Goal: Information Seeking & Learning: Learn about a topic

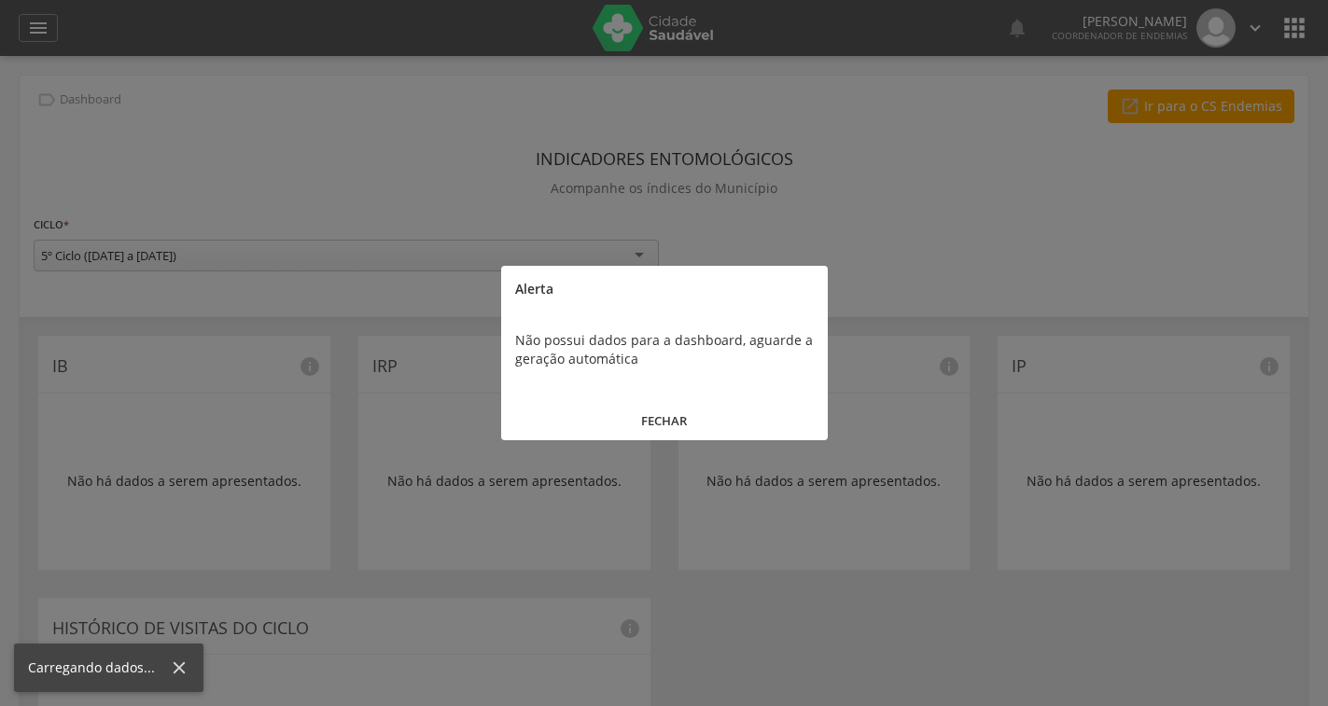
click at [671, 429] on button "FECHAR" at bounding box center [664, 421] width 327 height 40
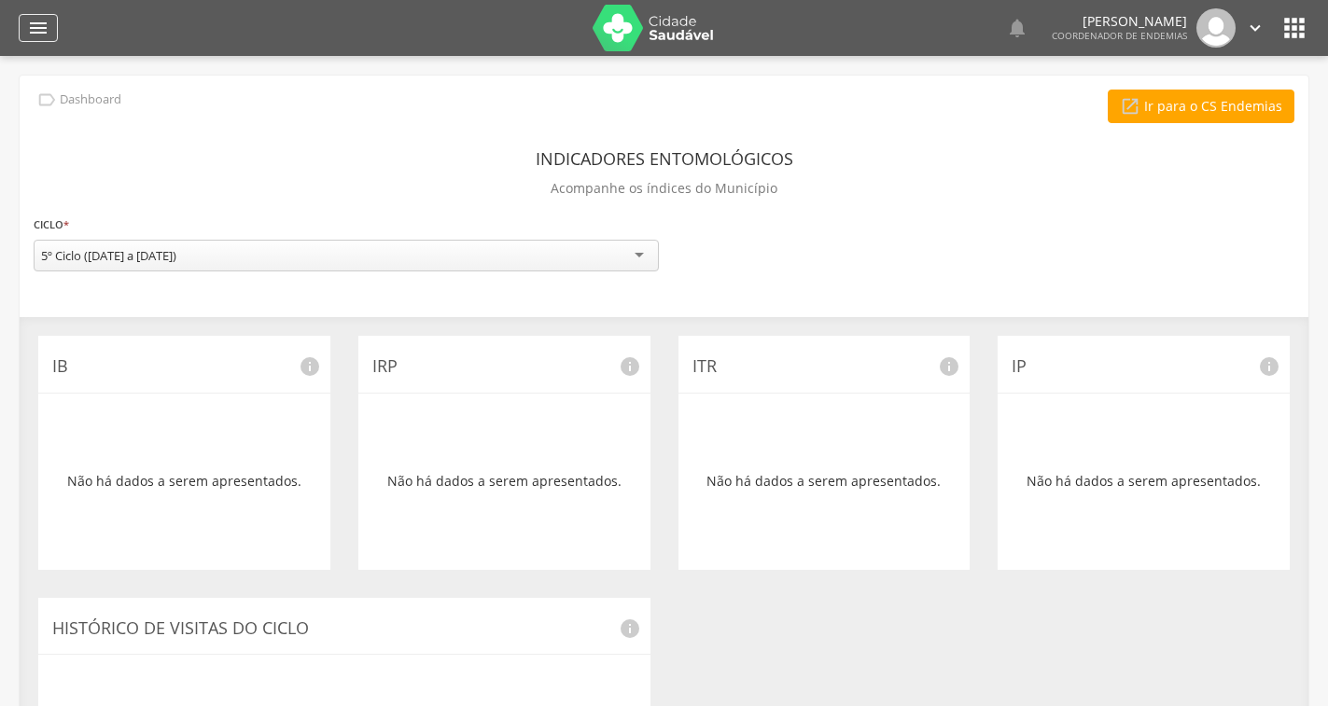
click at [32, 30] on icon "" at bounding box center [38, 28] width 22 height 22
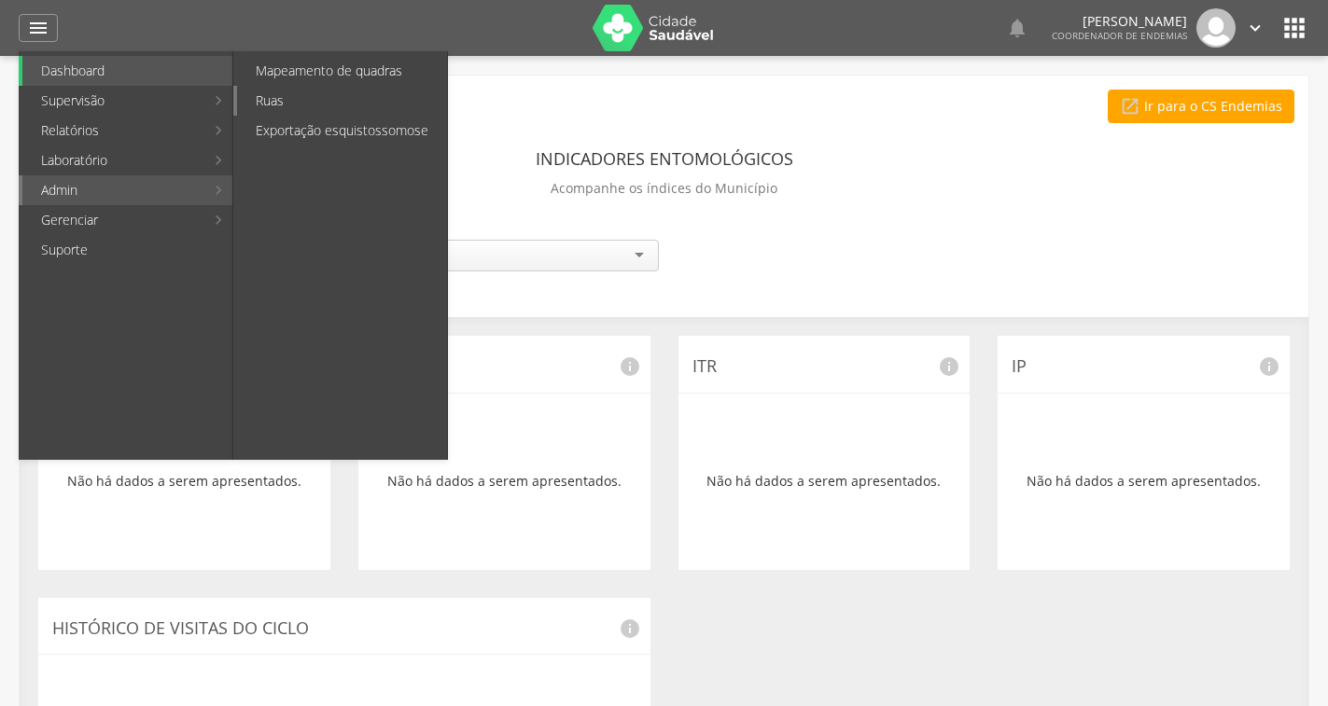
click at [268, 108] on link "Ruas" at bounding box center [342, 101] width 210 height 30
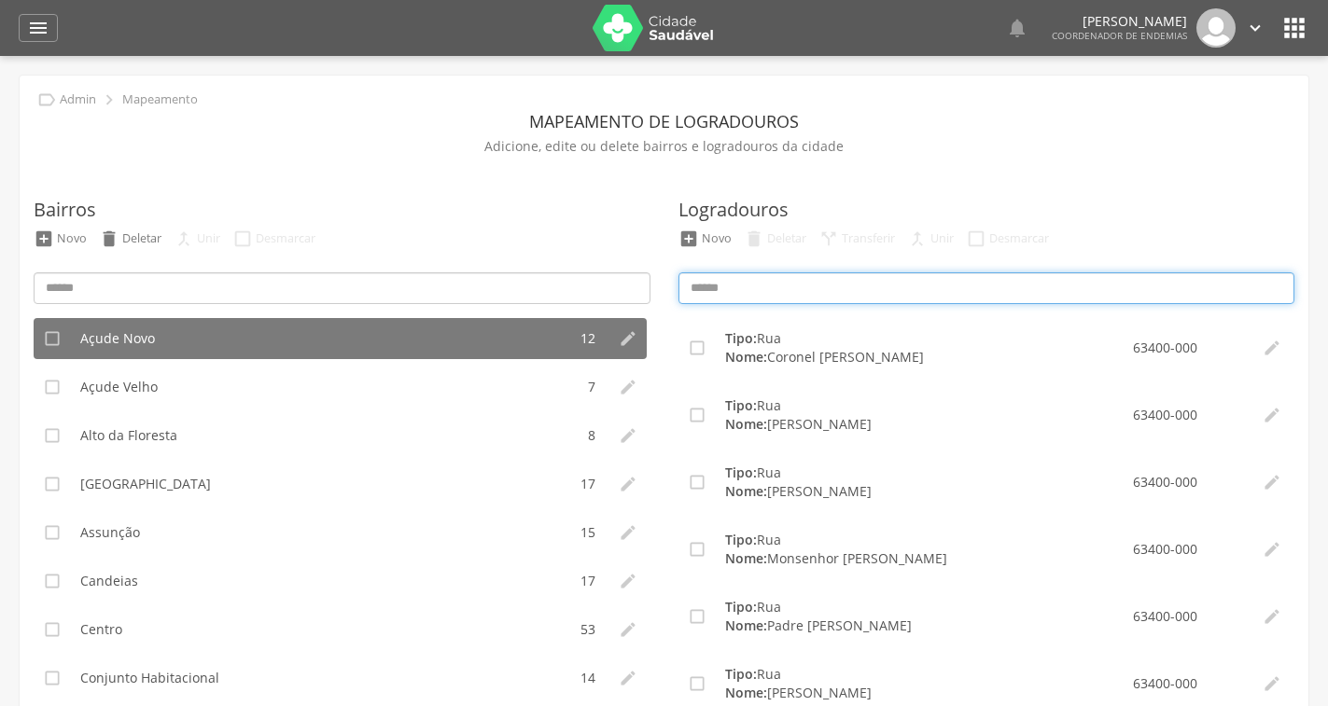
click at [756, 286] on input at bounding box center [986, 288] width 617 height 32
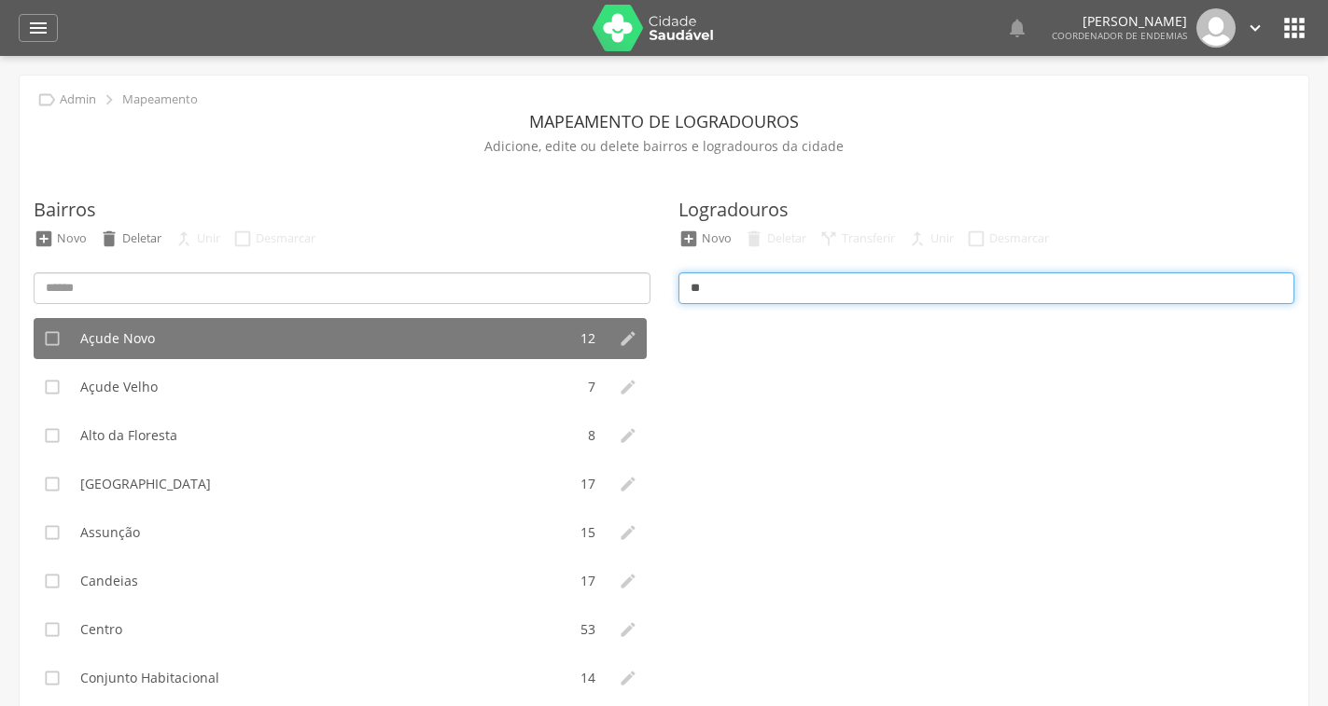
type input "*"
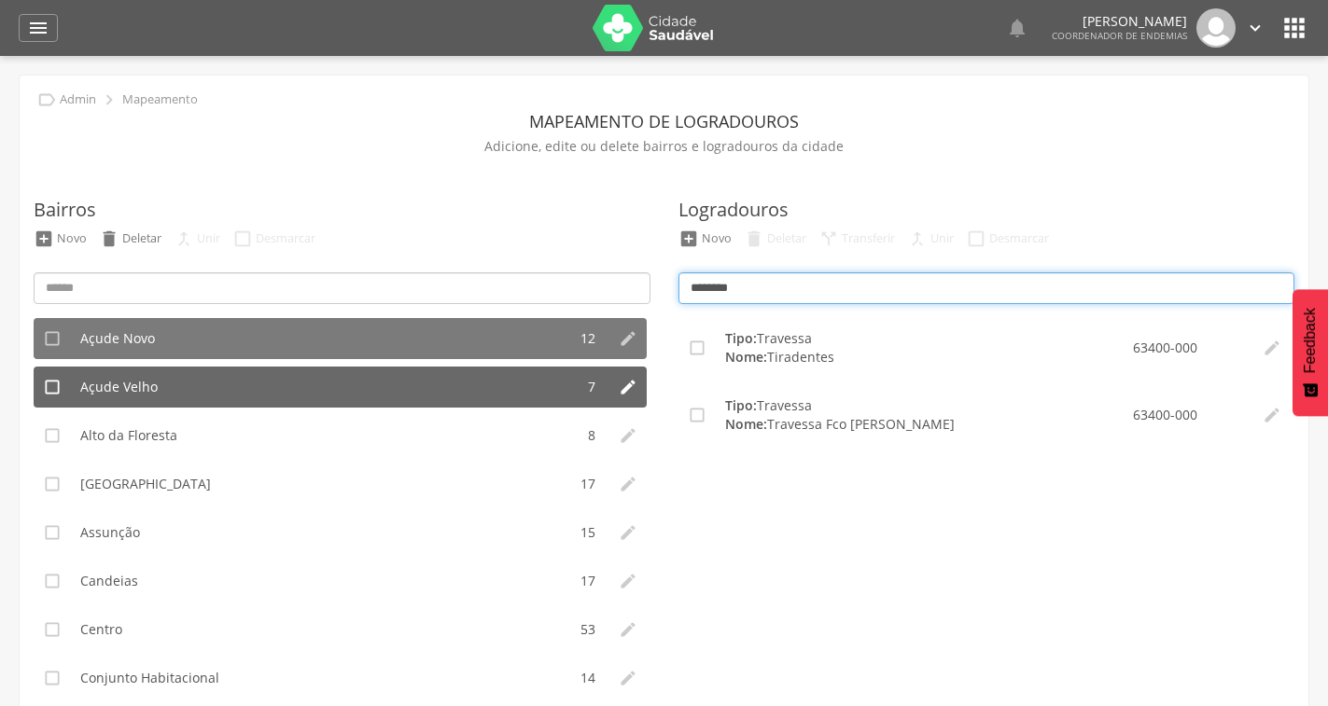
type input "********"
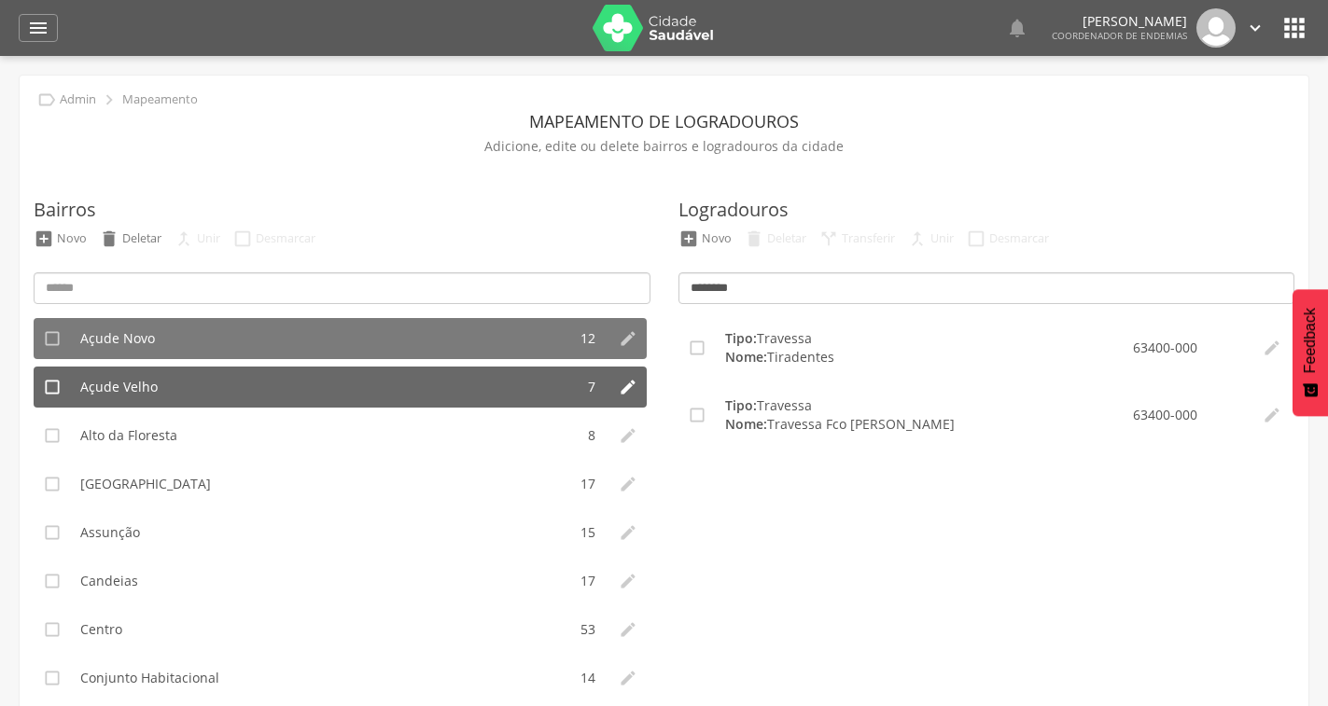
click at [385, 395] on li "Açude Velho" at bounding box center [322, 387] width 503 height 41
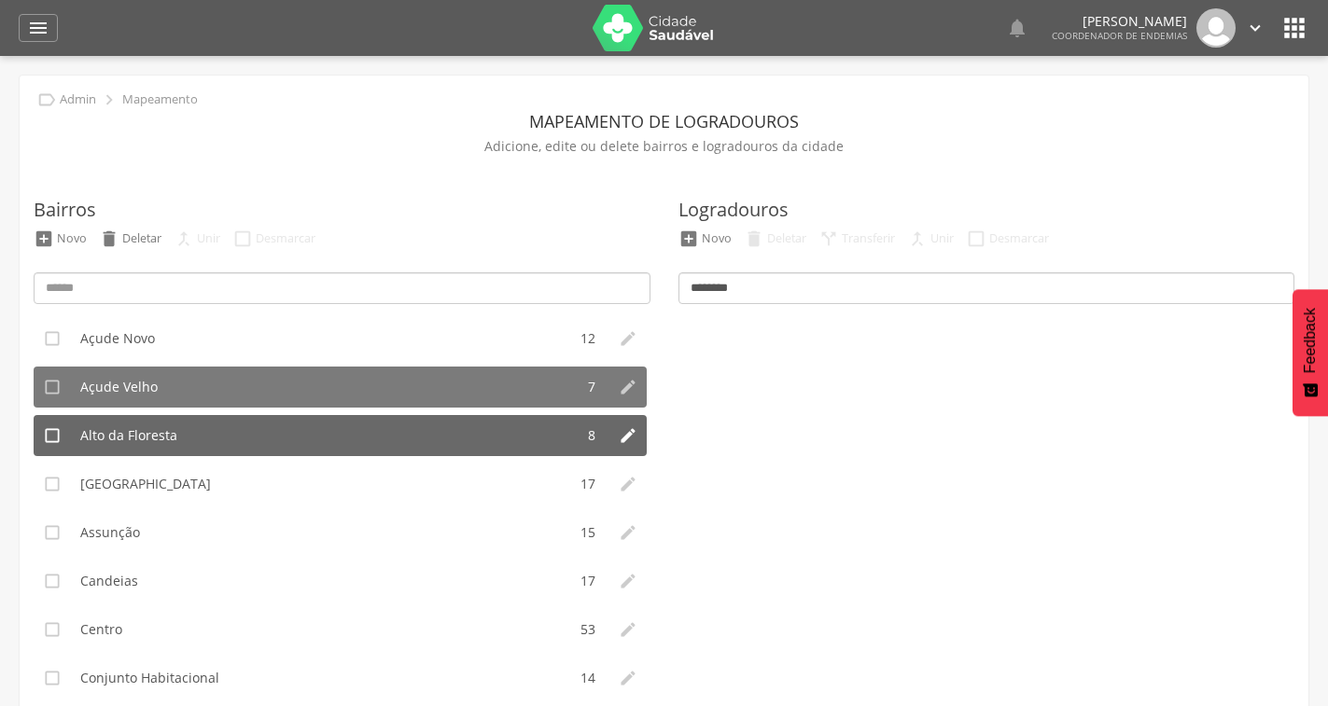
click at [308, 436] on li "Alto da Floresta" at bounding box center [322, 435] width 503 height 41
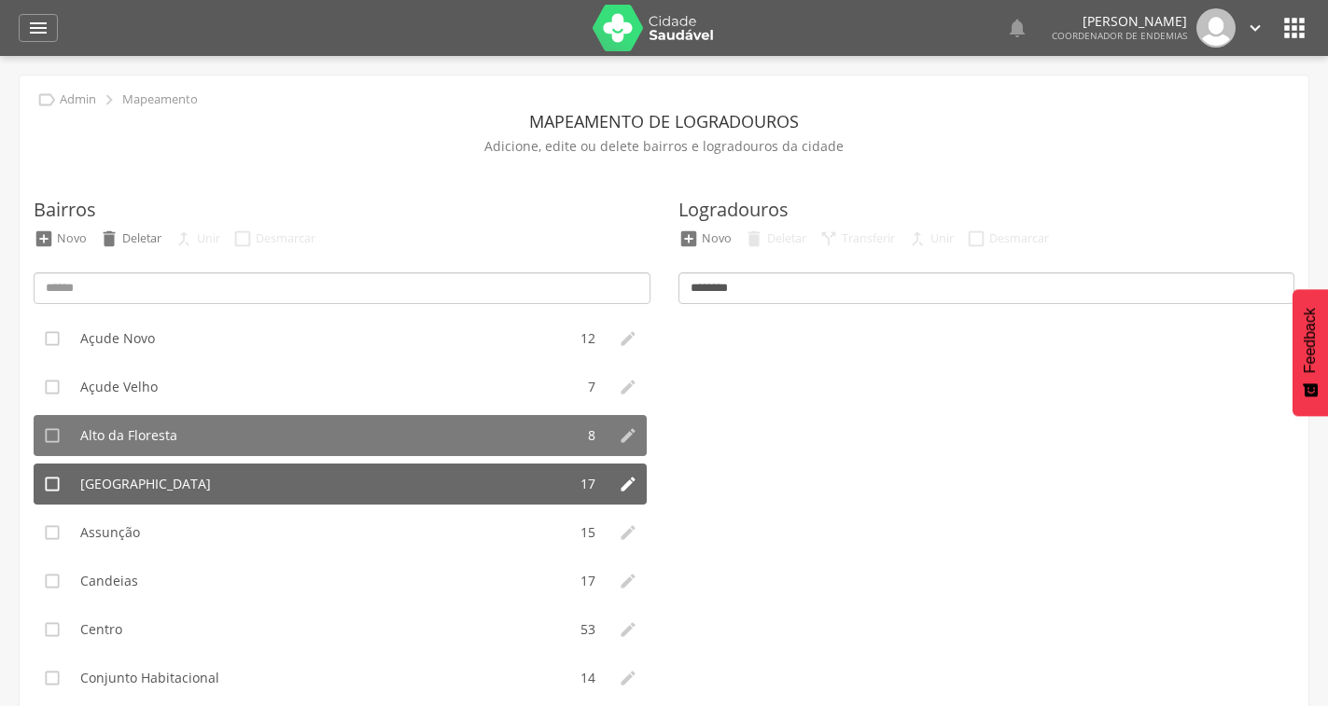
click at [305, 491] on li "Alto do Padeiro" at bounding box center [318, 484] width 495 height 41
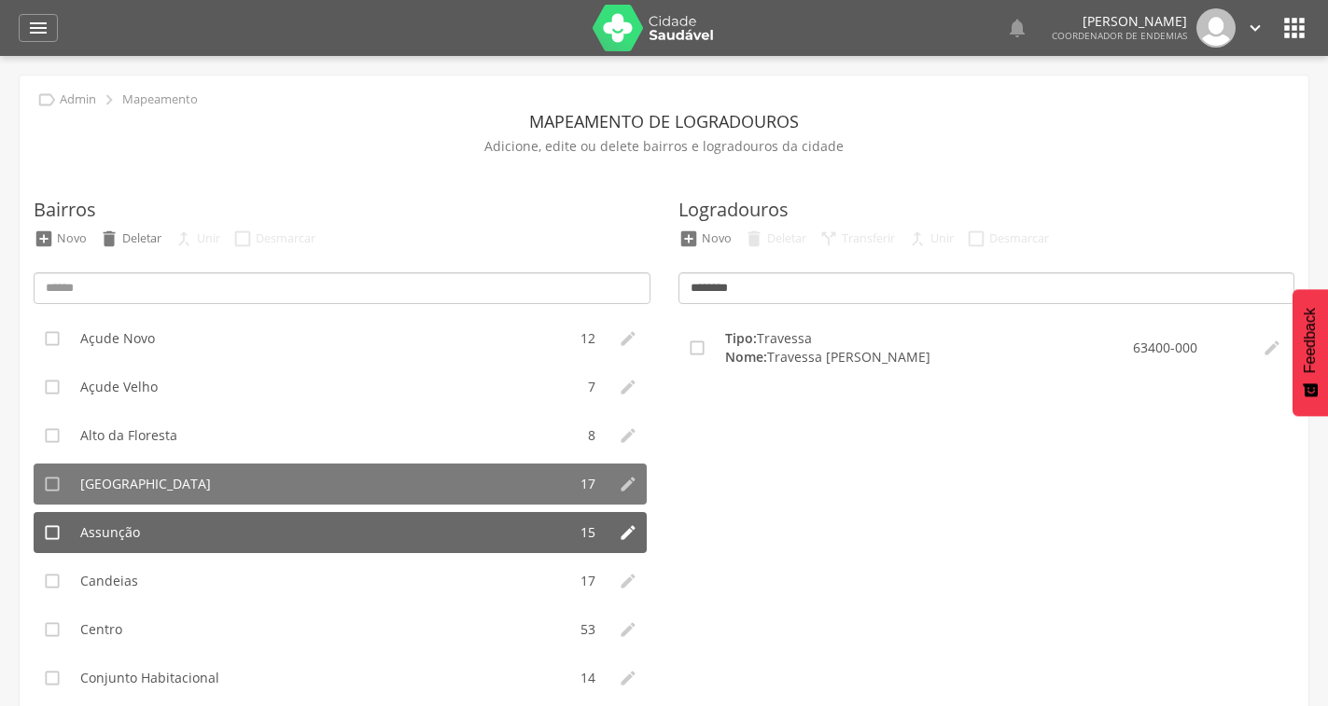
click at [298, 537] on li "Assunção" at bounding box center [318, 532] width 495 height 41
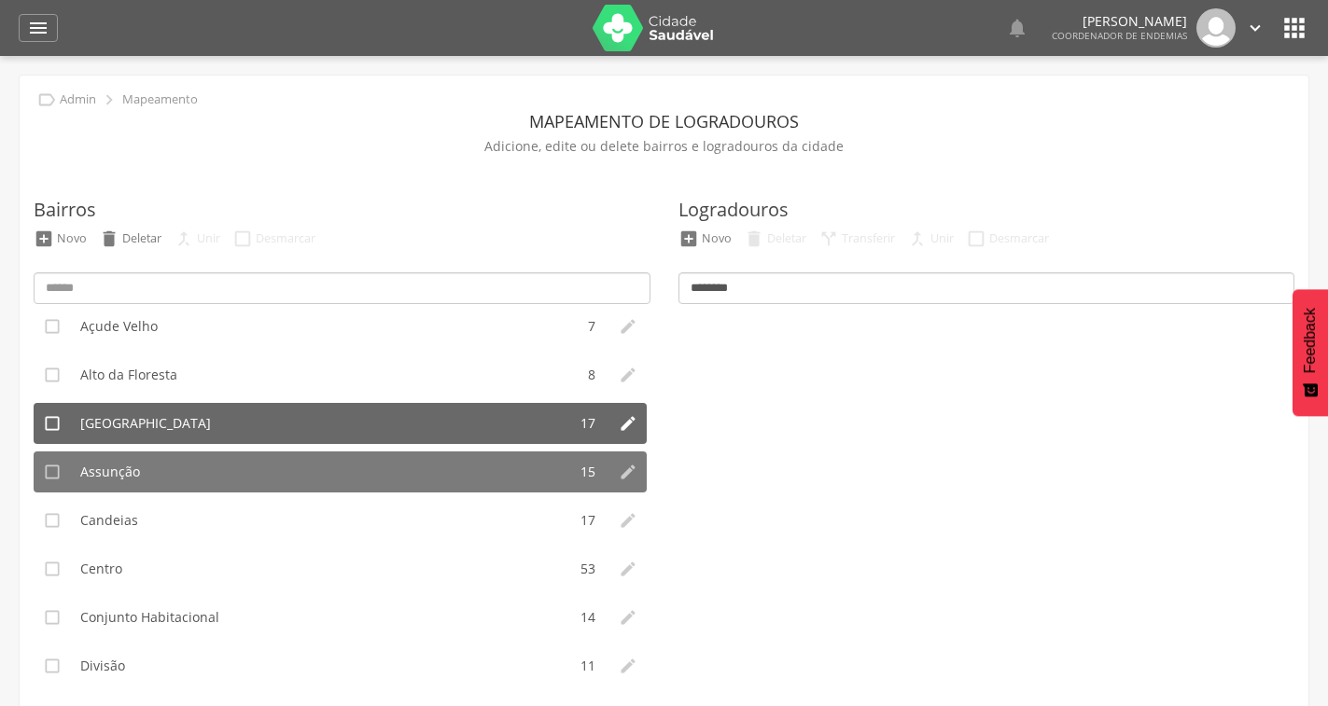
scroll to position [93, 0]
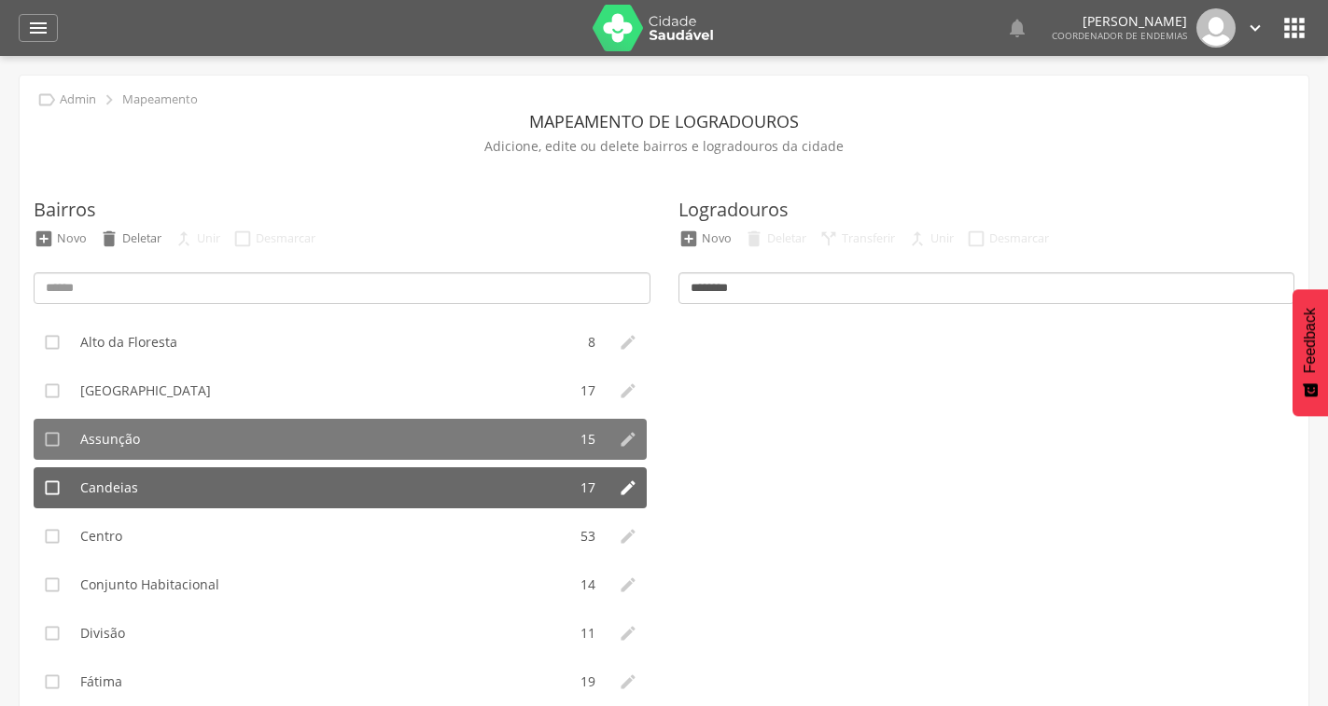
click at [315, 486] on li "Candeias" at bounding box center [318, 487] width 495 height 41
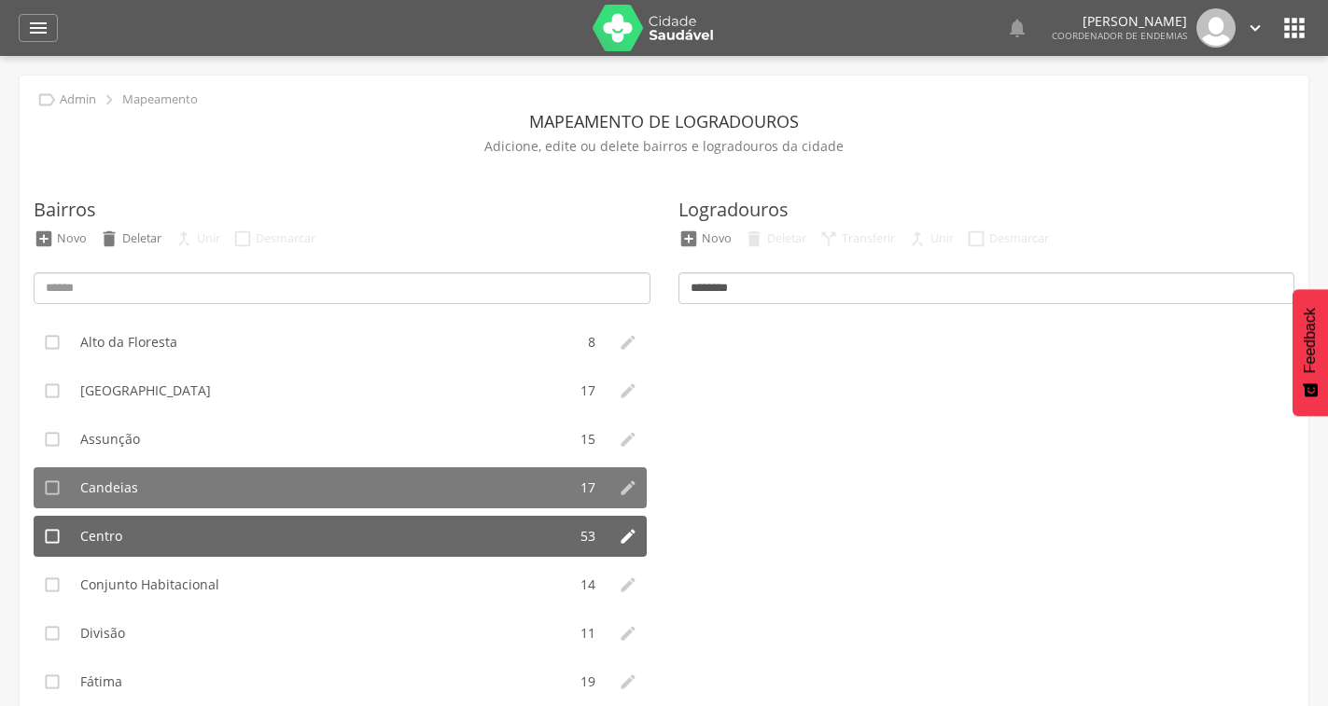
click at [288, 538] on li "Centro" at bounding box center [318, 536] width 495 height 41
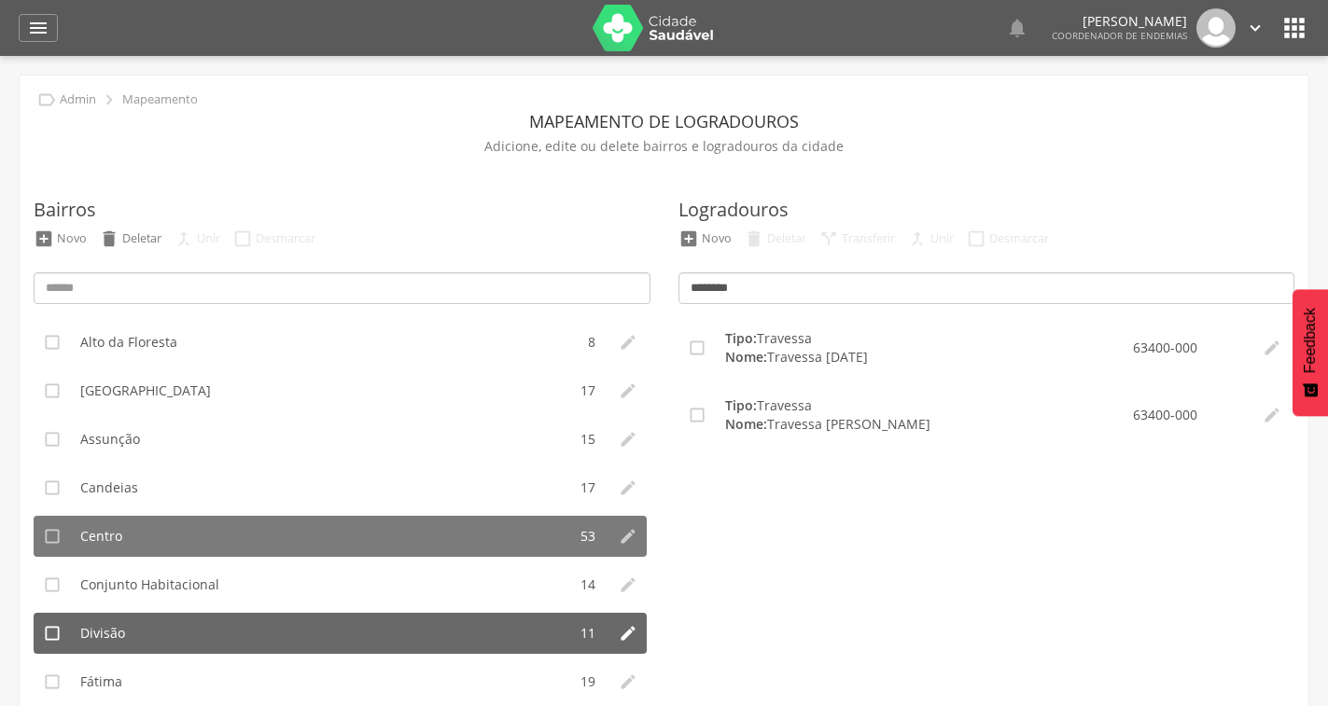
click at [272, 616] on li "Divisão" at bounding box center [318, 633] width 495 height 41
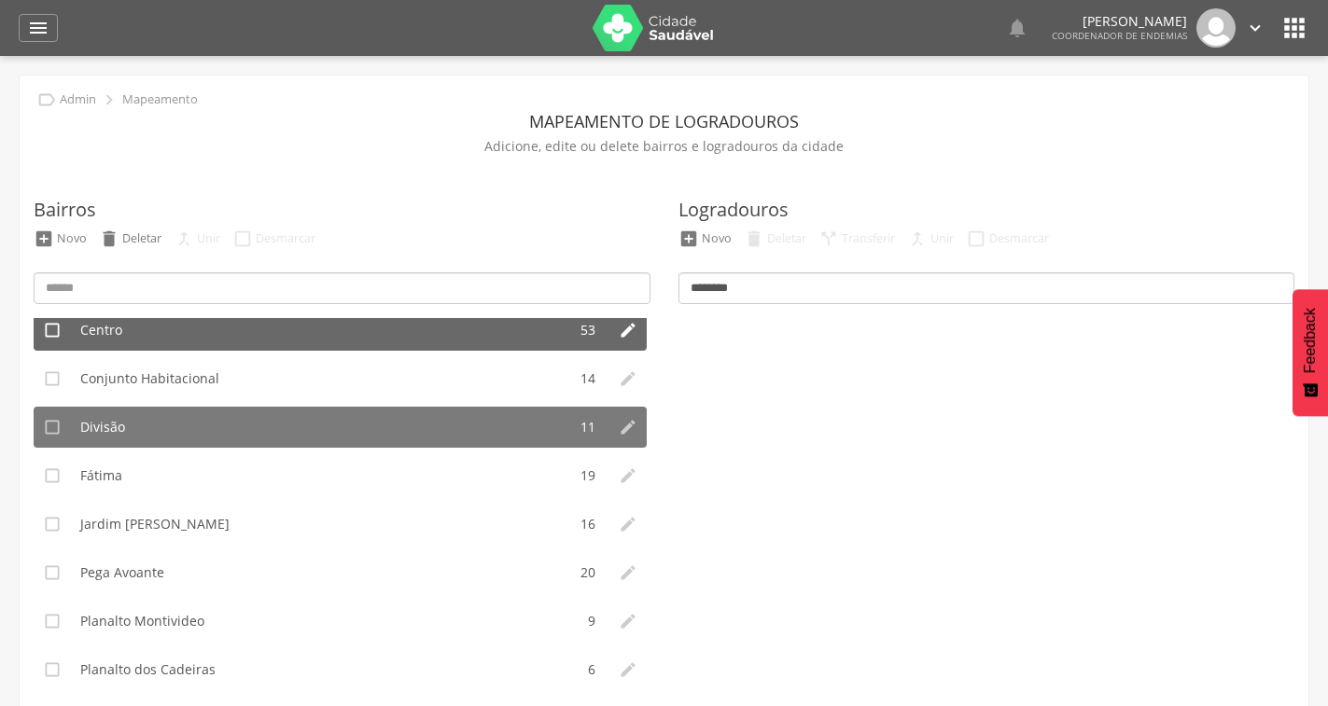
scroll to position [373, 0]
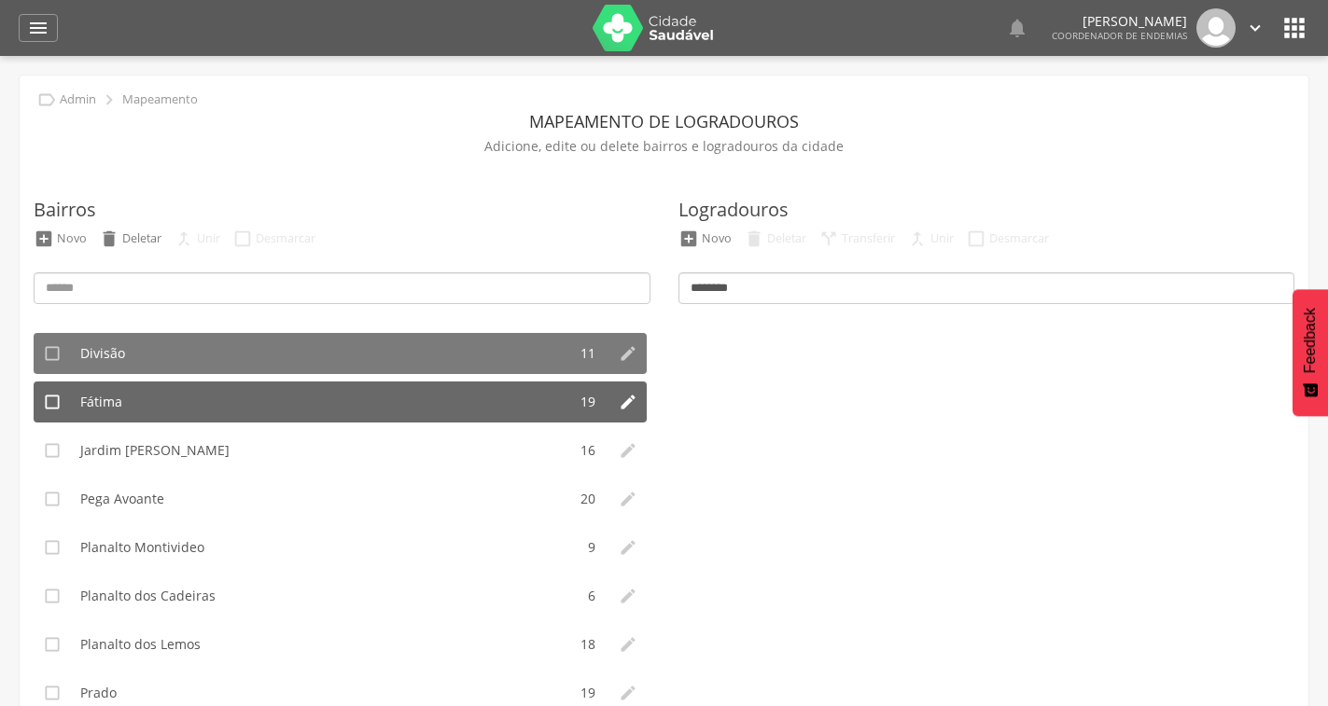
click at [259, 406] on li "Fátima" at bounding box center [318, 402] width 495 height 41
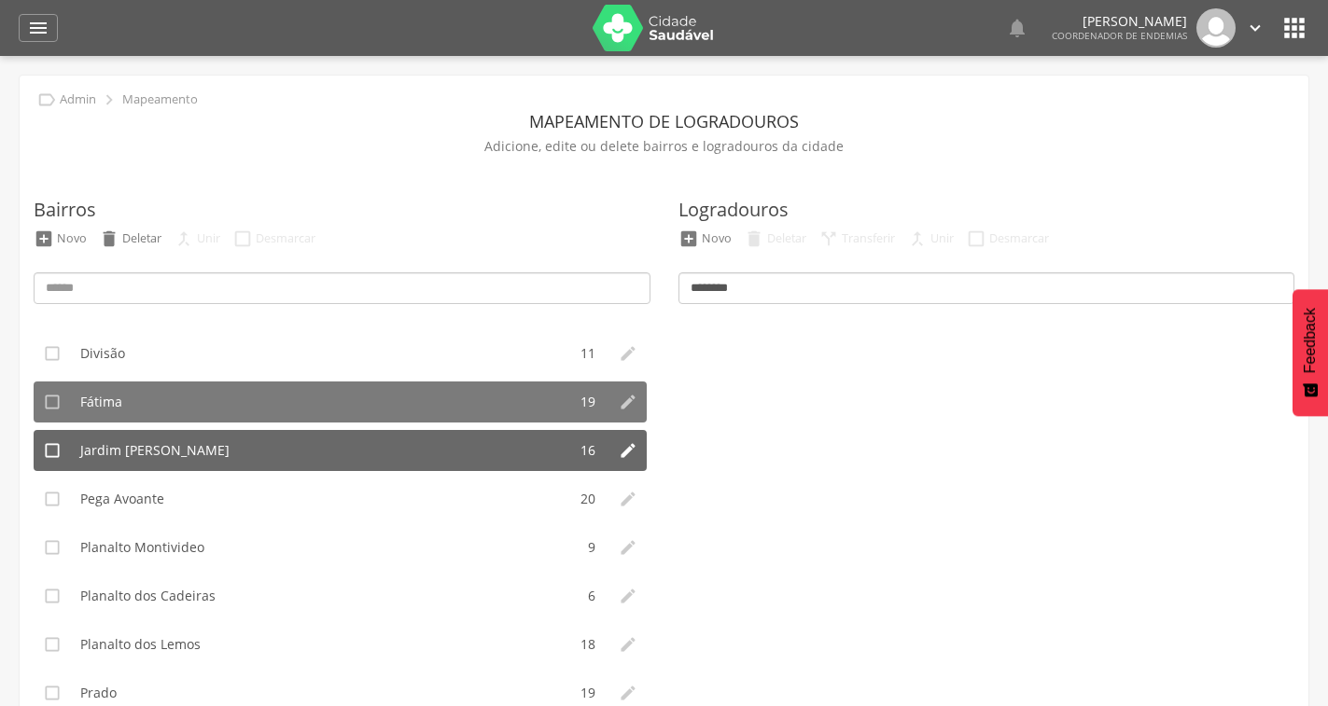
click at [297, 467] on li "Jardim Afonso Celso" at bounding box center [318, 450] width 495 height 41
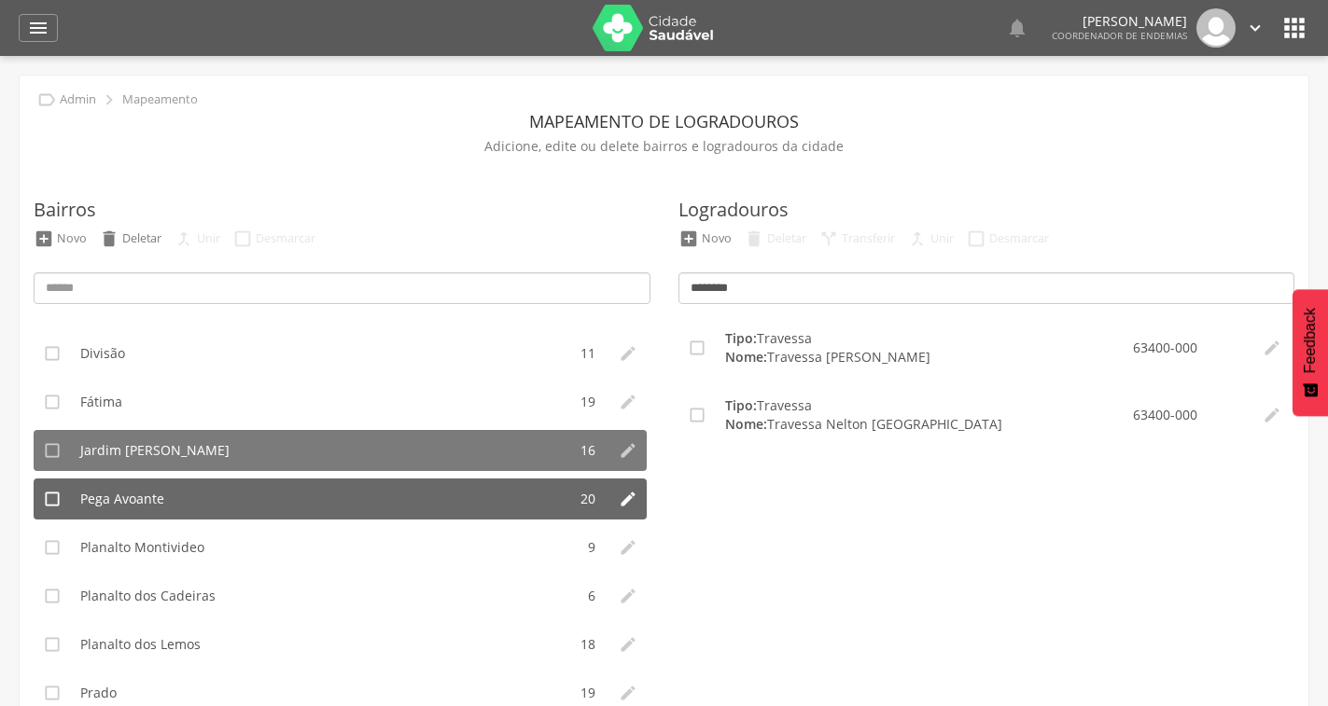
click at [272, 513] on li "Pega Avoante" at bounding box center [318, 499] width 495 height 41
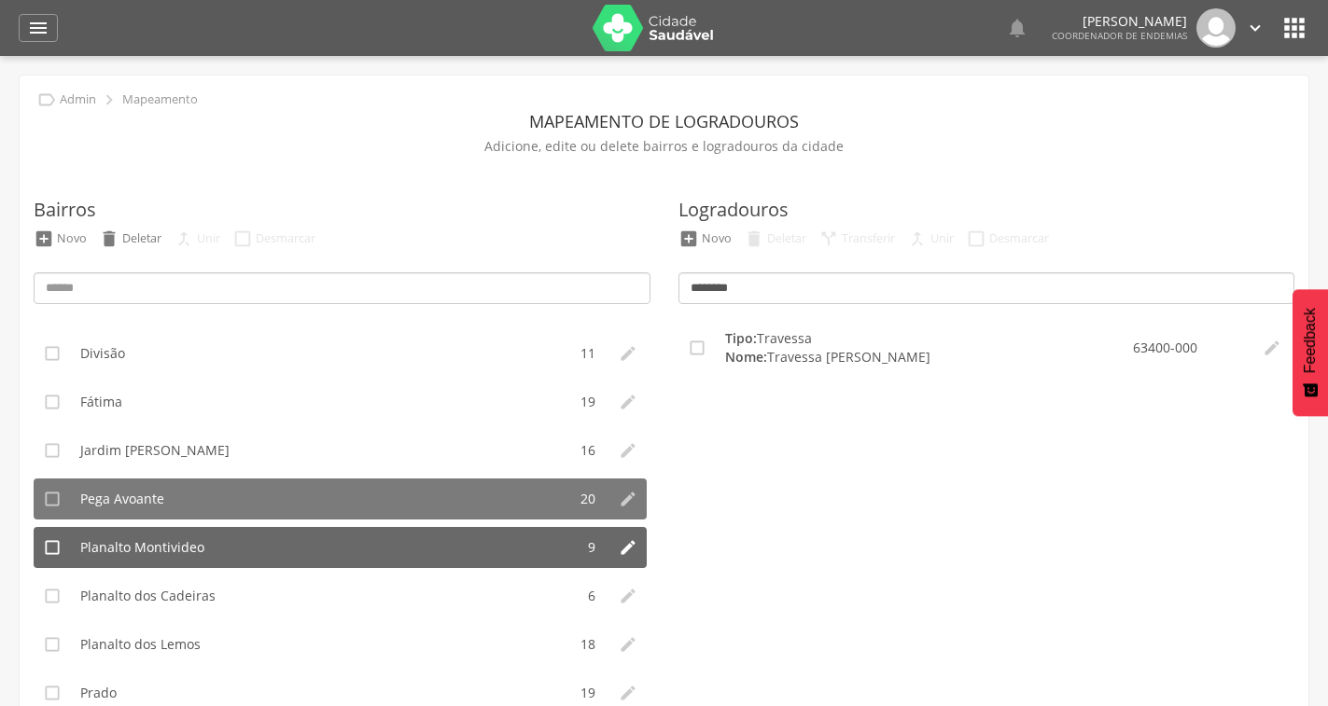
click at [259, 551] on li "Planalto Montivideo" at bounding box center [322, 547] width 503 height 41
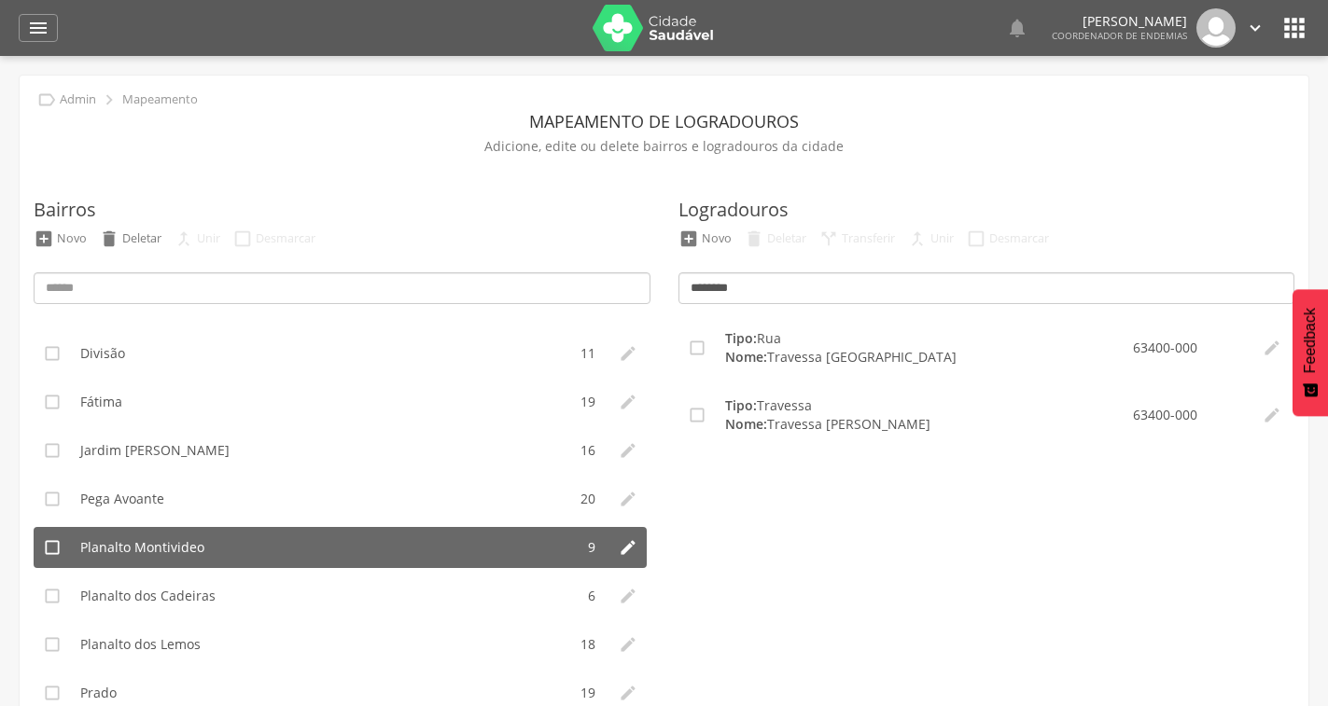
scroll to position [455, 0]
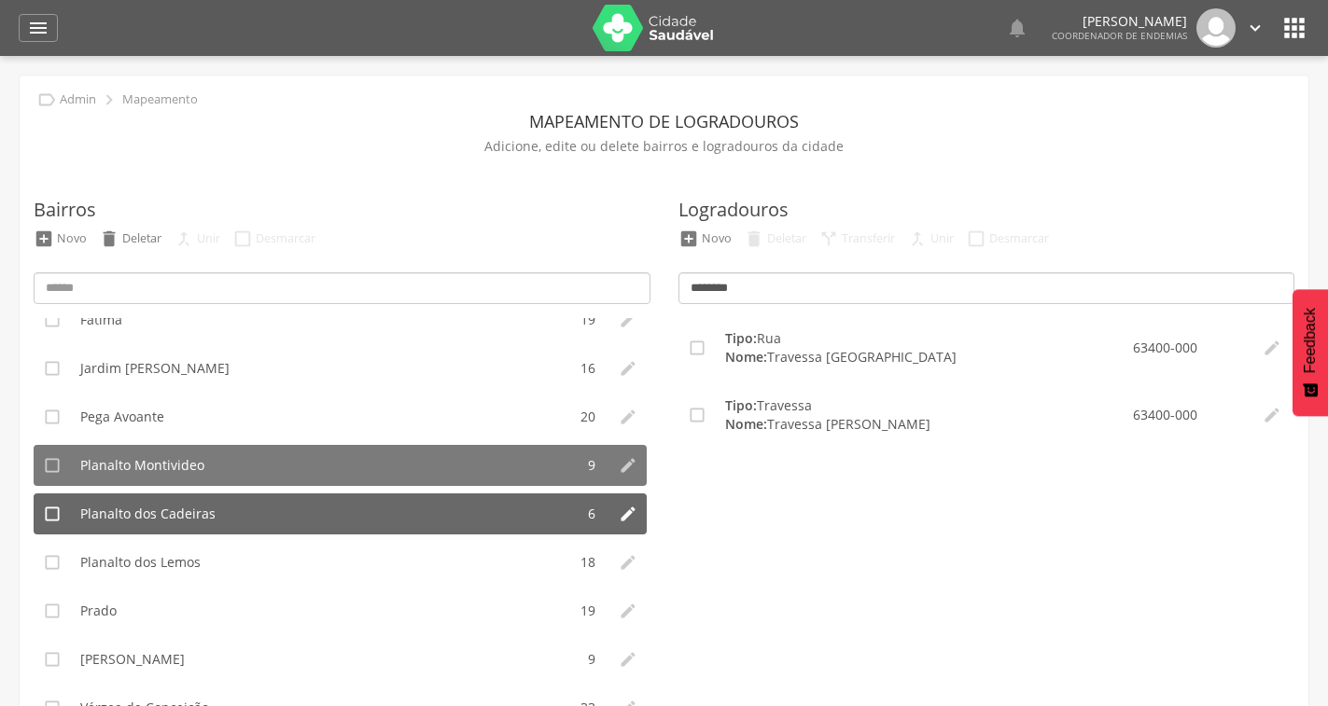
click at [219, 516] on li "Planalto dos Cadeiras" at bounding box center [322, 514] width 503 height 41
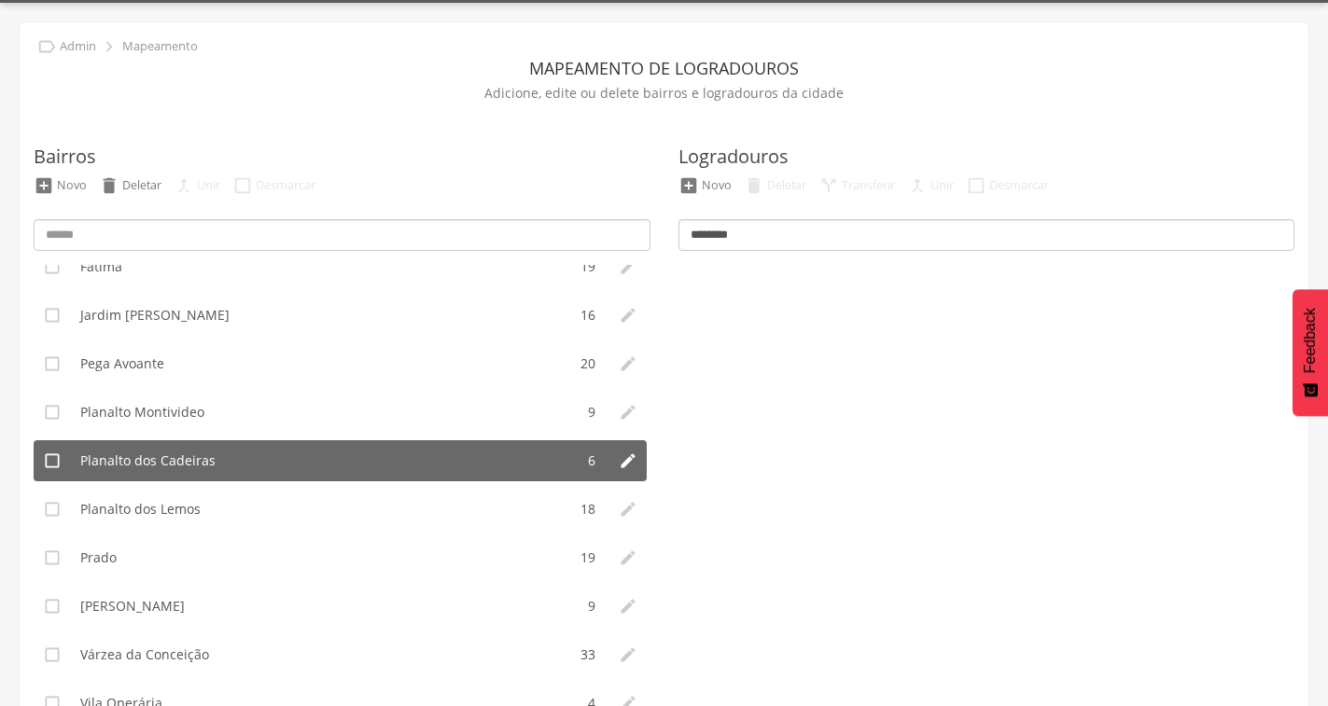
scroll to position [107, 0]
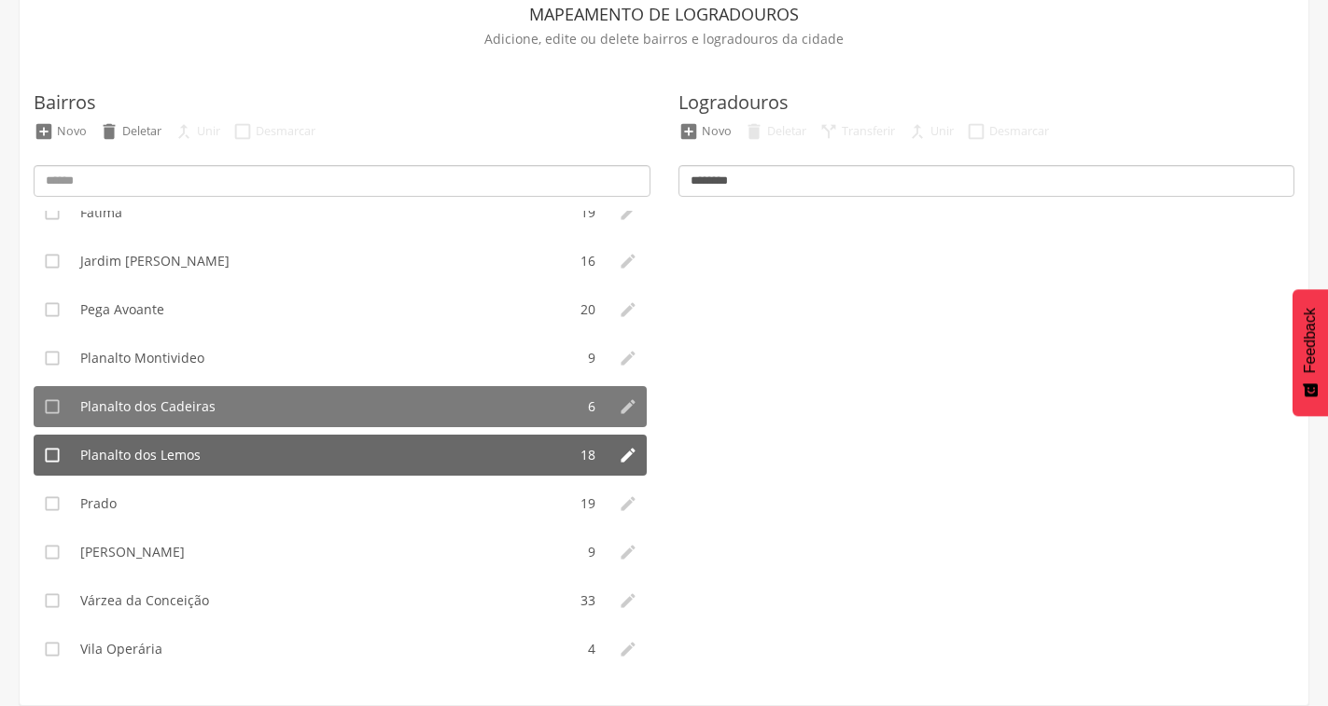
click at [309, 446] on li "Planalto dos Lemos" at bounding box center [318, 455] width 495 height 41
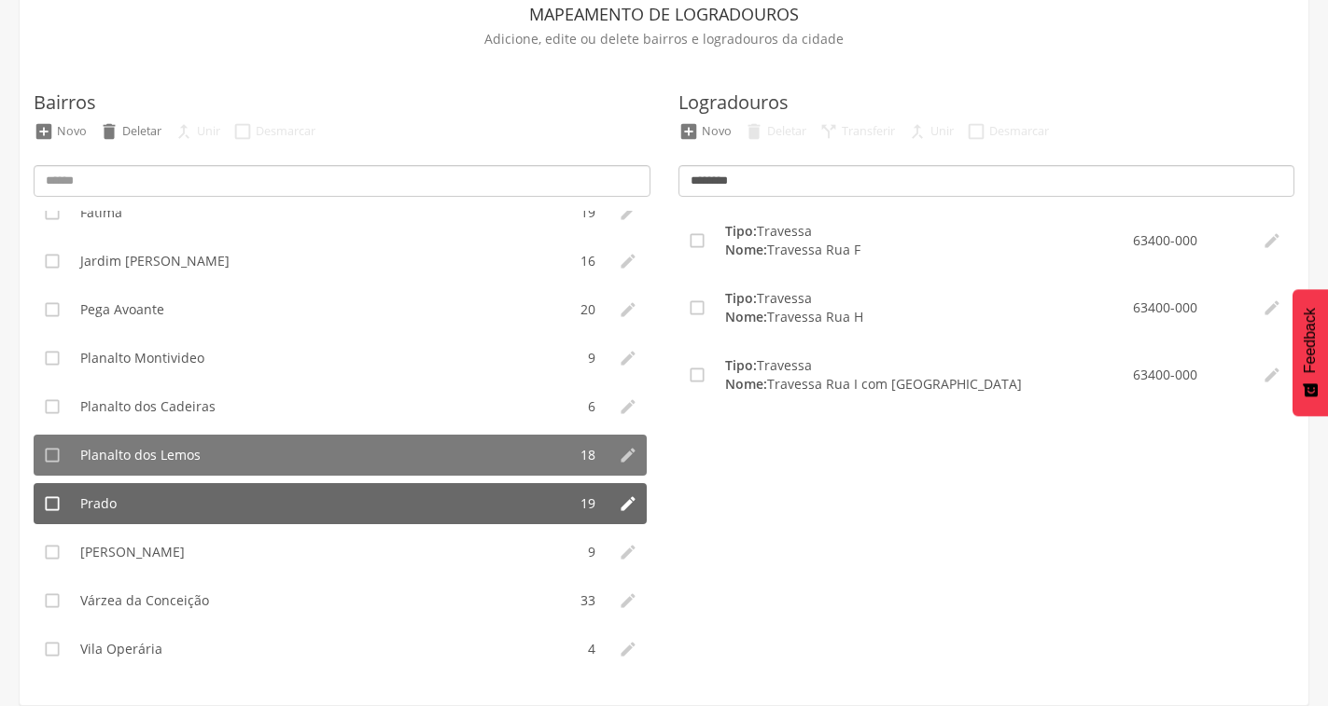
click at [267, 514] on li "Prado" at bounding box center [318, 503] width 495 height 41
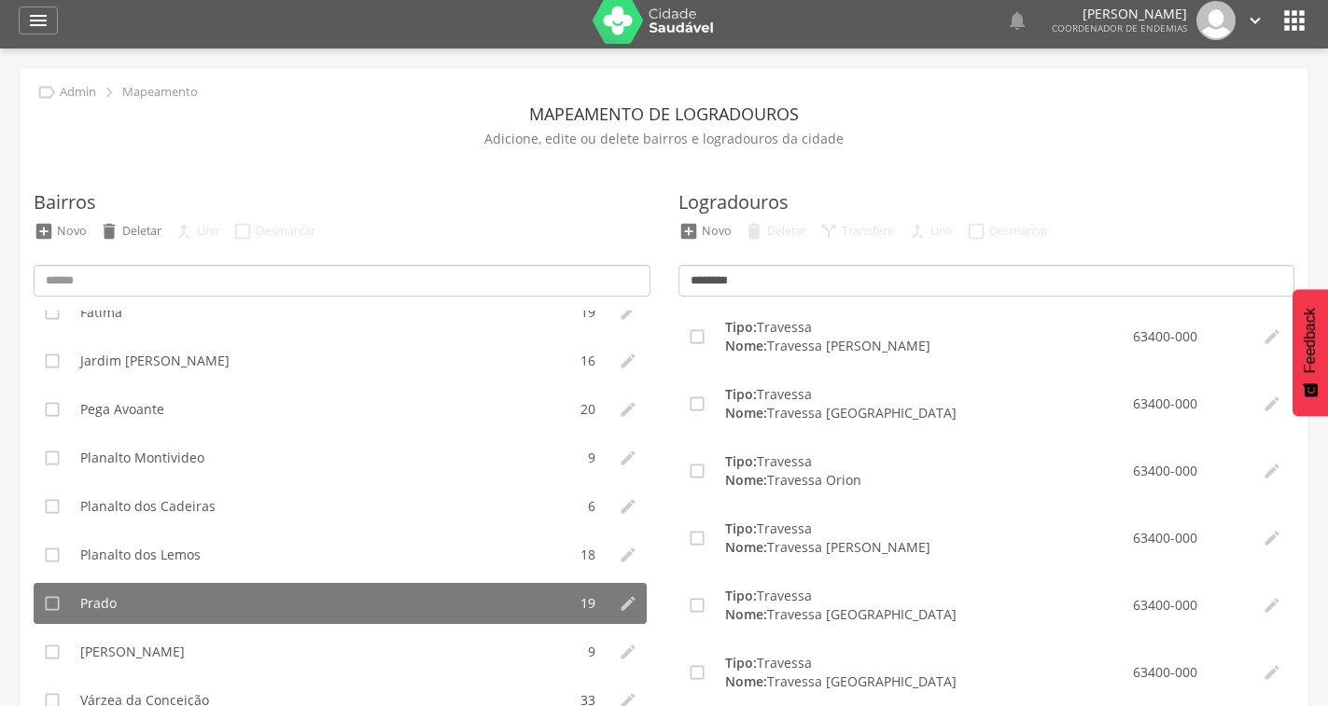
scroll to position [0, 0]
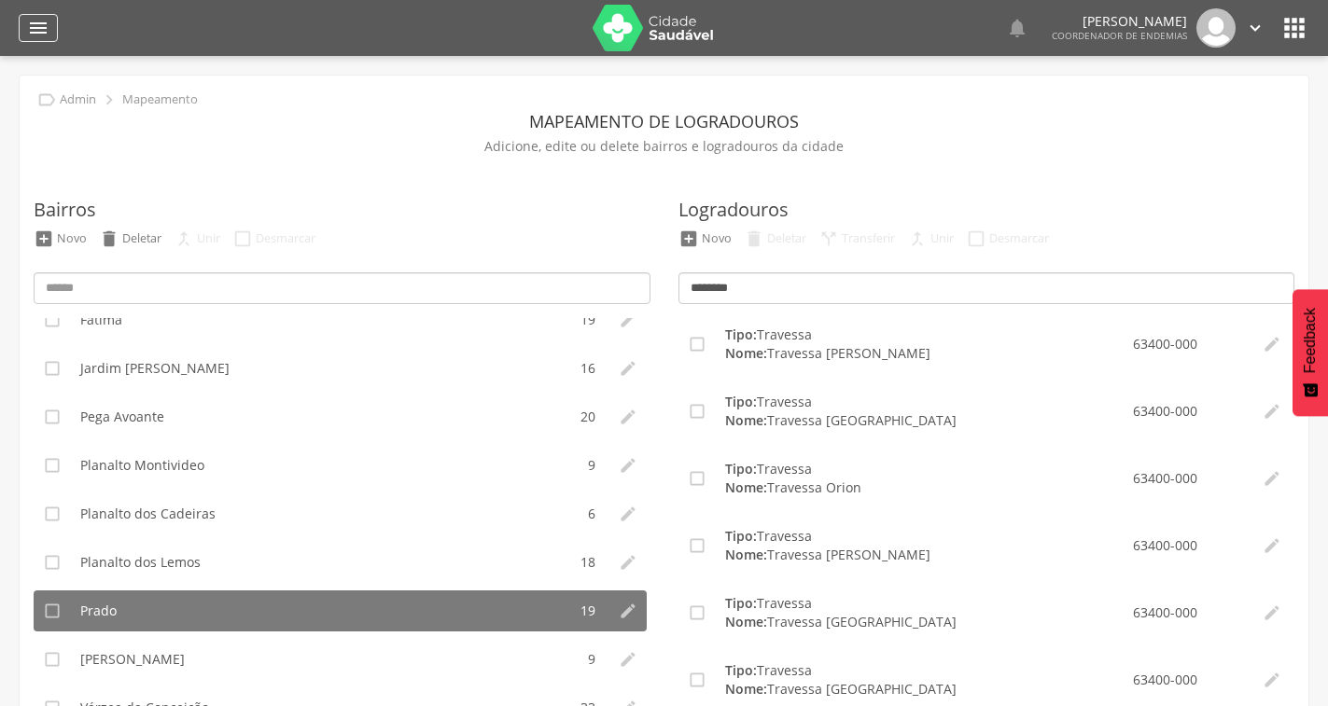
click at [43, 33] on icon "" at bounding box center [38, 28] width 22 height 22
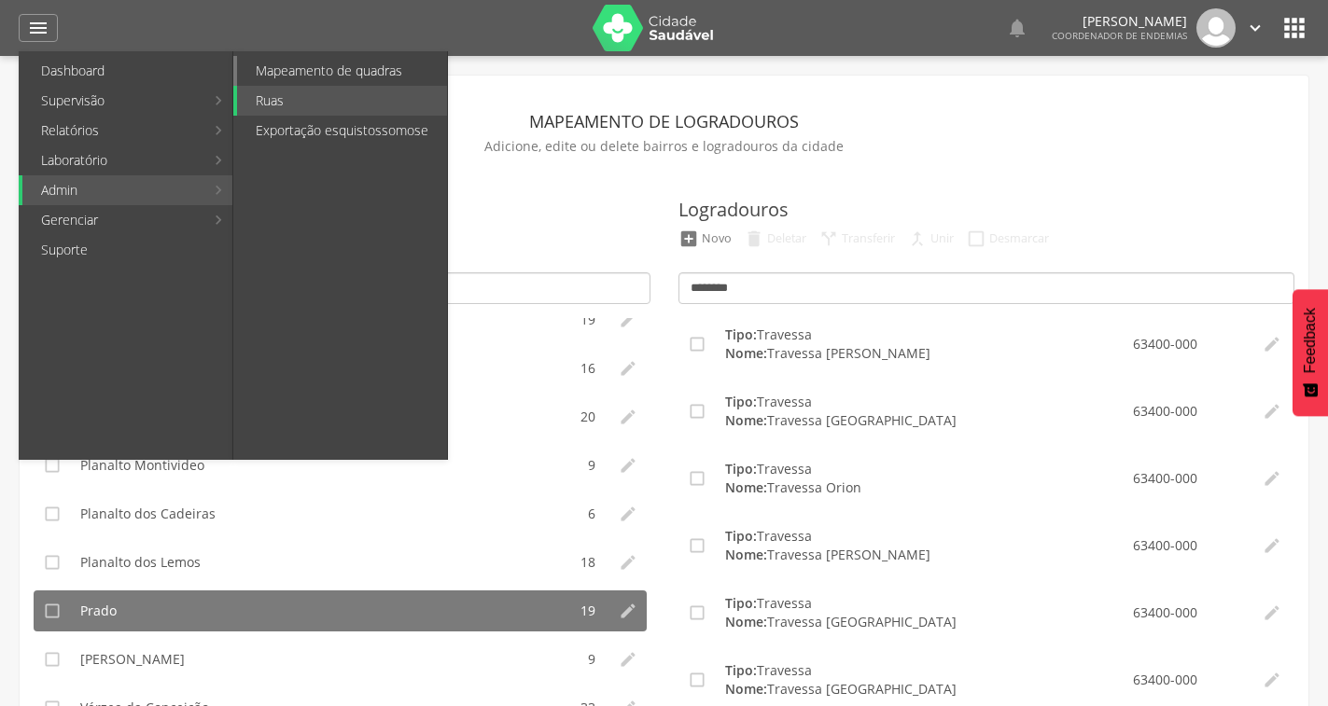
click at [344, 73] on link "Mapeamento de quadras" at bounding box center [342, 71] width 210 height 30
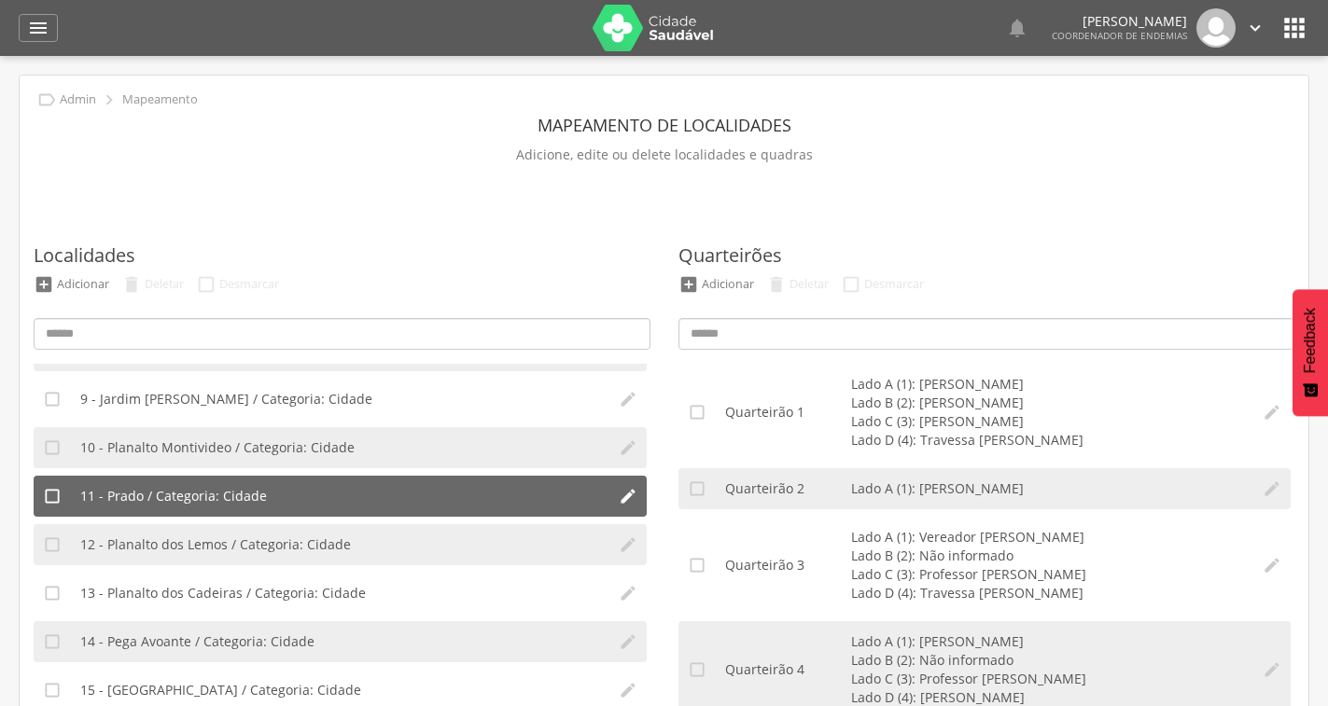
scroll to position [455, 0]
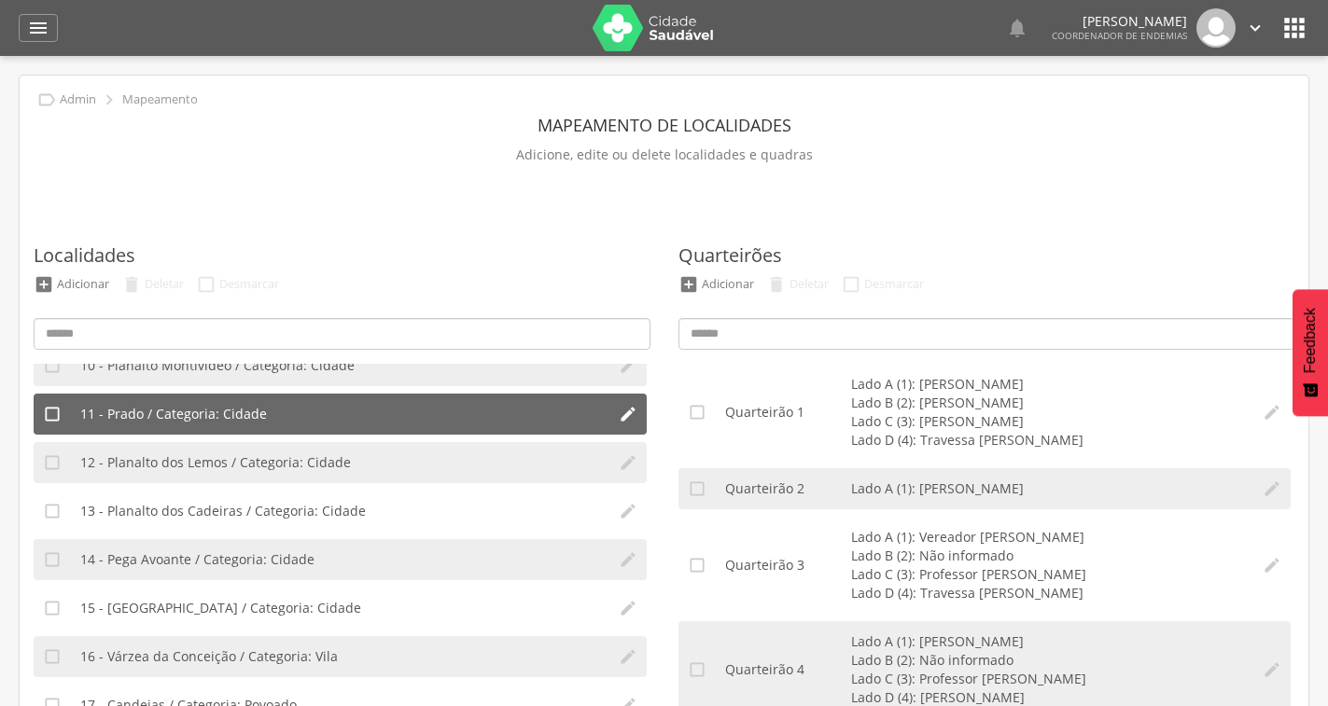
click at [259, 425] on li "11 - Prado / Categoria: Cidade" at bounding box center [340, 414] width 538 height 41
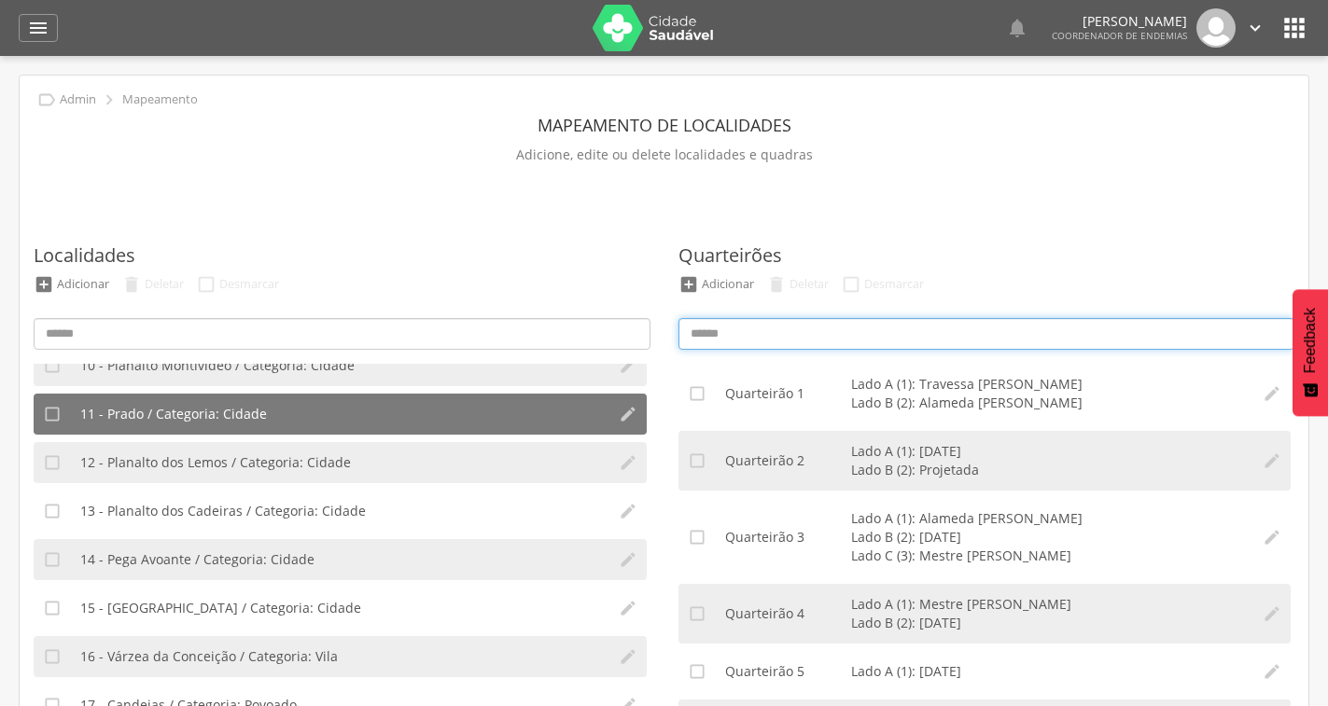
click at [767, 339] on input at bounding box center [986, 334] width 617 height 32
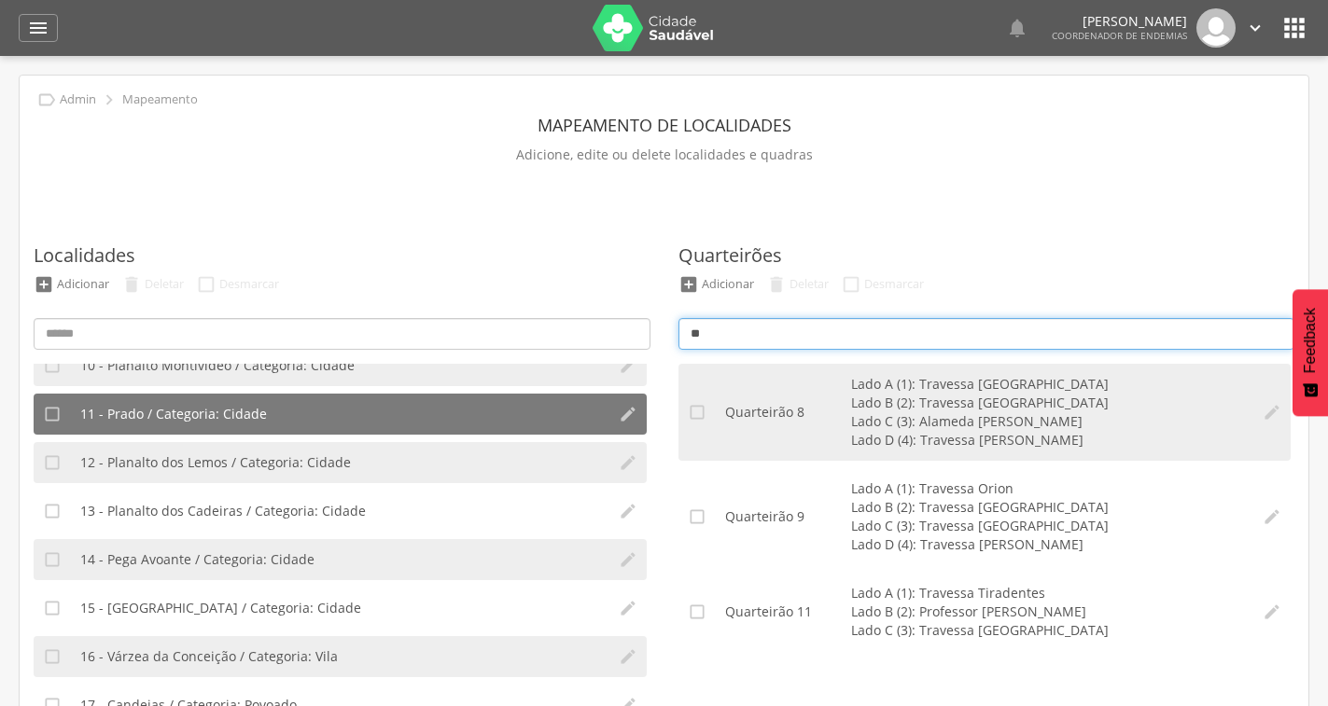
type input "*"
type input "**********"
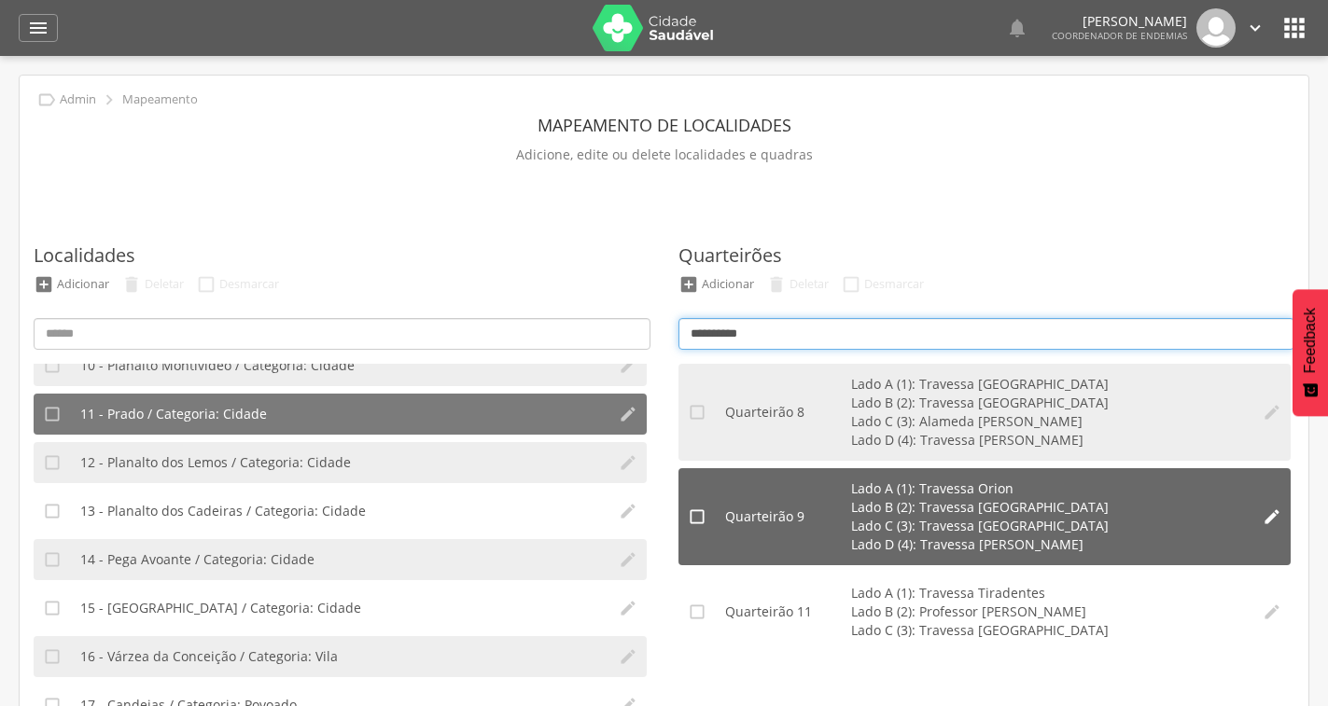
scroll to position [93, 0]
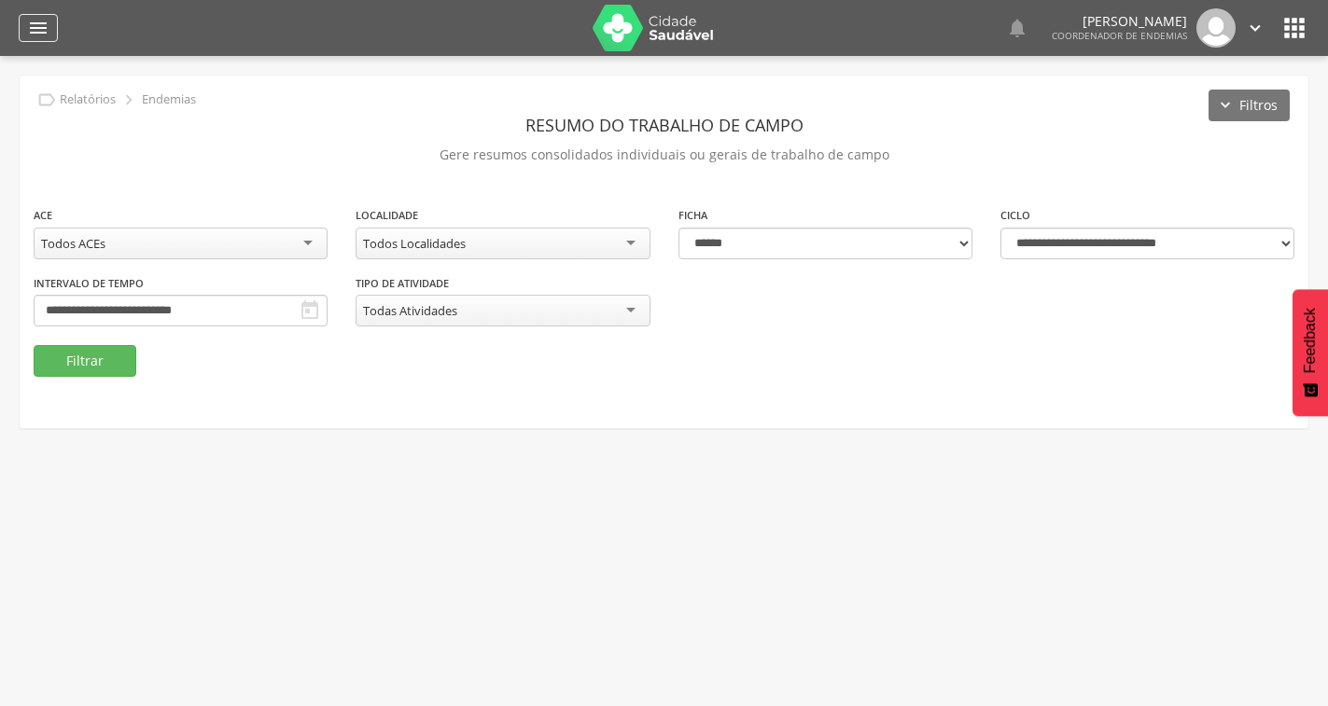
click at [55, 19] on div "" at bounding box center [38, 28] width 39 height 28
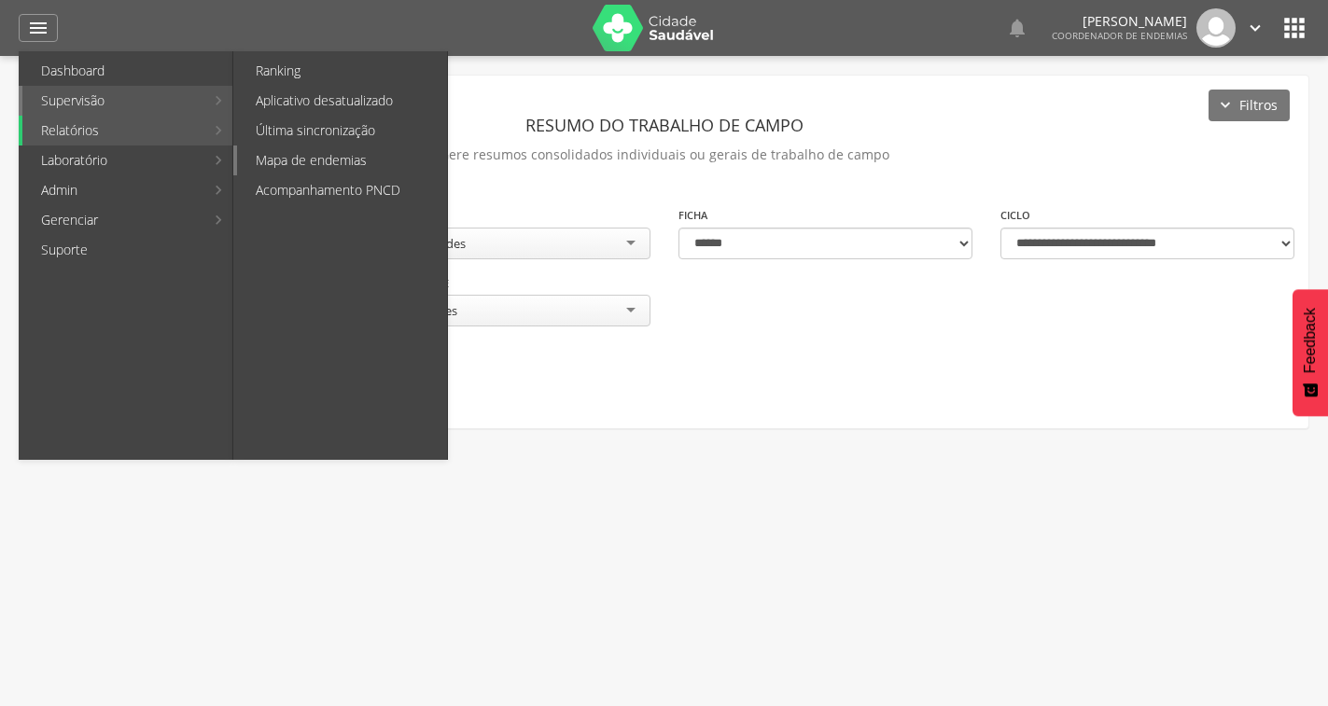
click at [285, 166] on link "Mapa de endemias" at bounding box center [342, 161] width 210 height 30
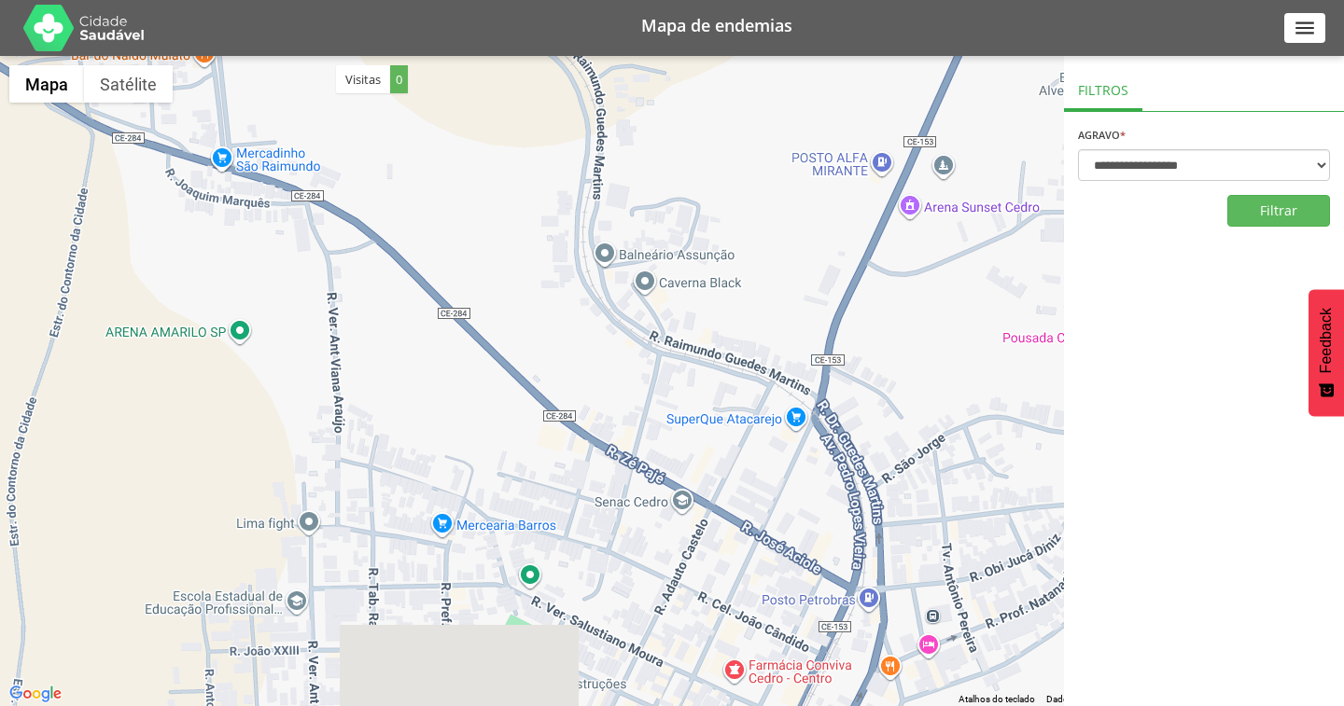
drag, startPoint x: 718, startPoint y: 472, endPoint x: 709, endPoint y: 330, distance: 142.1
click at [709, 330] on div at bounding box center [672, 381] width 1344 height 650
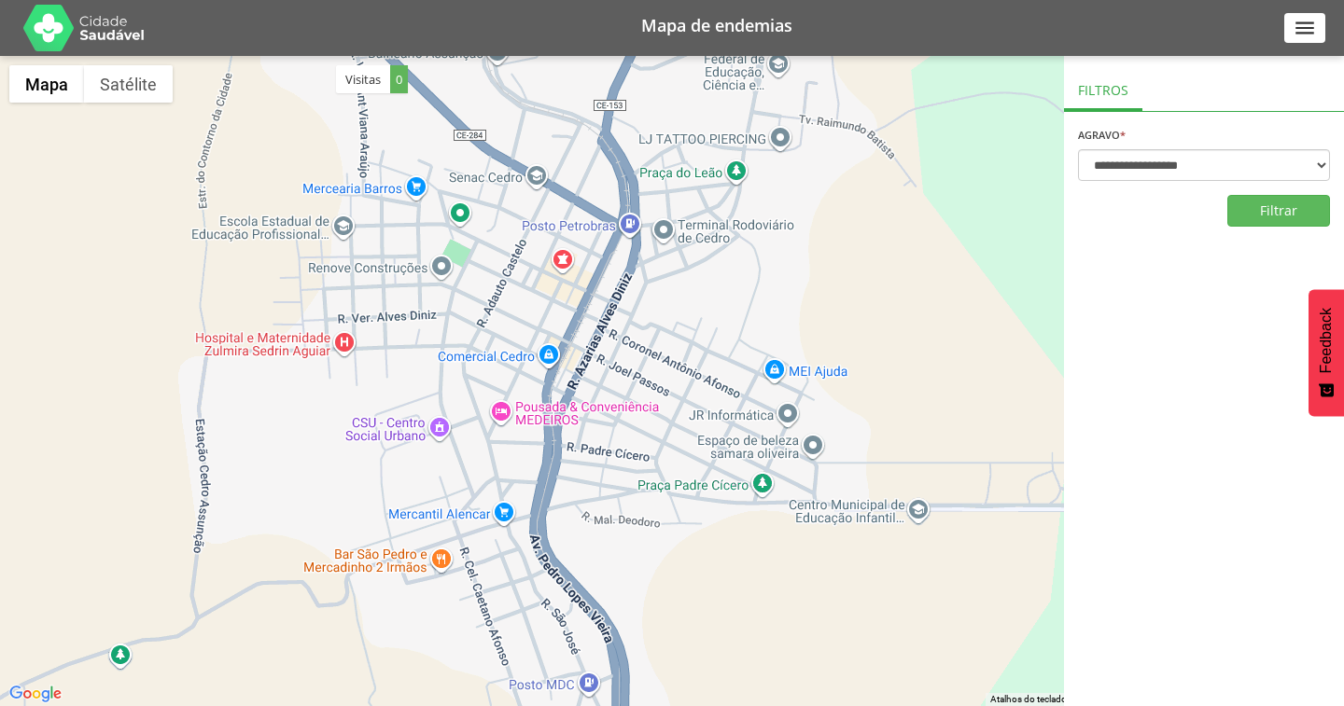
drag, startPoint x: 615, startPoint y: 481, endPoint x: 560, endPoint y: 222, distance: 265.2
click at [538, 244] on div at bounding box center [672, 381] width 1344 height 650
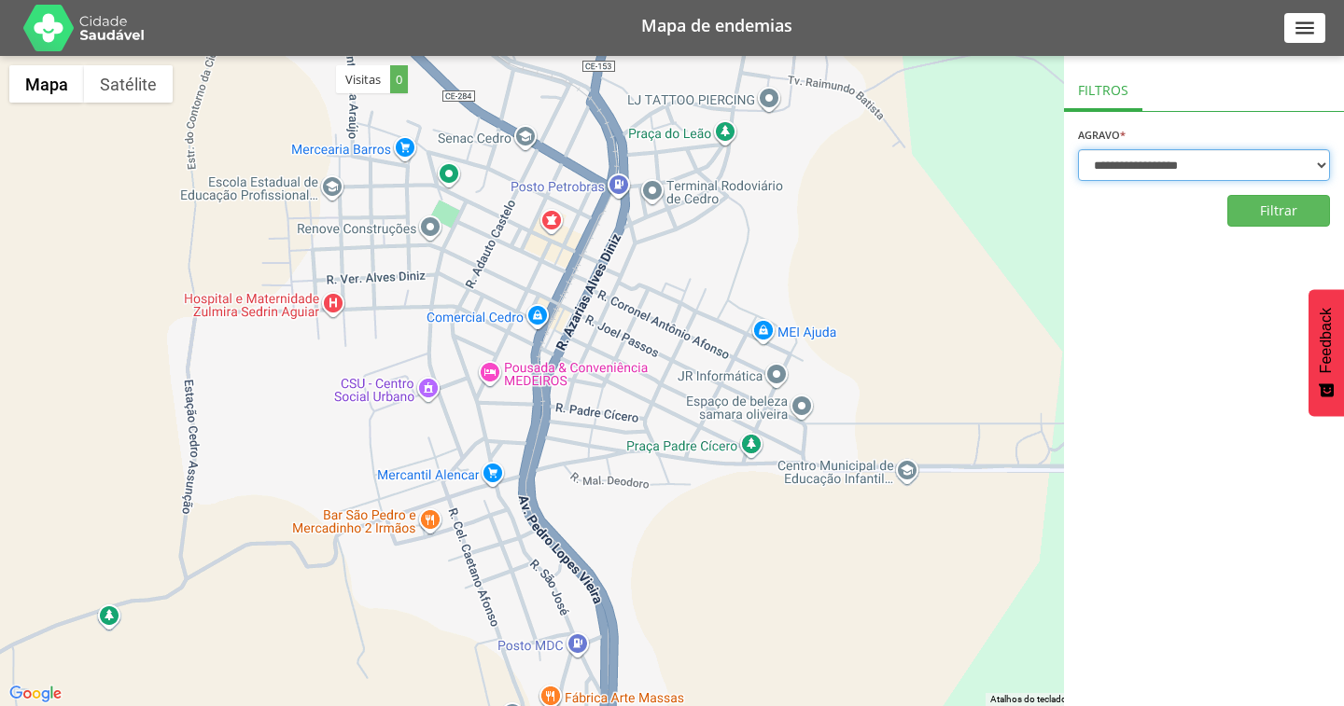
click at [1121, 170] on select "**********" at bounding box center [1204, 165] width 252 height 32
select select "*"
click at [1078, 149] on select "**********" at bounding box center [1204, 165] width 252 height 32
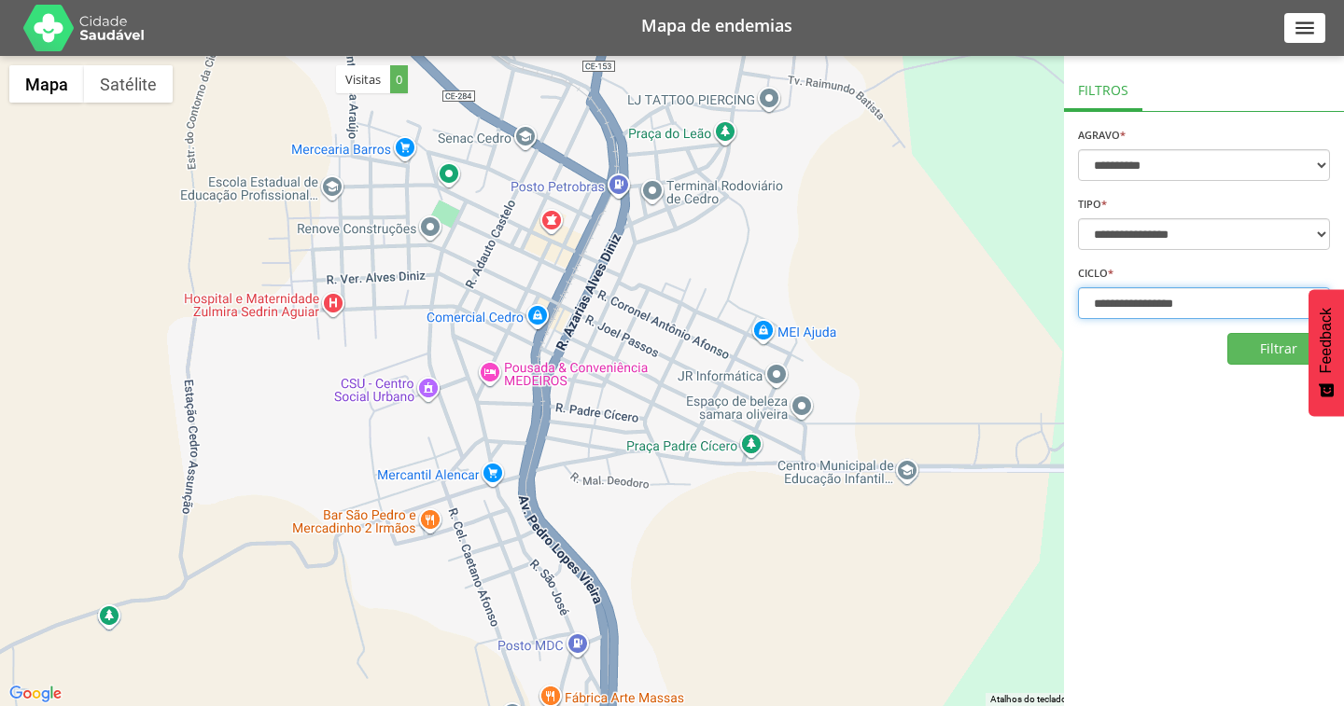
click at [1141, 300] on select "**********" at bounding box center [1204, 303] width 252 height 32
click at [1144, 296] on select "**********" at bounding box center [1204, 303] width 252 height 32
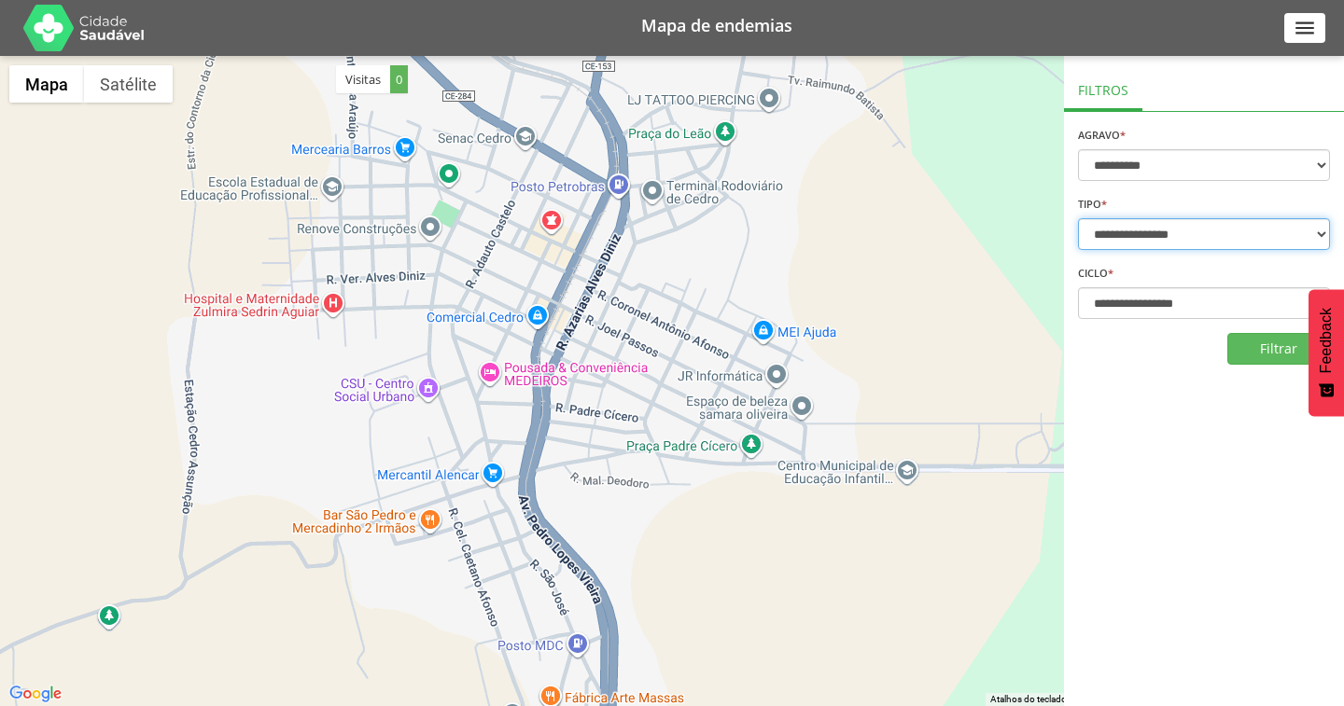
click at [1140, 242] on select "**********" at bounding box center [1204, 234] width 252 height 32
select select "*"
click at [1078, 218] on select "**********" at bounding box center [1204, 234] width 252 height 32
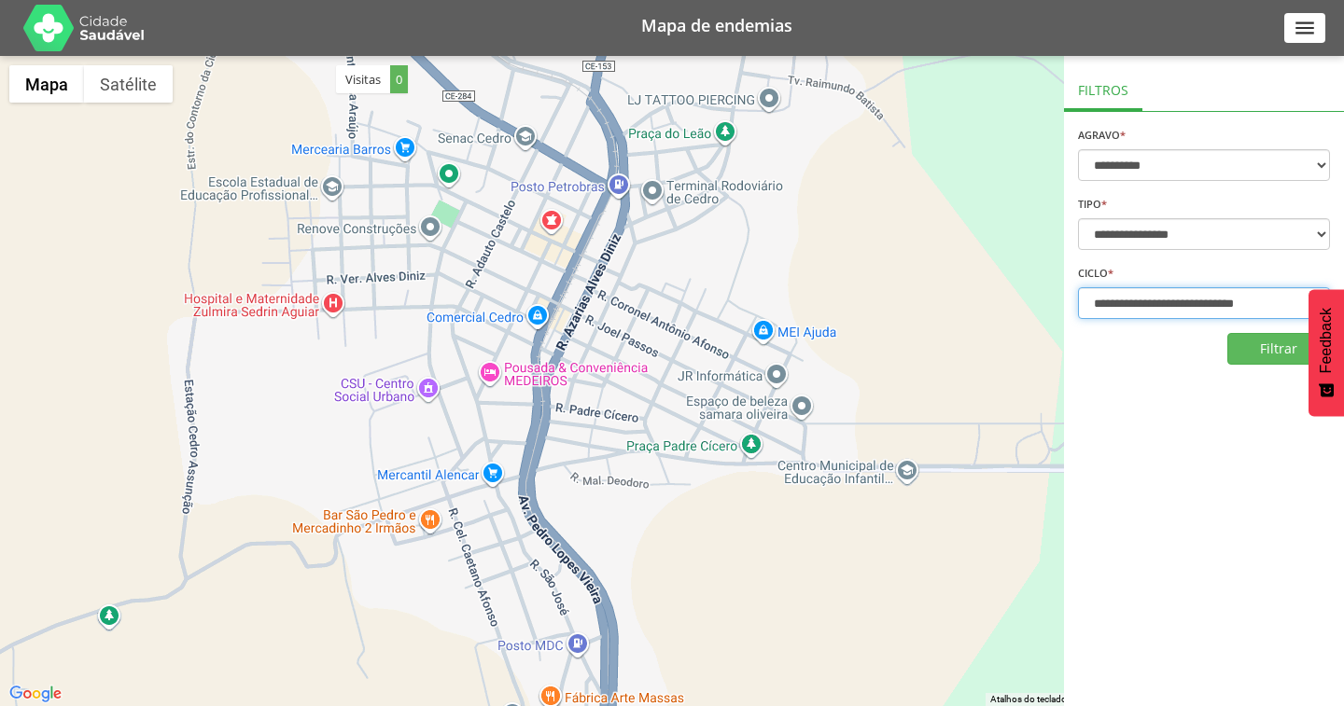
click at [1134, 300] on select "**********" at bounding box center [1204, 303] width 252 height 32
click at [1187, 378] on div "**********" at bounding box center [1204, 381] width 280 height 650
click at [1263, 340] on button "Filtrar" at bounding box center [1278, 349] width 103 height 32
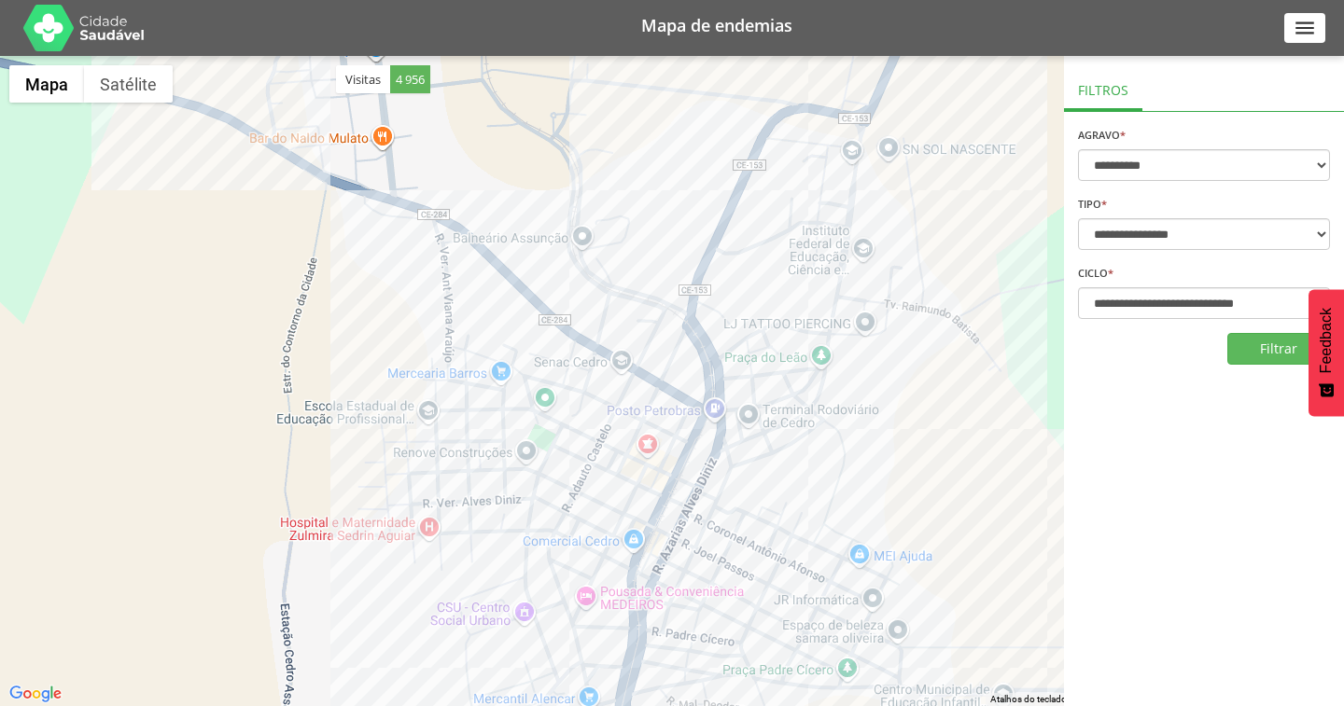
drag, startPoint x: 665, startPoint y: 382, endPoint x: 633, endPoint y: 187, distance: 197.7
click at [633, 188] on div at bounding box center [672, 381] width 1344 height 650
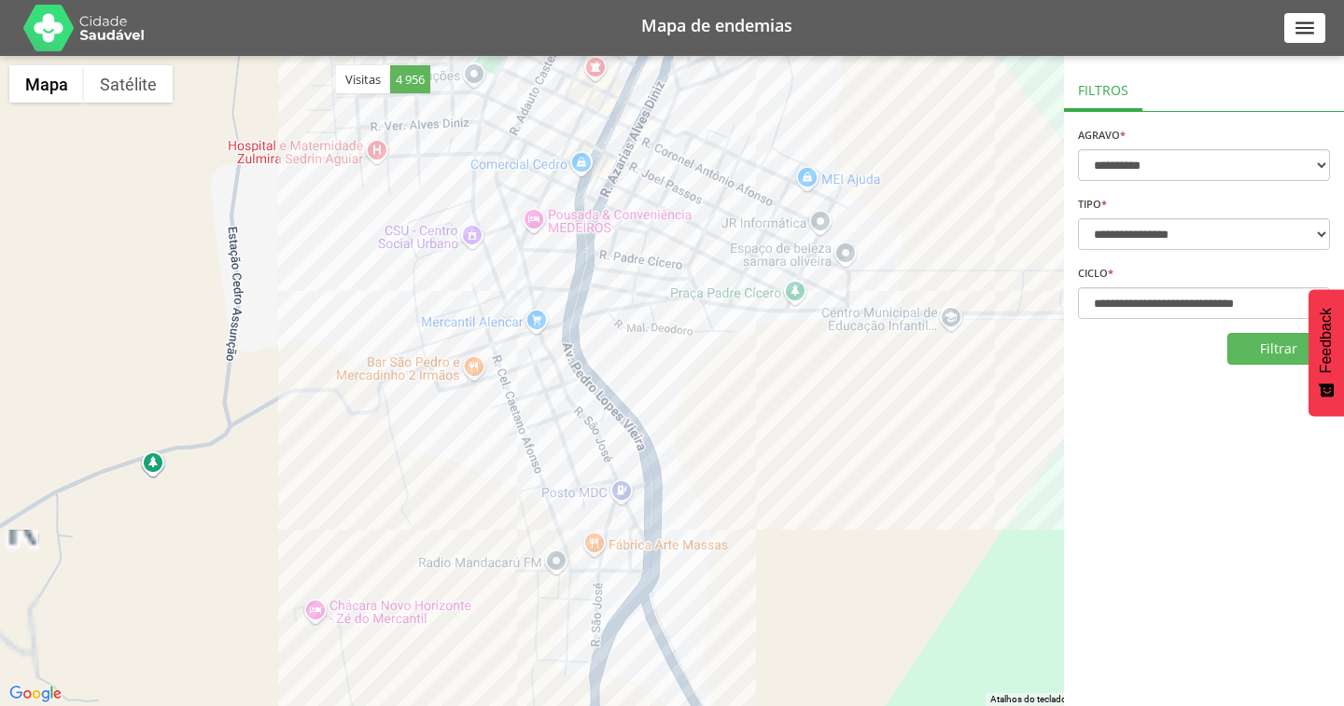
drag, startPoint x: 682, startPoint y: 380, endPoint x: 656, endPoint y: 119, distance: 262.6
click at [656, 119] on div at bounding box center [672, 381] width 1344 height 650
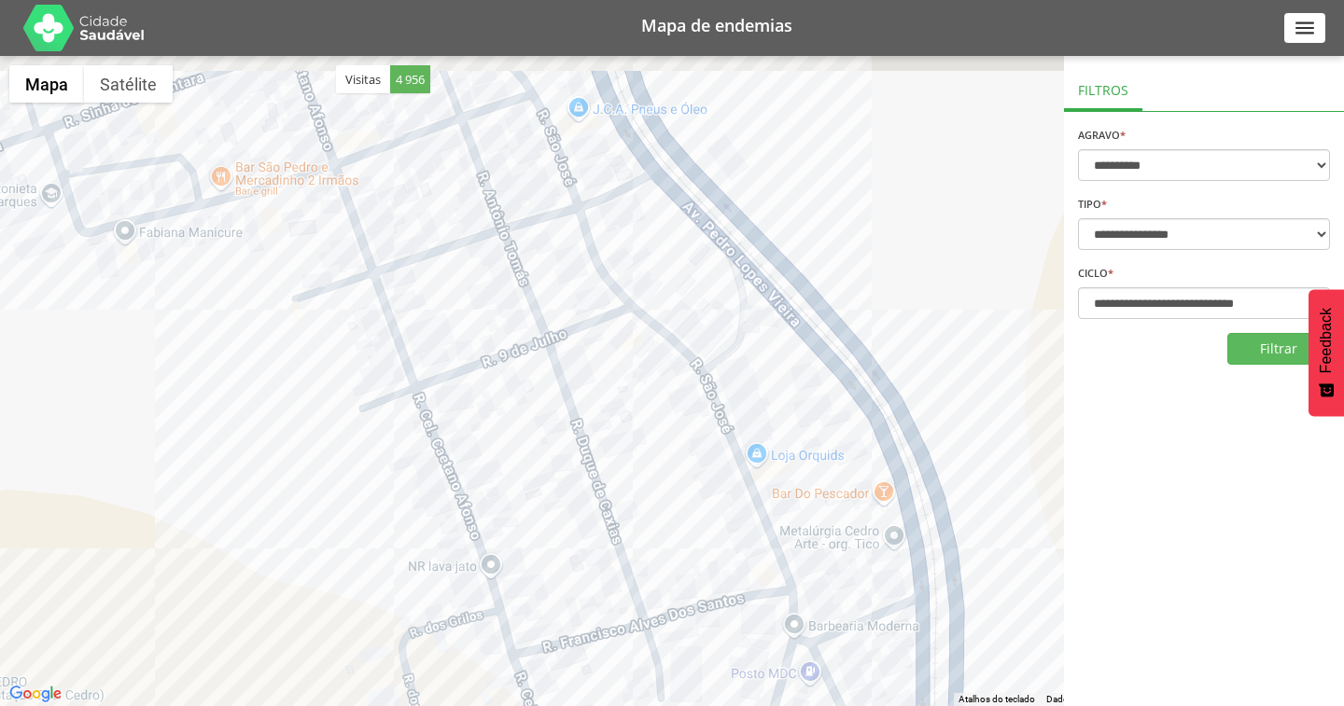
drag, startPoint x: 552, startPoint y: 326, endPoint x: 655, endPoint y: 462, distance: 170.6
click at [655, 462] on div at bounding box center [672, 381] width 1344 height 650
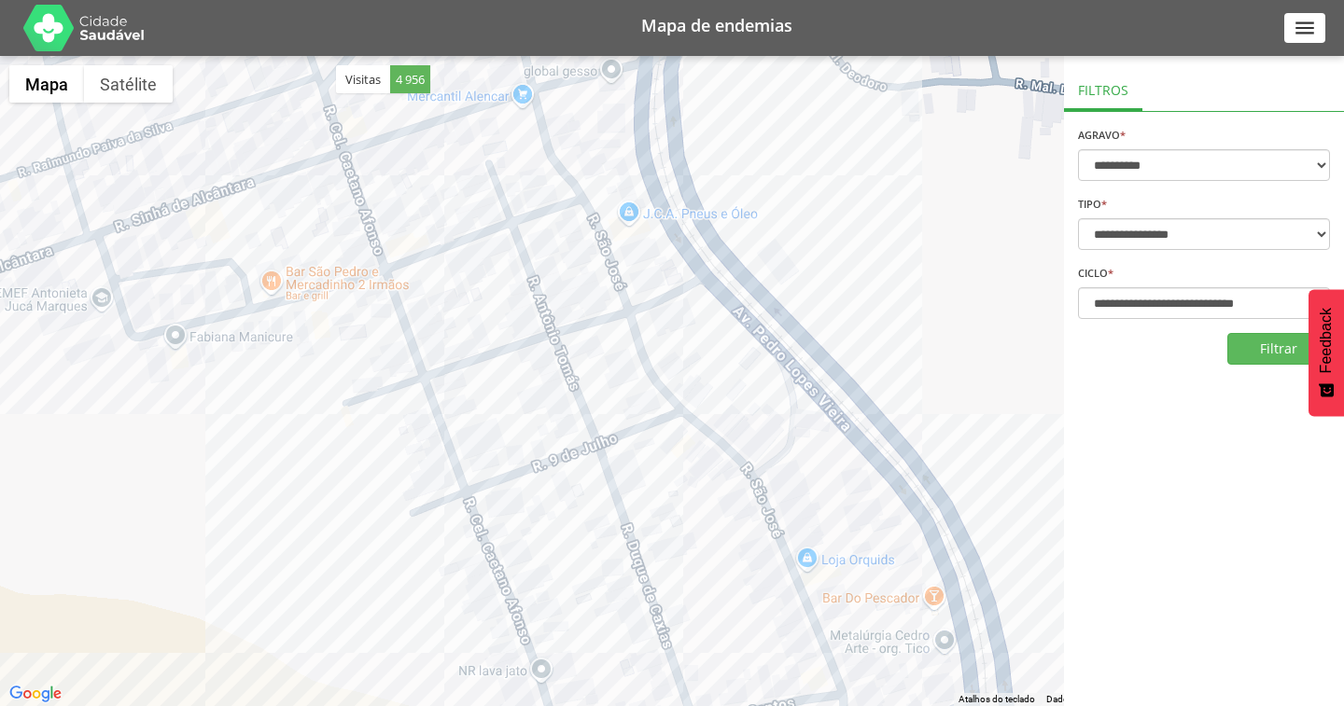
drag, startPoint x: 548, startPoint y: 280, endPoint x: 594, endPoint y: 379, distance: 109.4
click at [594, 379] on div at bounding box center [672, 381] width 1344 height 650
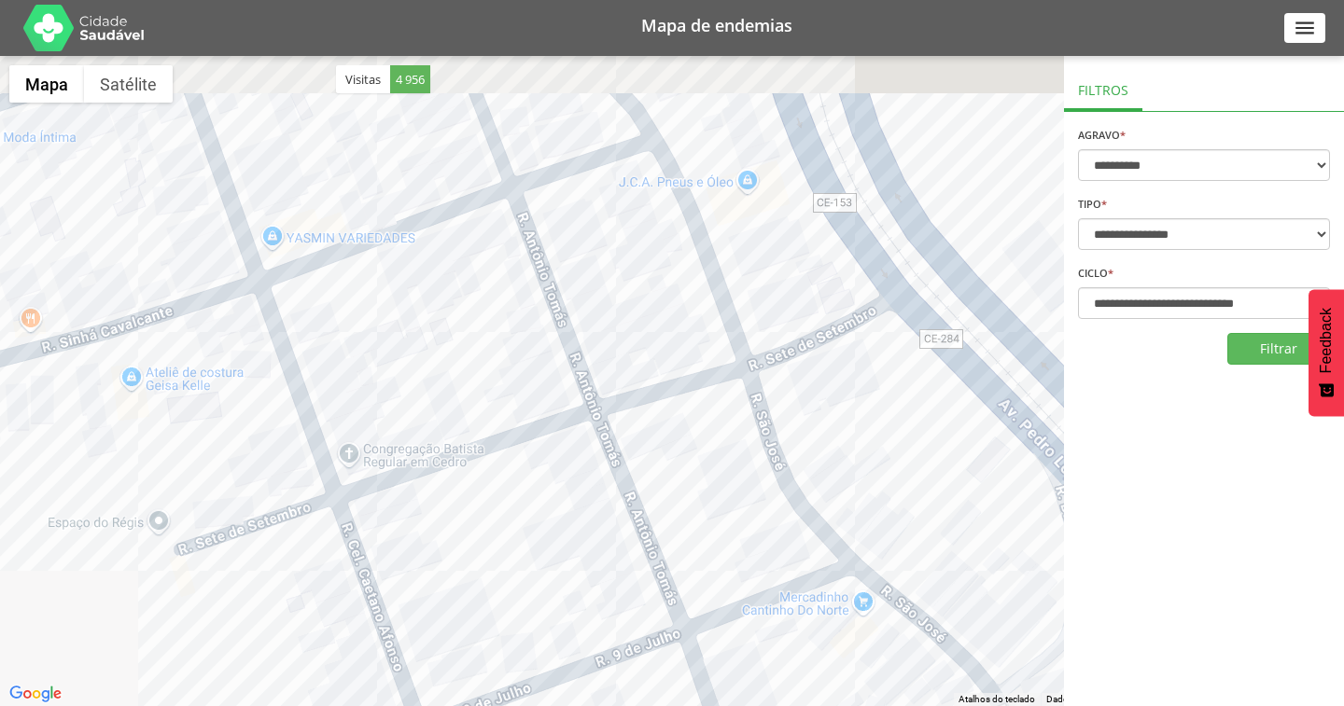
drag, startPoint x: 566, startPoint y: 374, endPoint x: 648, endPoint y: 608, distance: 247.9
click at [648, 608] on div at bounding box center [672, 381] width 1344 height 650
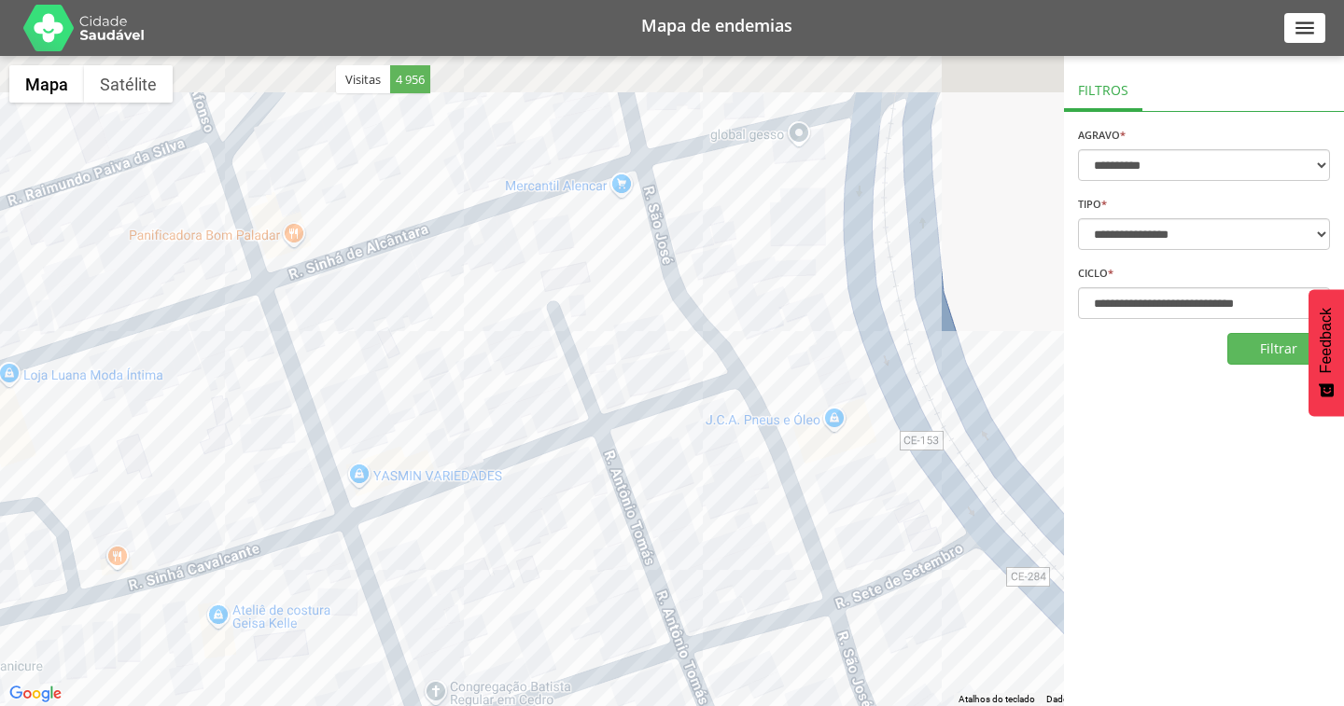
drag, startPoint x: 657, startPoint y: 356, endPoint x: 723, endPoint y: 531, distance: 187.5
click at [723, 531] on div at bounding box center [672, 381] width 1344 height 650
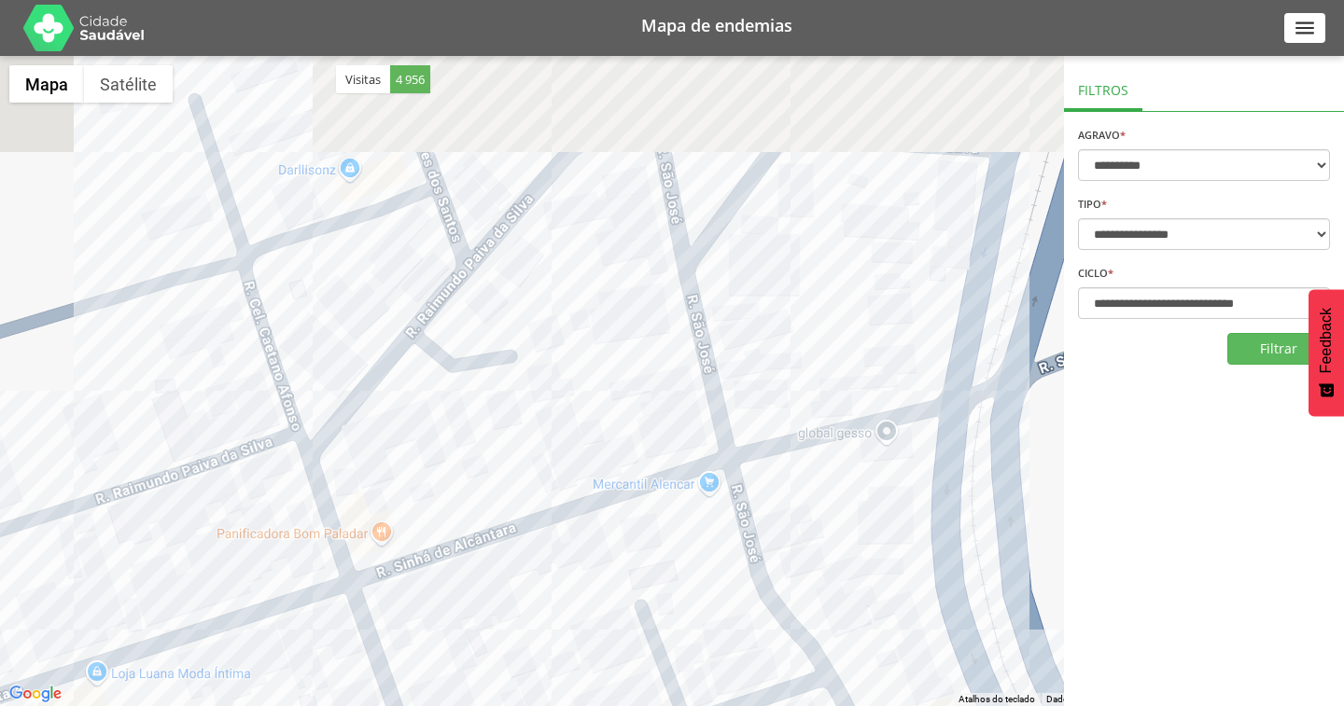
drag, startPoint x: 662, startPoint y: 392, endPoint x: 705, endPoint y: 579, distance: 192.4
click at [705, 579] on div at bounding box center [672, 381] width 1344 height 650
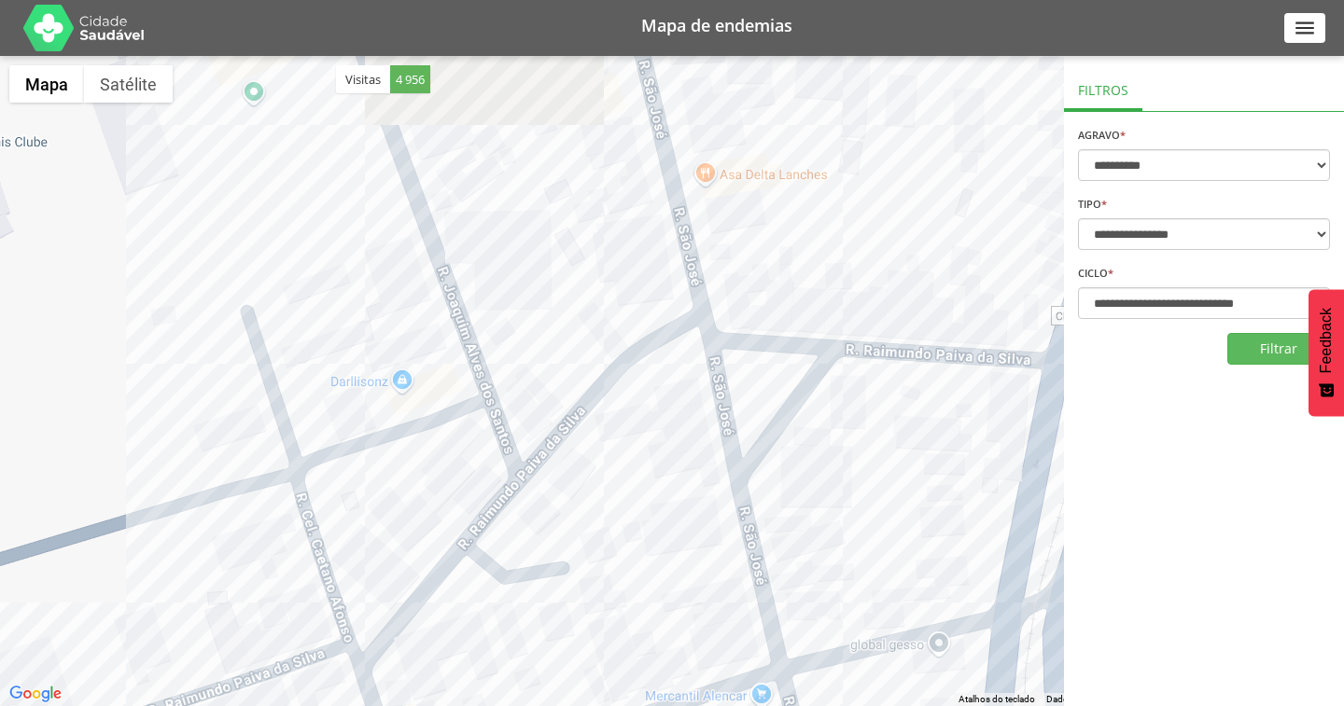
drag, startPoint x: 609, startPoint y: 264, endPoint x: 656, endPoint y: 466, distance: 206.9
click at [656, 466] on div at bounding box center [672, 381] width 1344 height 650
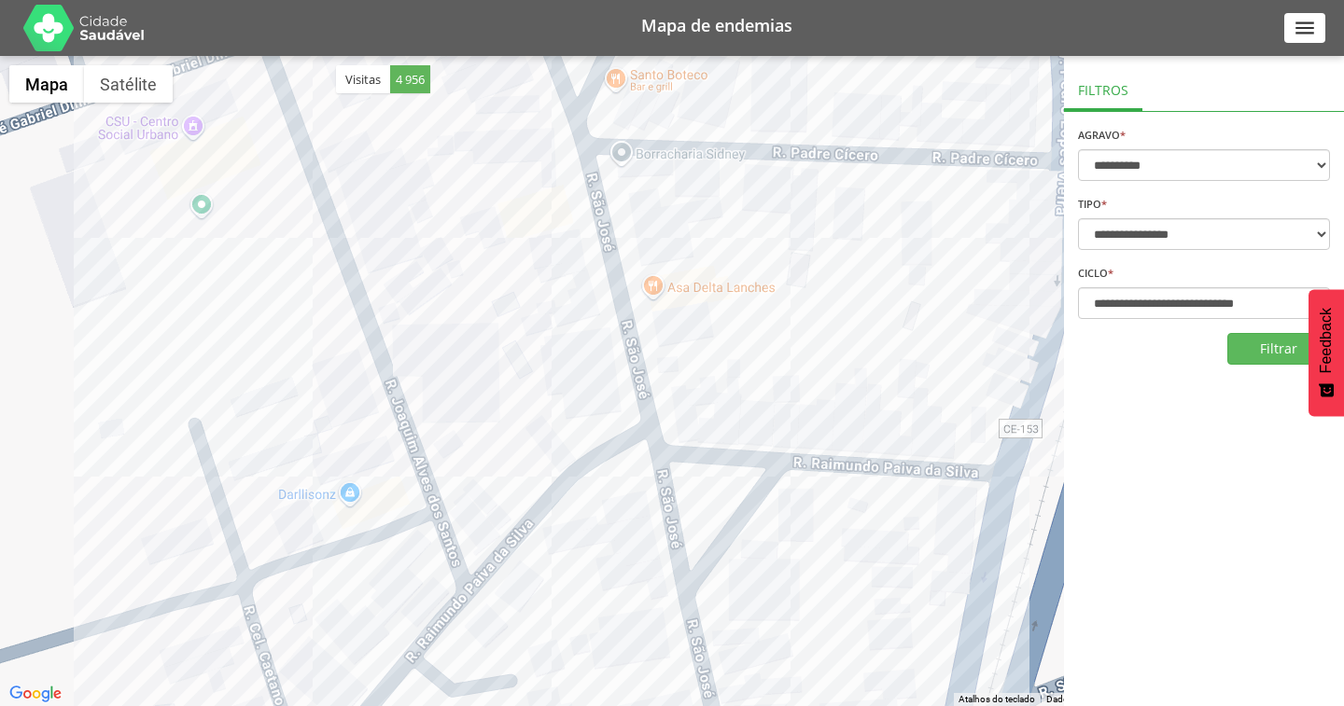
drag, startPoint x: 669, startPoint y: 242, endPoint x: 614, endPoint y: 355, distance: 125.6
click at [614, 355] on div at bounding box center [672, 381] width 1344 height 650
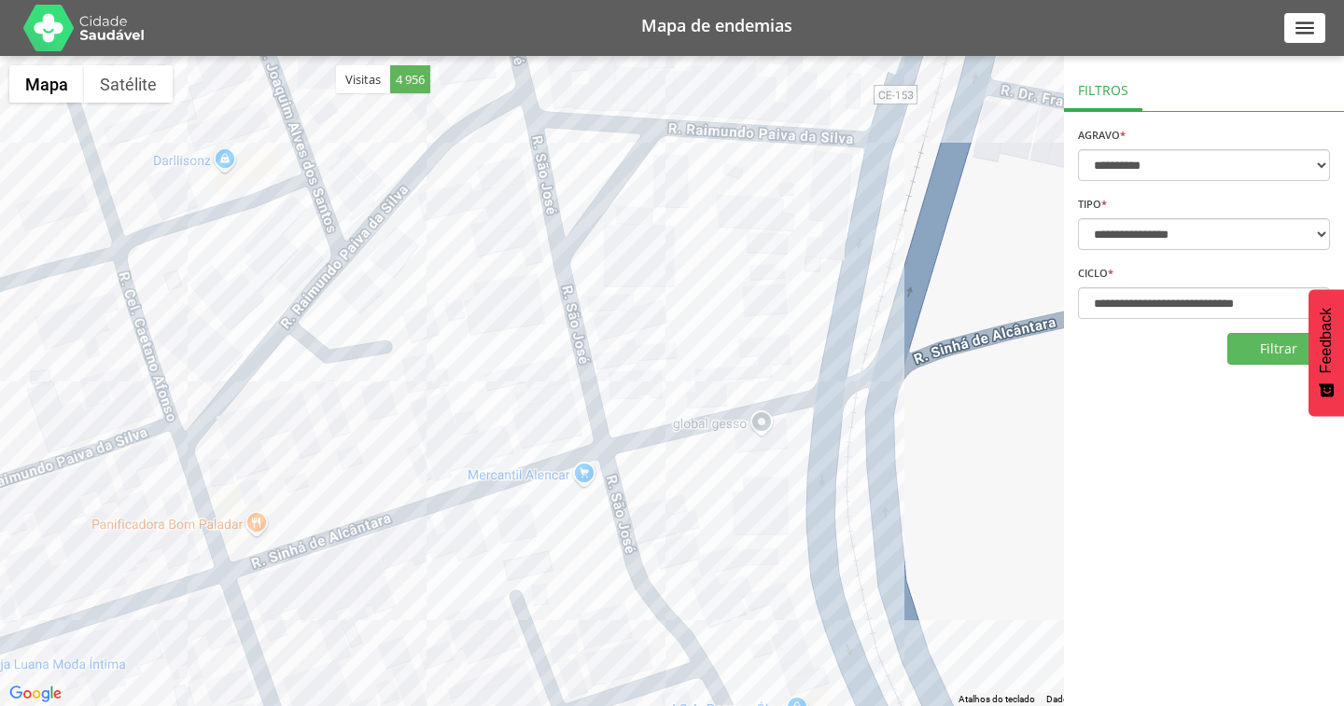
drag, startPoint x: 820, startPoint y: 573, endPoint x: 695, endPoint y: 236, distance: 359.3
click at [695, 236] on div at bounding box center [672, 381] width 1344 height 650
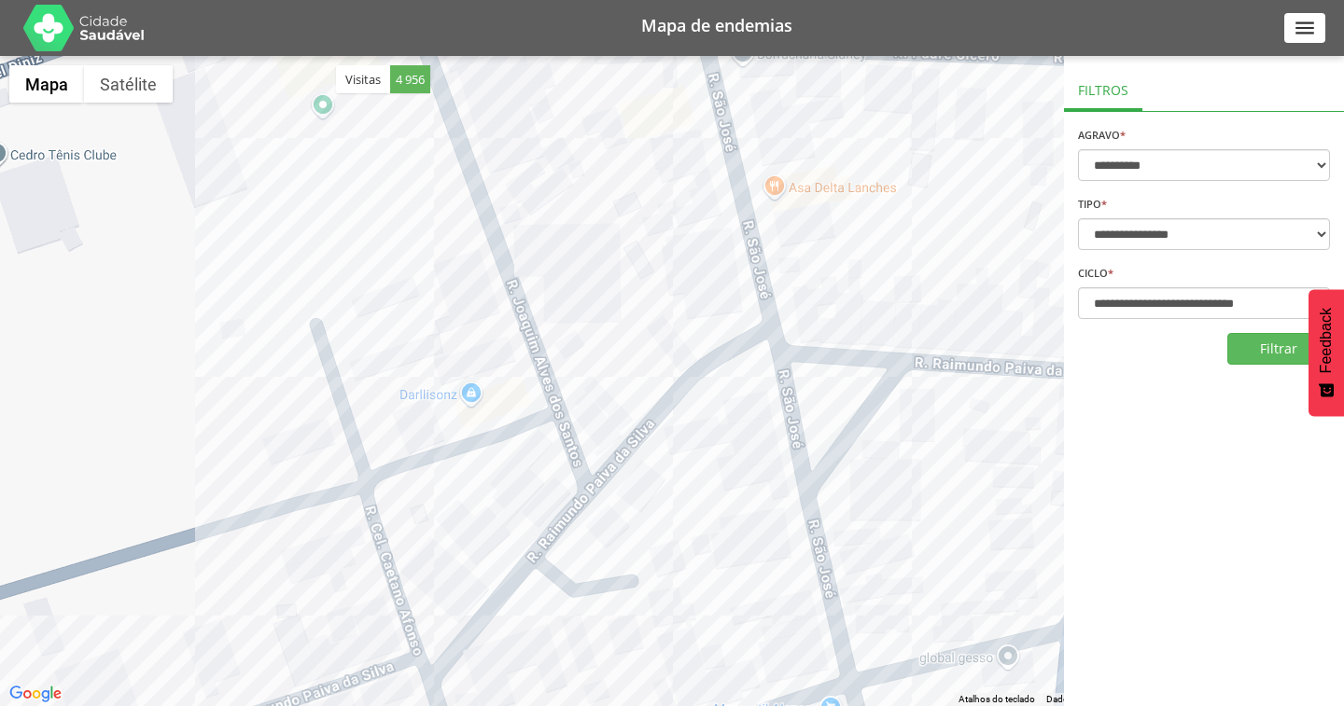
drag, startPoint x: 496, startPoint y: 283, endPoint x: 747, endPoint y: 520, distance: 345.2
click at [747, 520] on div at bounding box center [672, 381] width 1344 height 650
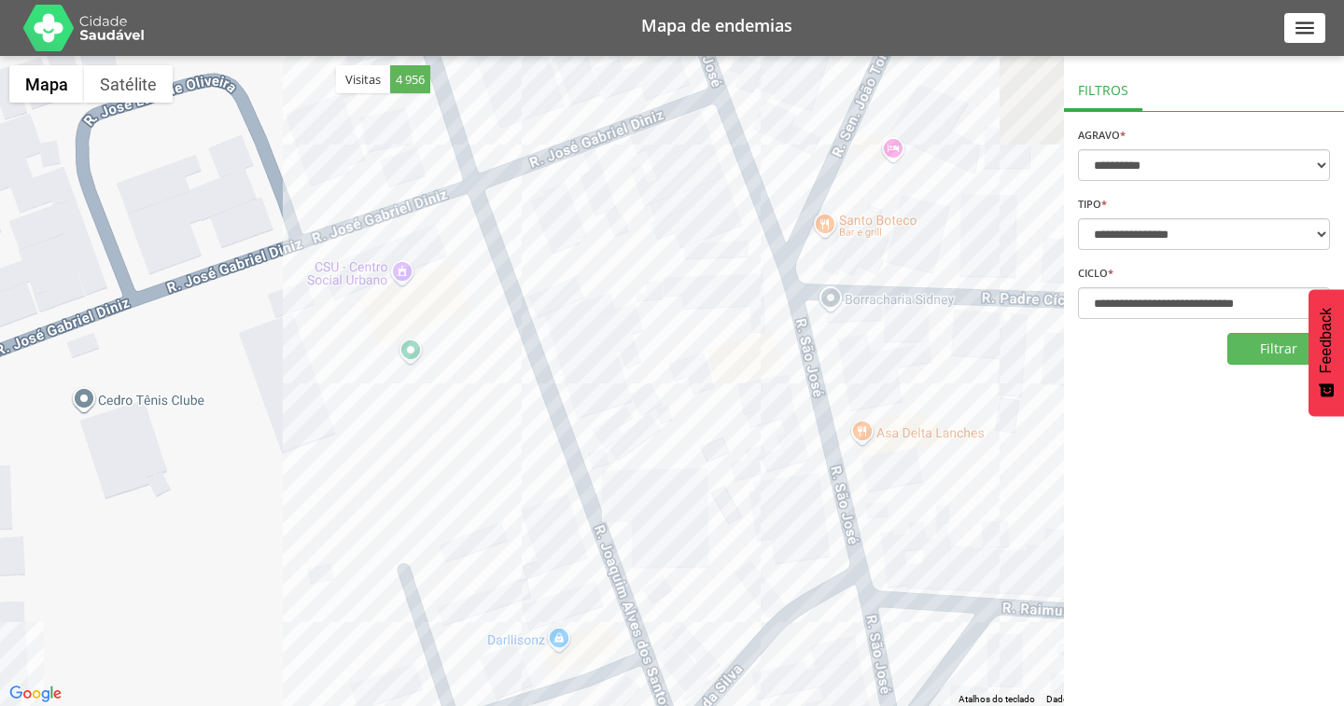
drag, startPoint x: 589, startPoint y: 310, endPoint x: 678, endPoint y: 557, distance: 263.0
click at [678, 557] on div at bounding box center [672, 381] width 1344 height 650
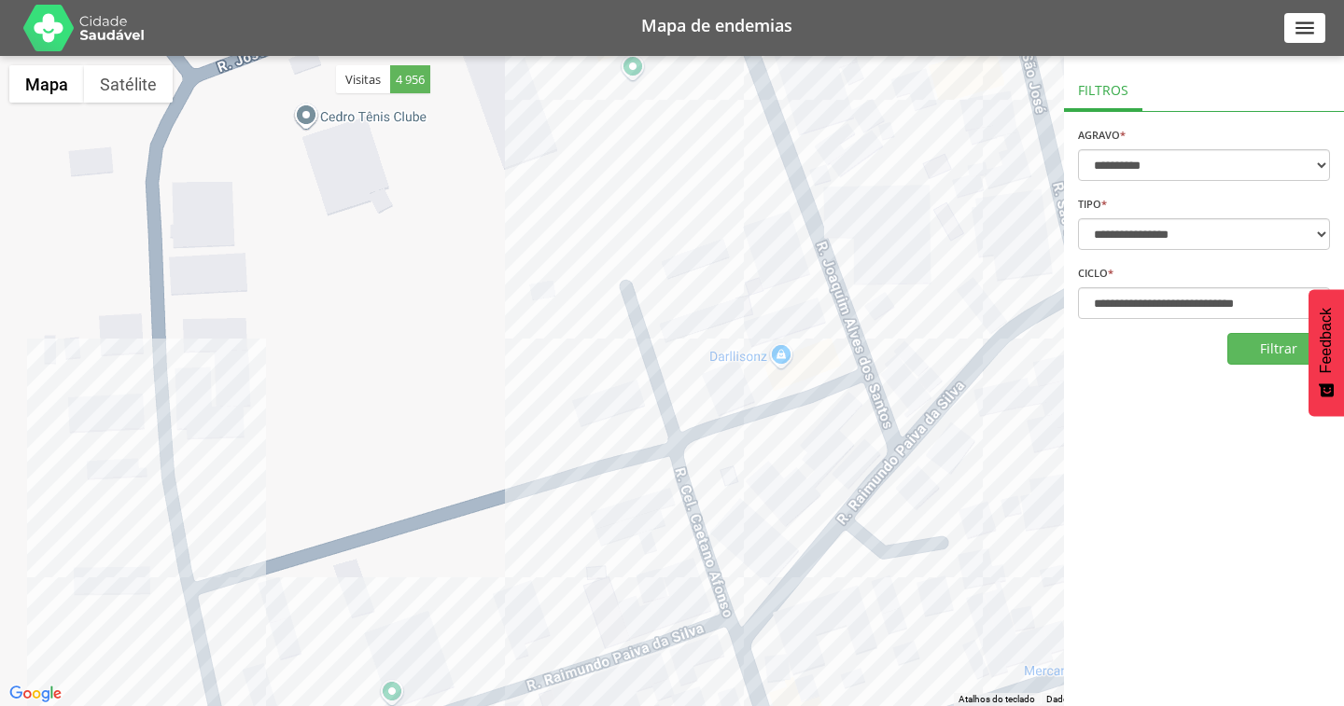
drag, startPoint x: 470, startPoint y: 406, endPoint x: 645, endPoint y: 119, distance: 336.2
click at [645, 119] on div at bounding box center [672, 381] width 1344 height 650
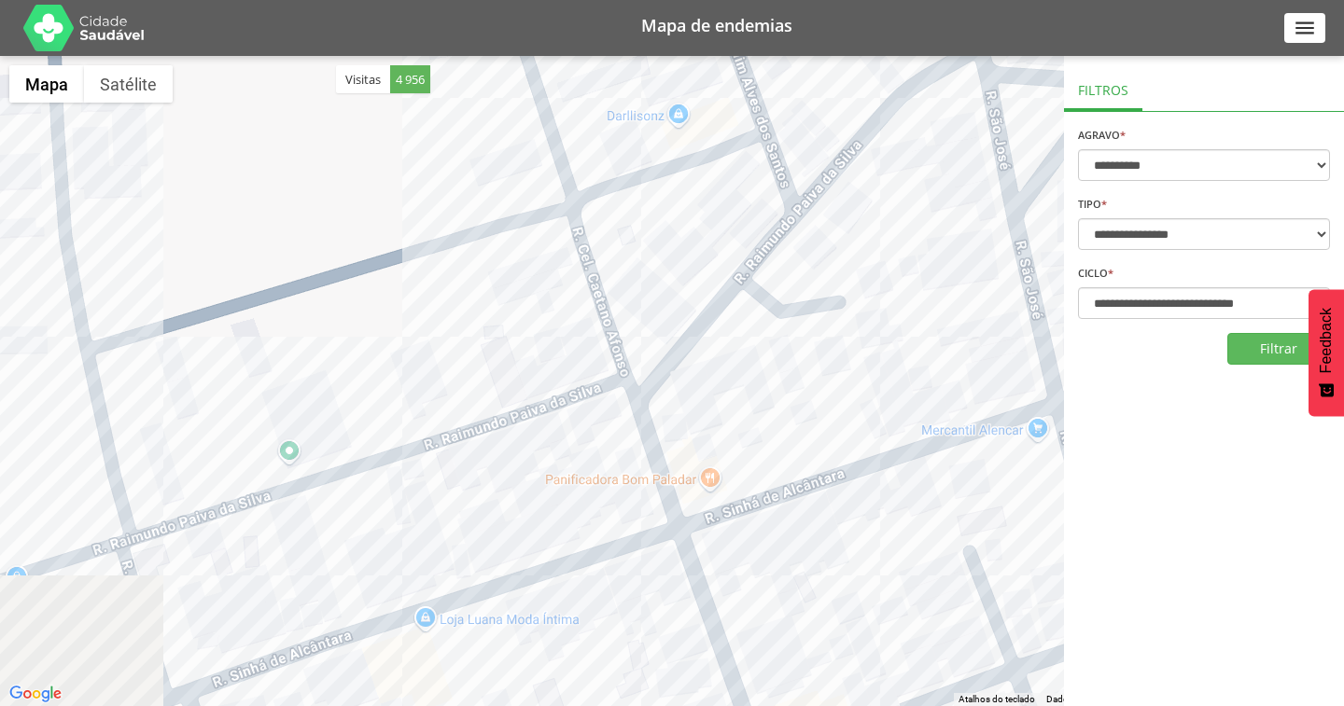
drag, startPoint x: 794, startPoint y: 510, endPoint x: 677, endPoint y: 245, distance: 289.5
click at [677, 245] on div at bounding box center [672, 381] width 1344 height 650
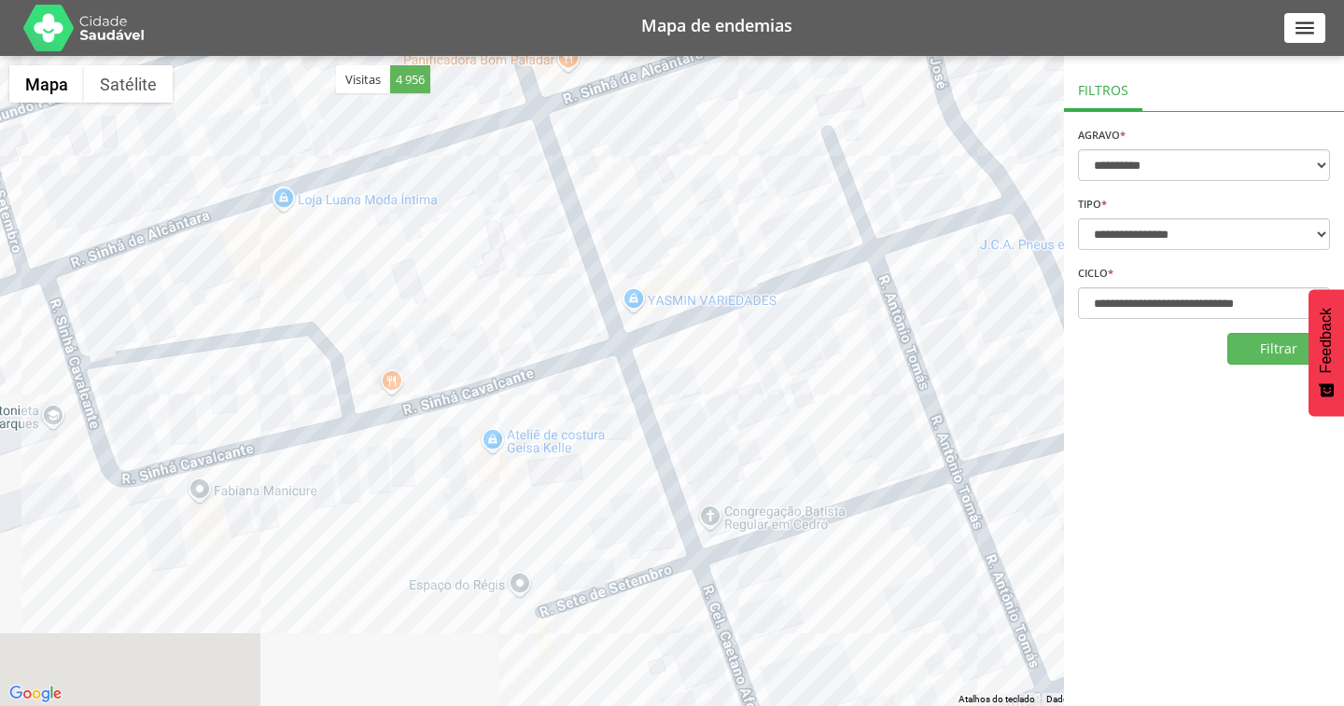
drag, startPoint x: 770, startPoint y: 503, endPoint x: 690, endPoint y: 235, distance: 279.6
click at [690, 235] on div at bounding box center [672, 381] width 1344 height 650
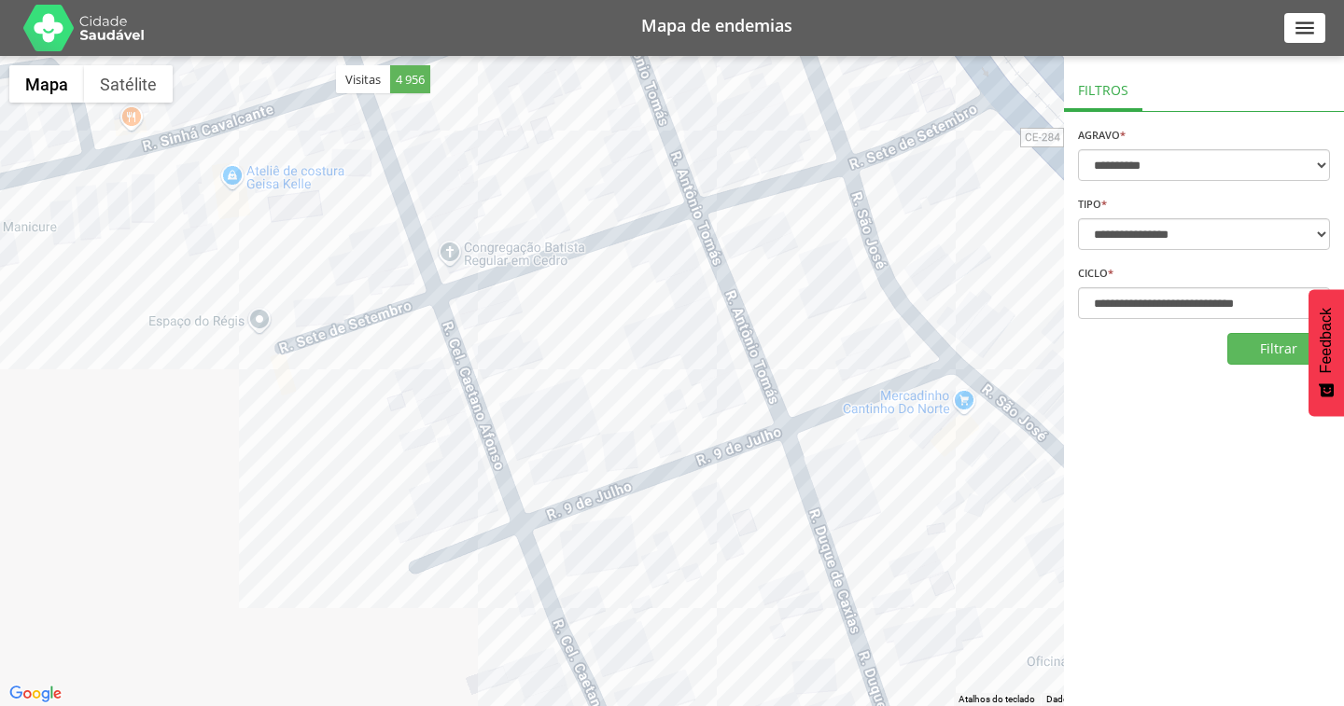
drag, startPoint x: 793, startPoint y: 457, endPoint x: 486, endPoint y: 159, distance: 428.2
click at [486, 159] on div at bounding box center [672, 381] width 1344 height 650
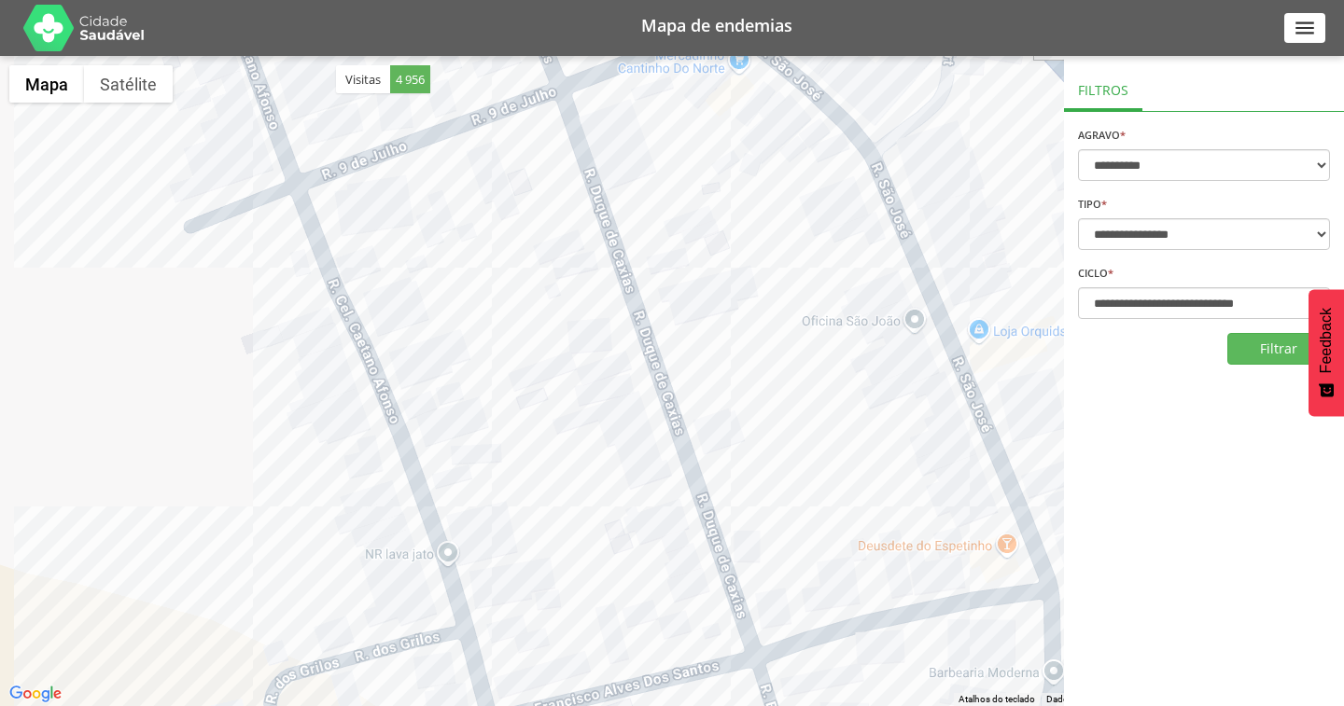
drag, startPoint x: 746, startPoint y: 476, endPoint x: 575, endPoint y: 174, distance: 347.7
click at [575, 174] on div at bounding box center [672, 381] width 1344 height 650
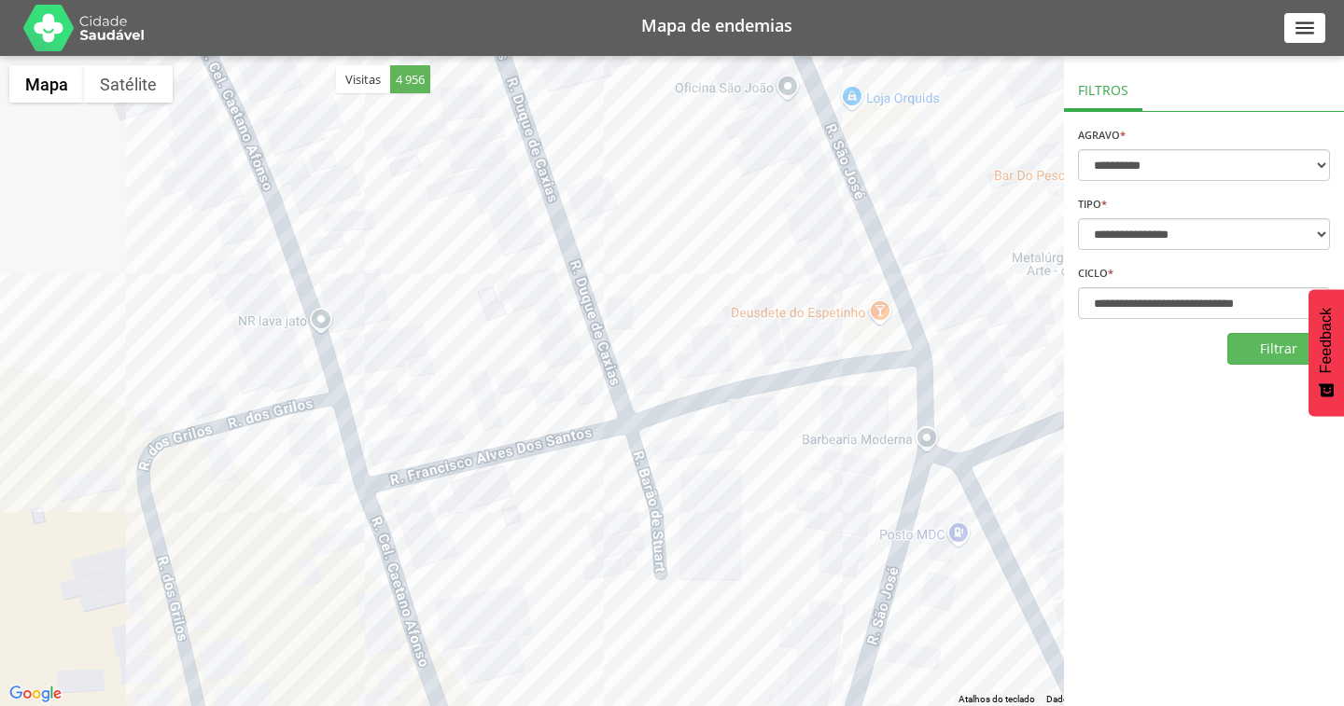
drag, startPoint x: 804, startPoint y: 495, endPoint x: 683, endPoint y: 268, distance: 258.0
click at [684, 269] on div at bounding box center [672, 381] width 1344 height 650
click at [684, 268] on div at bounding box center [672, 381] width 1344 height 650
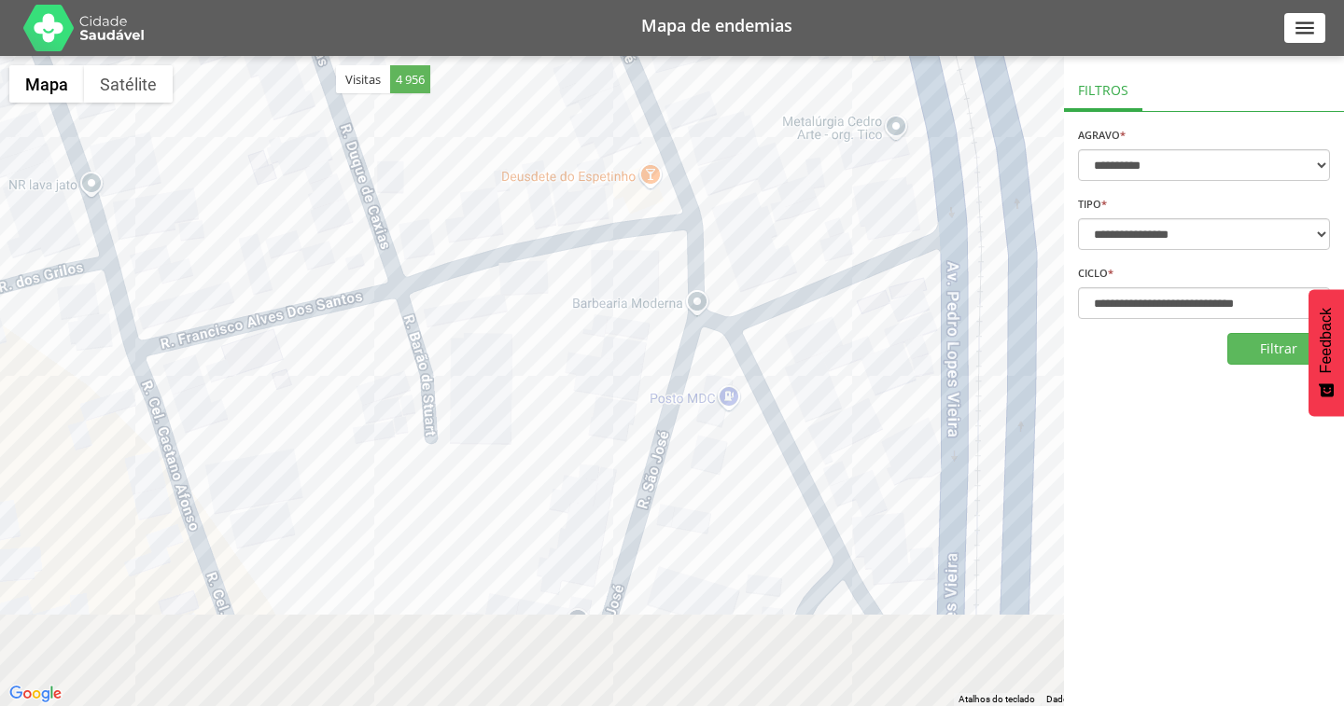
drag, startPoint x: 871, startPoint y: 449, endPoint x: 601, endPoint y: 289, distance: 313.3
click at [601, 289] on div at bounding box center [672, 381] width 1344 height 650
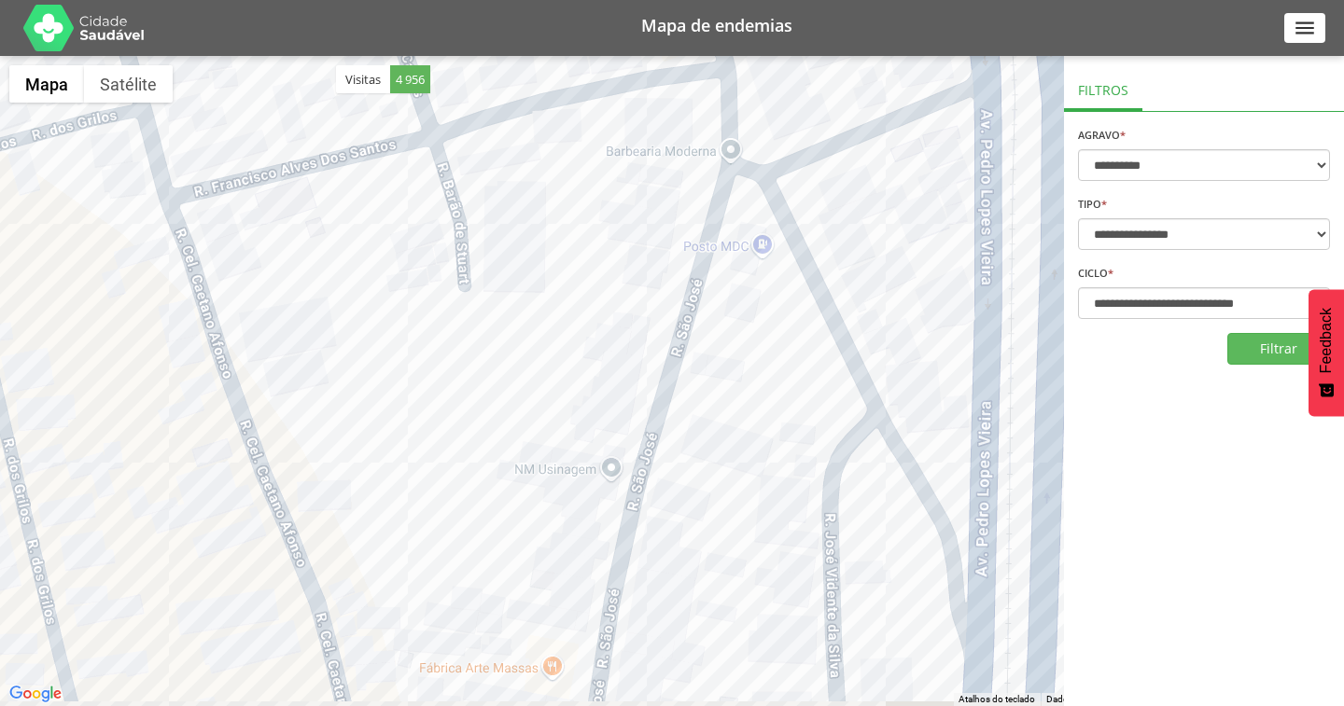
drag, startPoint x: 568, startPoint y: 377, endPoint x: 638, endPoint y: 249, distance: 145.7
click at [638, 249] on div at bounding box center [672, 381] width 1344 height 650
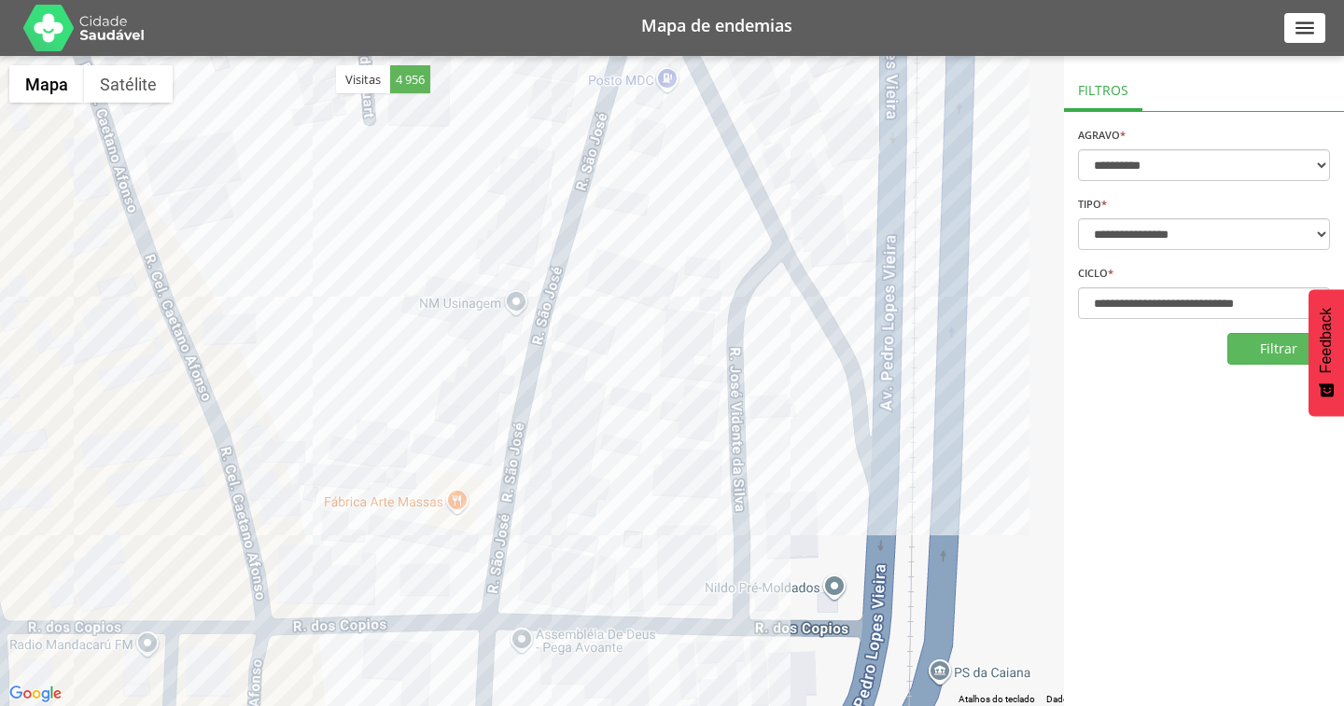
drag, startPoint x: 840, startPoint y: 414, endPoint x: 734, endPoint y: 210, distance: 229.9
click at [734, 210] on div at bounding box center [672, 381] width 1344 height 650
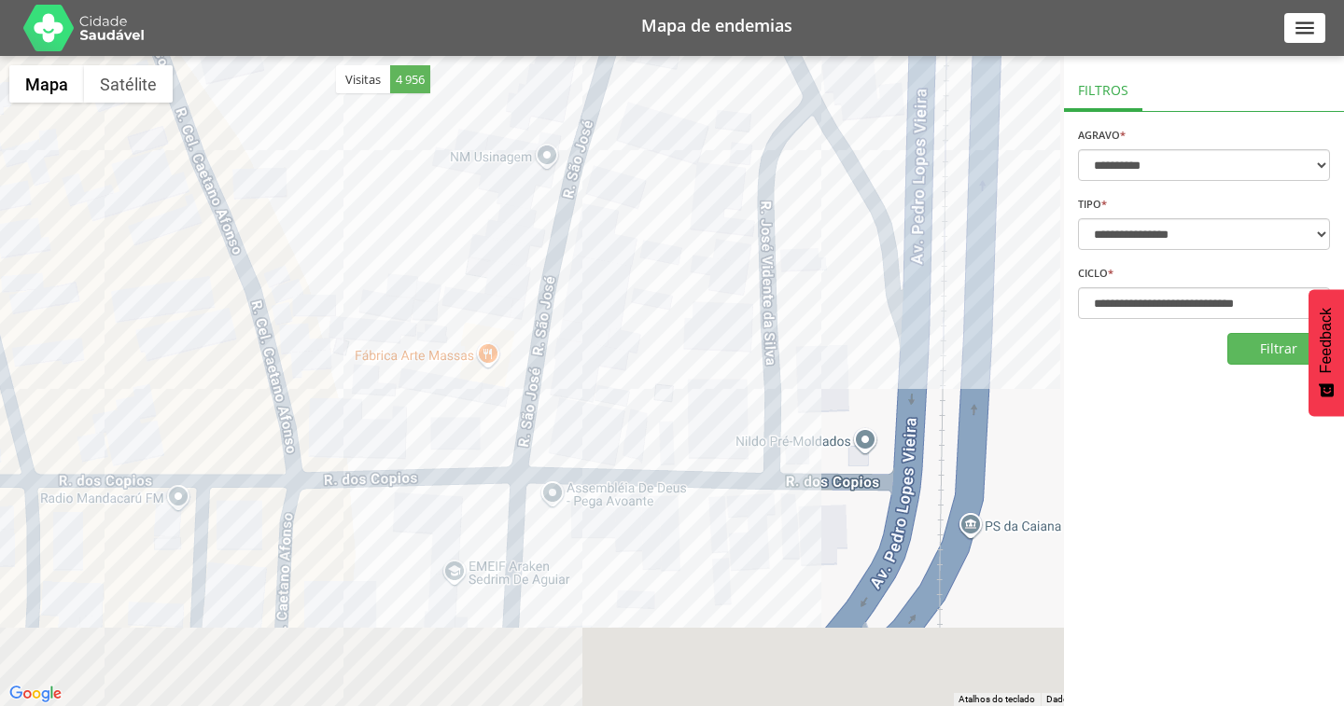
drag, startPoint x: 617, startPoint y: 411, endPoint x: 774, endPoint y: 214, distance: 253.0
click at [774, 214] on div at bounding box center [672, 381] width 1344 height 650
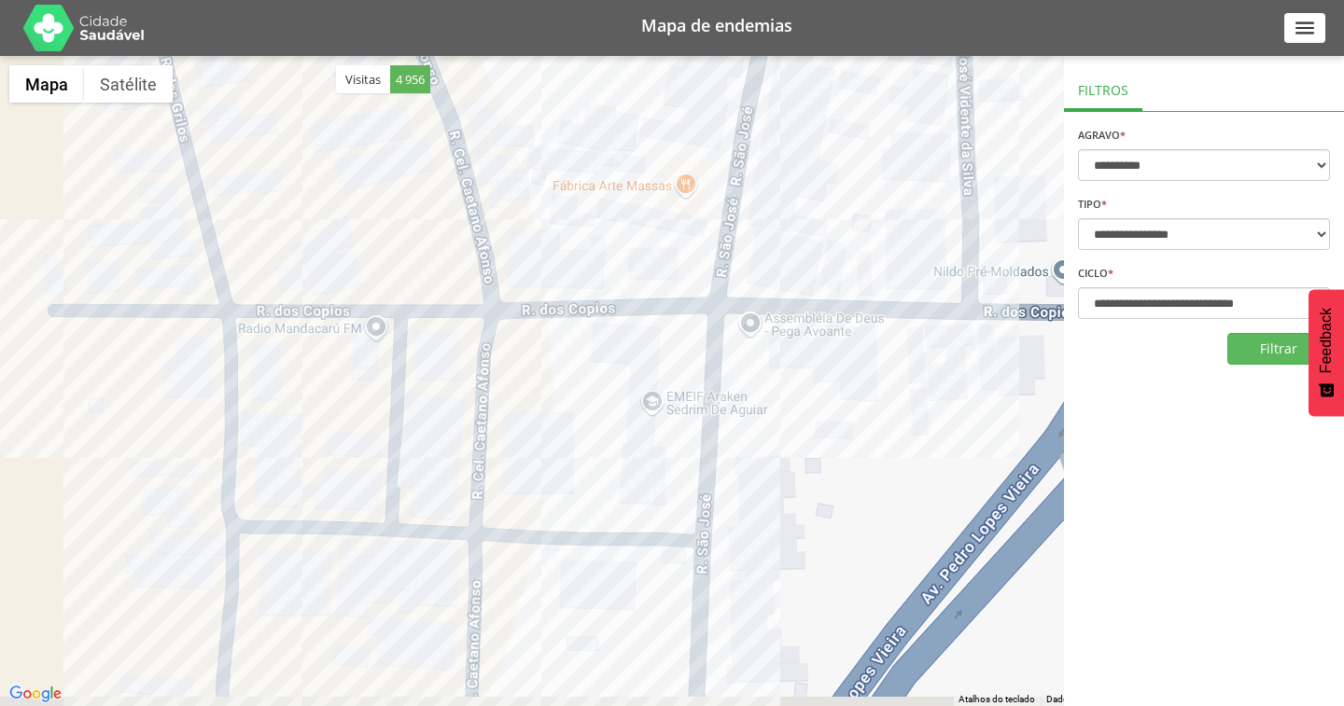
drag, startPoint x: 559, startPoint y: 314, endPoint x: 652, endPoint y: 233, distance: 123.7
click at [652, 236] on div at bounding box center [672, 381] width 1344 height 650
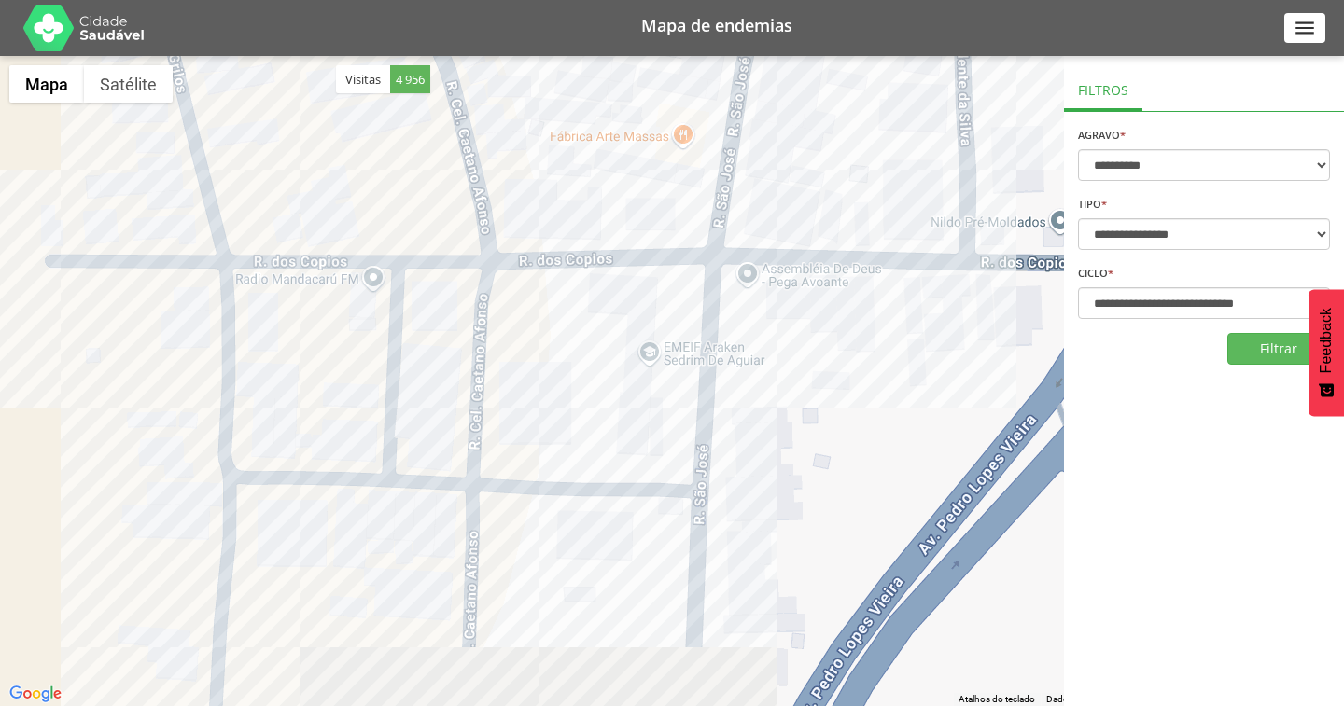
drag, startPoint x: 645, startPoint y: 188, endPoint x: 639, endPoint y: 175, distance: 14.2
click at [639, 175] on div at bounding box center [672, 381] width 1344 height 650
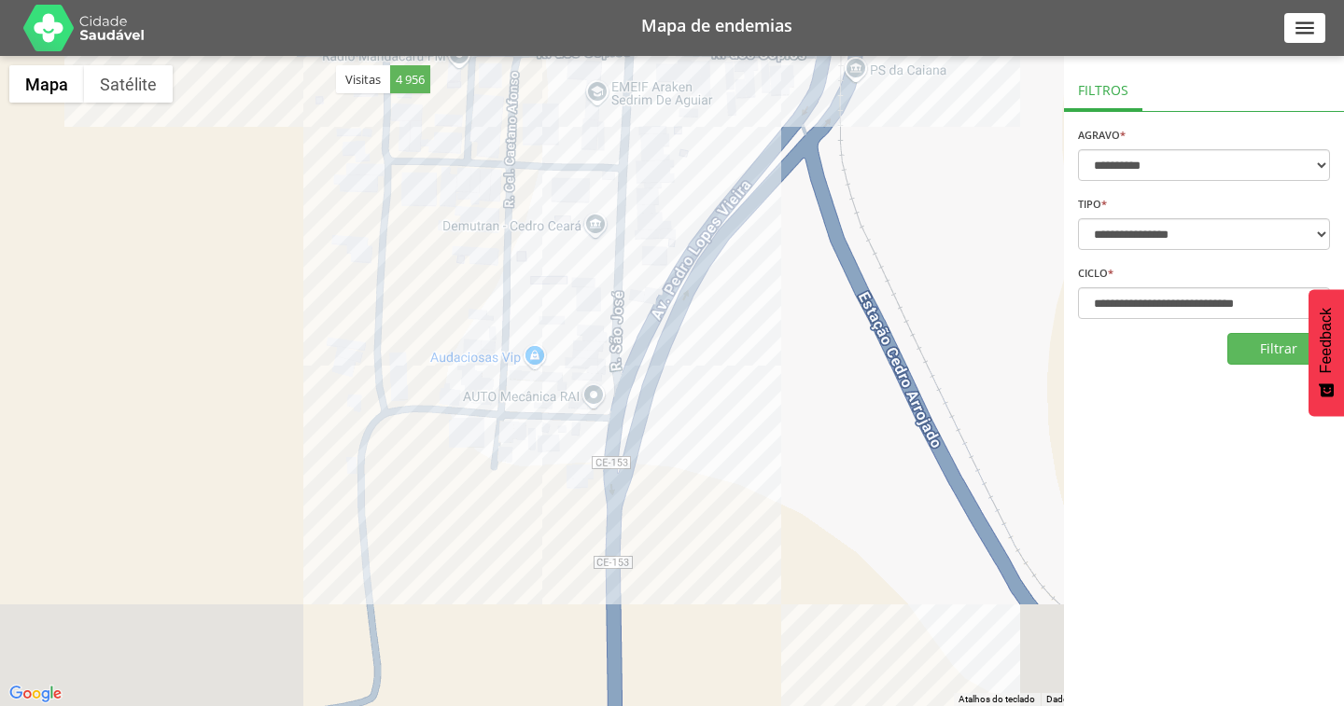
drag, startPoint x: 710, startPoint y: 347, endPoint x: 662, endPoint y: 161, distance: 191.9
click at [662, 161] on div at bounding box center [672, 381] width 1344 height 650
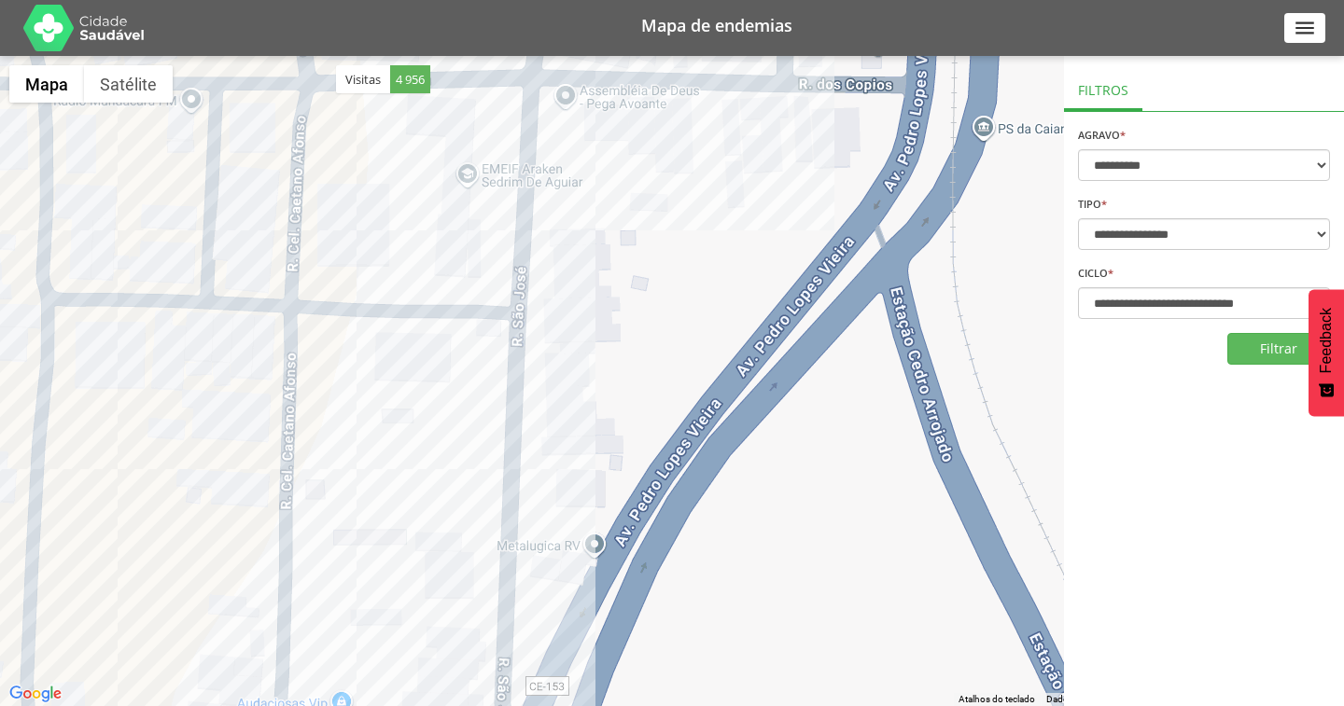
drag, startPoint x: 624, startPoint y: 144, endPoint x: 670, endPoint y: 403, distance: 263.4
click at [670, 403] on div at bounding box center [672, 381] width 1344 height 650
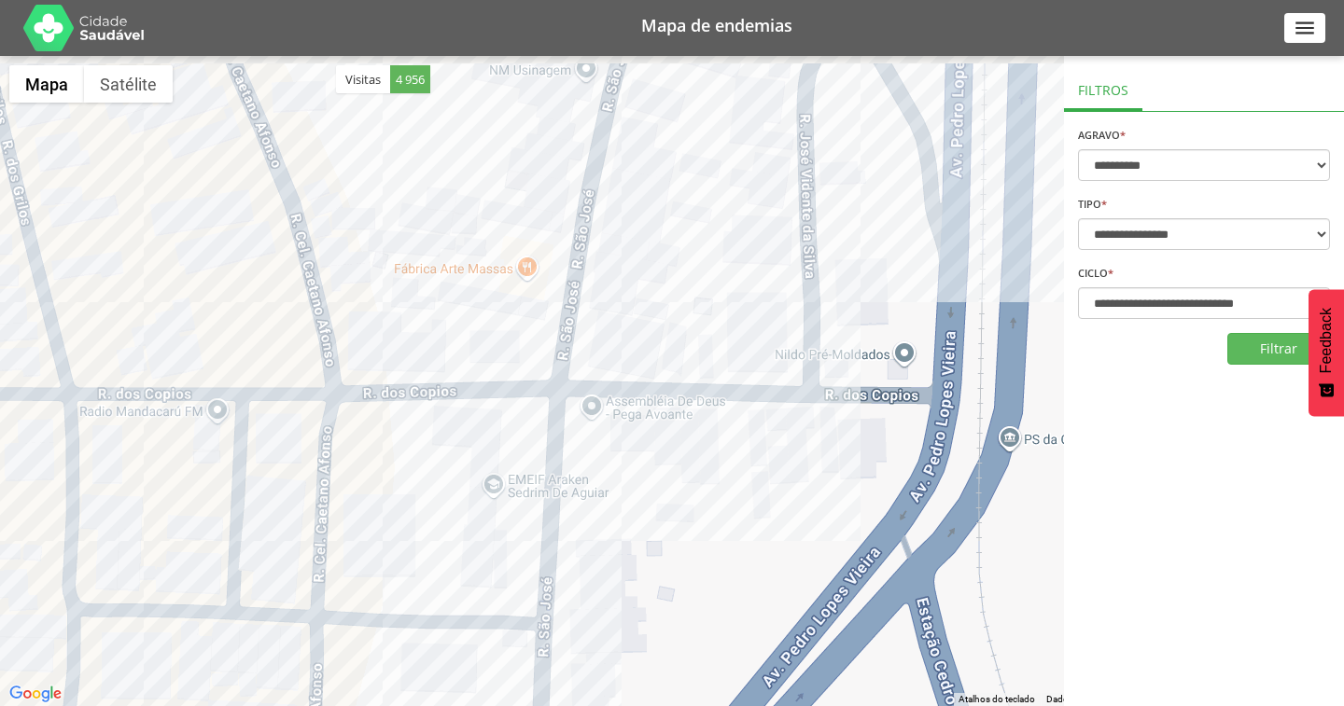
drag, startPoint x: 675, startPoint y: 243, endPoint x: 682, endPoint y: 465, distance: 222.2
click at [682, 465] on div at bounding box center [672, 381] width 1344 height 650
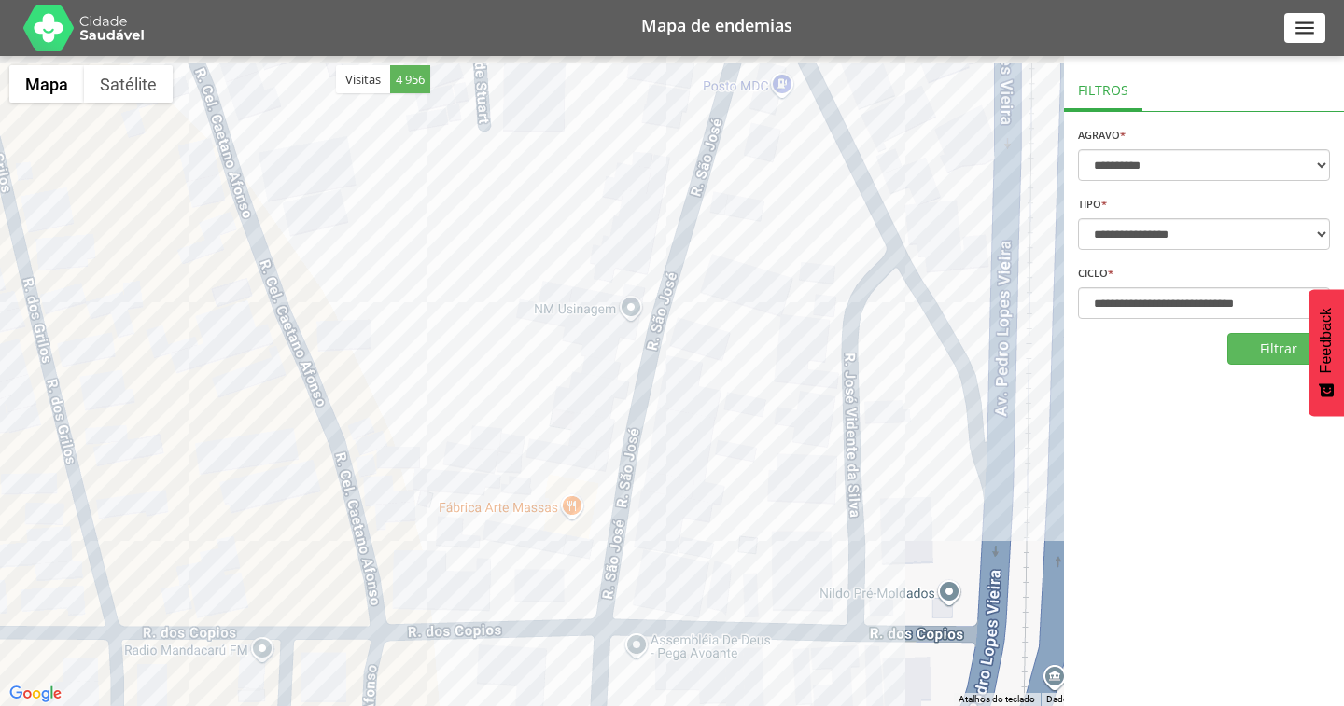
drag, startPoint x: 667, startPoint y: 192, endPoint x: 713, endPoint y: 413, distance: 225.8
click at [713, 413] on div at bounding box center [672, 381] width 1344 height 650
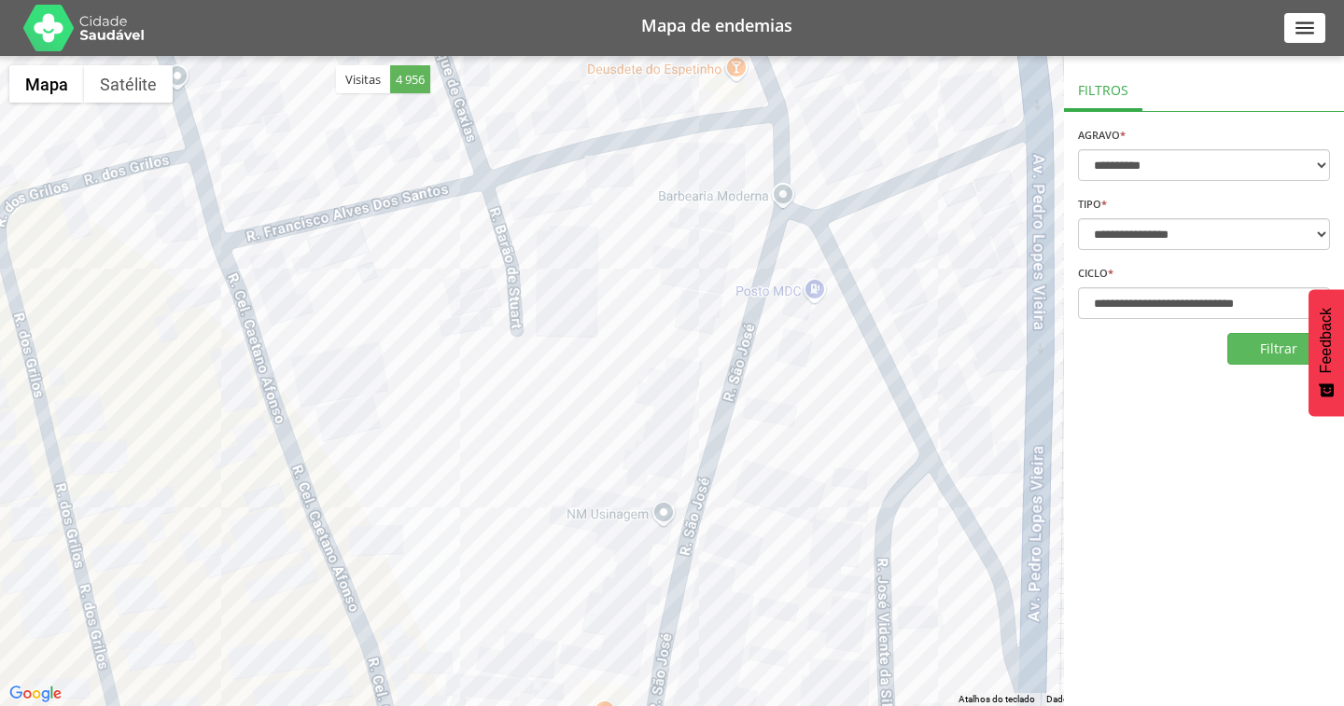
drag, startPoint x: 726, startPoint y: 336, endPoint x: 759, endPoint y: 464, distance: 131.9
click at [759, 464] on div at bounding box center [672, 381] width 1344 height 650
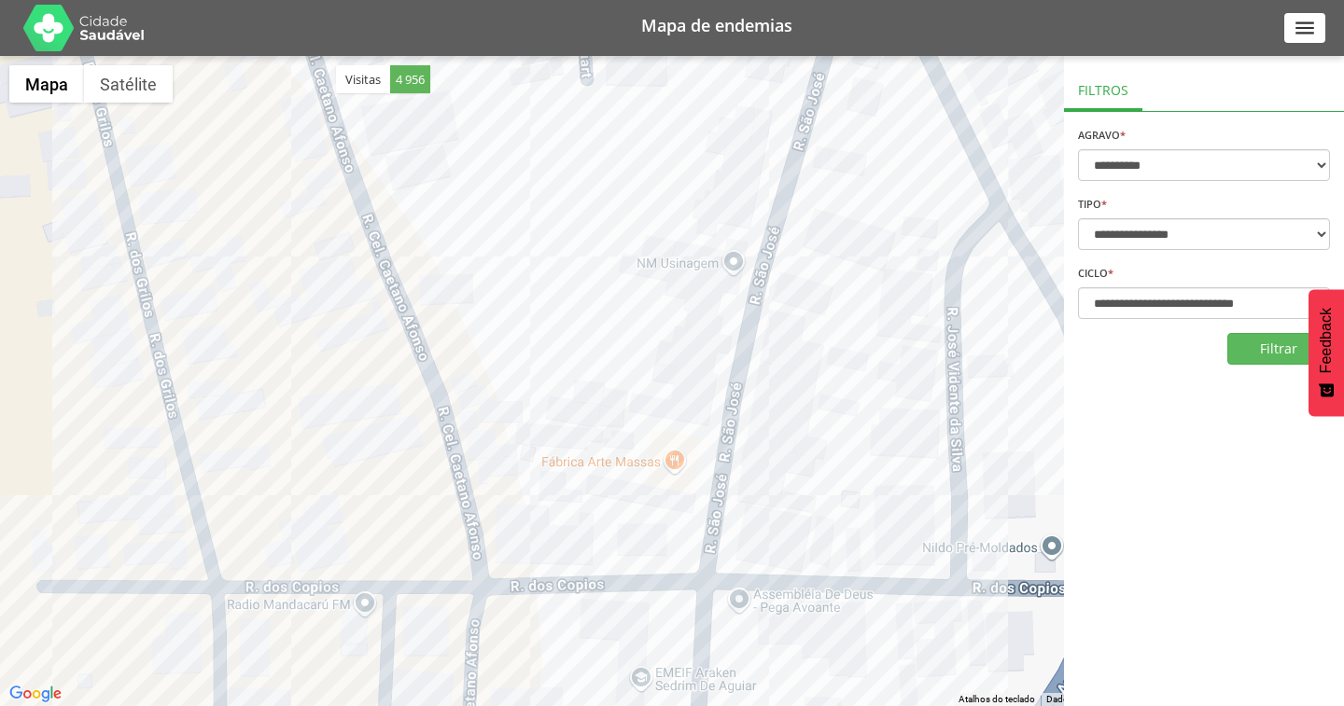
drag, startPoint x: 665, startPoint y: 464, endPoint x: 713, endPoint y: 131, distance: 336.5
click at [713, 131] on div at bounding box center [672, 381] width 1344 height 650
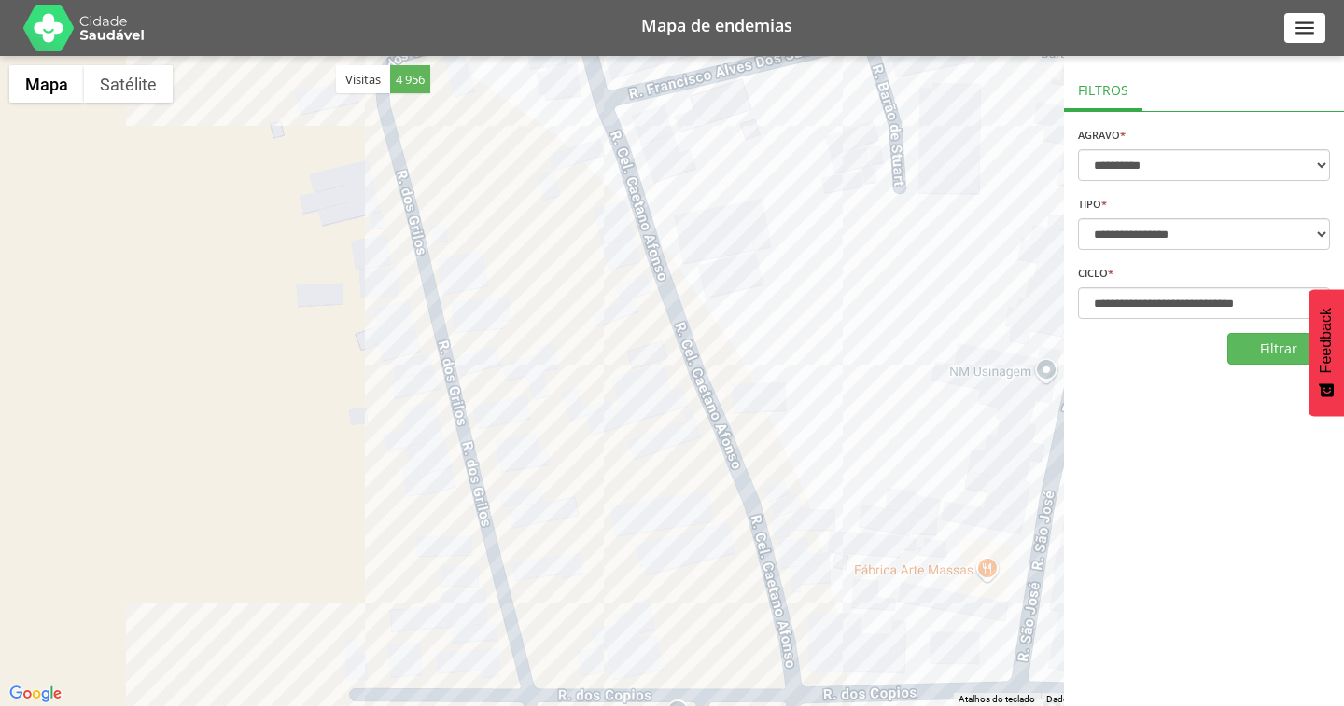
drag, startPoint x: 486, startPoint y: 251, endPoint x: 810, endPoint y: 430, distance: 370.0
click at [810, 430] on div at bounding box center [672, 381] width 1344 height 650
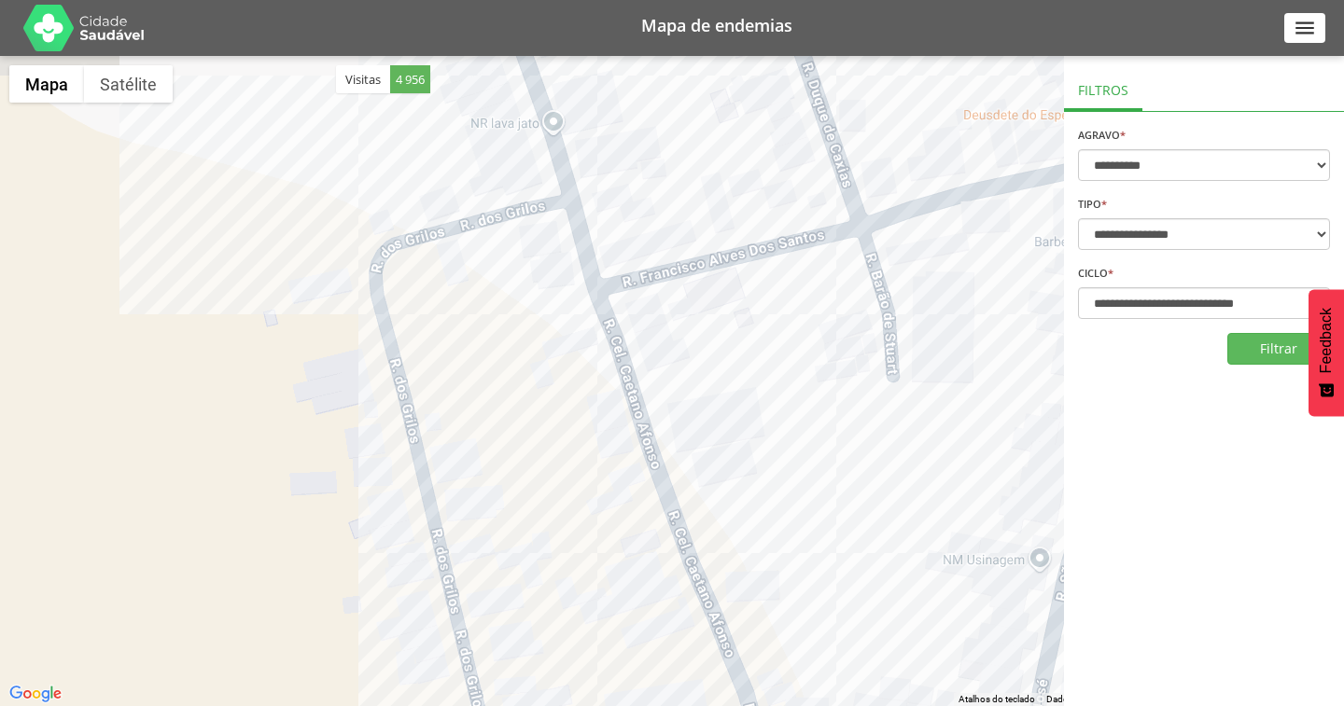
drag, startPoint x: 766, startPoint y: 253, endPoint x: 766, endPoint y: 445, distance: 192.2
click at [765, 446] on div at bounding box center [672, 381] width 1344 height 650
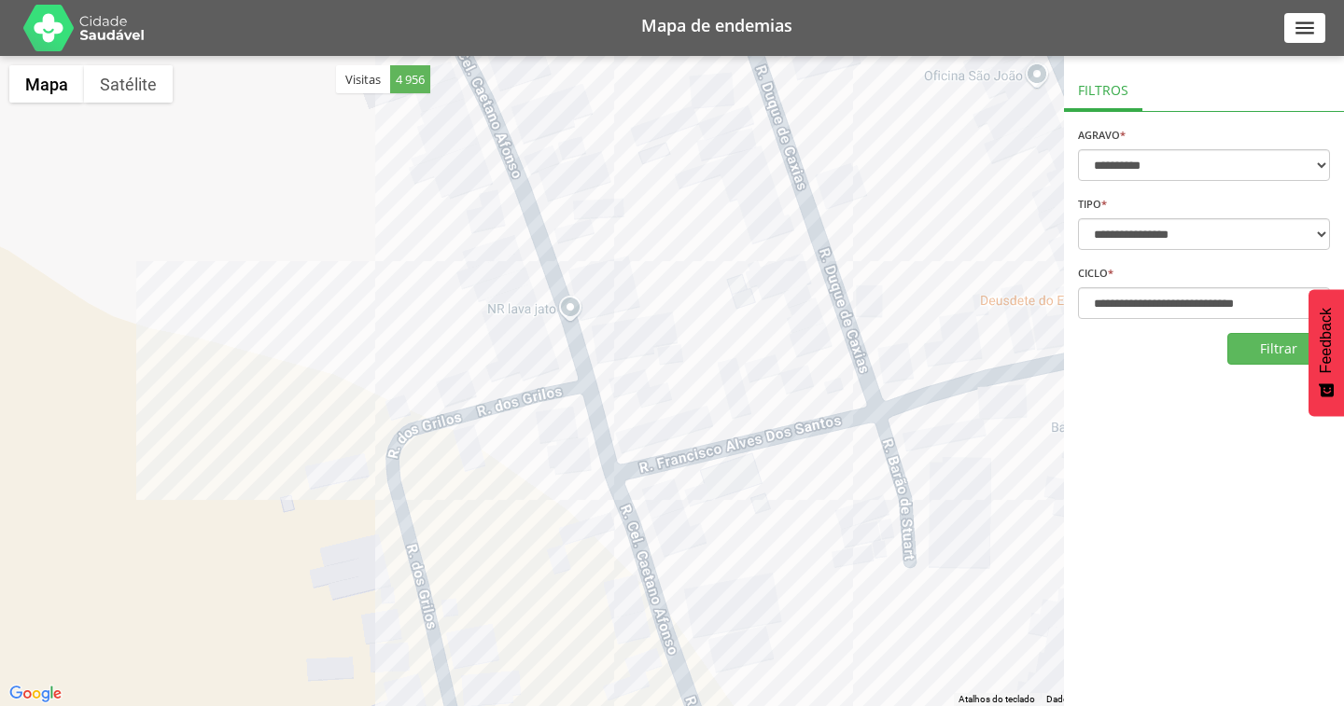
drag, startPoint x: 755, startPoint y: 209, endPoint x: 690, endPoint y: 448, distance: 247.6
click at [690, 448] on div at bounding box center [672, 381] width 1344 height 650
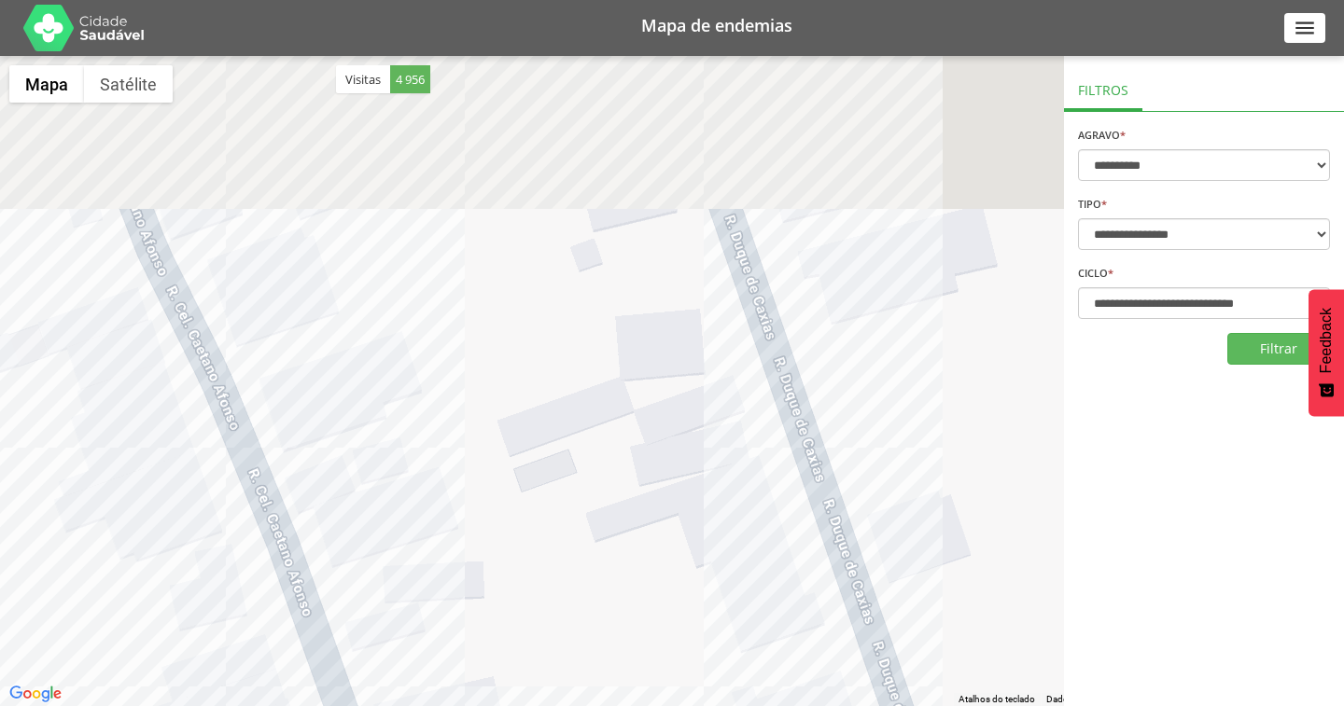
drag, startPoint x: 628, startPoint y: 272, endPoint x: 672, endPoint y: 582, distance: 312.9
click at [672, 582] on div at bounding box center [672, 381] width 1344 height 650
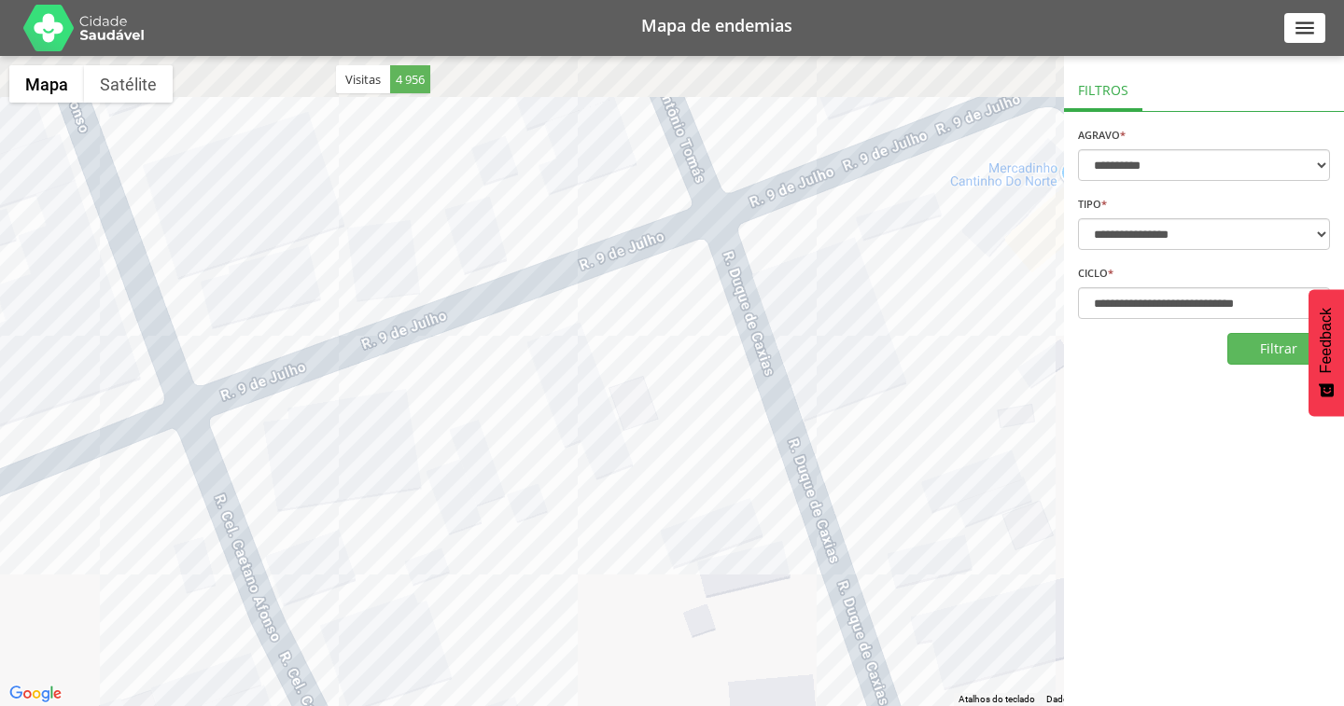
drag, startPoint x: 573, startPoint y: 252, endPoint x: 672, endPoint y: 471, distance: 240.5
click at [672, 471] on div at bounding box center [672, 381] width 1344 height 650
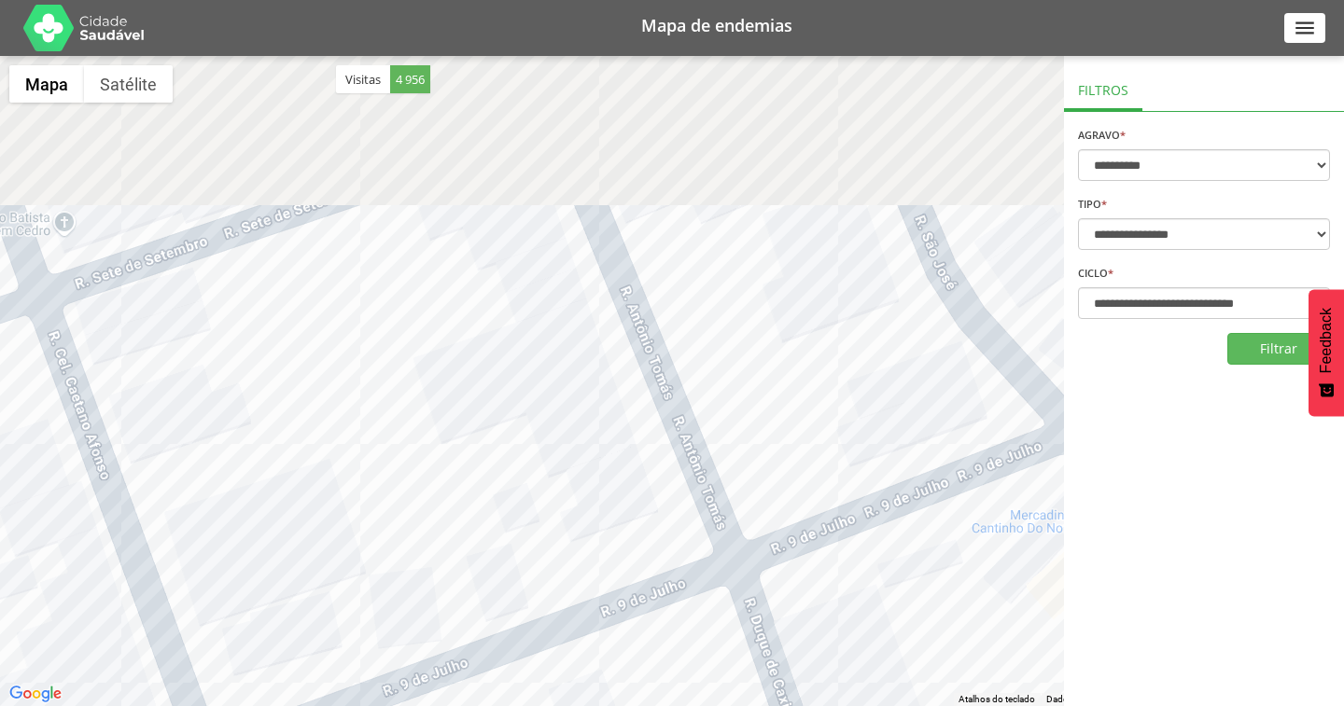
drag, startPoint x: 650, startPoint y: 439, endPoint x: 621, endPoint y: 652, distance: 214.7
click at [621, 680] on div at bounding box center [672, 381] width 1344 height 650
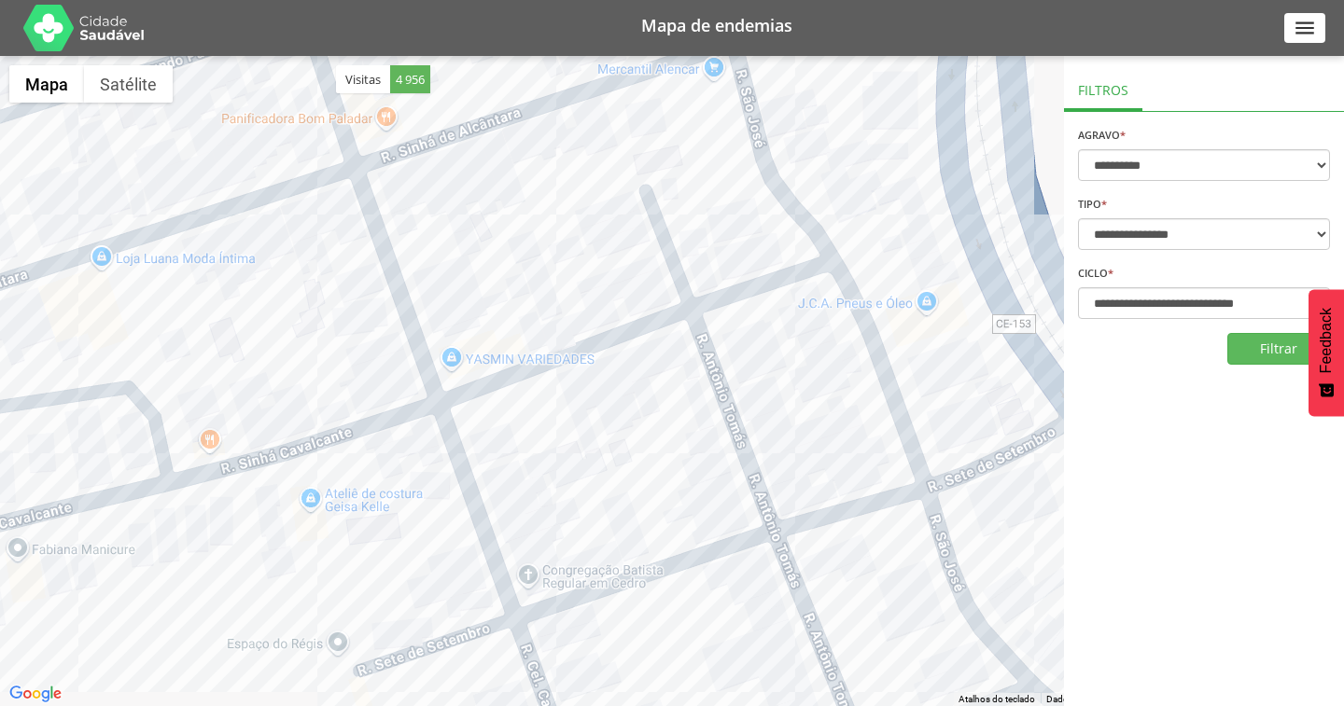
drag, startPoint x: 562, startPoint y: 229, endPoint x: 779, endPoint y: 456, distance: 314.8
click at [779, 456] on div at bounding box center [672, 381] width 1344 height 650
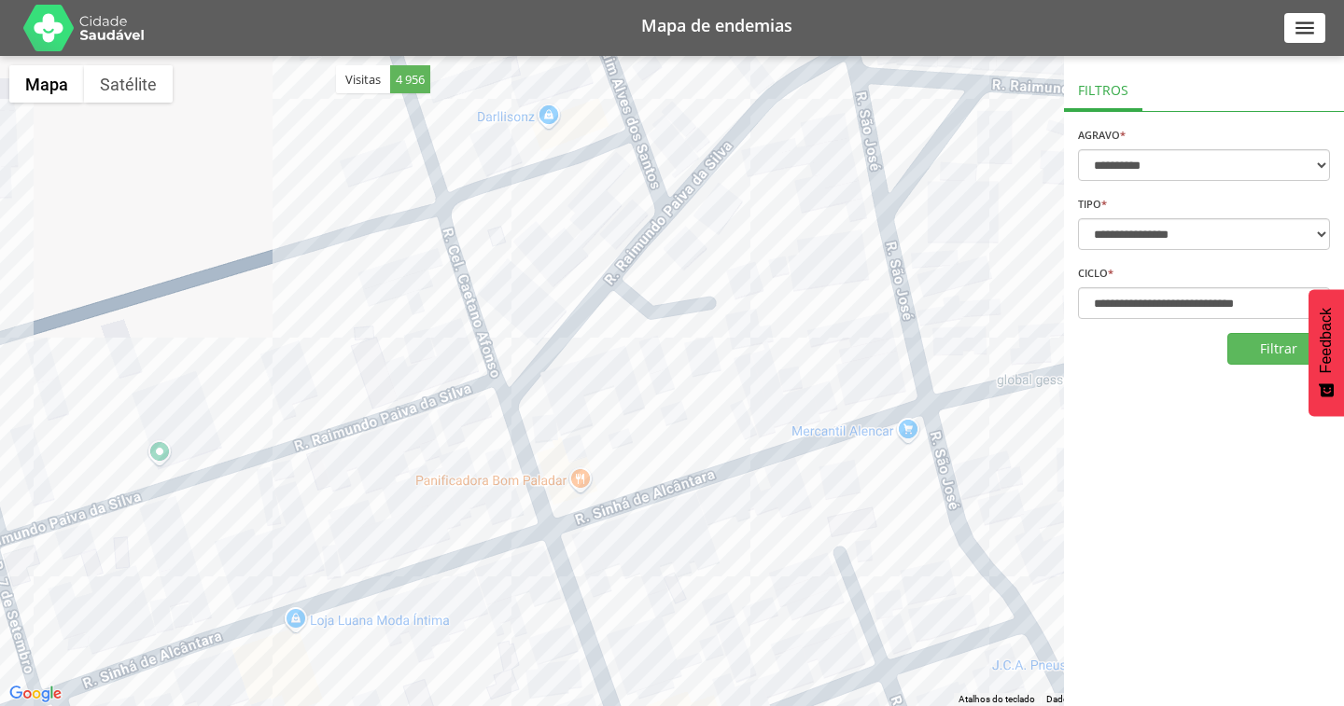
drag, startPoint x: 573, startPoint y: 271, endPoint x: 750, endPoint y: 625, distance: 396.4
click at [750, 625] on div at bounding box center [672, 381] width 1344 height 650
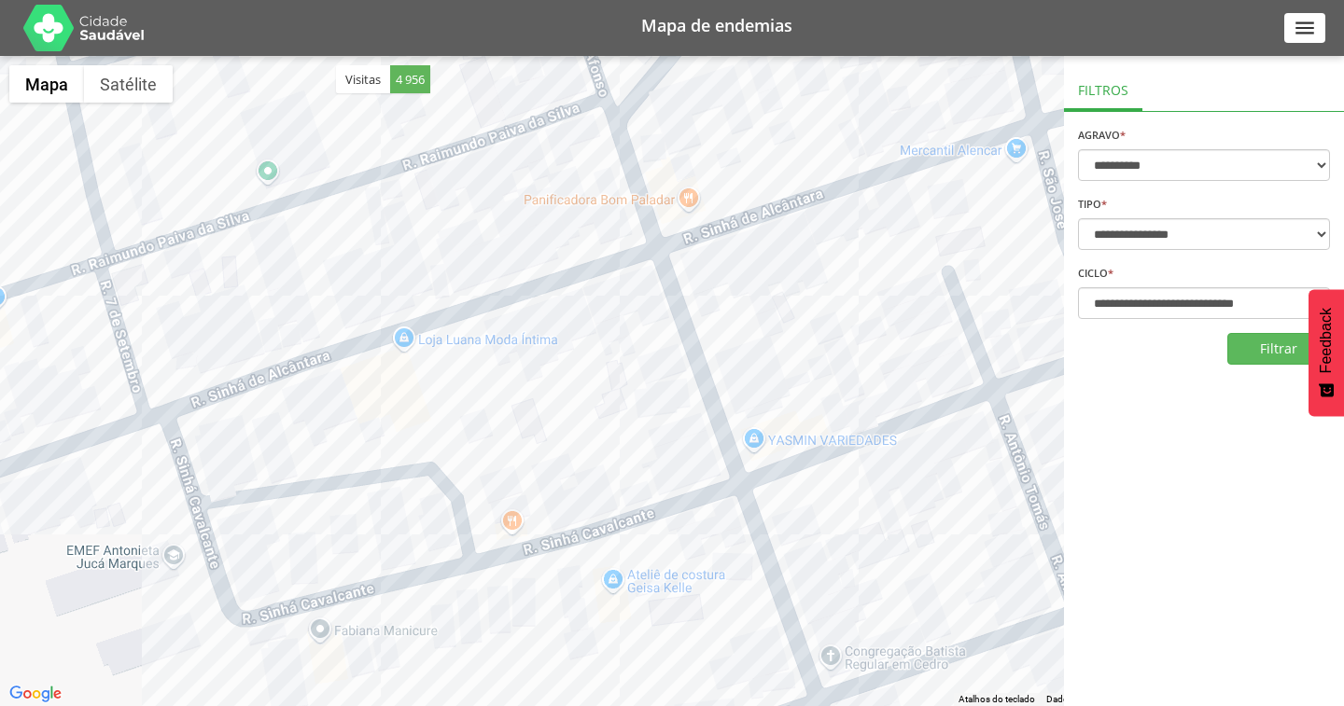
drag, startPoint x: 642, startPoint y: 595, endPoint x: 770, endPoint y: 284, distance: 336.8
click at [769, 285] on div at bounding box center [672, 381] width 1344 height 650
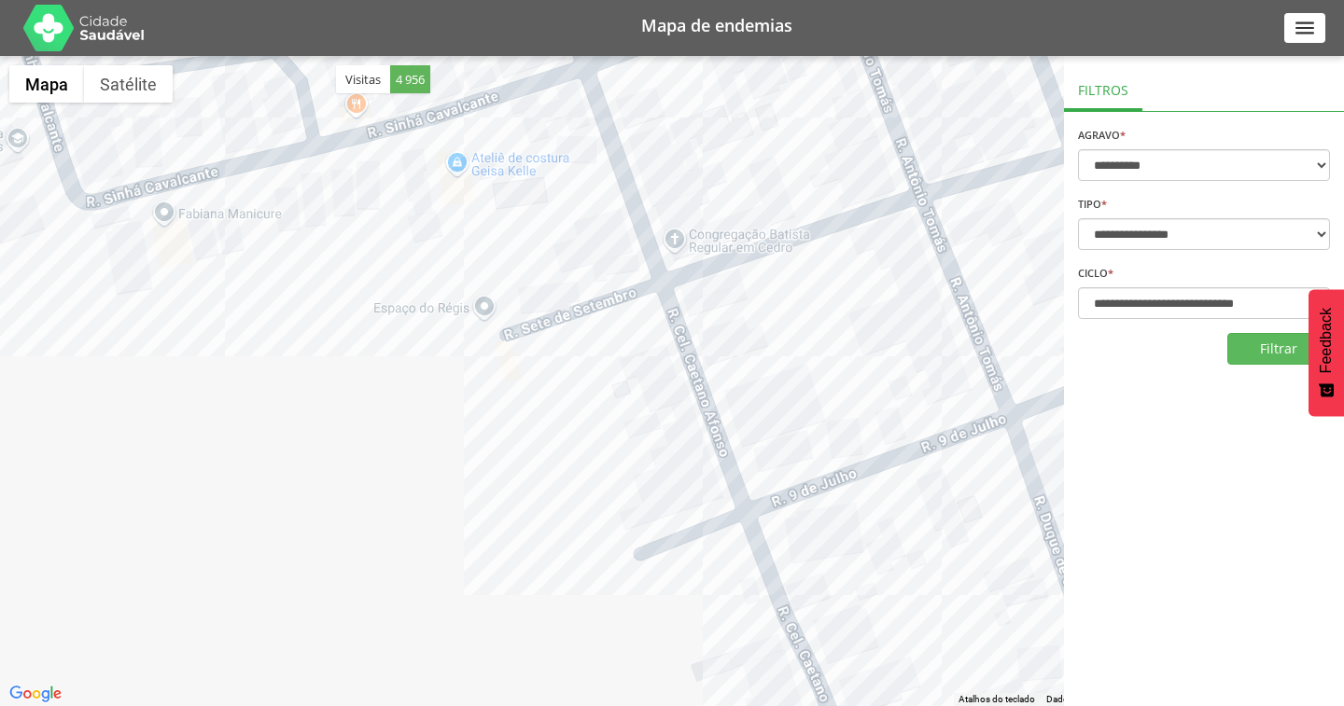
drag, startPoint x: 775, startPoint y: 534, endPoint x: 572, endPoint y: 163, distance: 422.6
click at [572, 163] on div at bounding box center [672, 381] width 1344 height 650
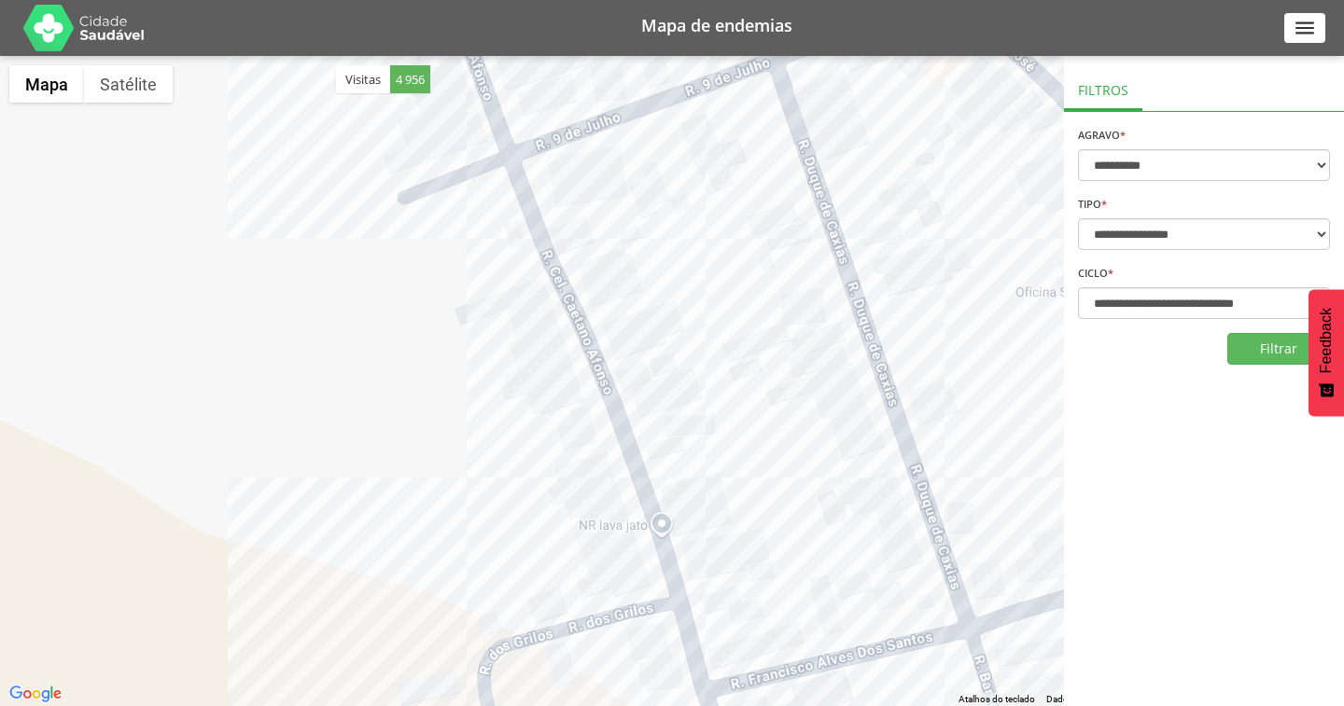
drag, startPoint x: 899, startPoint y: 478, endPoint x: 662, endPoint y: 147, distance: 406.5
click at [662, 148] on div at bounding box center [672, 381] width 1344 height 650
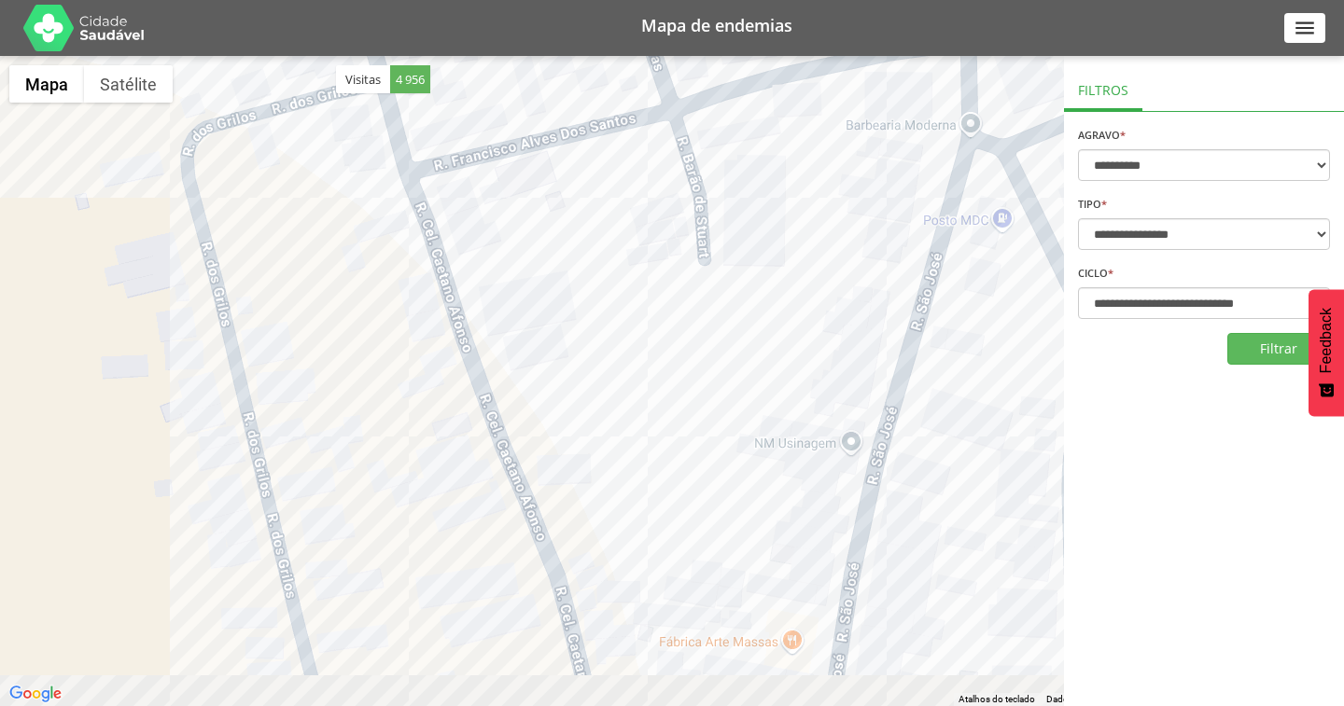
drag, startPoint x: 761, startPoint y: 496, endPoint x: 530, endPoint y: 76, distance: 480.2
click at [530, 76] on div at bounding box center [672, 381] width 1344 height 650
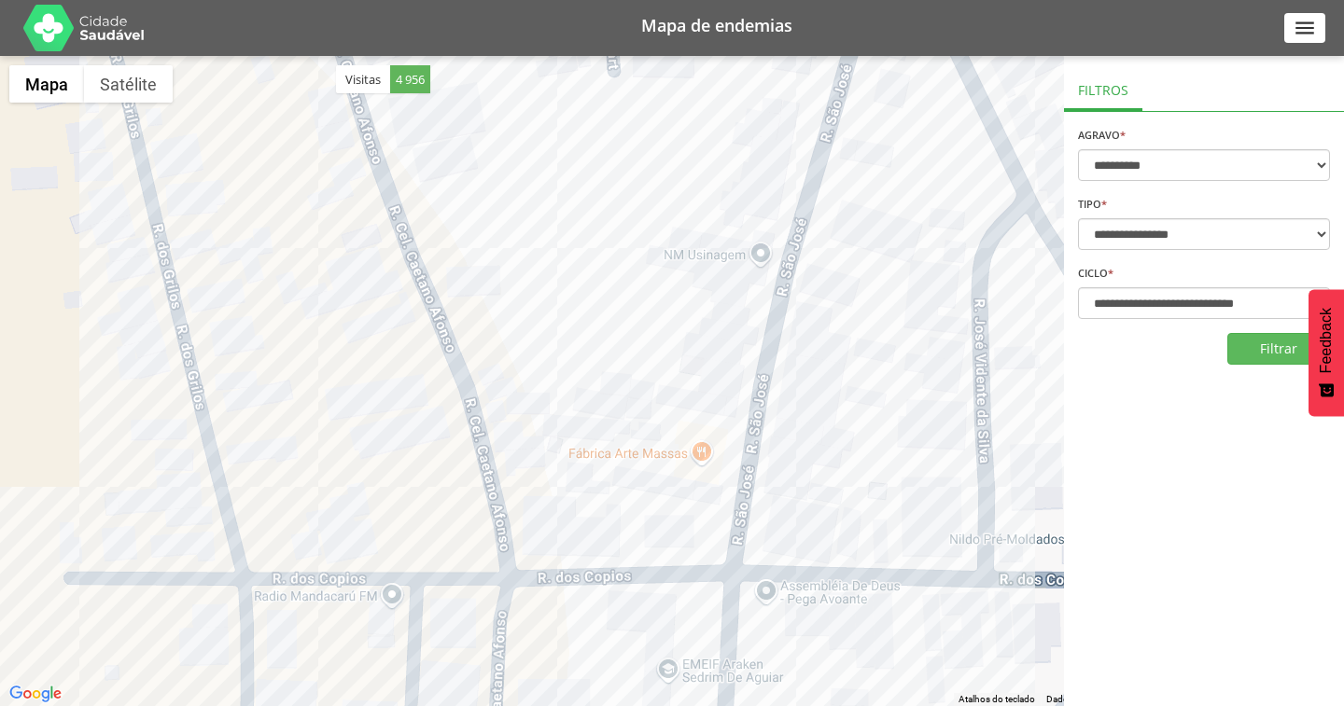
drag, startPoint x: 803, startPoint y: 476, endPoint x: 667, endPoint y: 177, distance: 328.2
click at [669, 182] on div at bounding box center [672, 381] width 1344 height 650
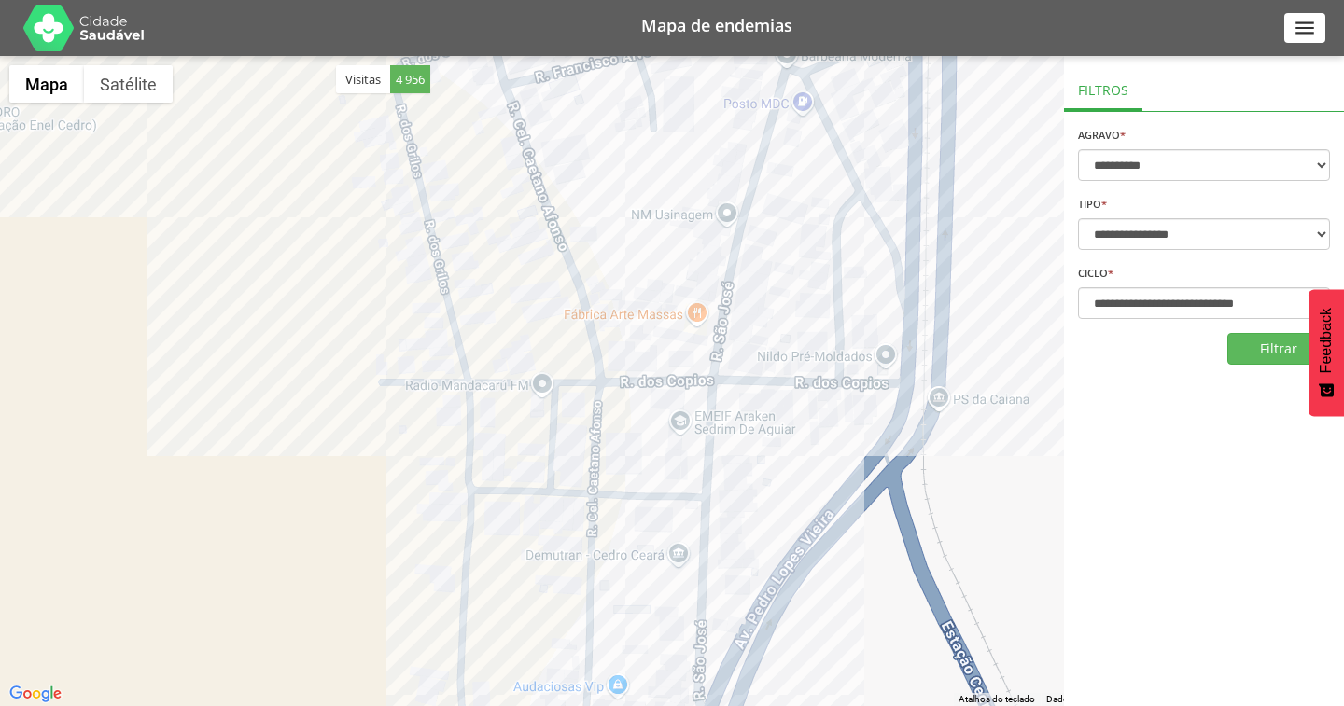
click at [802, 259] on div at bounding box center [672, 381] width 1344 height 650
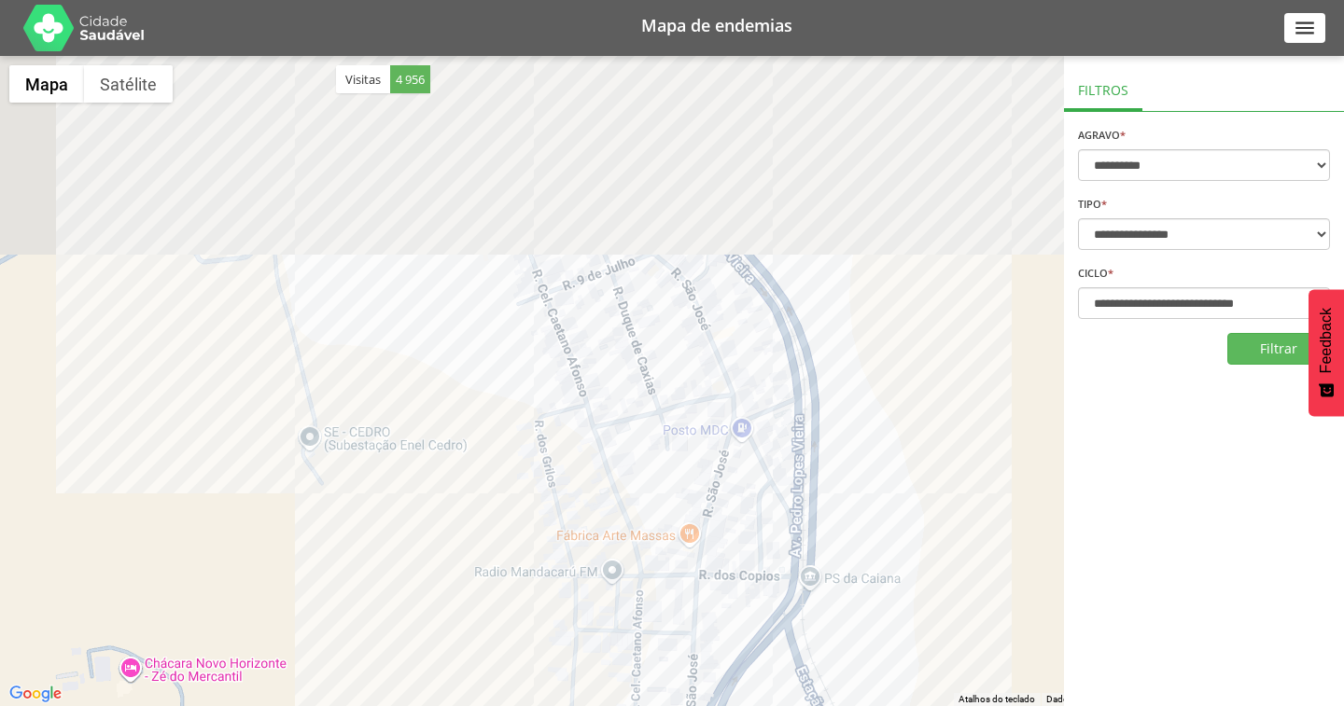
drag, startPoint x: 716, startPoint y: 448, endPoint x: 590, endPoint y: 680, distance: 264.3
click at [590, 680] on div at bounding box center [672, 381] width 1344 height 650
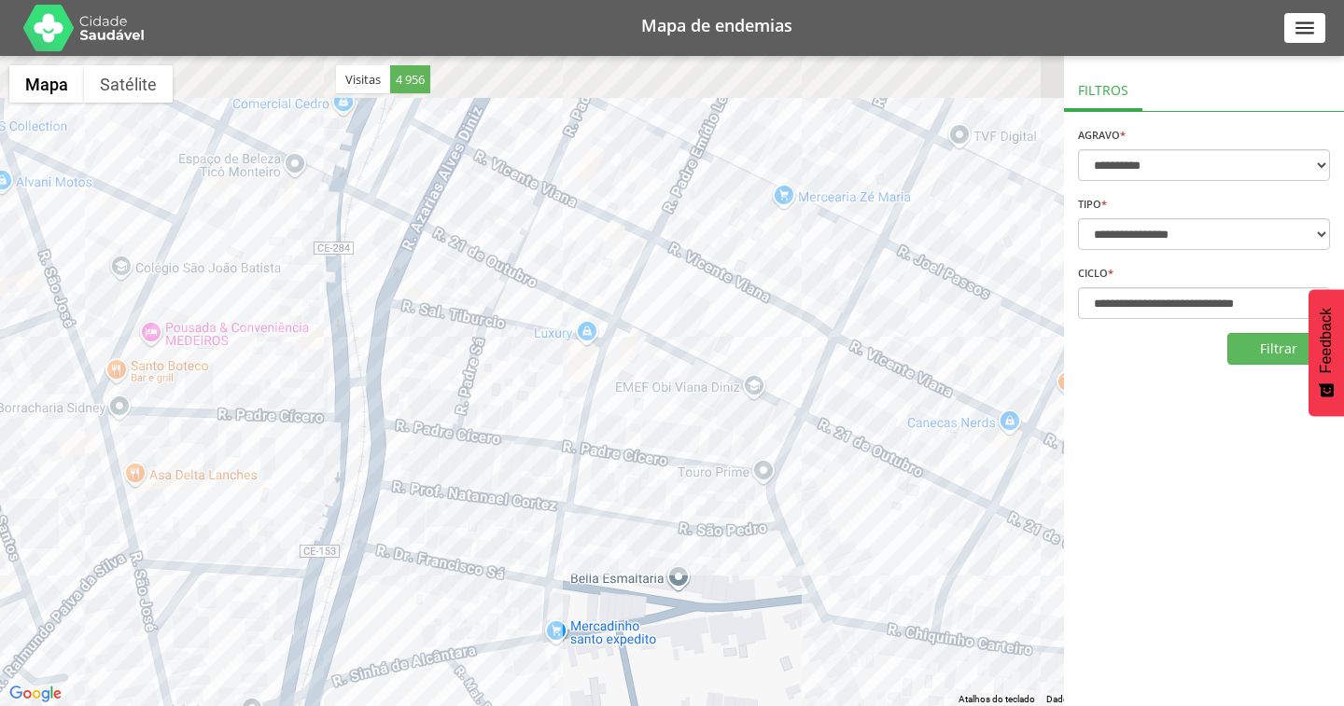
drag, startPoint x: 707, startPoint y: 210, endPoint x: 792, endPoint y: 467, distance: 270.3
click at [792, 467] on div at bounding box center [672, 381] width 1344 height 650
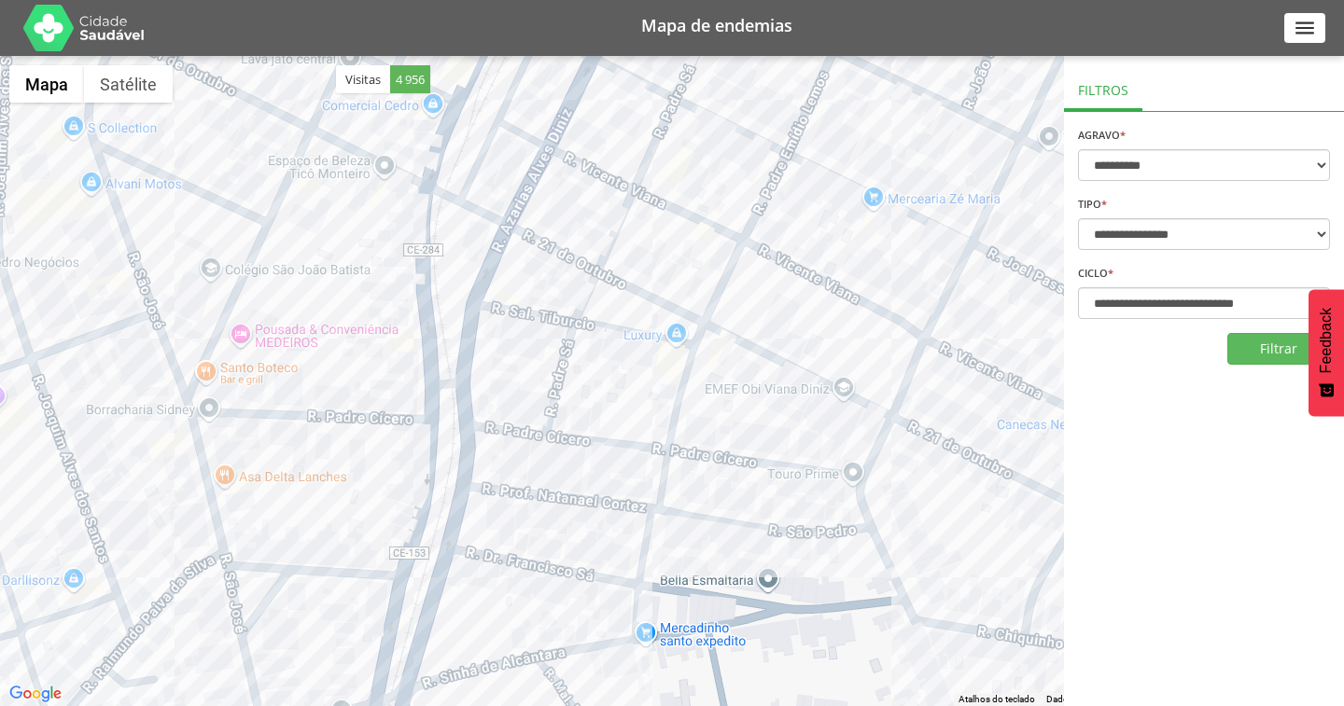
drag, startPoint x: 732, startPoint y: 318, endPoint x: 823, endPoint y: 320, distance: 91.5
click at [823, 320] on div at bounding box center [672, 381] width 1344 height 650
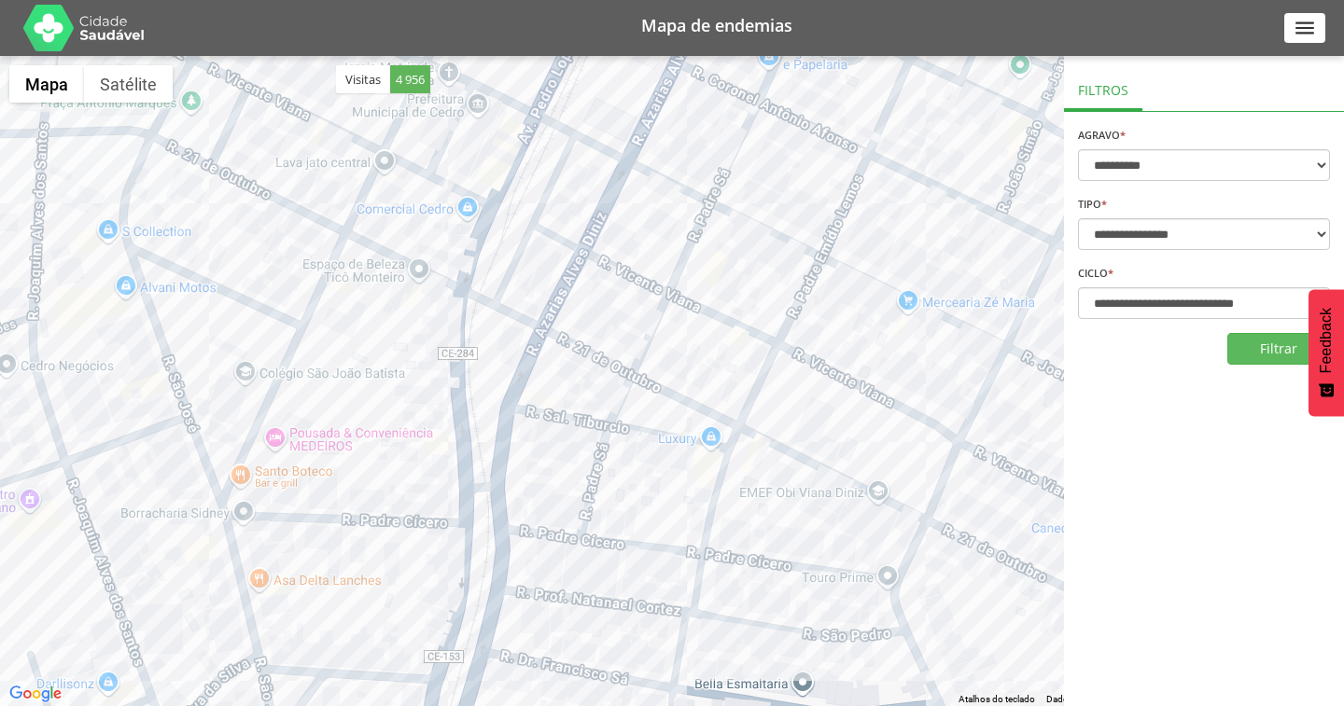
drag, startPoint x: 671, startPoint y: 272, endPoint x: 707, endPoint y: 375, distance: 109.8
click at [707, 375] on div at bounding box center [672, 381] width 1344 height 650
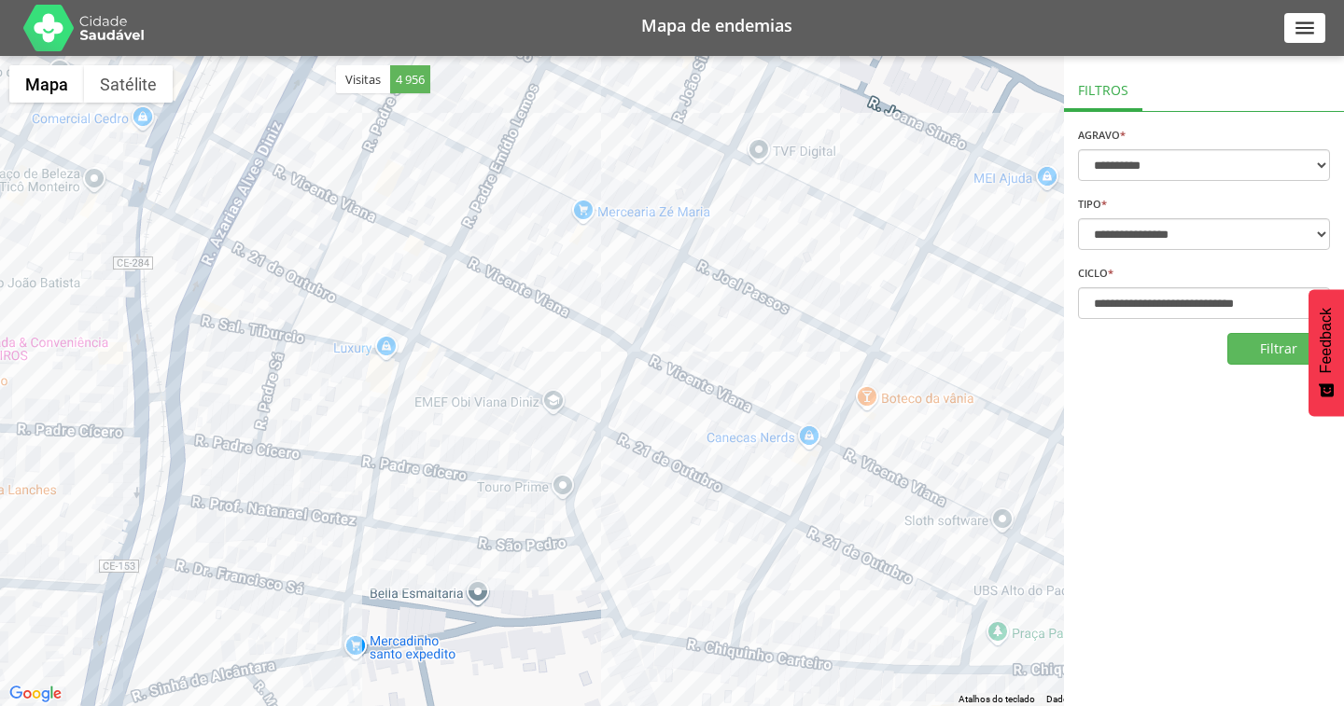
drag, startPoint x: 750, startPoint y: 314, endPoint x: 421, endPoint y: 228, distance: 340.4
click at [421, 228] on div at bounding box center [672, 381] width 1344 height 650
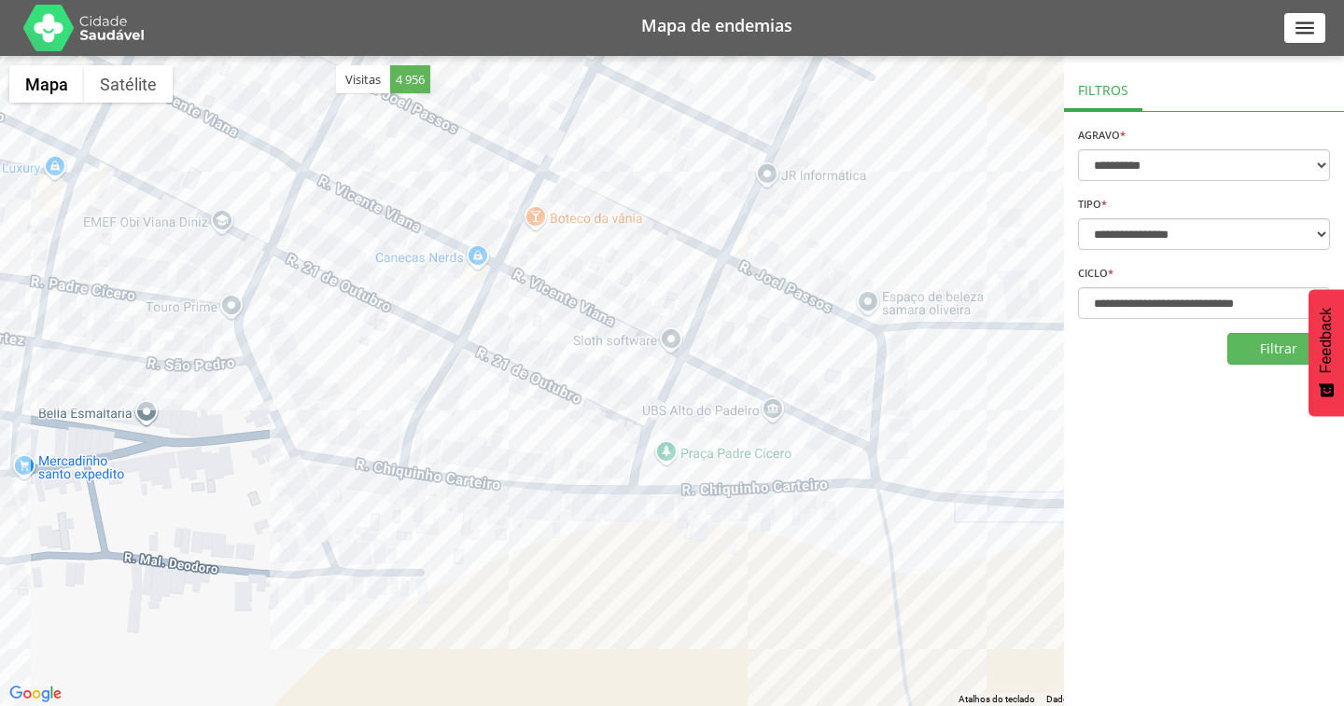
drag, startPoint x: 731, startPoint y: 584, endPoint x: 397, endPoint y: 410, distance: 376.9
click at [397, 410] on div at bounding box center [672, 381] width 1344 height 650
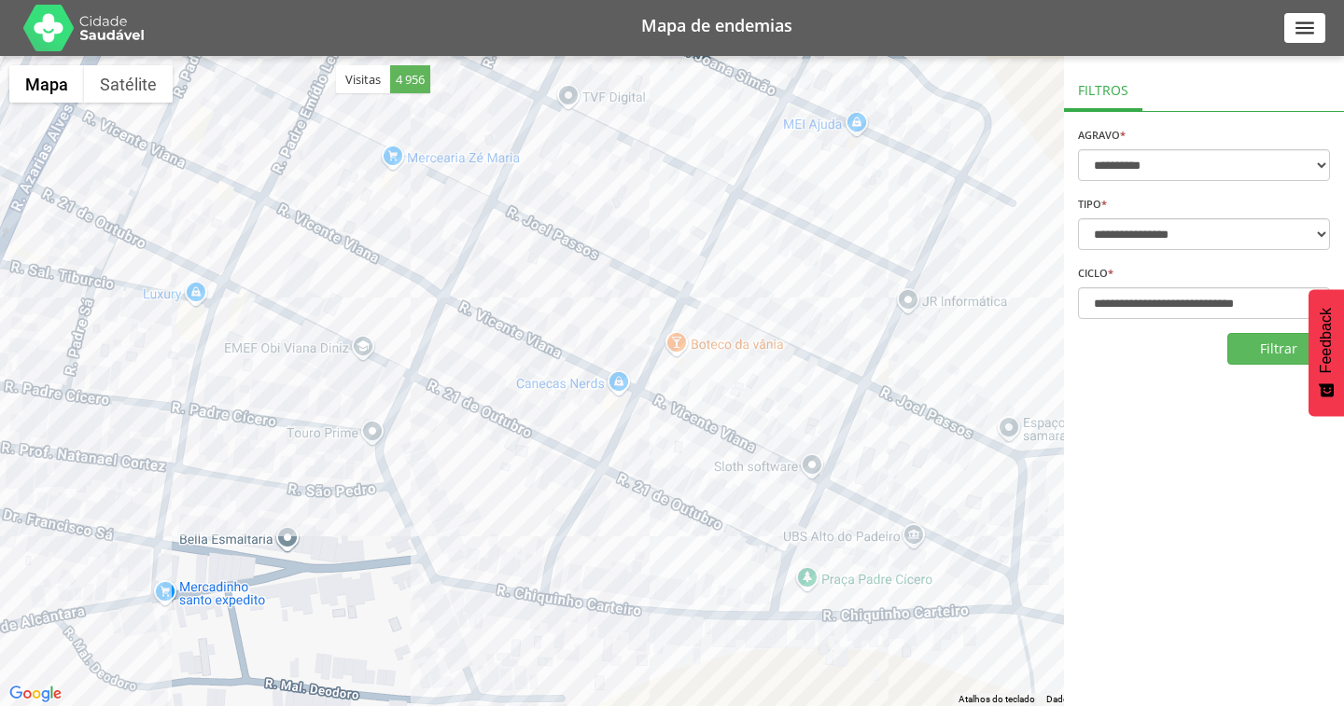
drag, startPoint x: 333, startPoint y: 153, endPoint x: 479, endPoint y: 279, distance: 192.5
click at [479, 279] on div at bounding box center [672, 381] width 1344 height 650
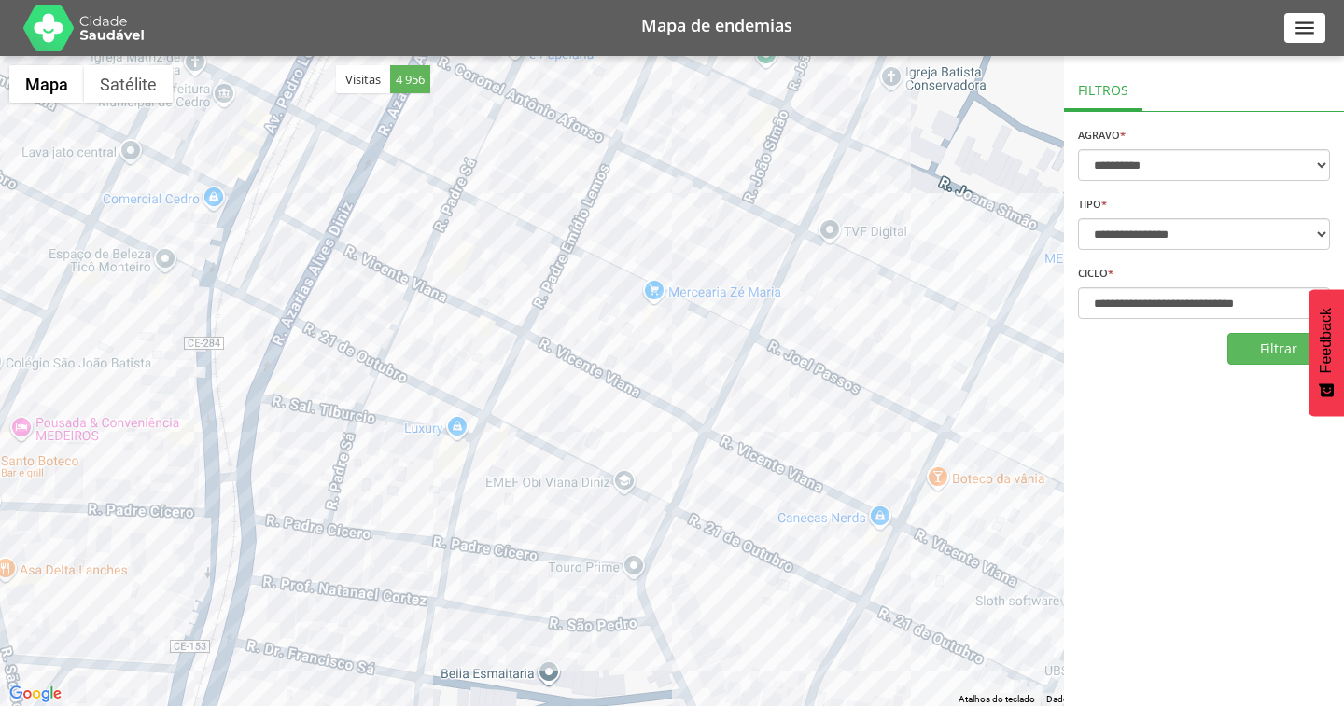
drag, startPoint x: 397, startPoint y: 218, endPoint x: 658, endPoint y: 353, distance: 293.8
click at [658, 353] on div at bounding box center [672, 381] width 1344 height 650
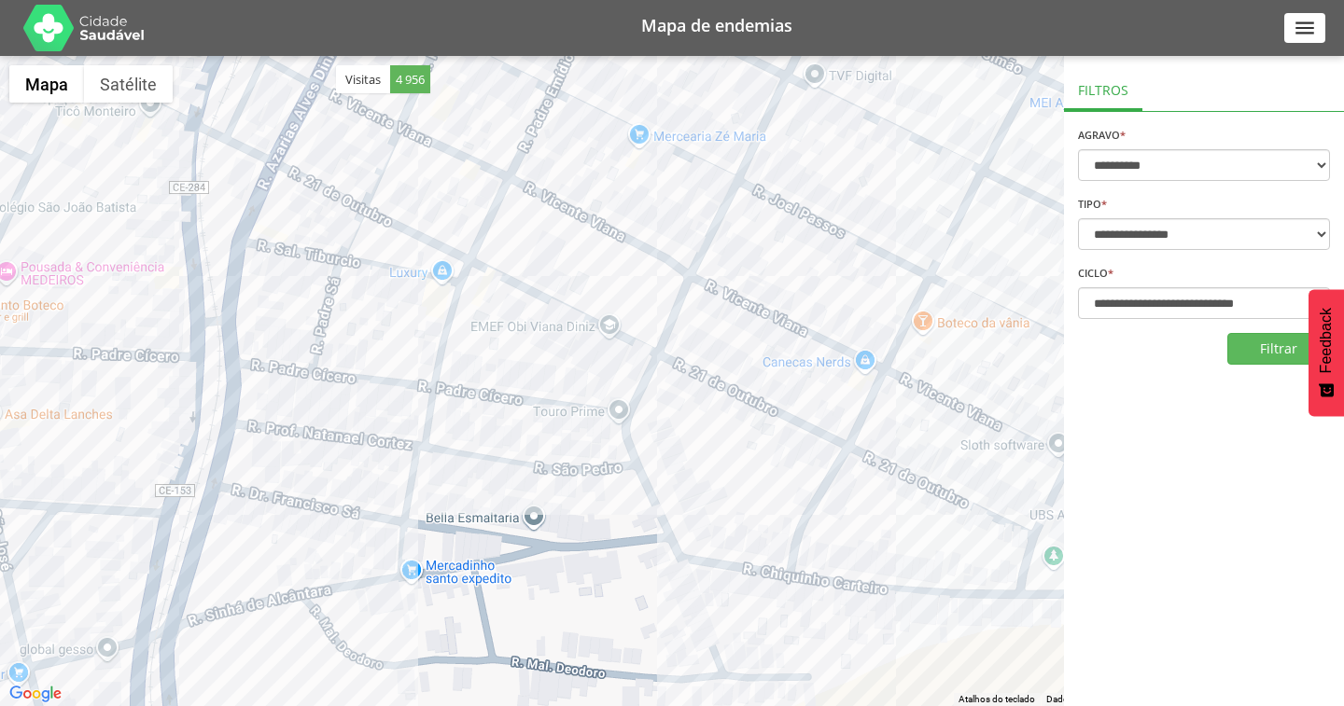
drag, startPoint x: 569, startPoint y: 535, endPoint x: 554, endPoint y: 375, distance: 160.3
click at [554, 375] on div at bounding box center [672, 381] width 1344 height 650
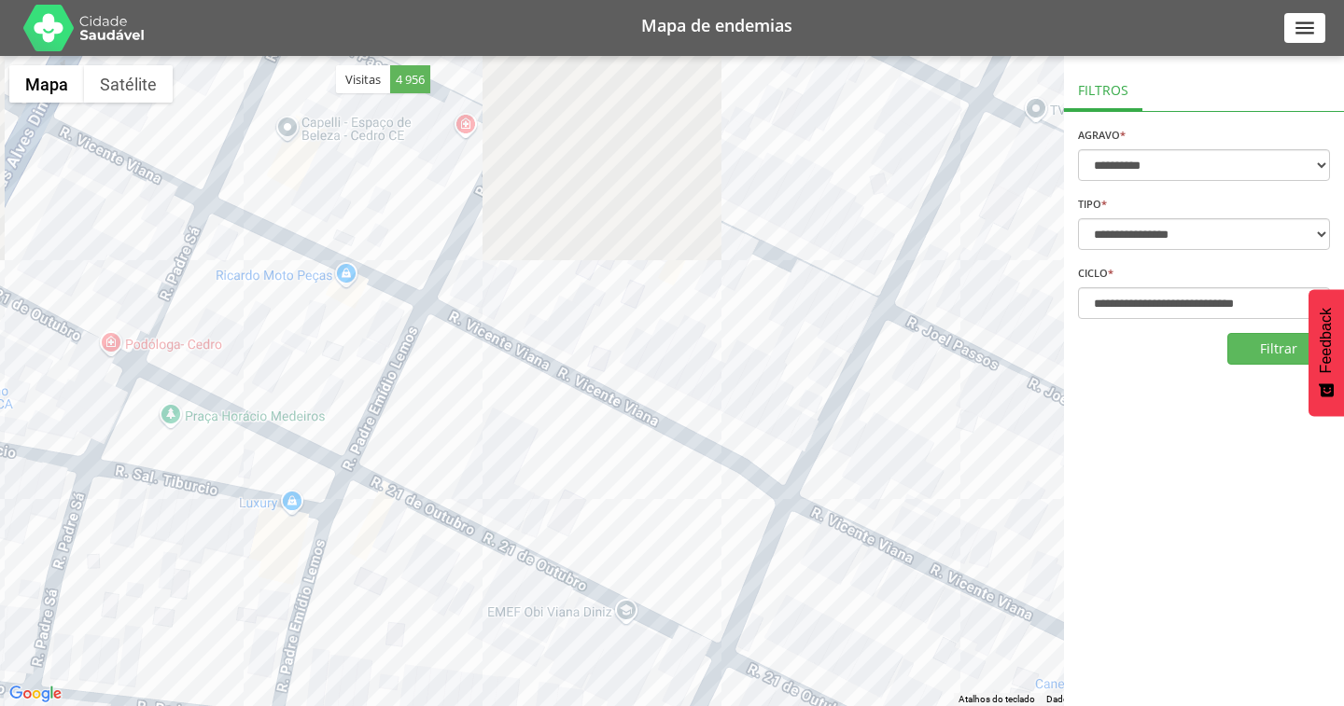
drag, startPoint x: 569, startPoint y: 280, endPoint x: 734, endPoint y: 546, distance: 313.0
click at [734, 546] on div at bounding box center [672, 381] width 1344 height 650
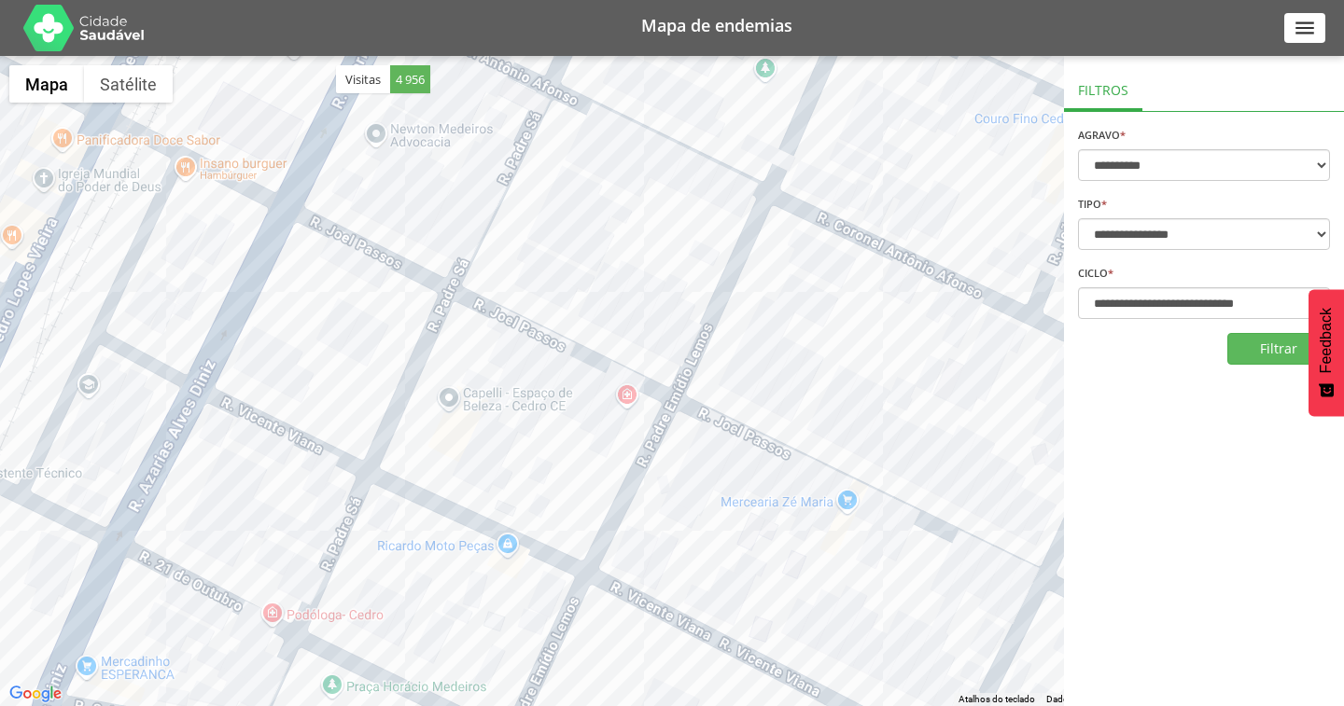
drag, startPoint x: 628, startPoint y: 338, endPoint x: 758, endPoint y: 536, distance: 236.5
click at [758, 536] on div at bounding box center [672, 381] width 1344 height 650
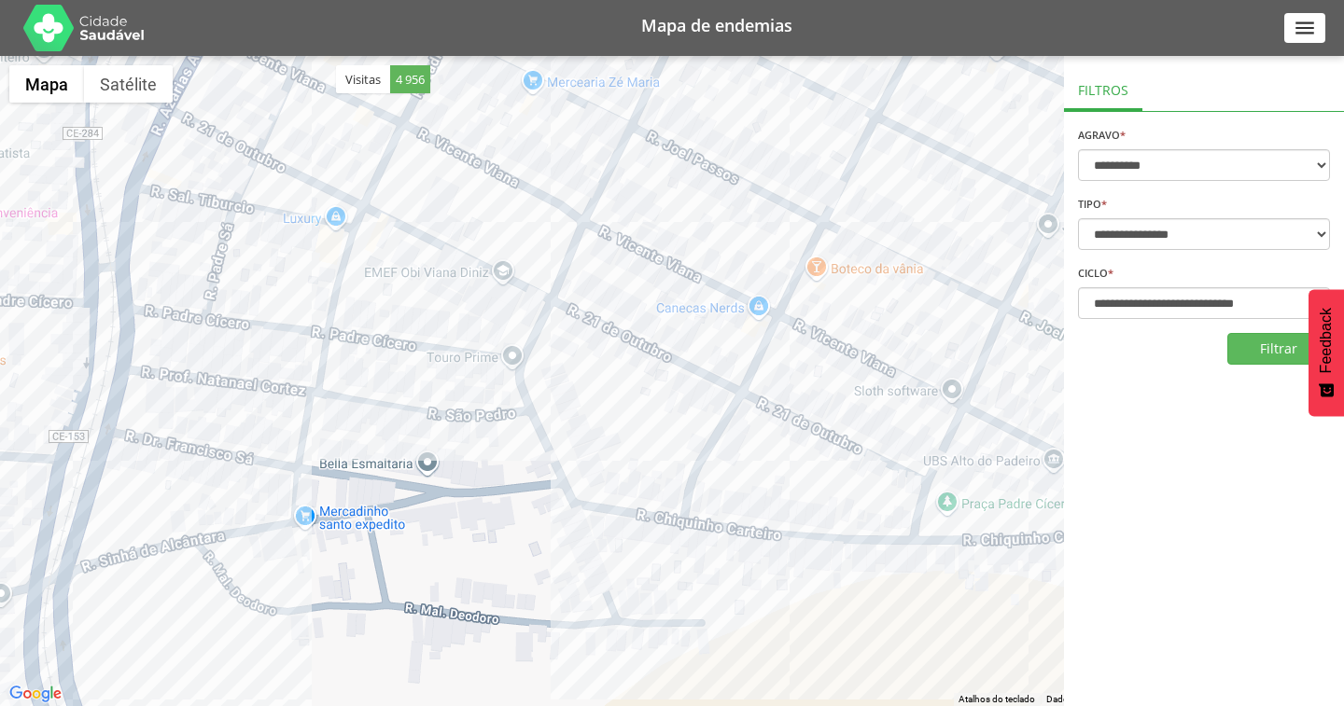
drag, startPoint x: 662, startPoint y: 509, endPoint x: 479, endPoint y: 192, distance: 365.8
click at [479, 192] on div at bounding box center [672, 381] width 1344 height 650
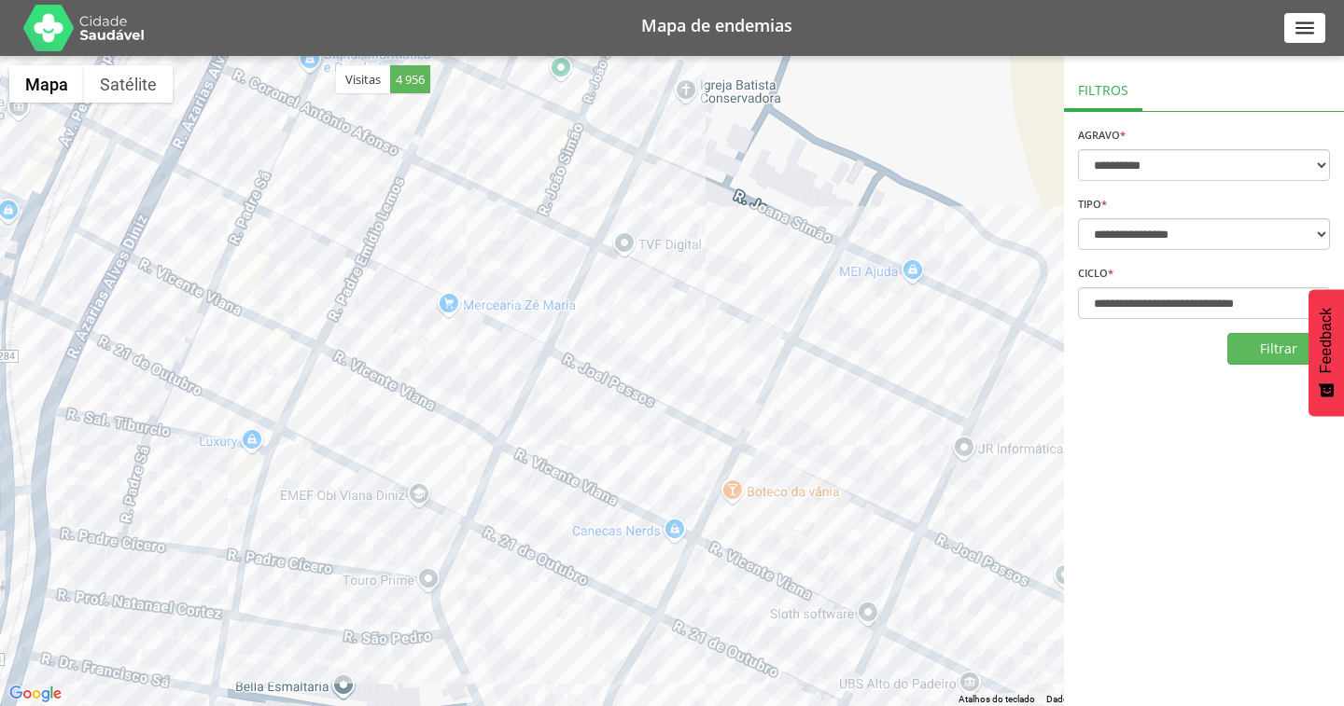
drag, startPoint x: 777, startPoint y: 319, endPoint x: 694, endPoint y: 544, distance: 239.7
click at [694, 544] on div at bounding box center [672, 381] width 1344 height 650
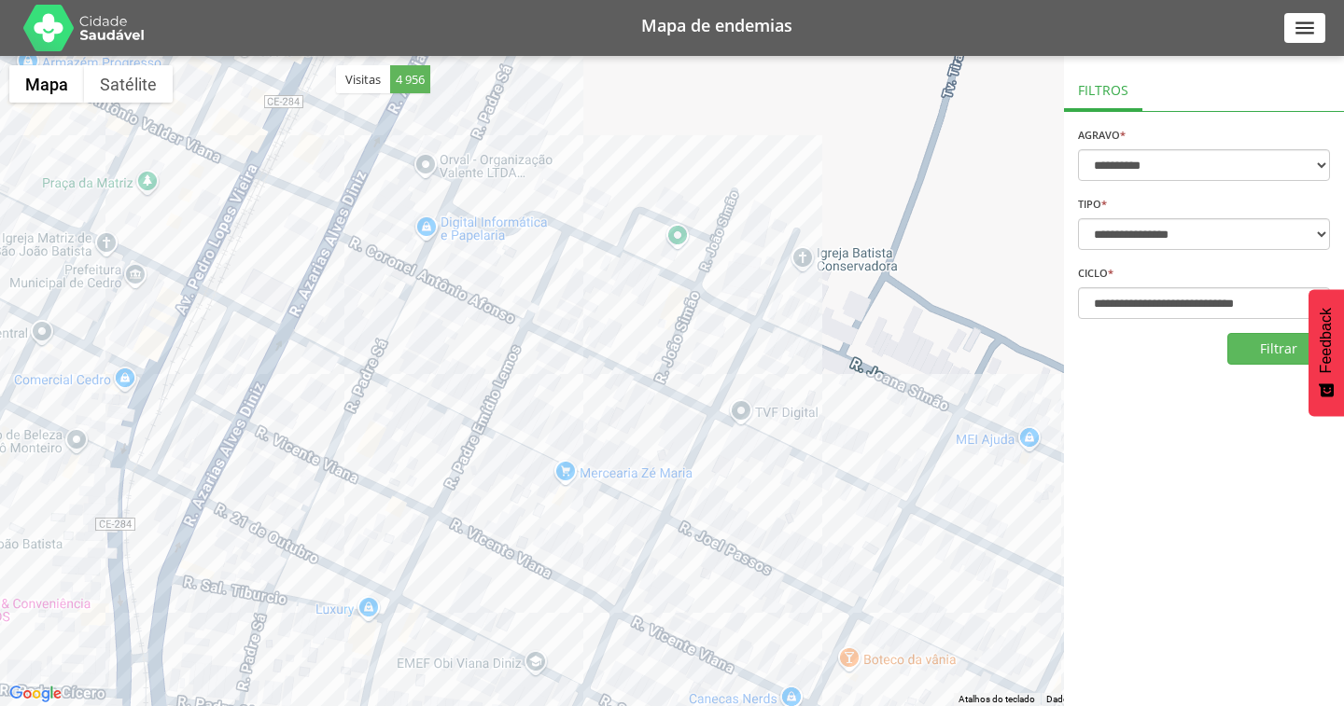
drag, startPoint x: 648, startPoint y: 232, endPoint x: 767, endPoint y: 409, distance: 213.0
click at [767, 409] on div at bounding box center [672, 381] width 1344 height 650
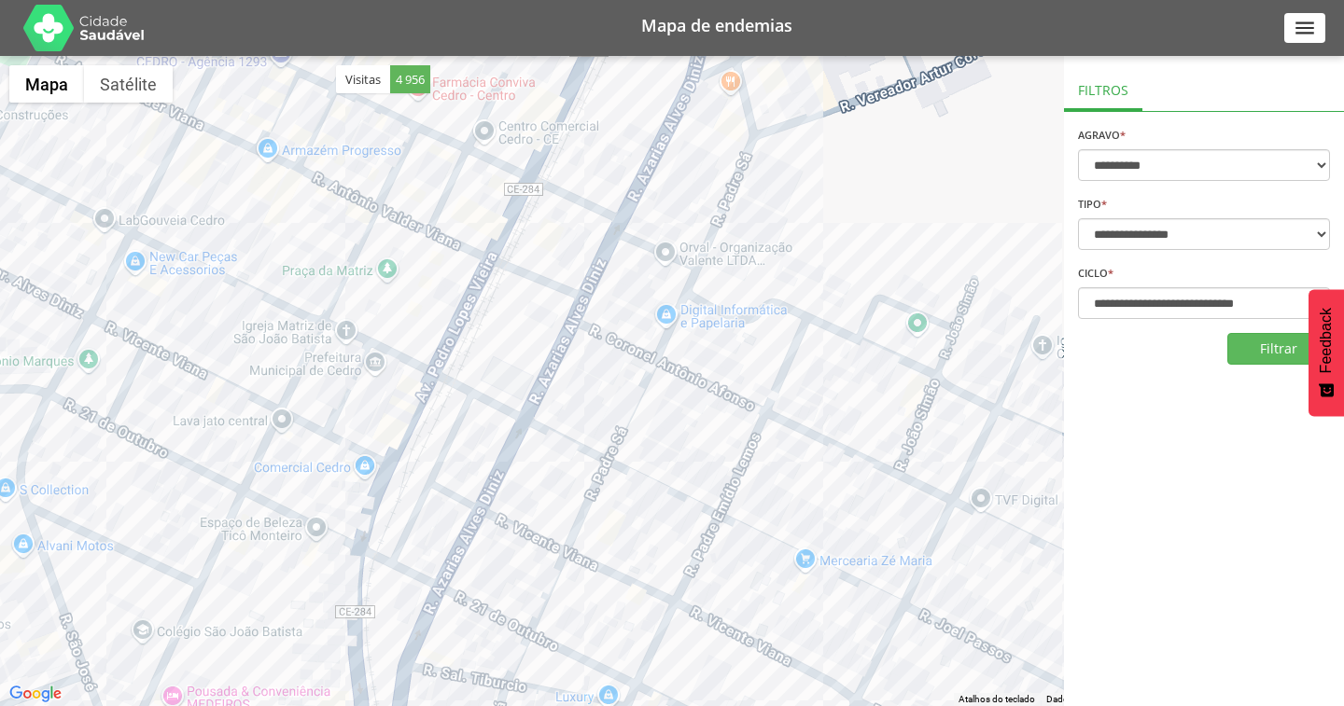
drag, startPoint x: 385, startPoint y: 246, endPoint x: 625, endPoint y: 334, distance: 255.3
click at [625, 334] on div at bounding box center [672, 381] width 1344 height 650
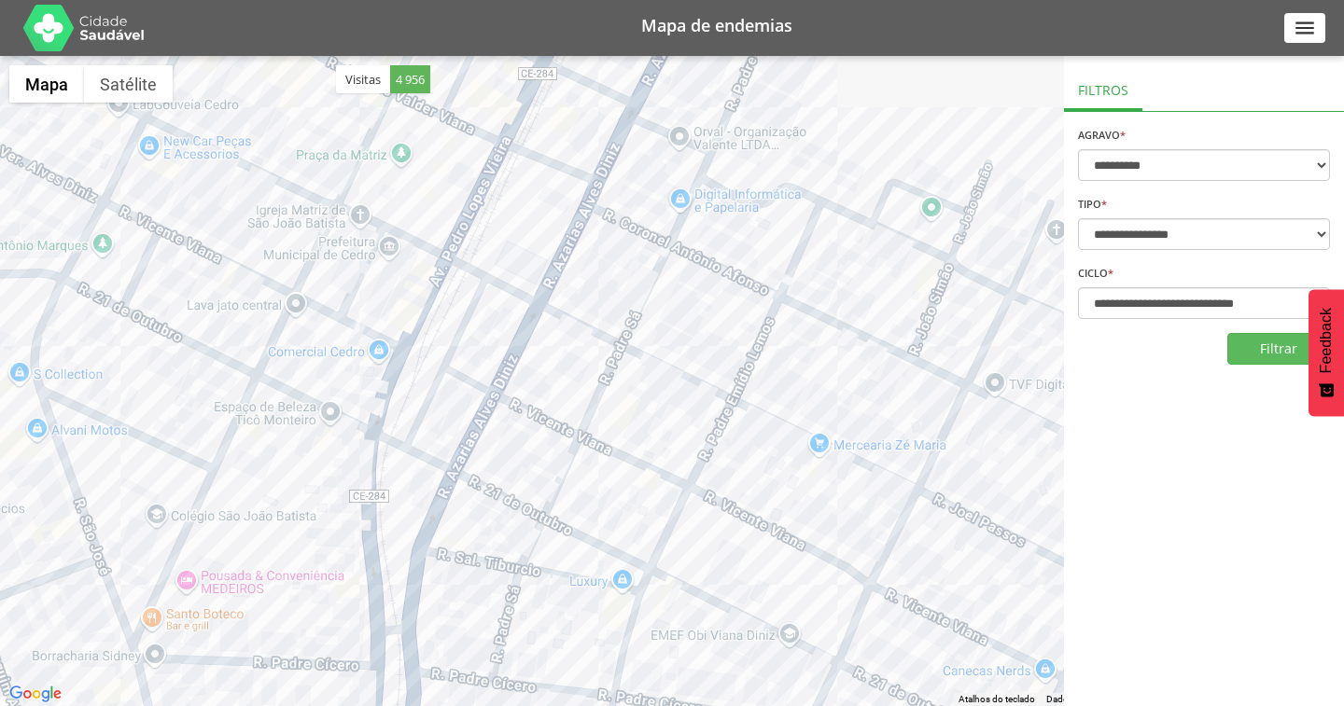
drag, startPoint x: 496, startPoint y: 377, endPoint x: 514, endPoint y: 243, distance: 135.5
click at [514, 243] on div at bounding box center [672, 381] width 1344 height 650
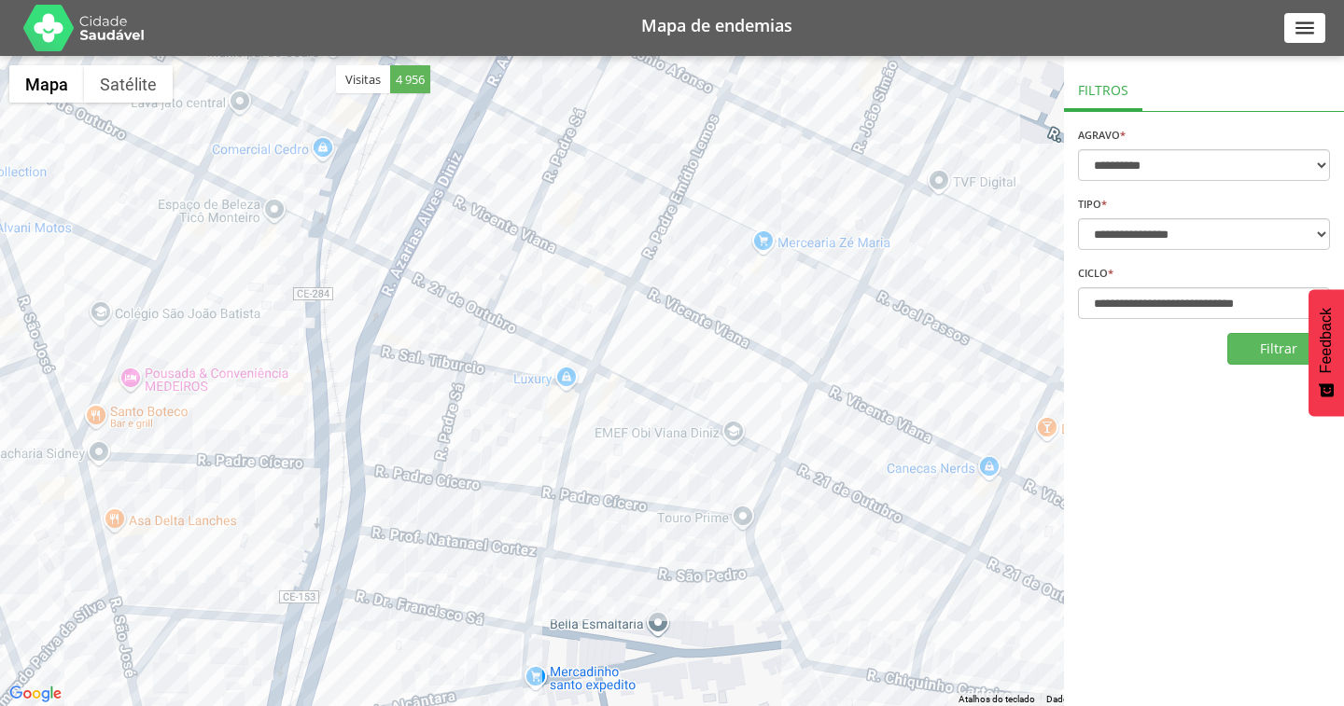
drag, startPoint x: 593, startPoint y: 464, endPoint x: 518, endPoint y: 257, distance: 220.5
click at [518, 257] on div at bounding box center [672, 381] width 1344 height 650
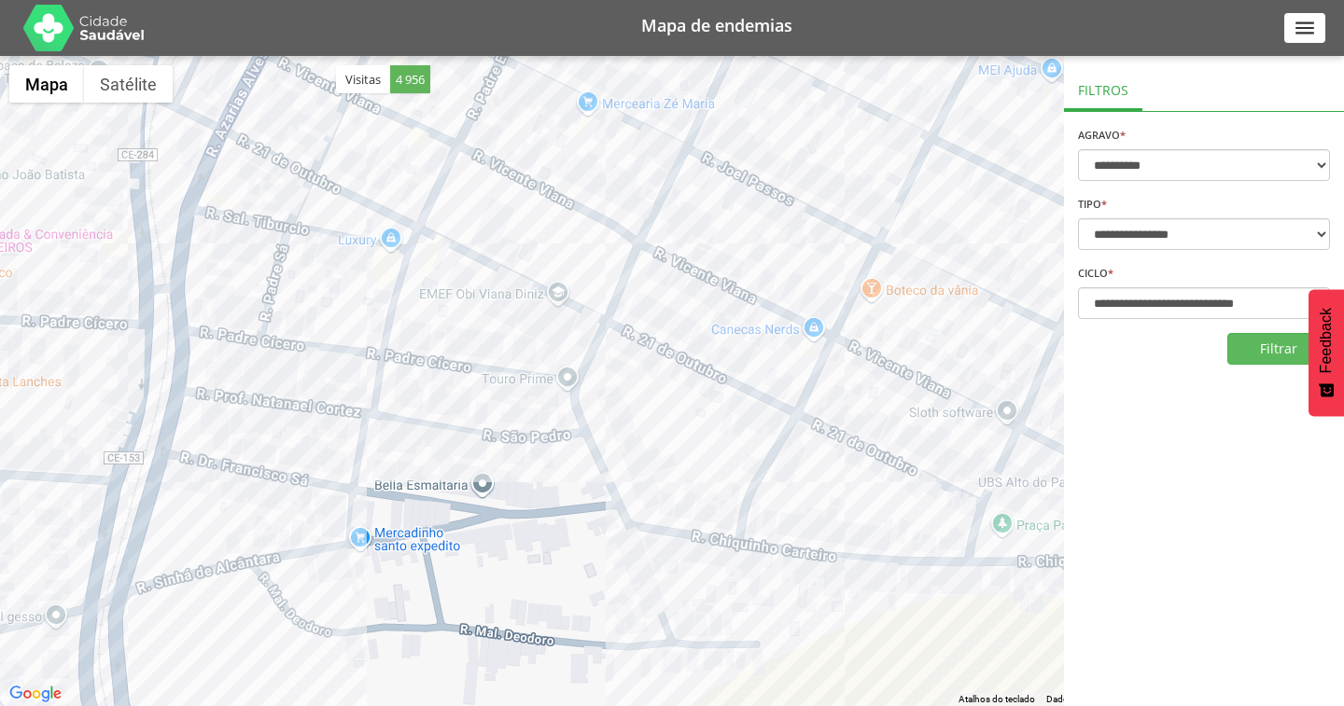
drag, startPoint x: 704, startPoint y: 396, endPoint x: 527, endPoint y: 284, distance: 208.9
click at [527, 284] on div at bounding box center [672, 381] width 1344 height 650
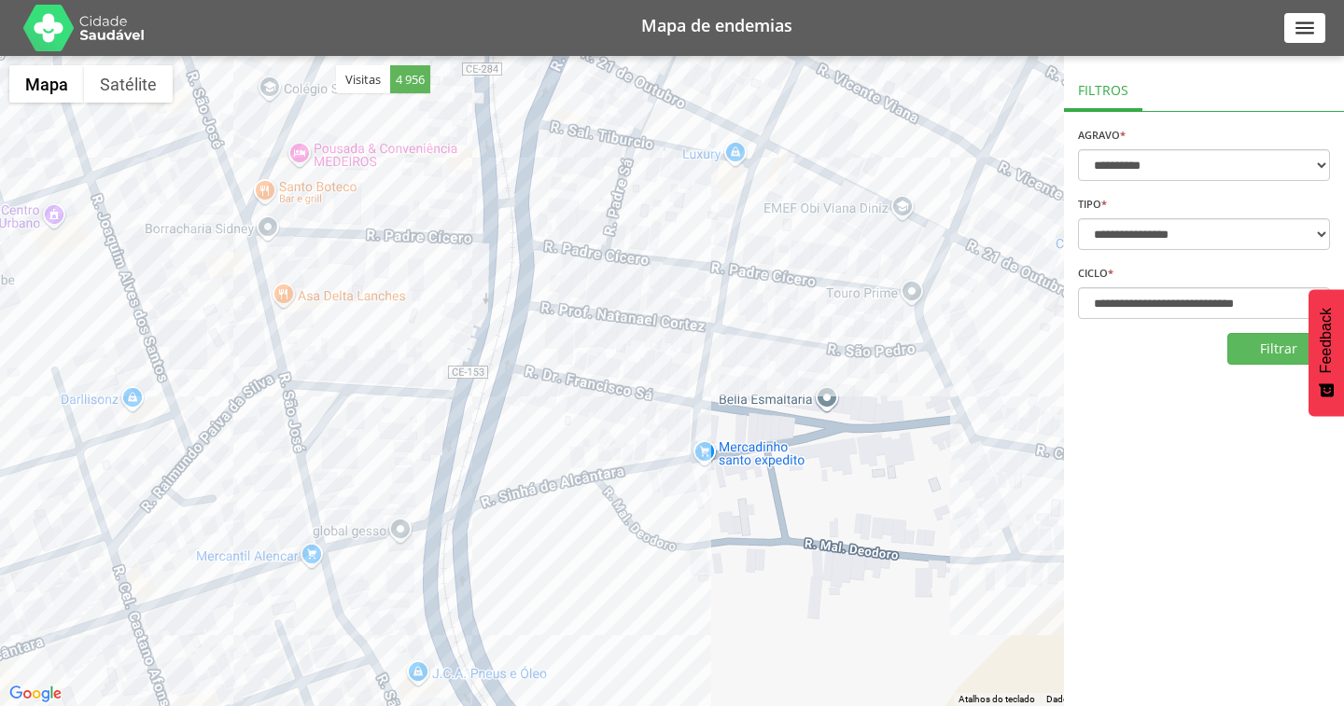
drag, startPoint x: 397, startPoint y: 367, endPoint x: 759, endPoint y: 287, distance: 370.6
click at [759, 287] on div at bounding box center [672, 381] width 1344 height 650
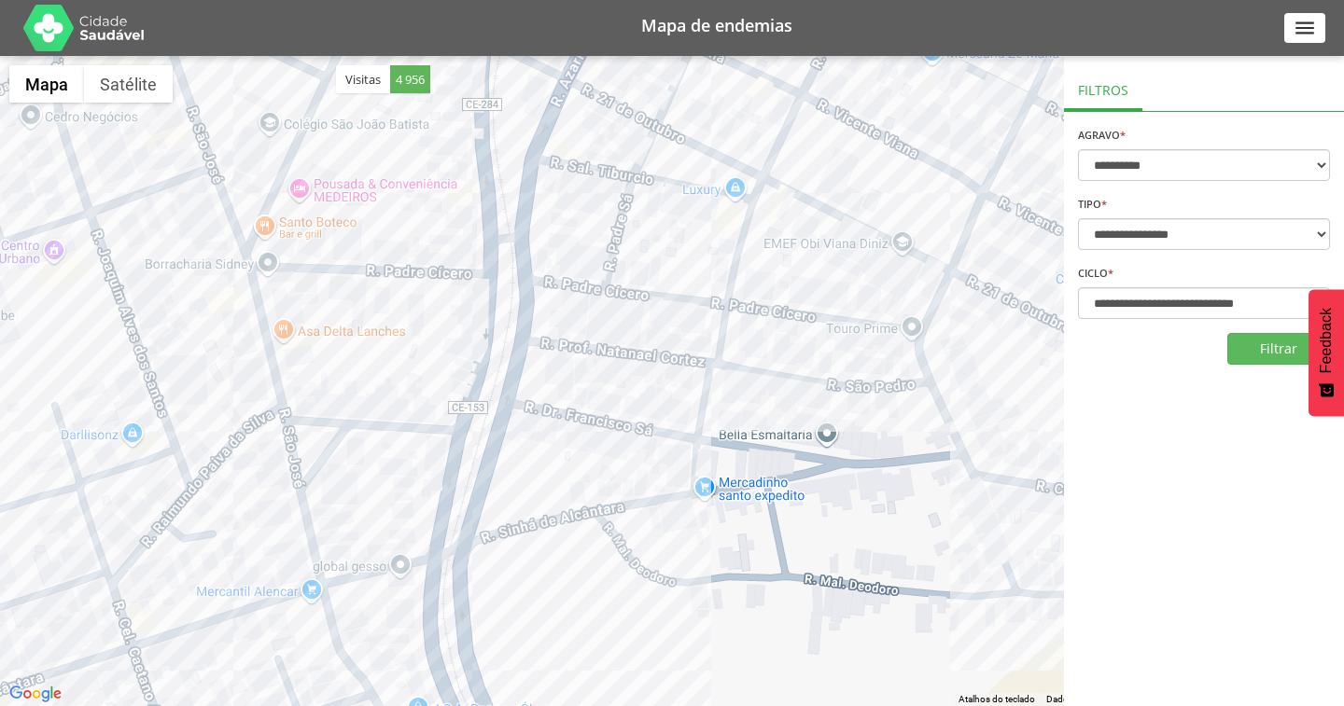
drag, startPoint x: 641, startPoint y: 301, endPoint x: 650, endPoint y: 467, distance: 166.4
click at [650, 467] on div at bounding box center [672, 381] width 1344 height 650
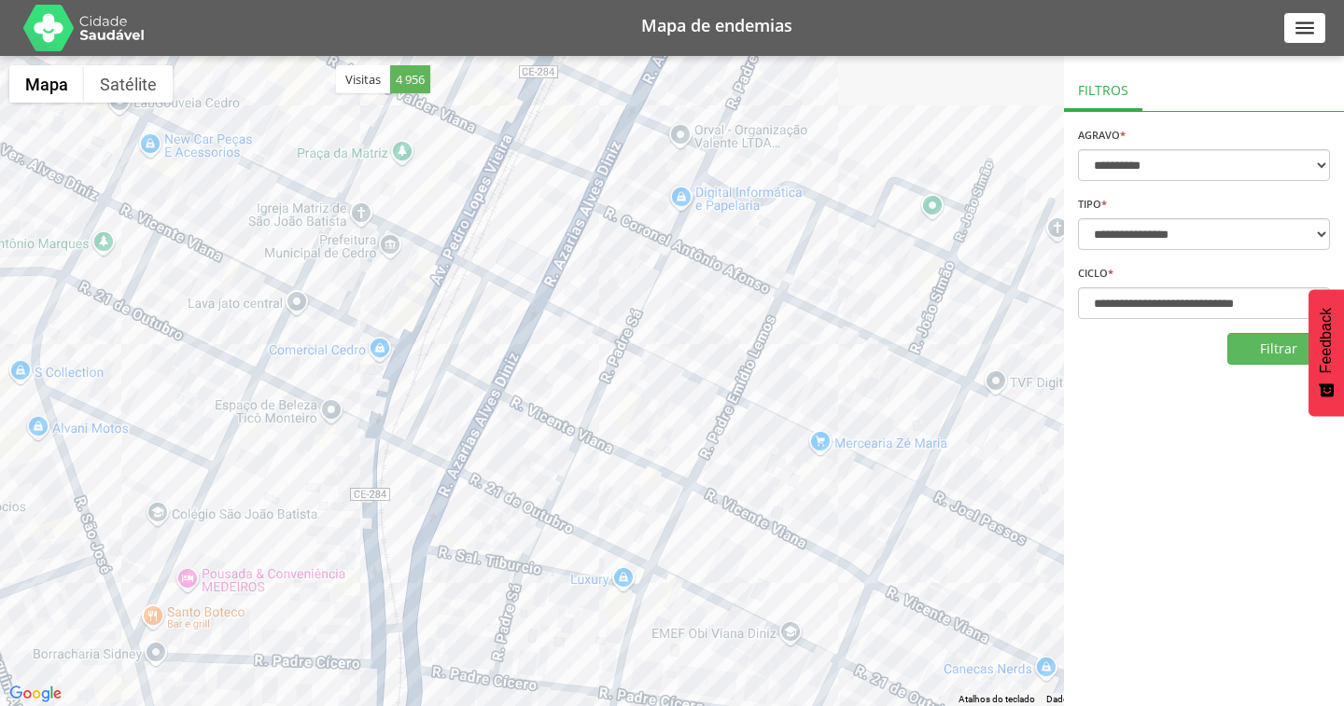
drag, startPoint x: 711, startPoint y: 221, endPoint x: 592, endPoint y: 468, distance: 274.6
click at [592, 468] on div at bounding box center [672, 381] width 1344 height 650
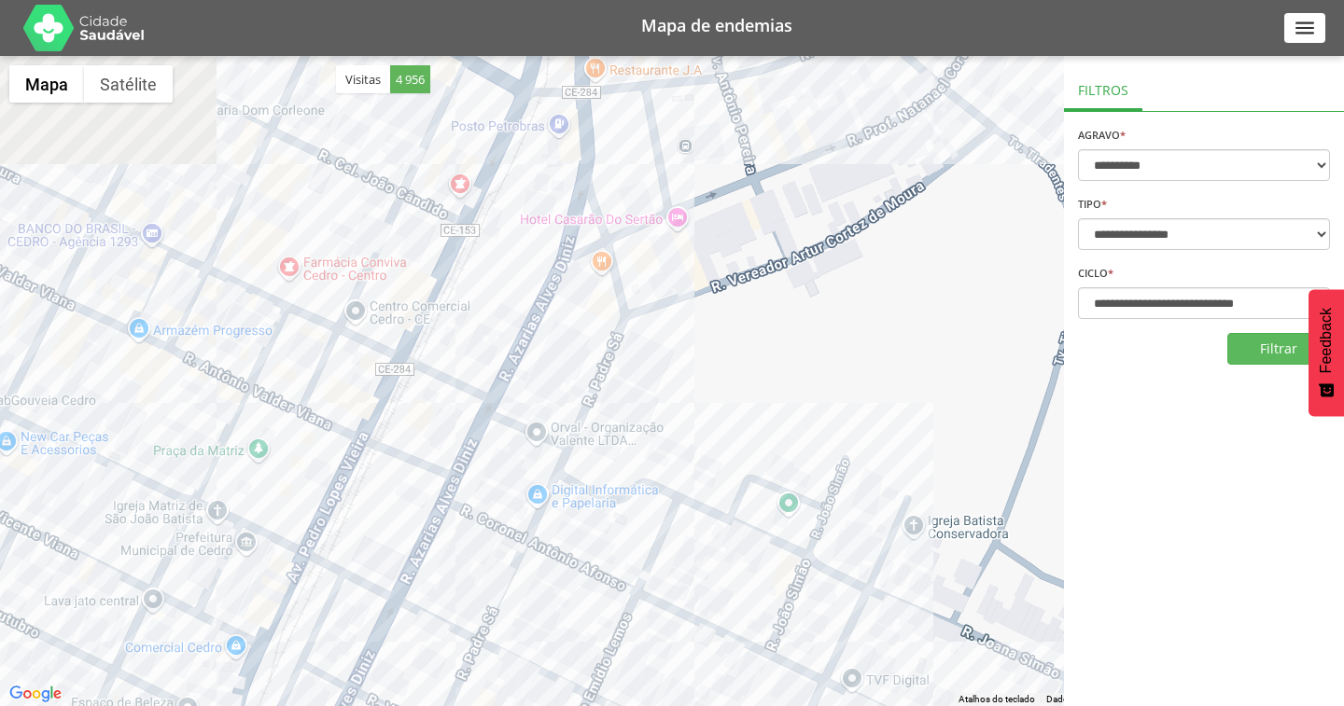
drag, startPoint x: 657, startPoint y: 278, endPoint x: 530, endPoint y: 541, distance: 292.1
click at [530, 548] on div at bounding box center [672, 381] width 1344 height 650
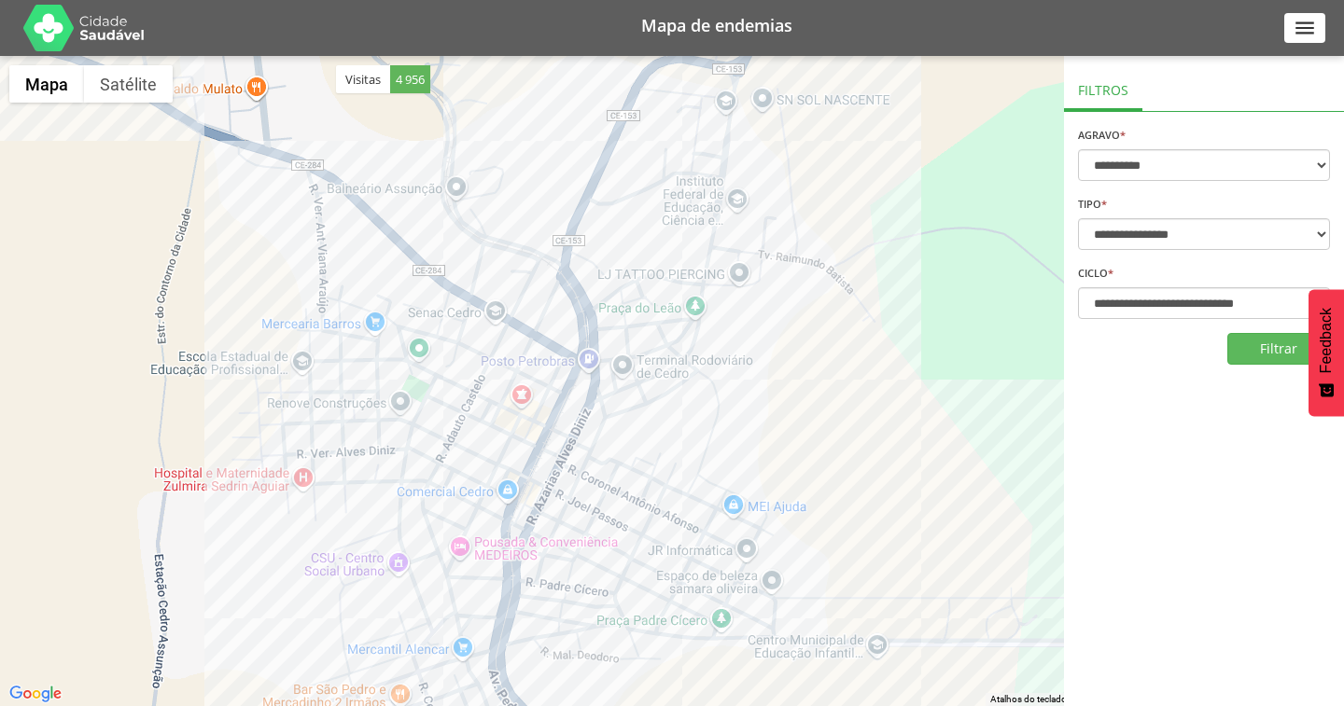
drag, startPoint x: 723, startPoint y: 270, endPoint x: 734, endPoint y: 333, distance: 64.4
click at [734, 333] on div at bounding box center [672, 381] width 1344 height 650
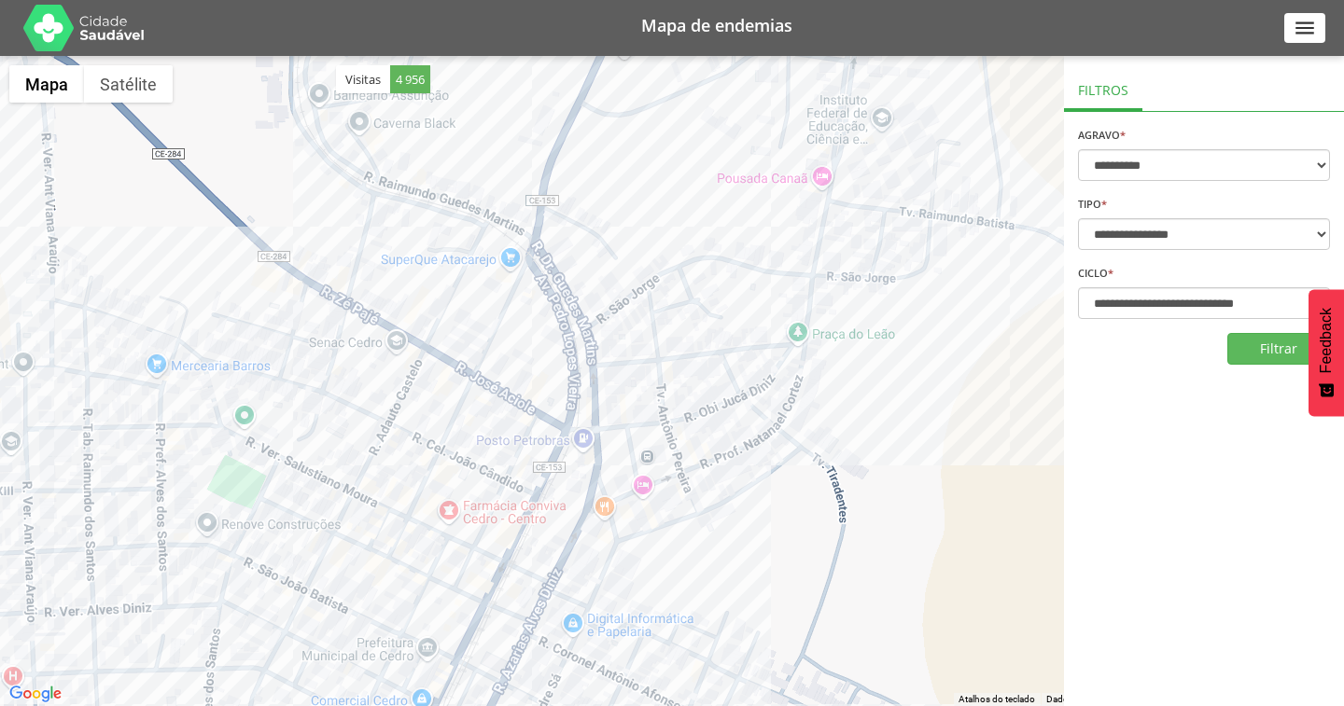
drag, startPoint x: 581, startPoint y: 341, endPoint x: 617, endPoint y: 279, distance: 71.1
click at [617, 279] on div at bounding box center [672, 381] width 1344 height 650
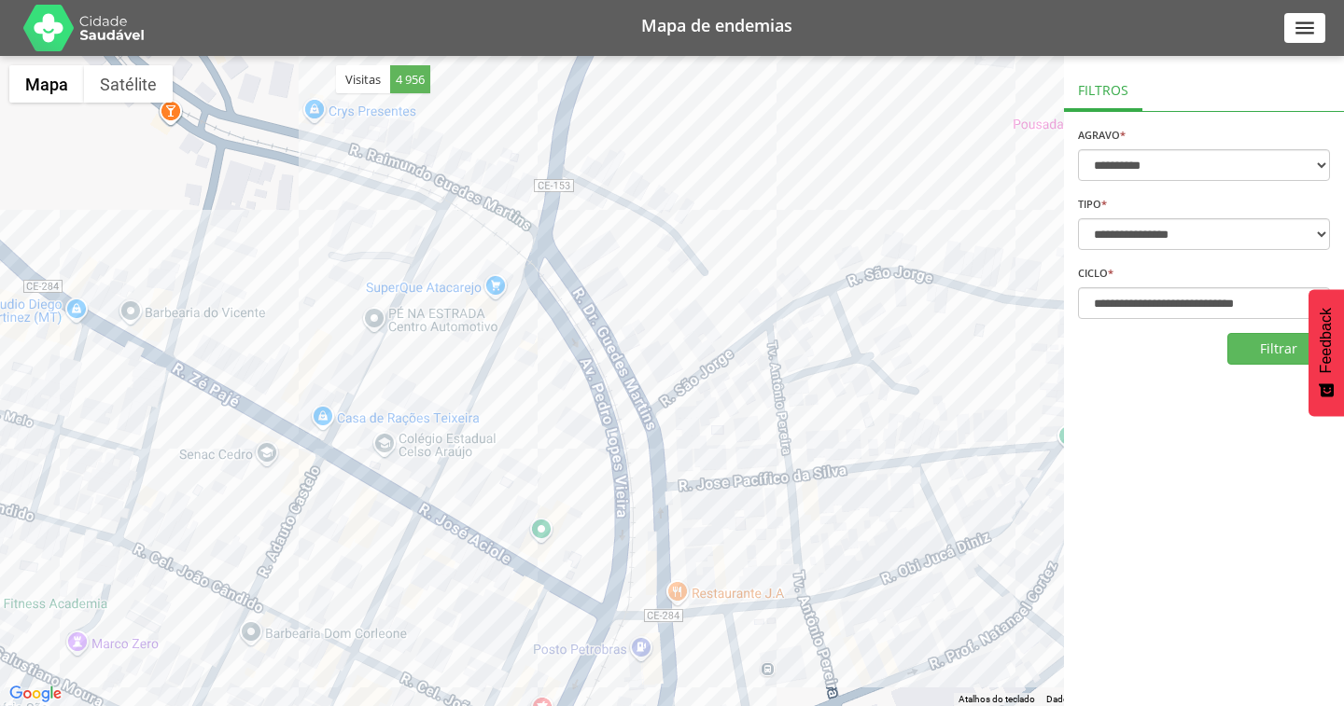
drag, startPoint x: 596, startPoint y: 259, endPoint x: 676, endPoint y: 297, distance: 87.7
click at [676, 297] on div at bounding box center [672, 381] width 1344 height 650
click at [109, 83] on button "Satélite" at bounding box center [128, 83] width 89 height 37
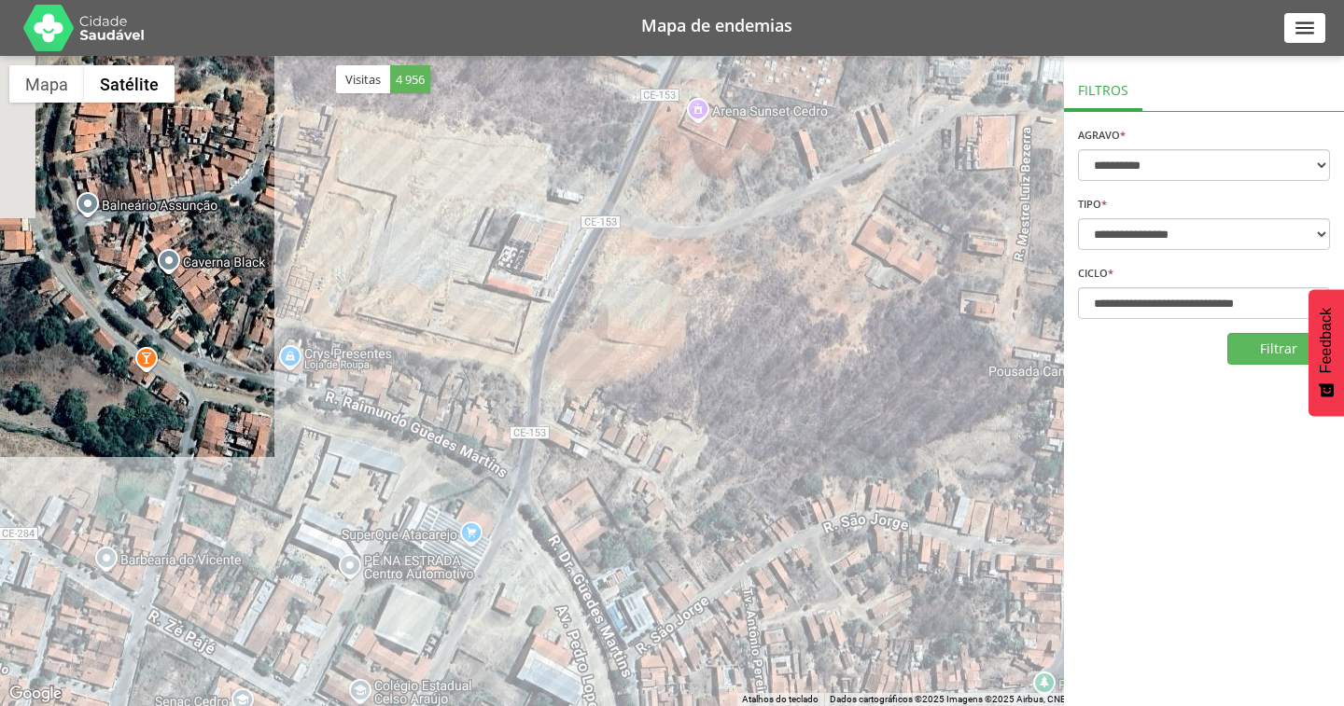
drag, startPoint x: 604, startPoint y: 227, endPoint x: 570, endPoint y: 493, distance: 268.0
click at [570, 493] on div at bounding box center [672, 381] width 1344 height 650
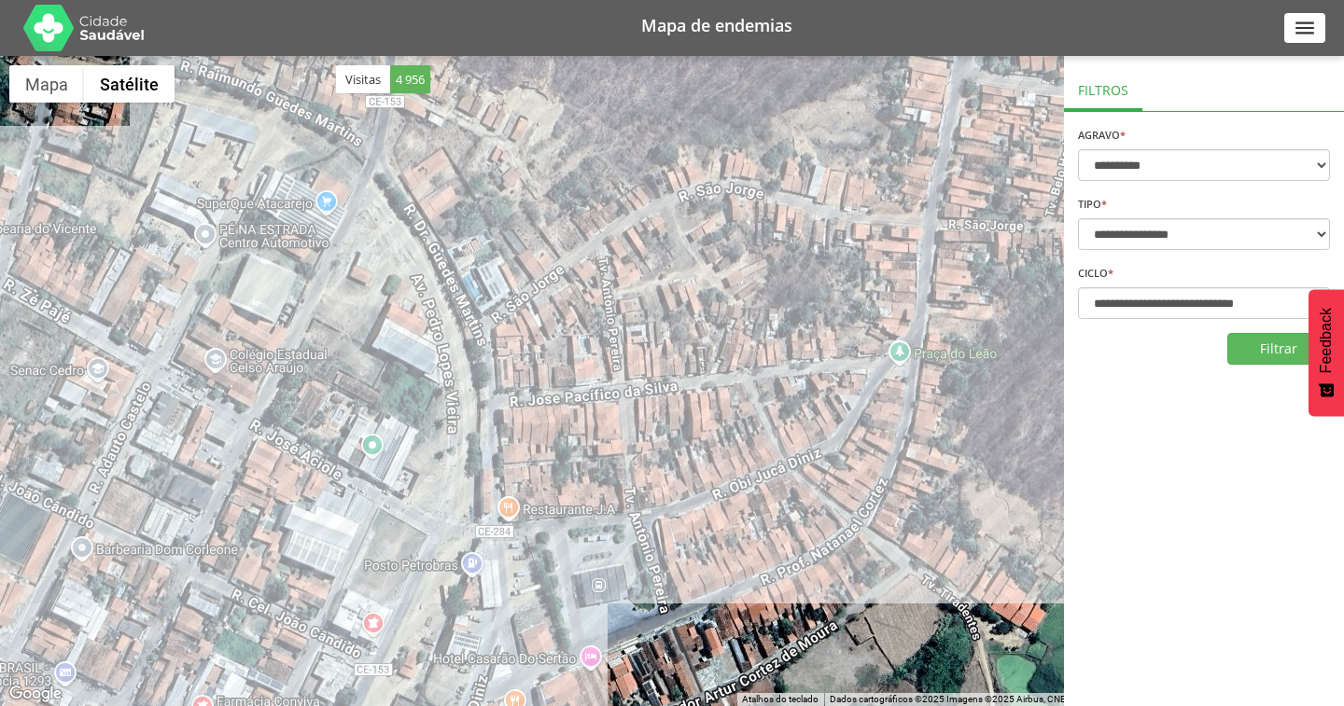
drag, startPoint x: 574, startPoint y: 527, endPoint x: 433, endPoint y: 146, distance: 406.8
click at [433, 146] on div at bounding box center [672, 381] width 1344 height 650
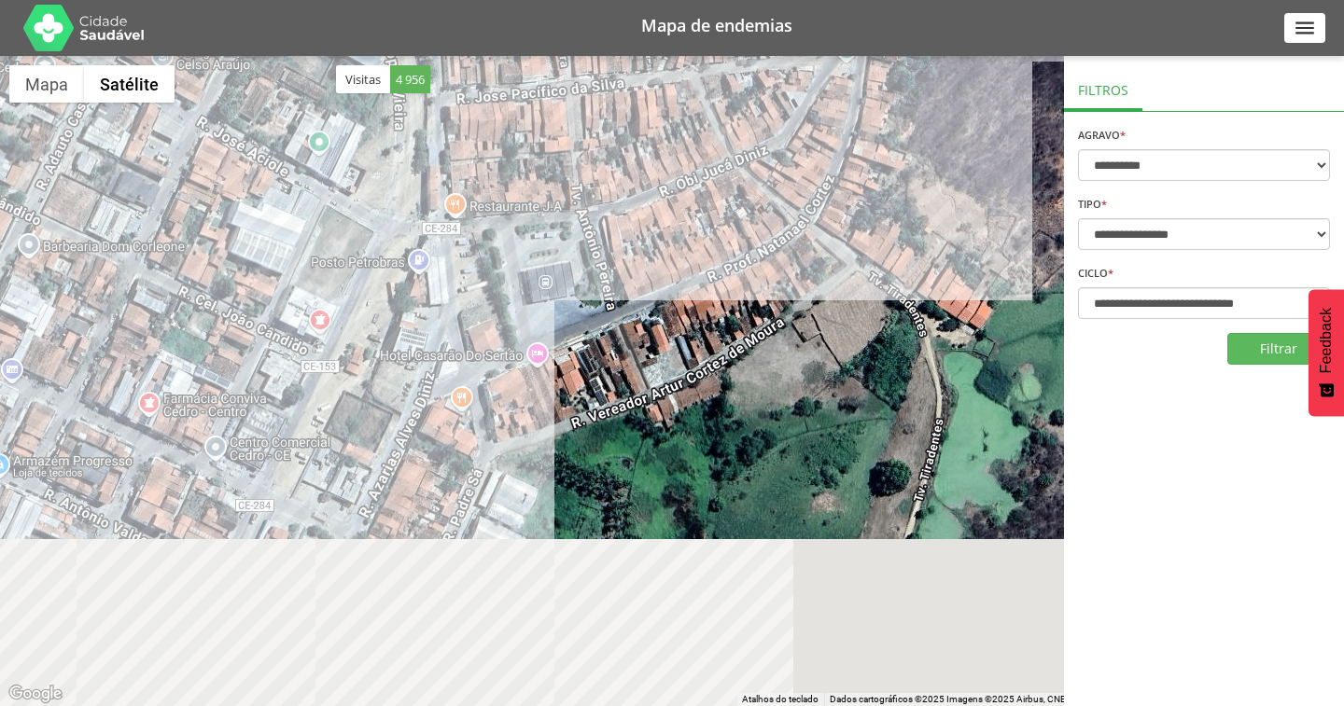
drag, startPoint x: 573, startPoint y: 521, endPoint x: 529, endPoint y: 270, distance: 254.8
click at [529, 270] on div at bounding box center [672, 381] width 1344 height 650
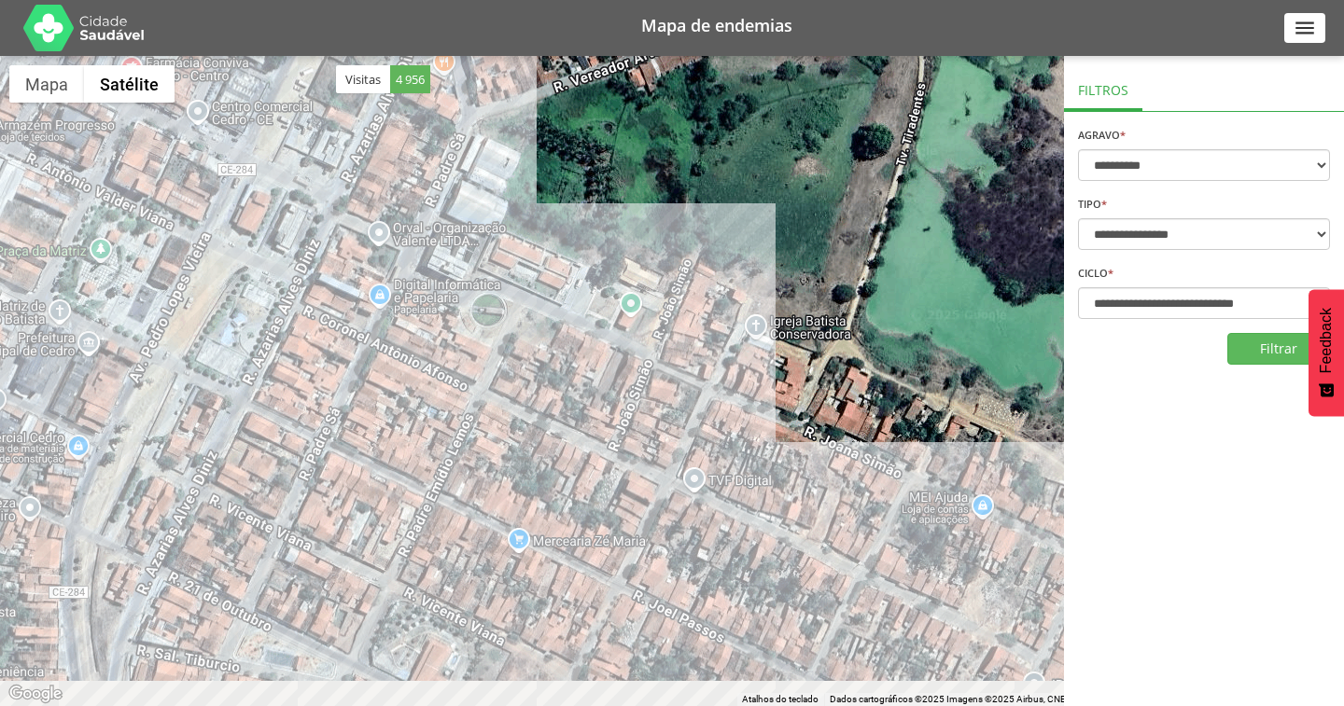
drag, startPoint x: 582, startPoint y: 547, endPoint x: 570, endPoint y: 266, distance: 281.1
click at [570, 266] on div at bounding box center [672, 381] width 1344 height 650
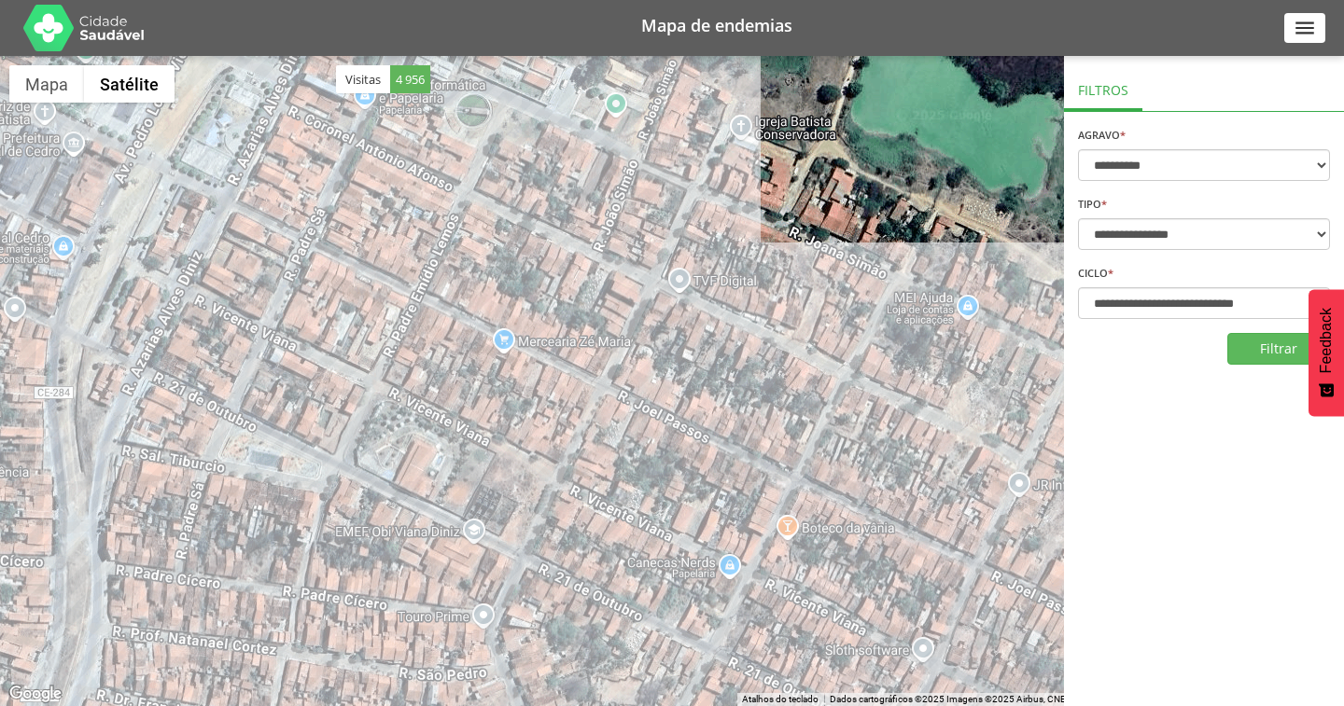
drag, startPoint x: 620, startPoint y: 493, endPoint x: 606, endPoint y: 250, distance: 243.1
click at [606, 250] on div at bounding box center [672, 381] width 1344 height 650
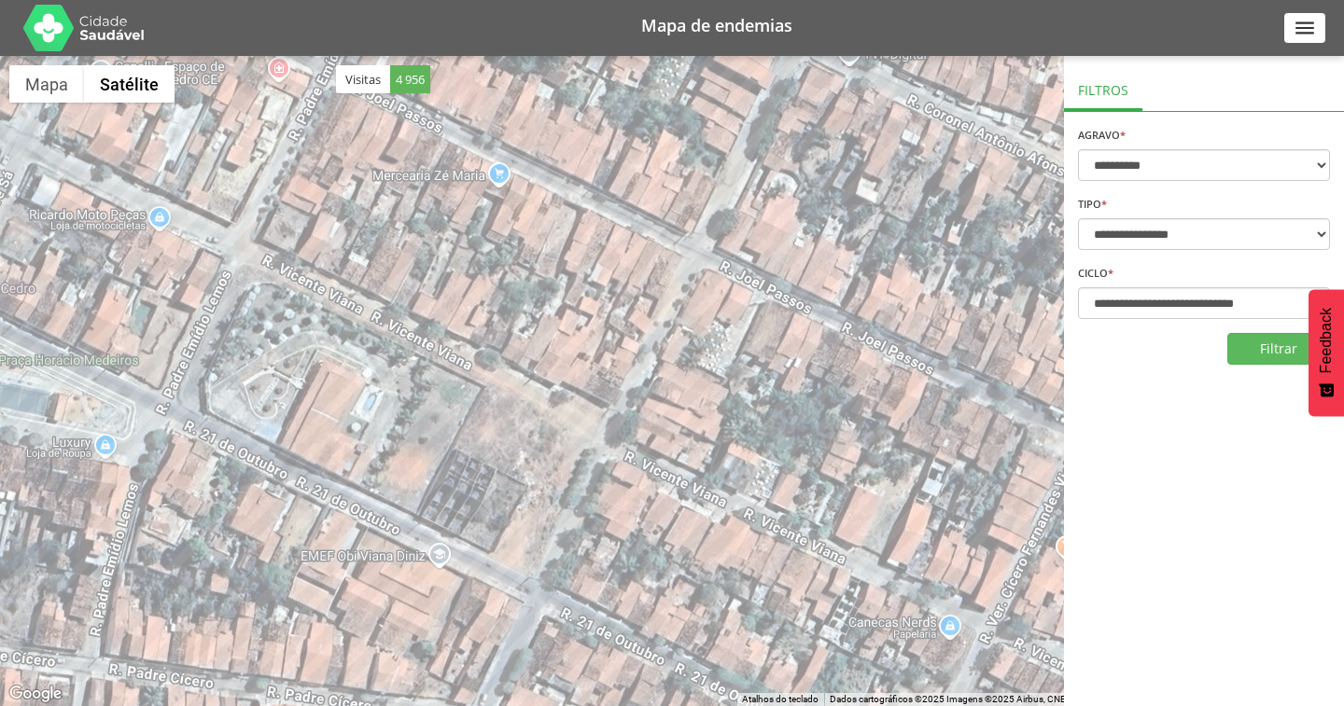
drag, startPoint x: 593, startPoint y: 347, endPoint x: 883, endPoint y: 340, distance: 290.3
click at [883, 340] on div at bounding box center [672, 381] width 1344 height 650
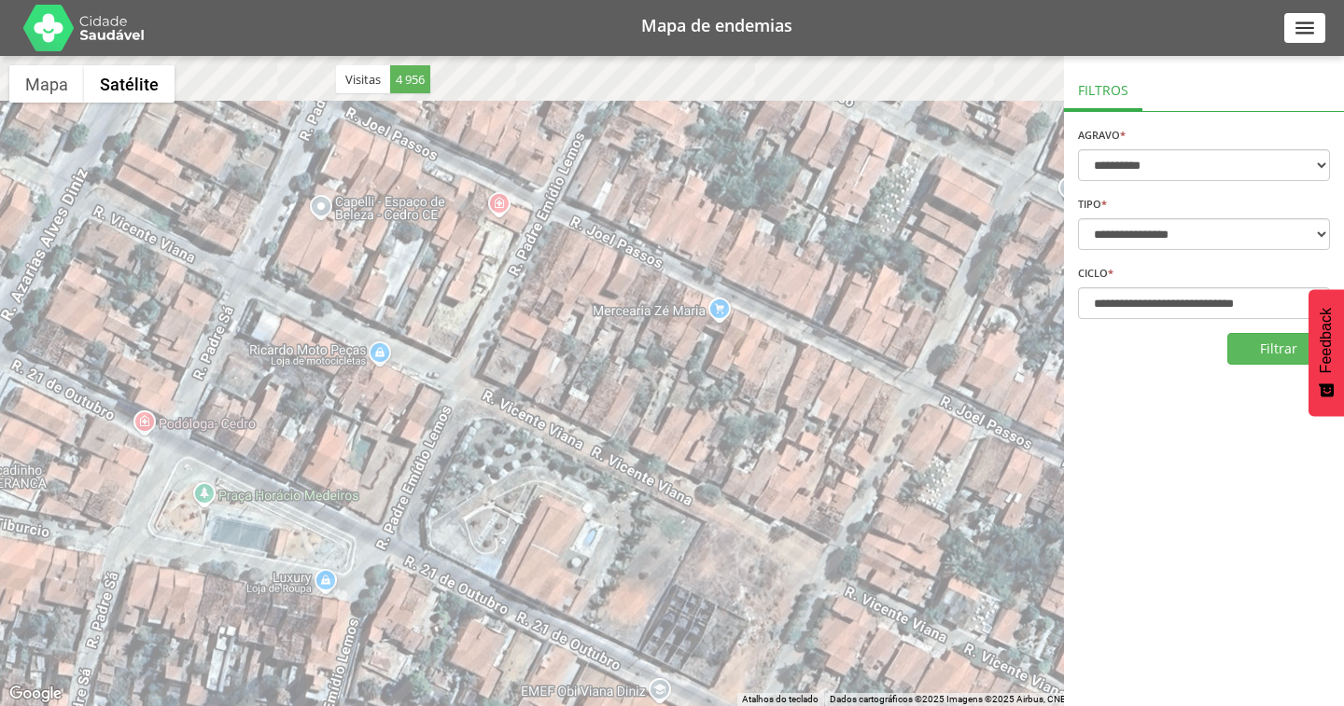
drag, startPoint x: 491, startPoint y: 330, endPoint x: 645, endPoint y: 480, distance: 214.5
click at [645, 480] on div at bounding box center [672, 381] width 1344 height 650
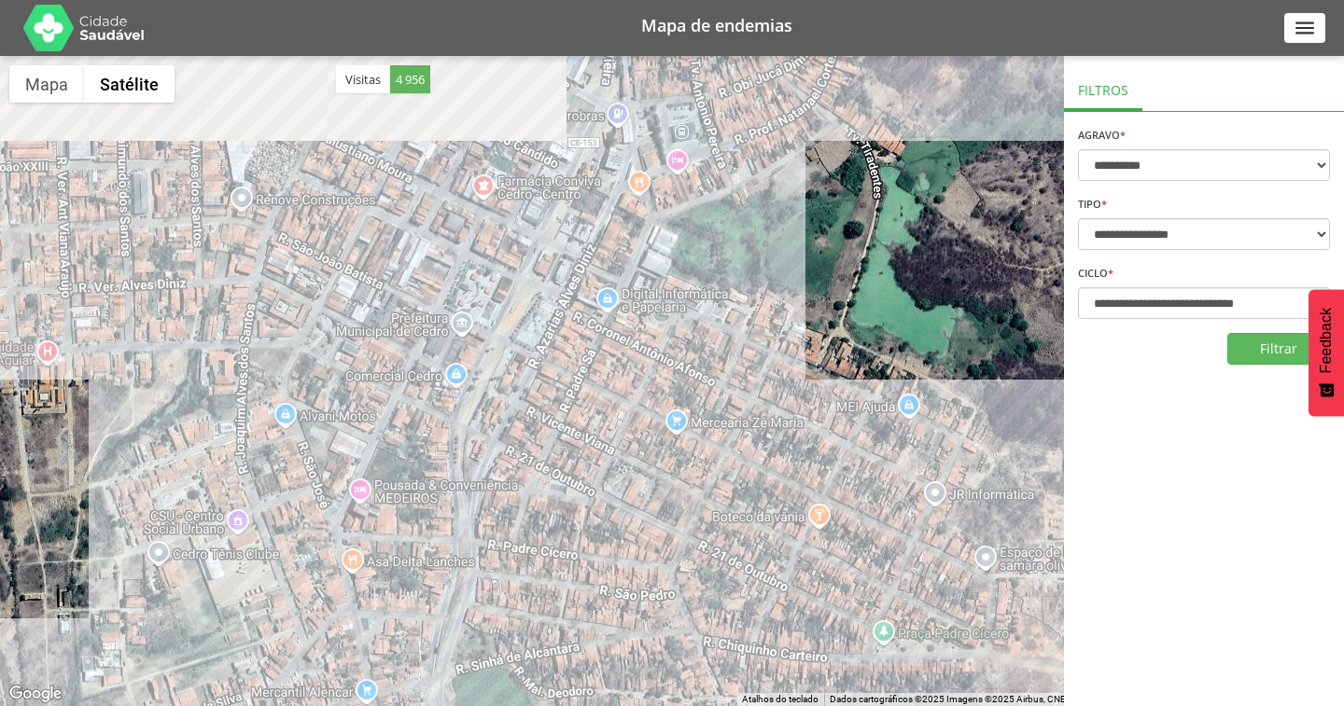
drag, startPoint x: 848, startPoint y: 268, endPoint x: 747, endPoint y: 411, distance: 175.5
click at [747, 411] on div at bounding box center [672, 381] width 1344 height 650
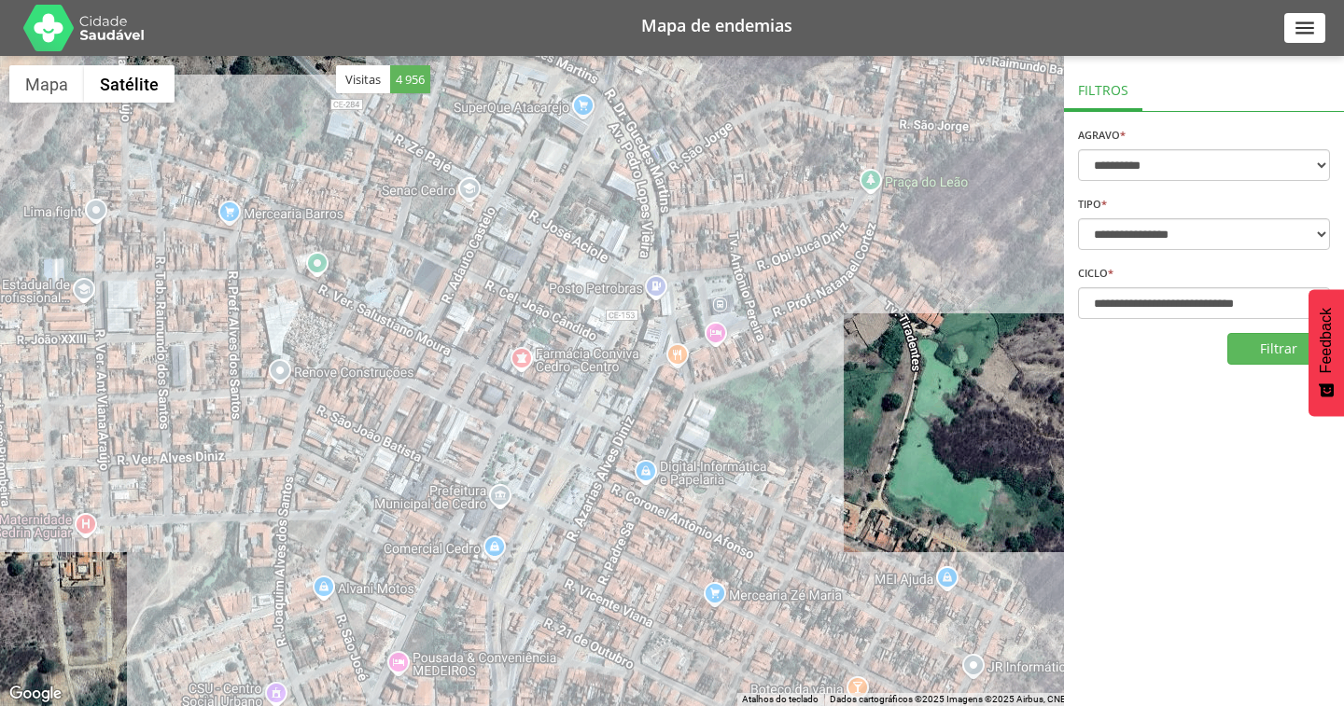
drag, startPoint x: 731, startPoint y: 237, endPoint x: 768, endPoint y: 391, distance: 158.4
click at [768, 391] on div at bounding box center [672, 381] width 1344 height 650
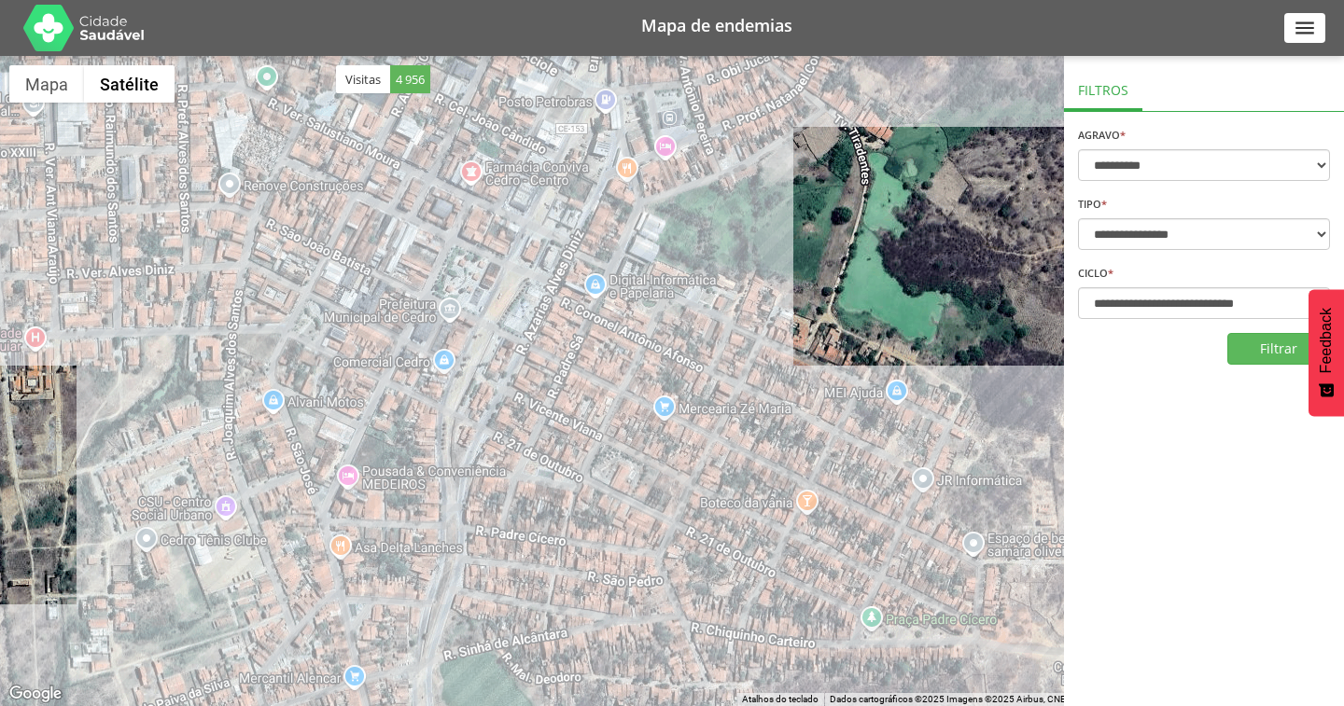
drag, startPoint x: 741, startPoint y: 481, endPoint x: 668, endPoint y: 199, distance: 291.0
click at [668, 199] on div at bounding box center [672, 381] width 1344 height 650
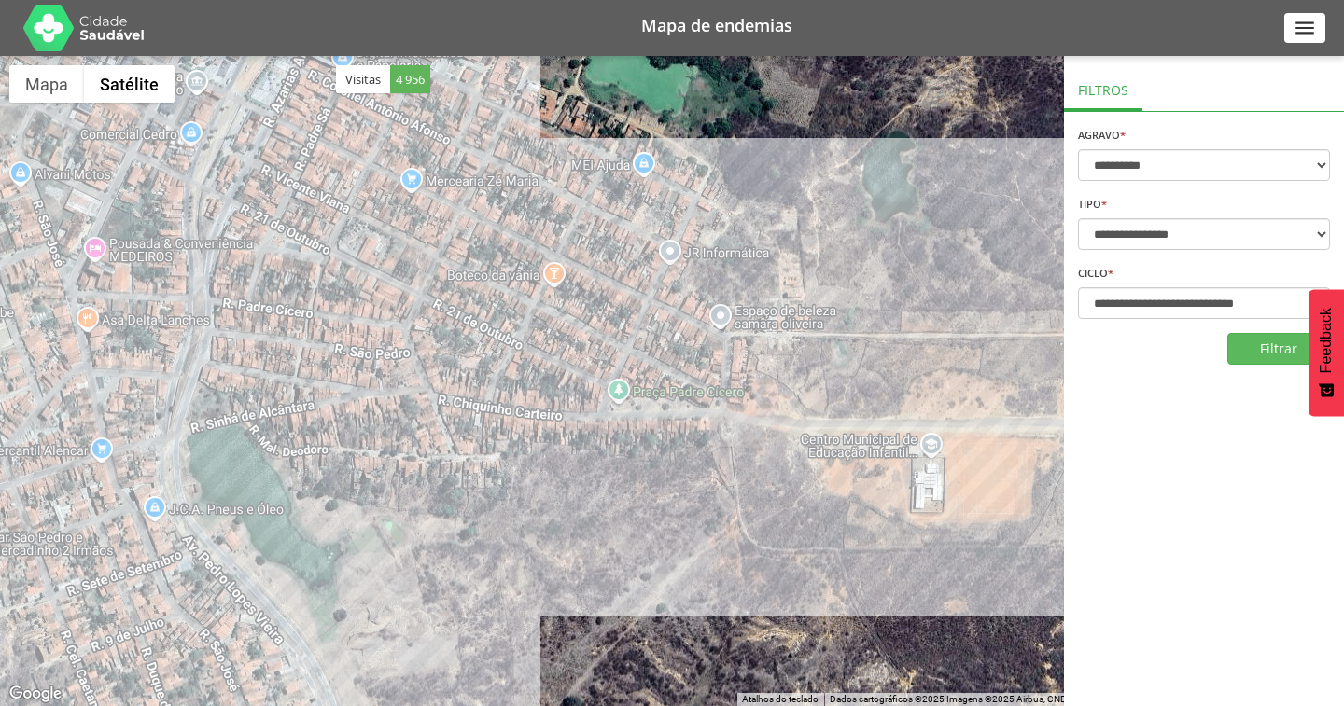
drag, startPoint x: 948, startPoint y: 394, endPoint x: 690, endPoint y: 322, distance: 267.4
click at [690, 322] on div at bounding box center [672, 381] width 1344 height 650
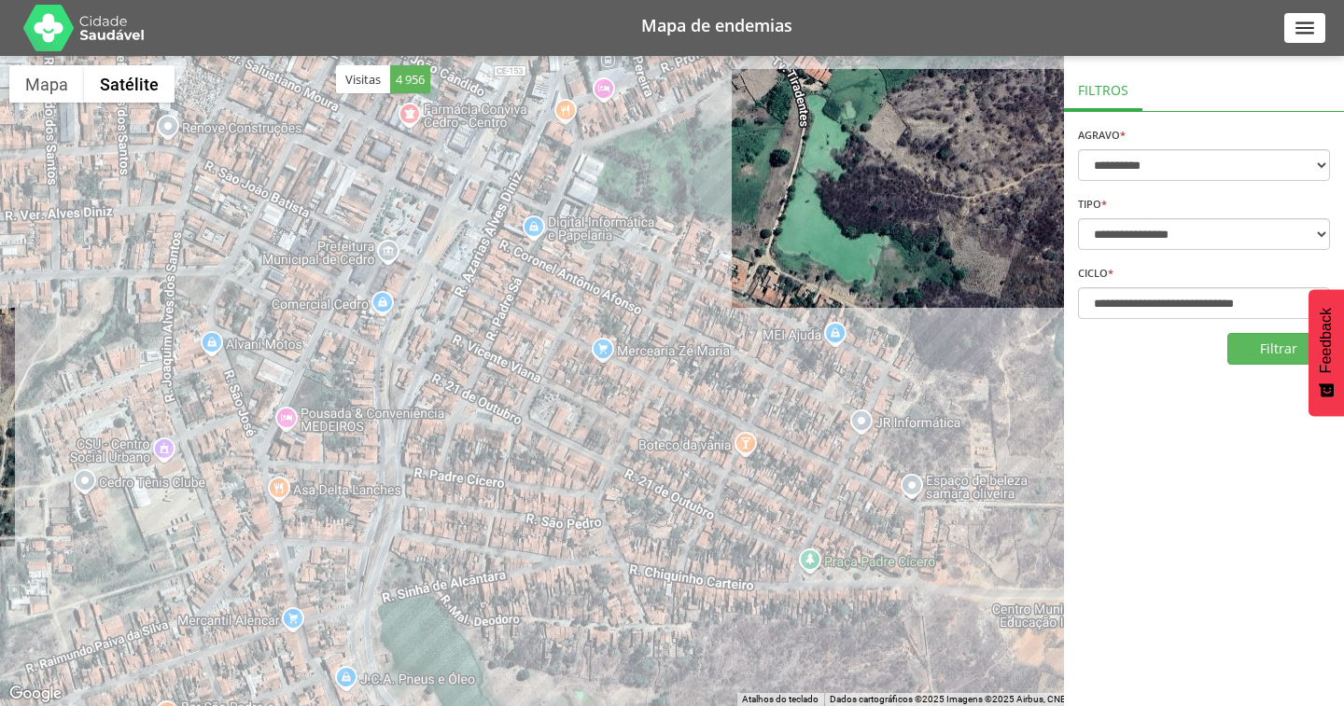
drag, startPoint x: 509, startPoint y: 288, endPoint x: 704, endPoint y: 458, distance: 257.9
click at [704, 458] on div at bounding box center [672, 381] width 1344 height 650
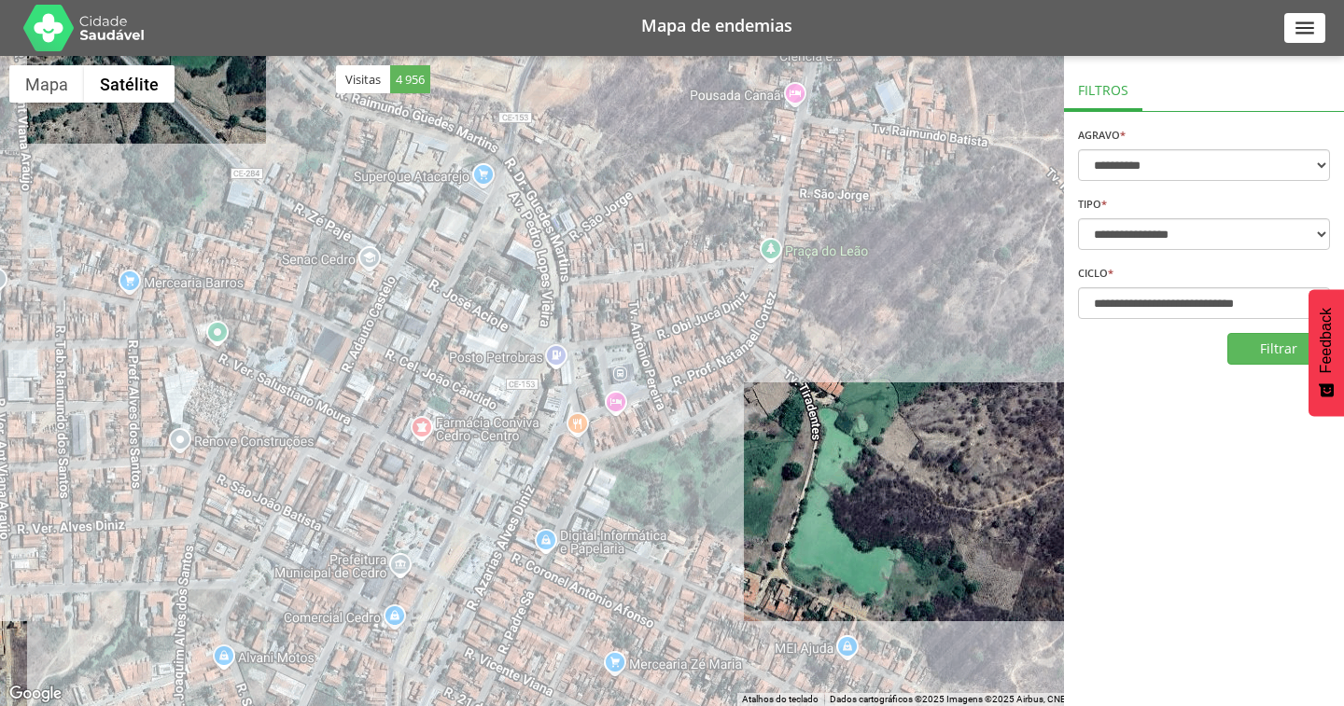
drag, startPoint x: 476, startPoint y: 271, endPoint x: 471, endPoint y: 552, distance: 281.8
click at [471, 552] on div at bounding box center [672, 381] width 1344 height 650
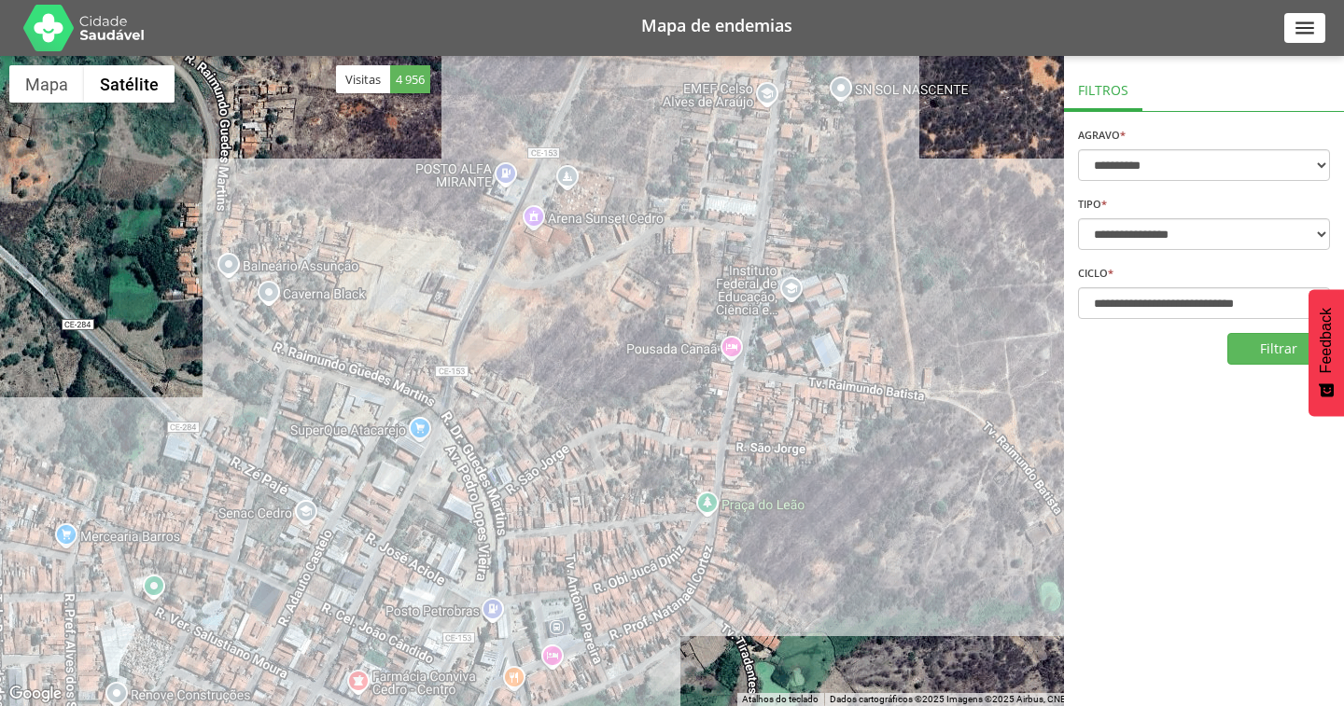
drag, startPoint x: 601, startPoint y: 214, endPoint x: 537, endPoint y: 467, distance: 261.6
click at [537, 467] on div at bounding box center [672, 381] width 1344 height 650
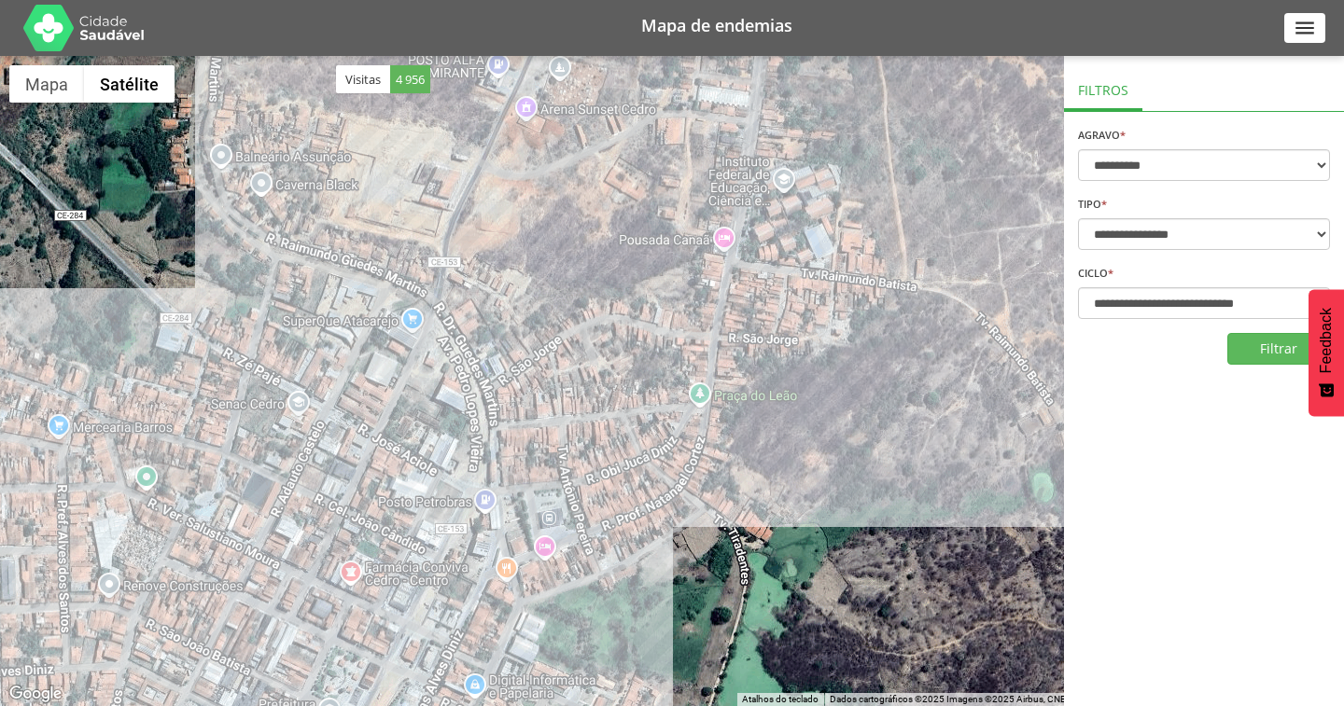
drag, startPoint x: 554, startPoint y: 481, endPoint x: 544, endPoint y: 364, distance: 118.0
click at [544, 364] on div at bounding box center [672, 381] width 1344 height 650
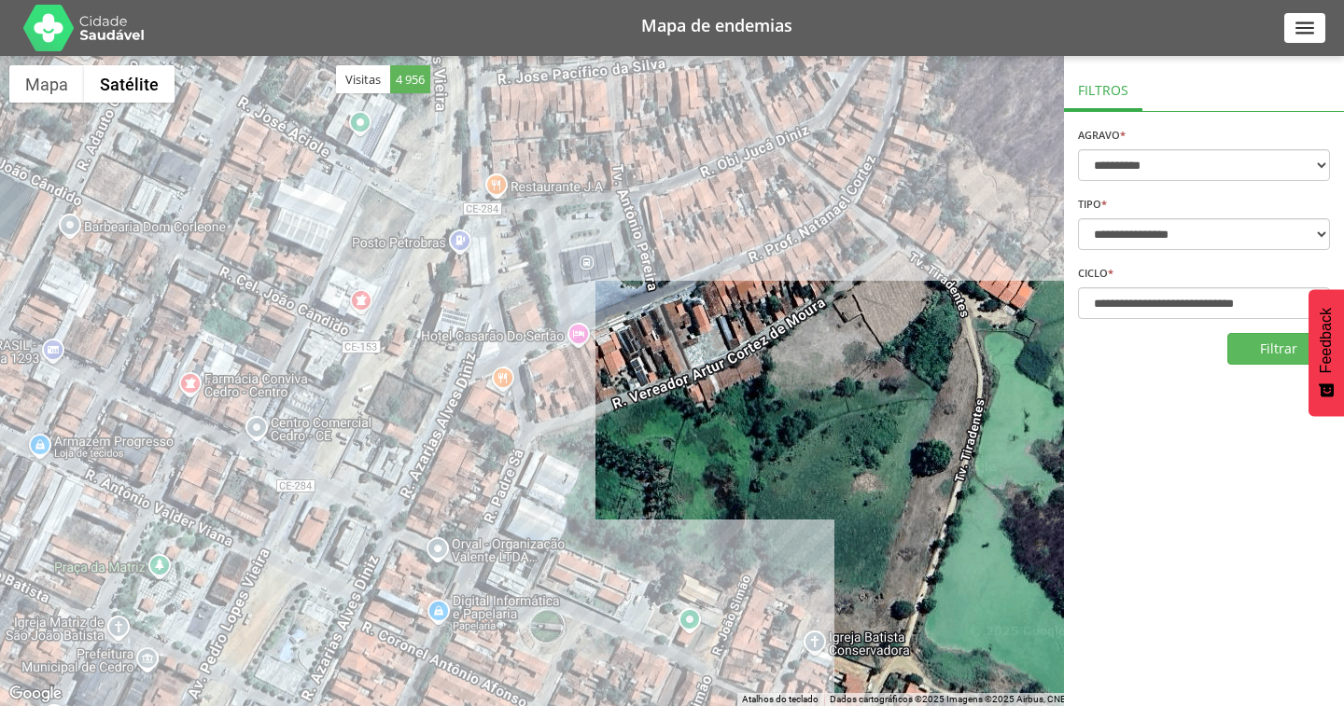
drag, startPoint x: 512, startPoint y: 526, endPoint x: 512, endPoint y: 266, distance: 260.3
click at [512, 266] on div at bounding box center [672, 381] width 1344 height 650
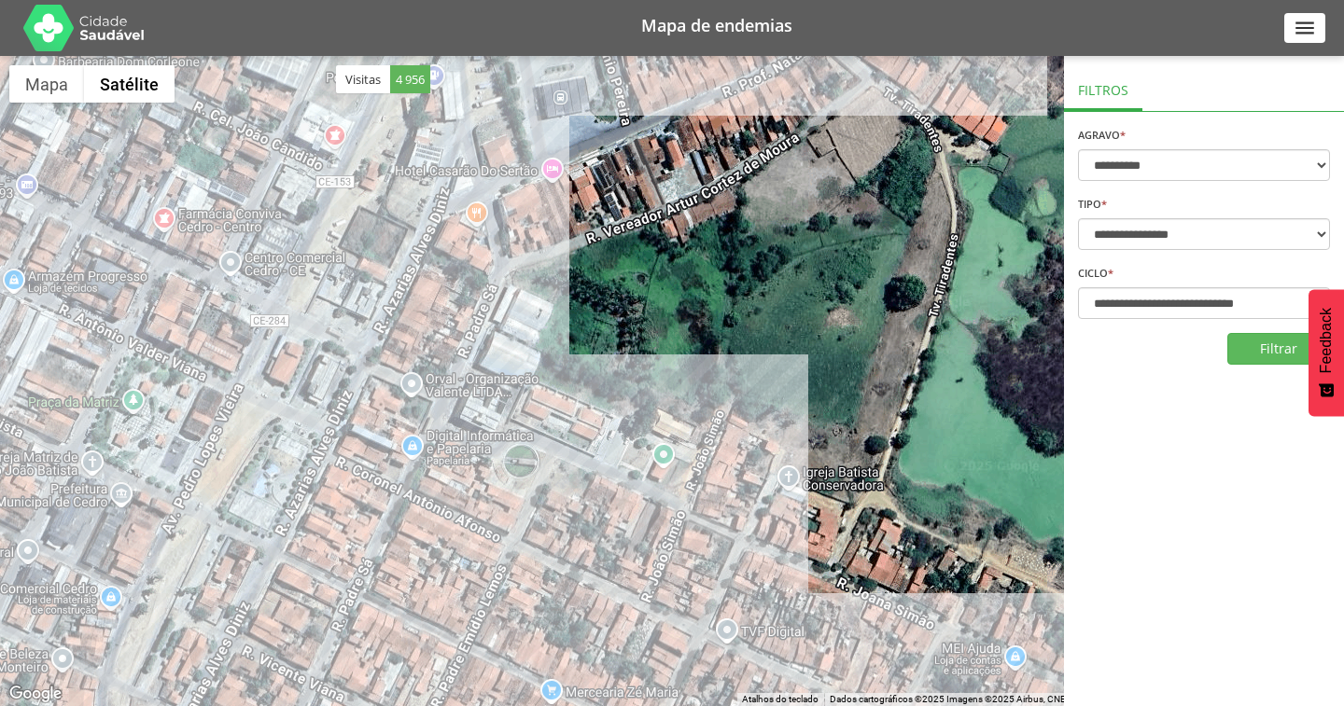
drag, startPoint x: 542, startPoint y: 503, endPoint x: 516, endPoint y: 334, distance: 170.9
click at [516, 334] on div at bounding box center [672, 381] width 1344 height 650
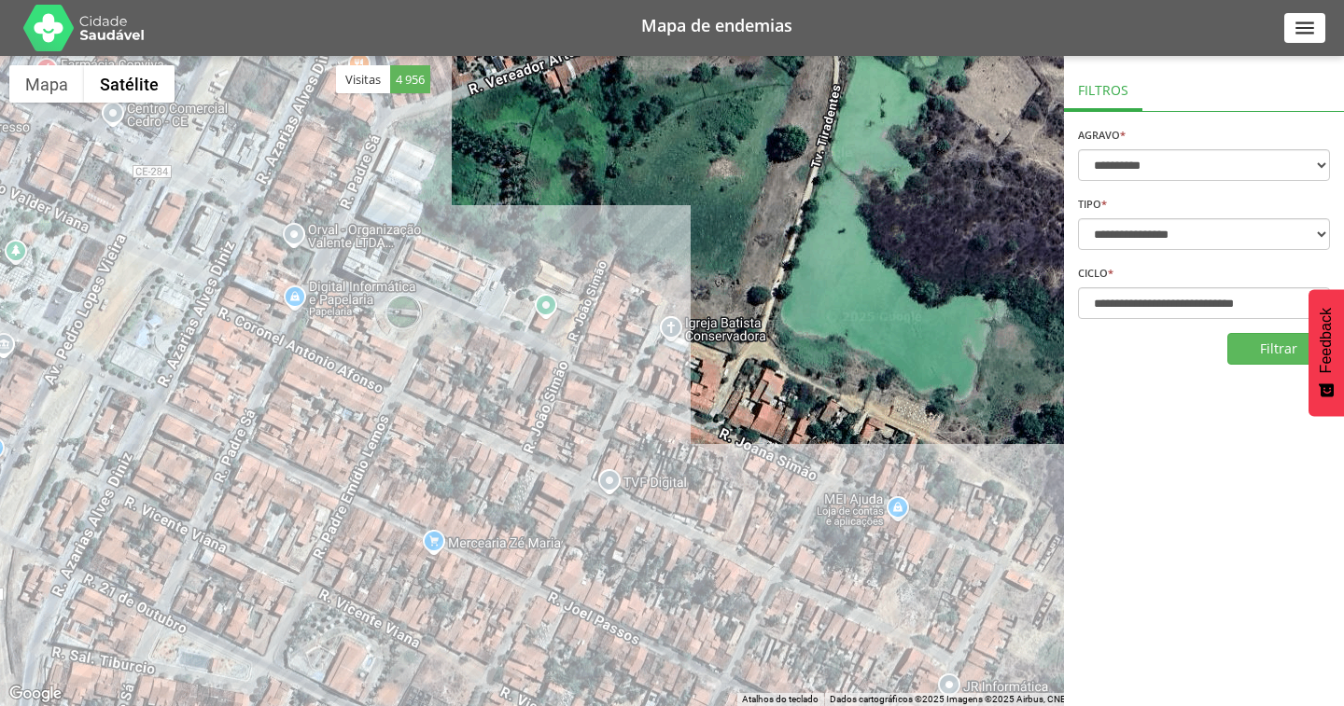
drag, startPoint x: 624, startPoint y: 486, endPoint x: 507, endPoint y: 335, distance: 191.5
click at [507, 335] on div at bounding box center [672, 381] width 1344 height 650
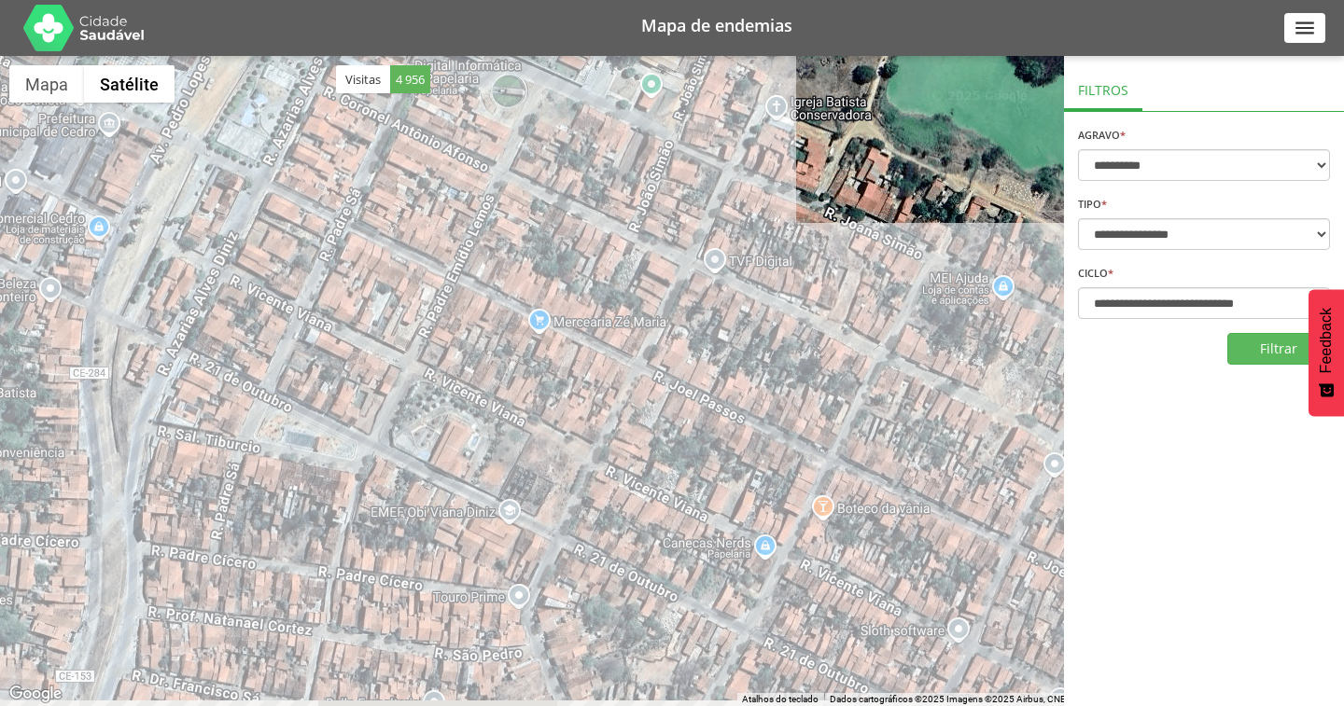
drag, startPoint x: 449, startPoint y: 571, endPoint x: 560, endPoint y: 339, distance: 257.5
click at [560, 339] on div at bounding box center [672, 381] width 1344 height 650
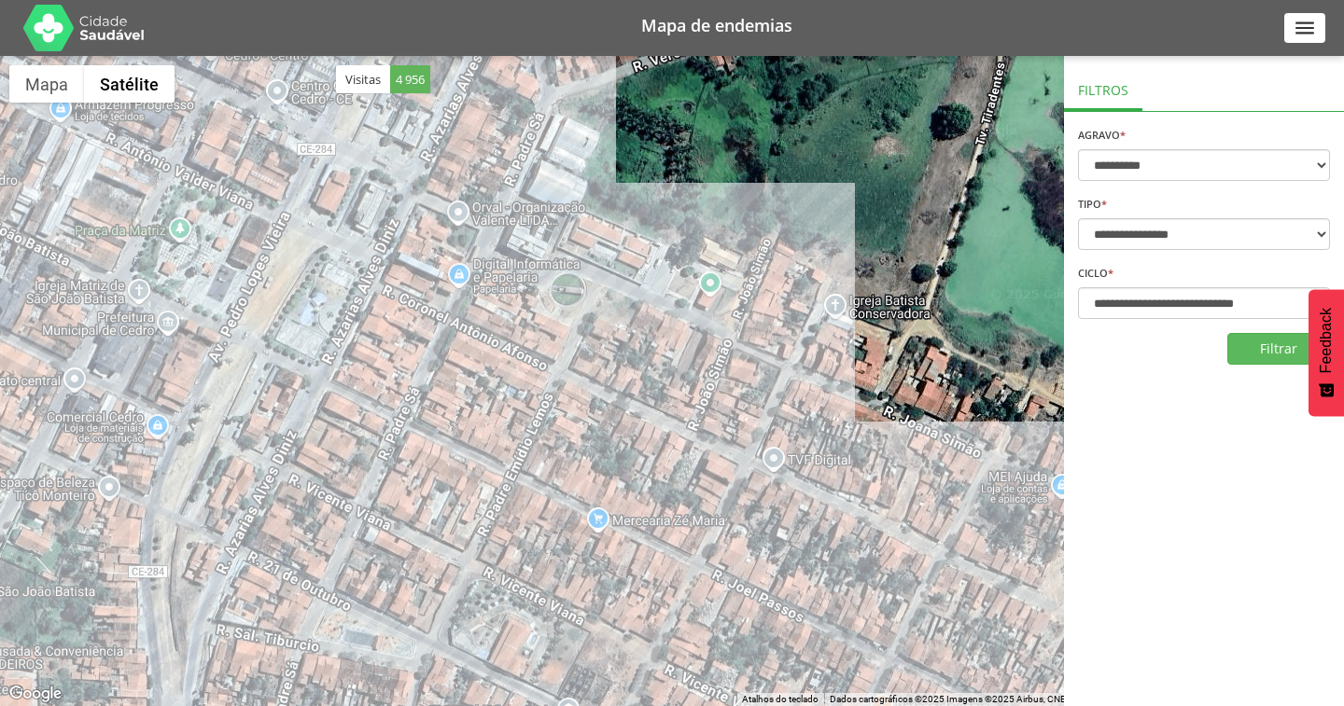
drag, startPoint x: 357, startPoint y: 236, endPoint x: 422, endPoint y: 467, distance: 239.3
click at [422, 467] on div at bounding box center [672, 381] width 1344 height 650
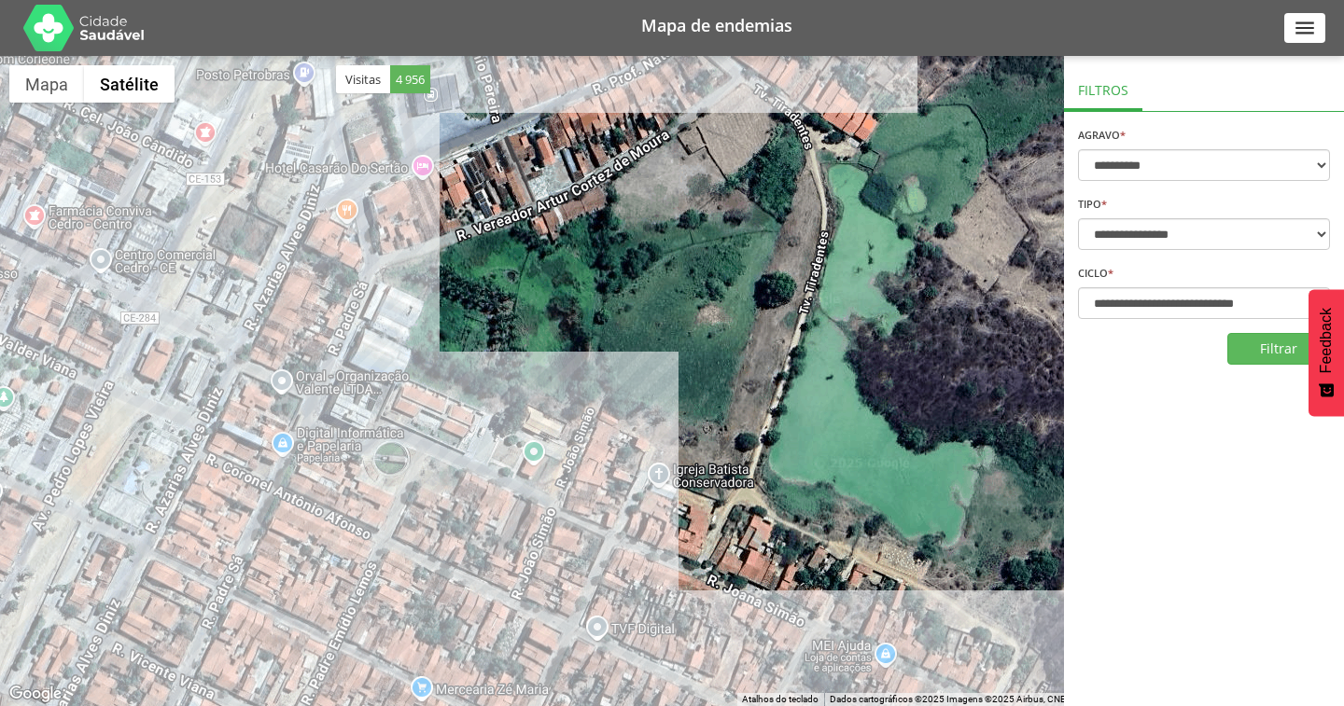
drag, startPoint x: 660, startPoint y: 301, endPoint x: 481, endPoint y: 472, distance: 246.8
click at [481, 472] on div at bounding box center [672, 381] width 1344 height 650
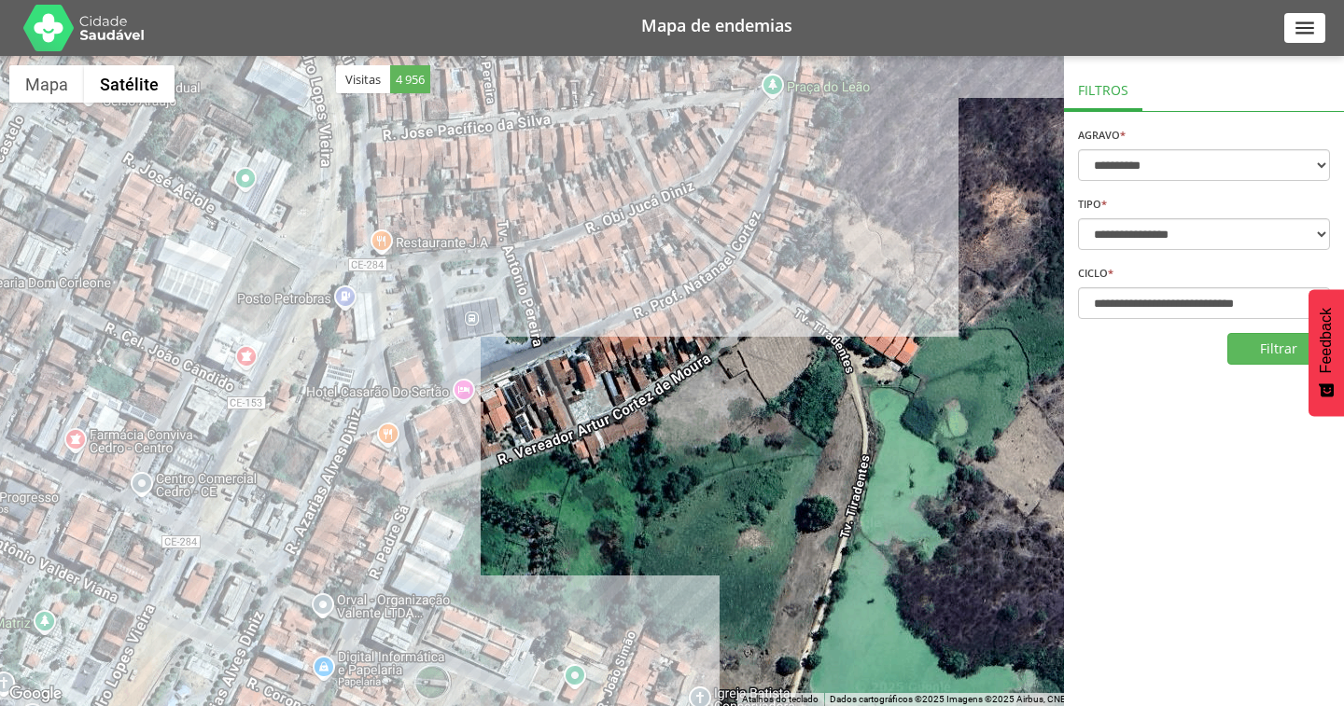
drag, startPoint x: 465, startPoint y: 193, endPoint x: 506, endPoint y: 422, distance: 232.3
click at [506, 422] on div at bounding box center [672, 381] width 1344 height 650
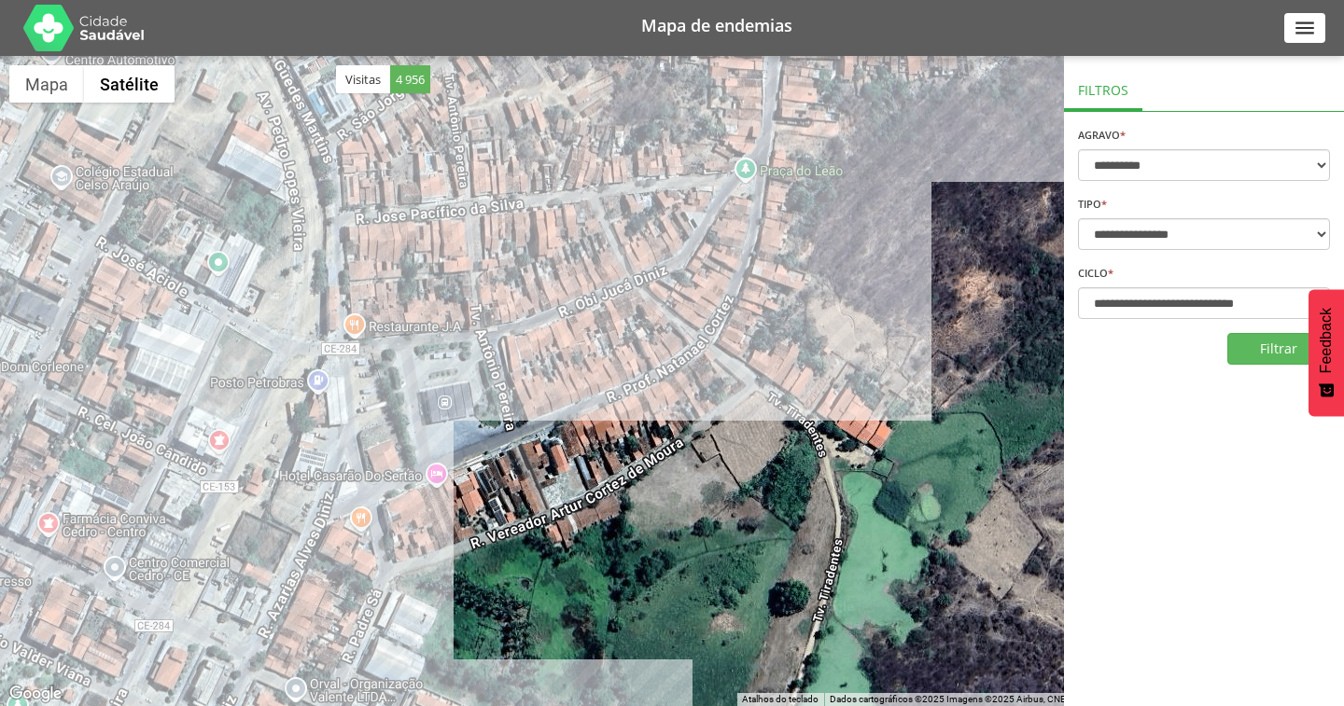
drag, startPoint x: 511, startPoint y: 245, endPoint x: 484, endPoint y: 332, distance: 90.9
click at [484, 332] on div at bounding box center [672, 381] width 1344 height 650
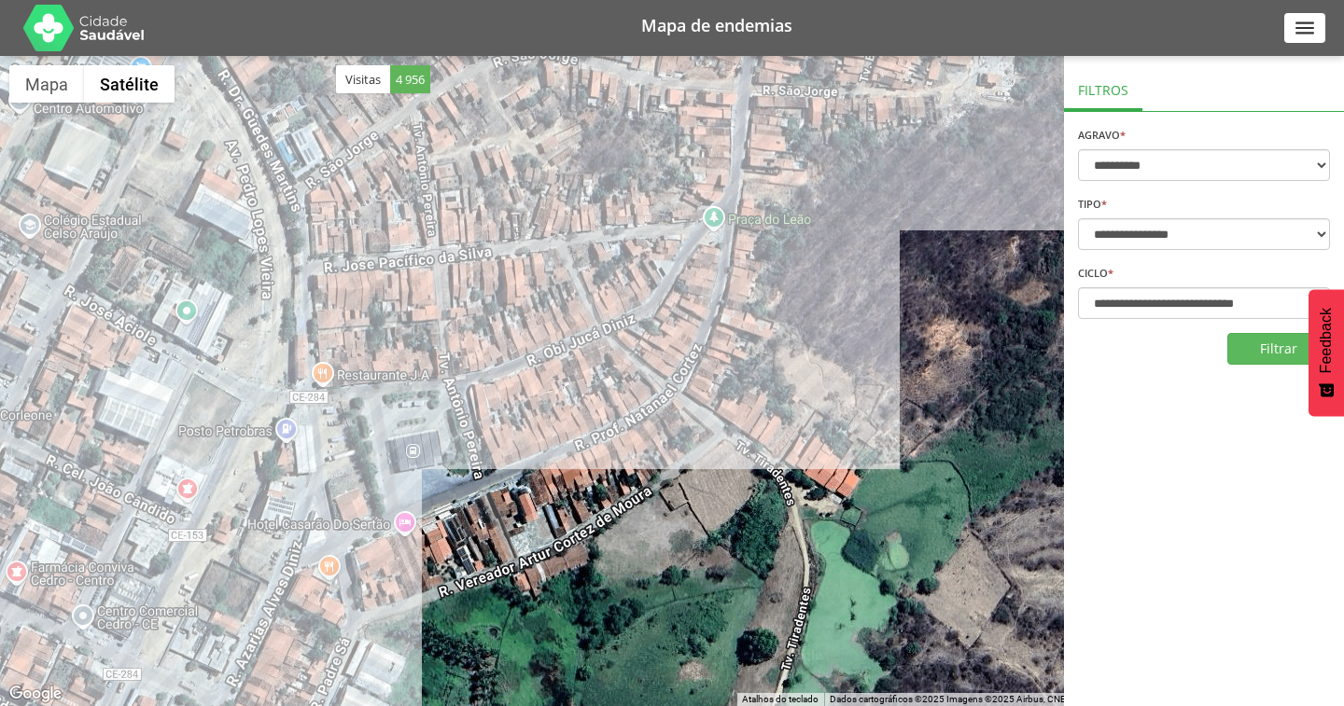
drag, startPoint x: 641, startPoint y: 290, endPoint x: 609, endPoint y: 342, distance: 60.3
click at [609, 342] on div at bounding box center [672, 381] width 1344 height 650
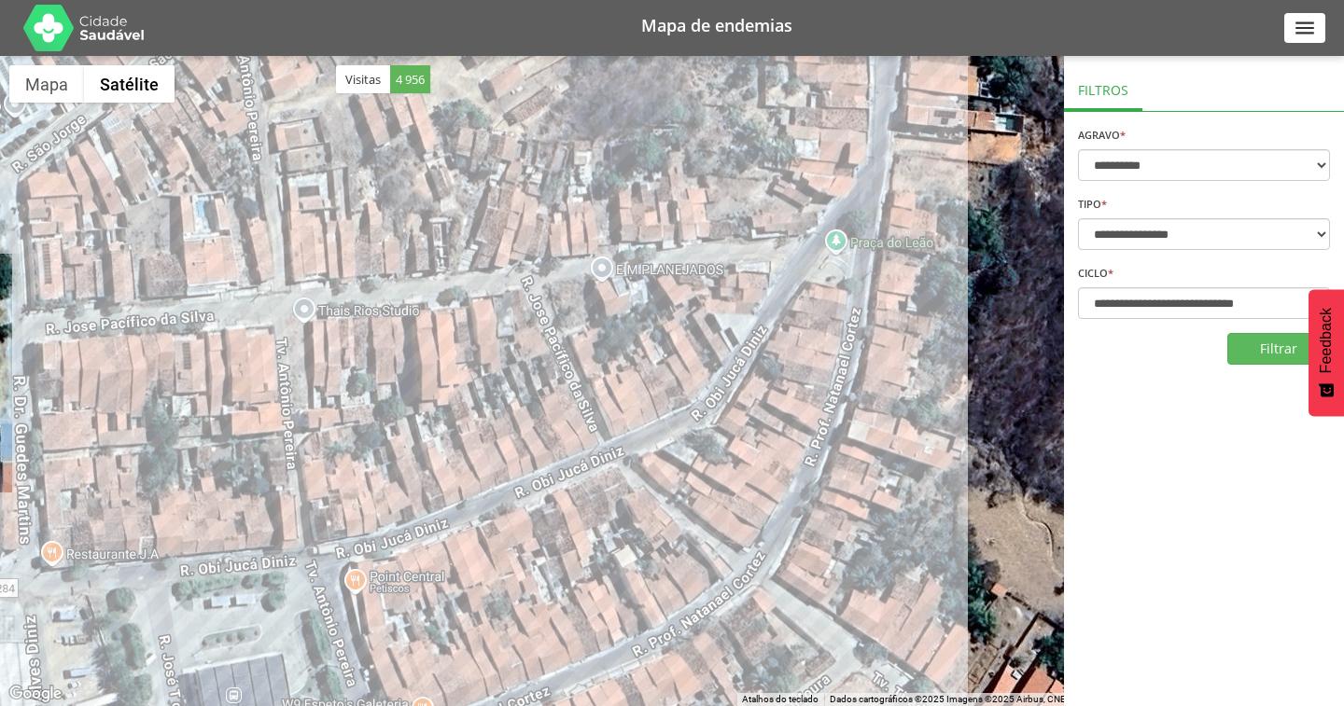
drag, startPoint x: 578, startPoint y: 307, endPoint x: 611, endPoint y: 419, distance: 116.9
click at [611, 412] on div at bounding box center [672, 381] width 1344 height 650
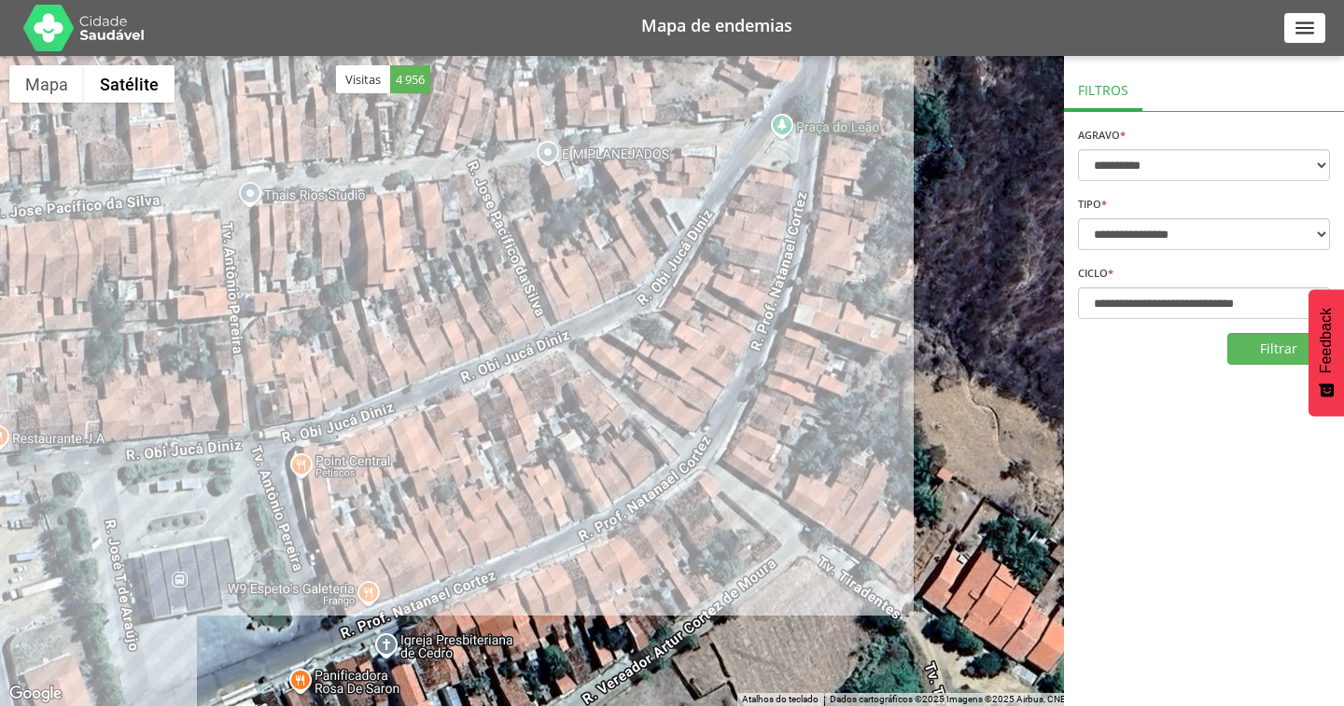
drag, startPoint x: 788, startPoint y: 562, endPoint x: 750, endPoint y: 418, distance: 148.5
click at [750, 418] on div at bounding box center [672, 381] width 1344 height 650
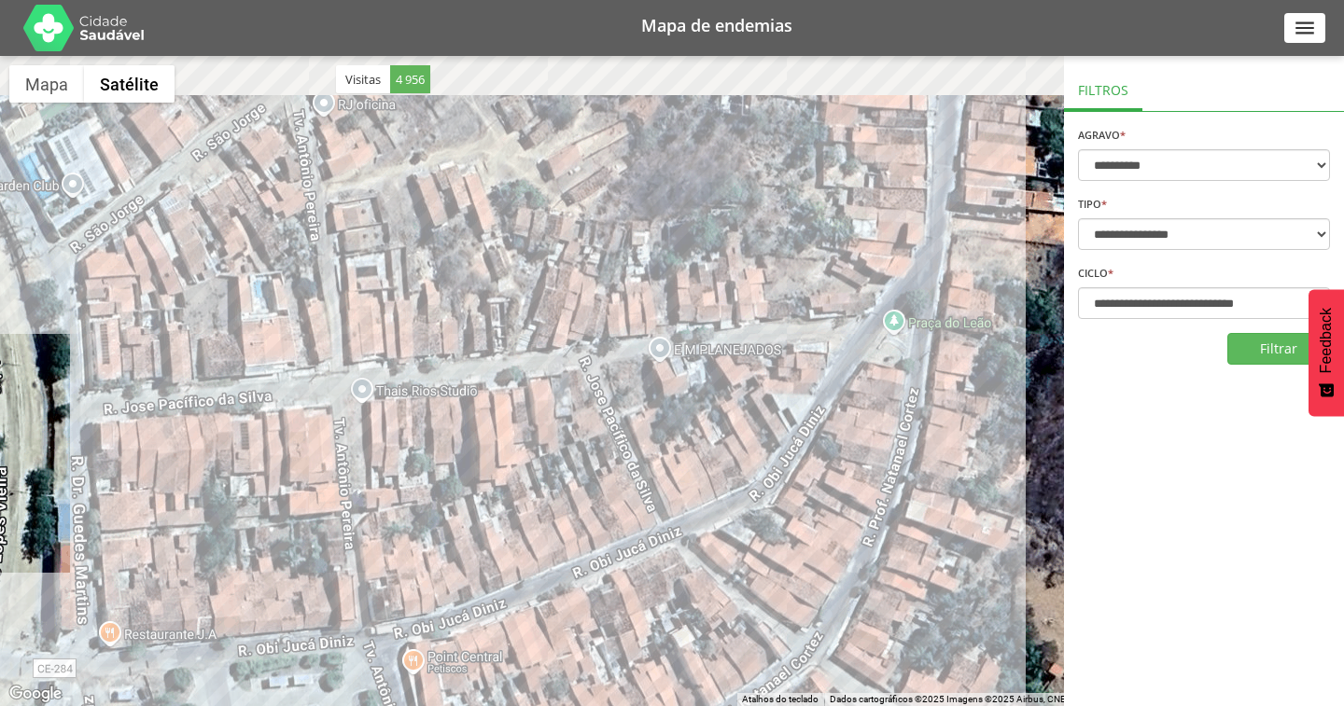
drag, startPoint x: 661, startPoint y: 331, endPoint x: 765, endPoint y: 529, distance: 223.7
click at [765, 529] on div at bounding box center [672, 381] width 1344 height 650
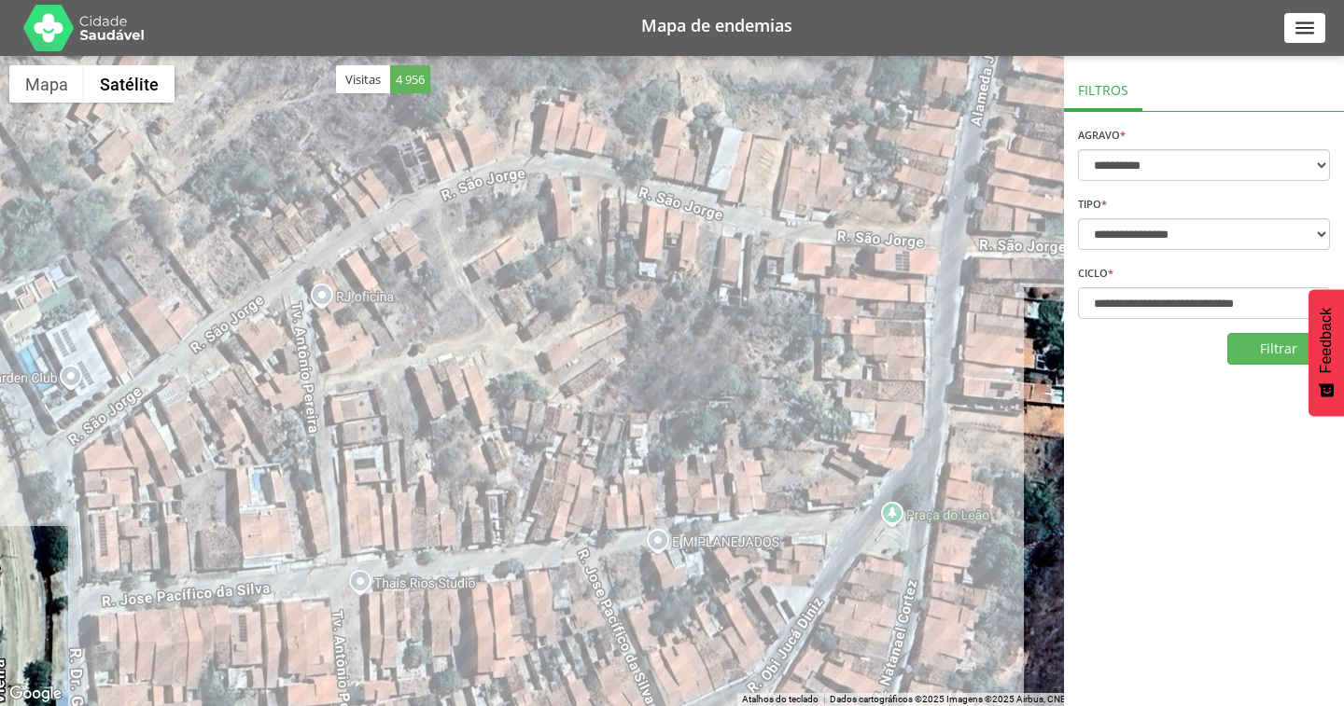
drag, startPoint x: 690, startPoint y: 314, endPoint x: 686, endPoint y: 496, distance: 182.0
click at [686, 496] on div at bounding box center [672, 381] width 1344 height 650
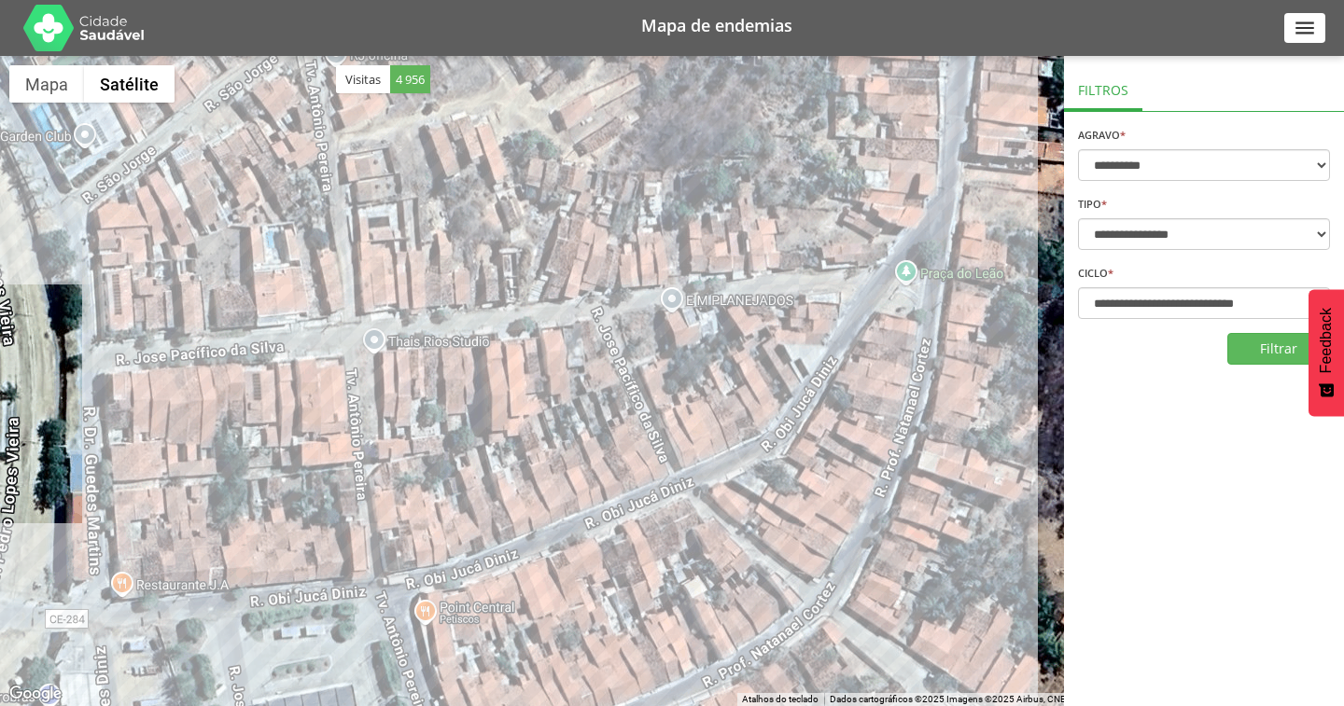
drag, startPoint x: 686, startPoint y: 467, endPoint x: 701, endPoint y: 217, distance: 249.6
click at [701, 217] on div at bounding box center [672, 381] width 1344 height 650
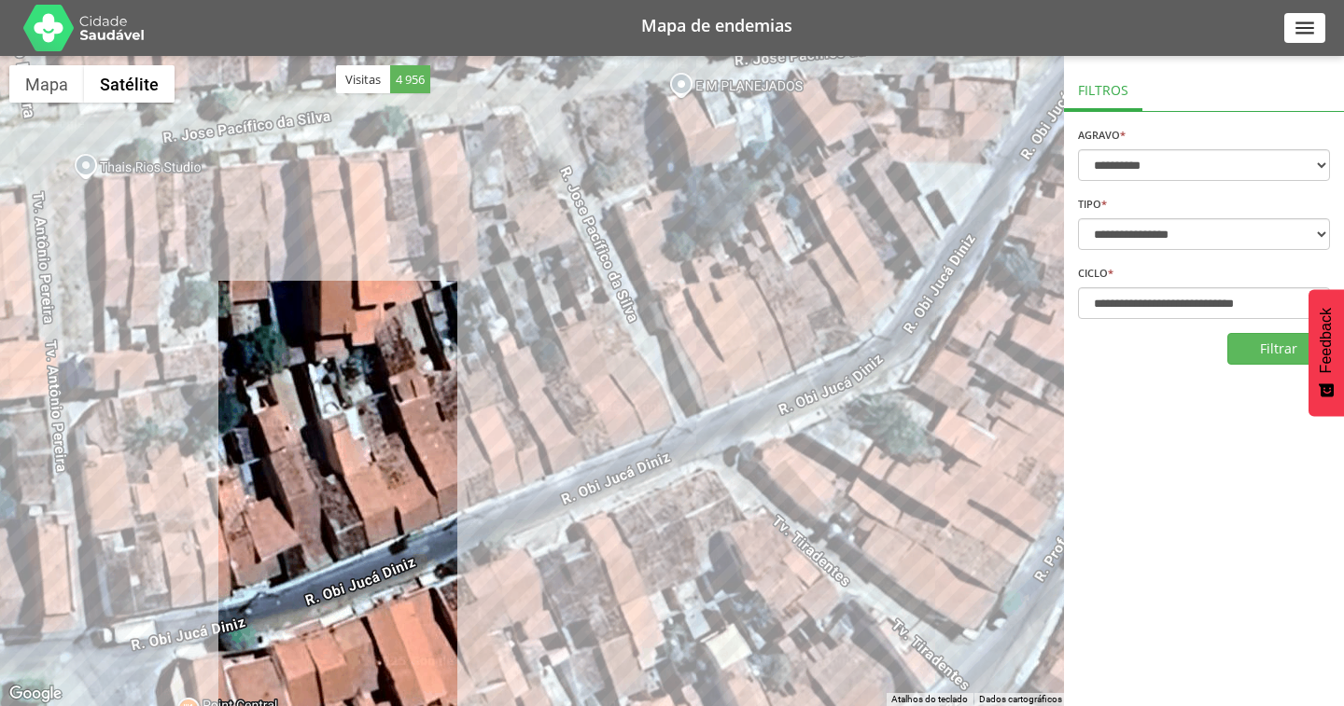
drag, startPoint x: 696, startPoint y: 459, endPoint x: 820, endPoint y: 368, distance: 154.2
click at [820, 368] on div at bounding box center [672, 381] width 1344 height 650
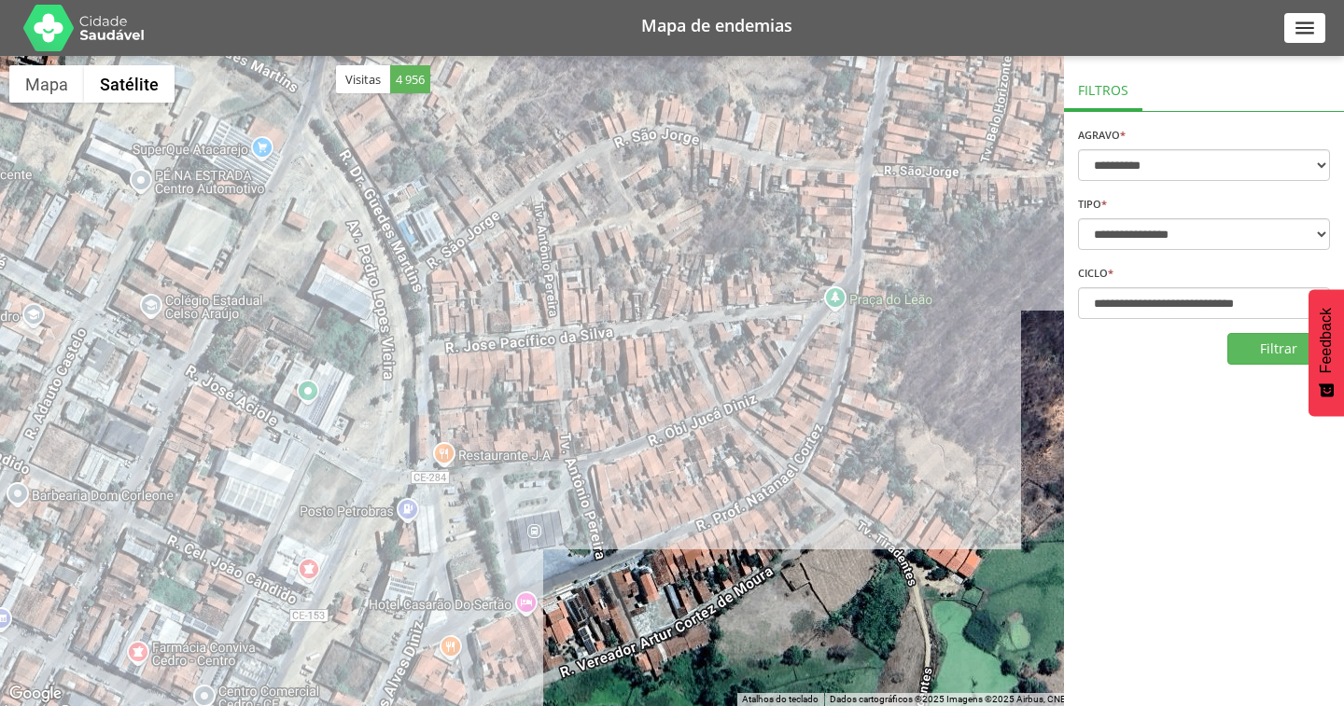
drag, startPoint x: 780, startPoint y: 338, endPoint x: 690, endPoint y: 340, distance: 90.5
click at [690, 340] on div at bounding box center [672, 381] width 1344 height 650
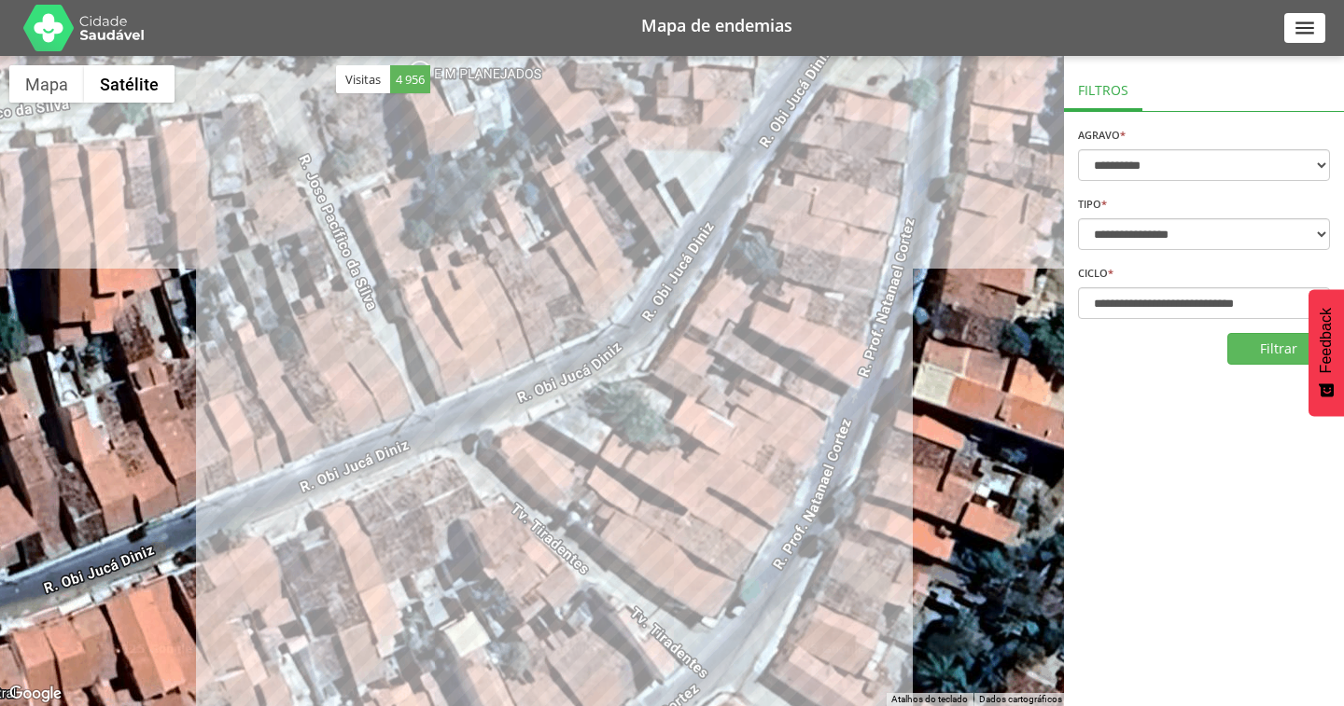
drag, startPoint x: 581, startPoint y: 486, endPoint x: 740, endPoint y: 279, distance: 260.9
click at [740, 279] on div at bounding box center [672, 381] width 1344 height 650
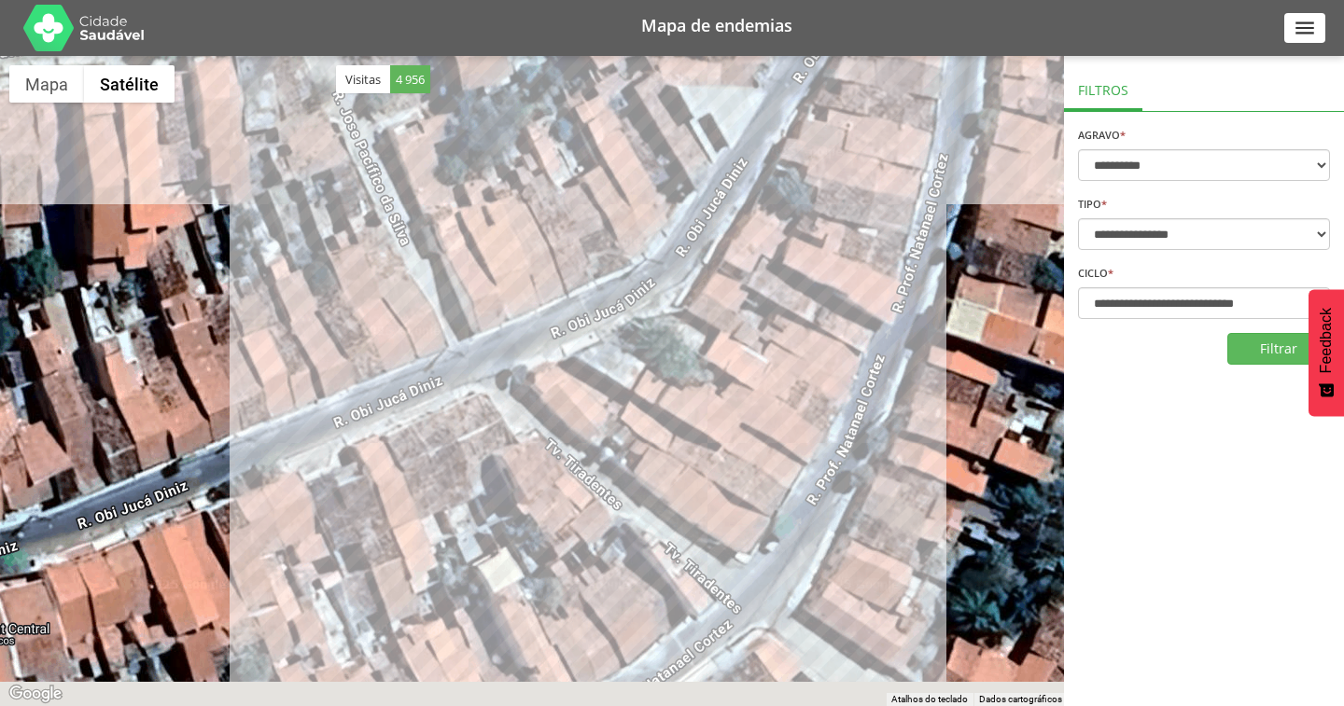
drag, startPoint x: 638, startPoint y: 395, endPoint x: 662, endPoint y: 345, distance: 55.1
click at [662, 345] on div at bounding box center [672, 381] width 1344 height 650
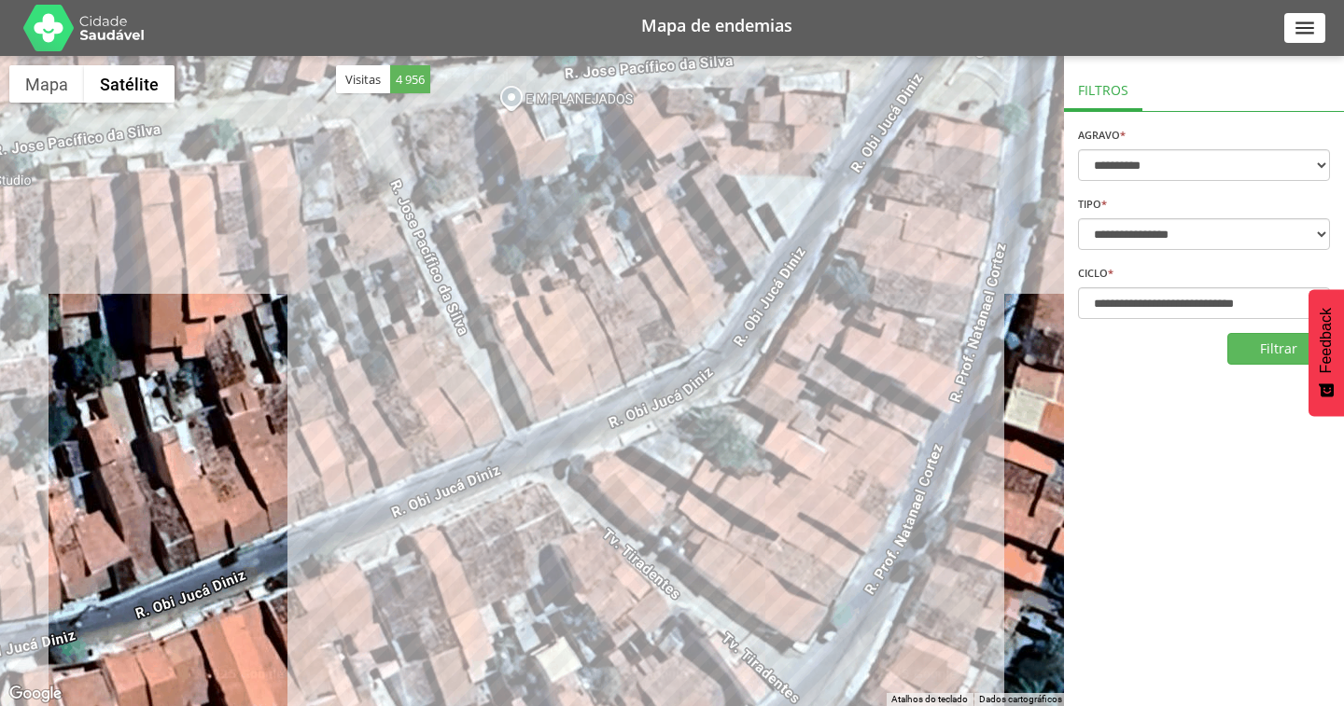
drag, startPoint x: 523, startPoint y: 311, endPoint x: 583, endPoint y: 402, distance: 109.7
click at [583, 402] on div at bounding box center [672, 381] width 1344 height 650
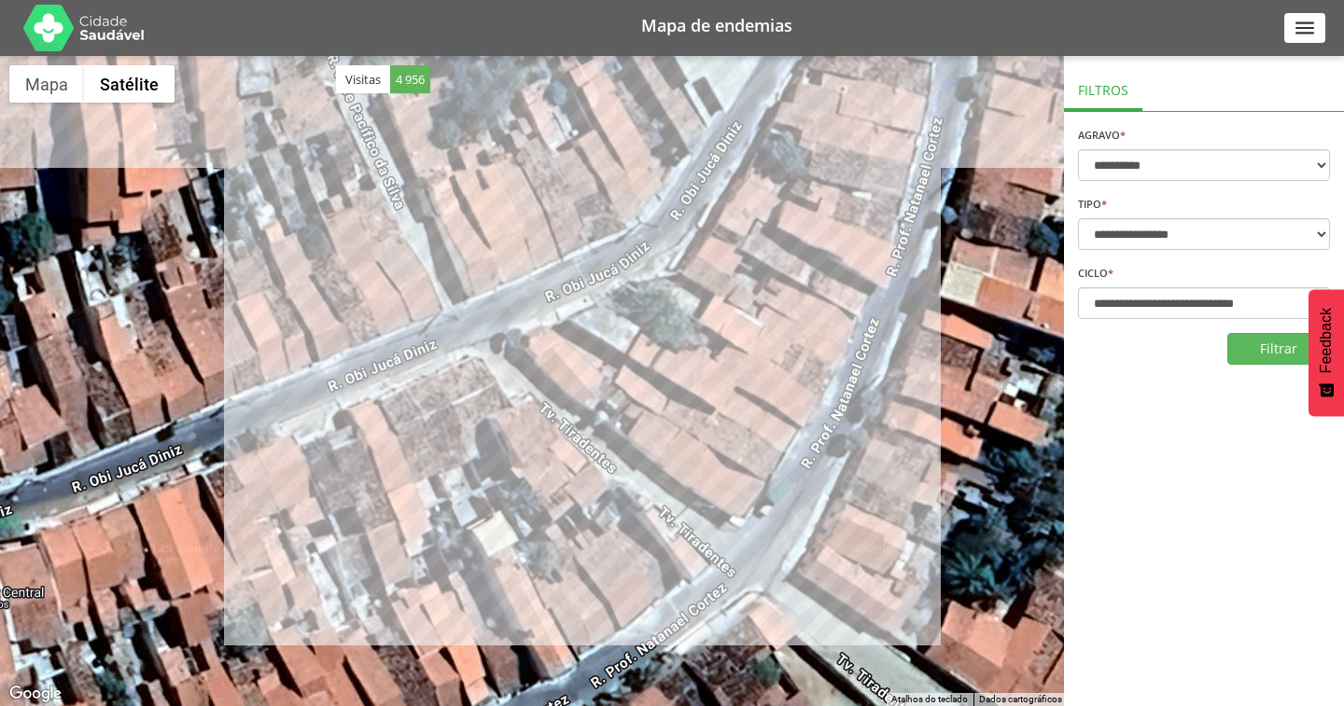
drag, startPoint x: 738, startPoint y: 568, endPoint x: 670, endPoint y: 438, distance: 147.3
click at [670, 438] on div at bounding box center [672, 381] width 1344 height 650
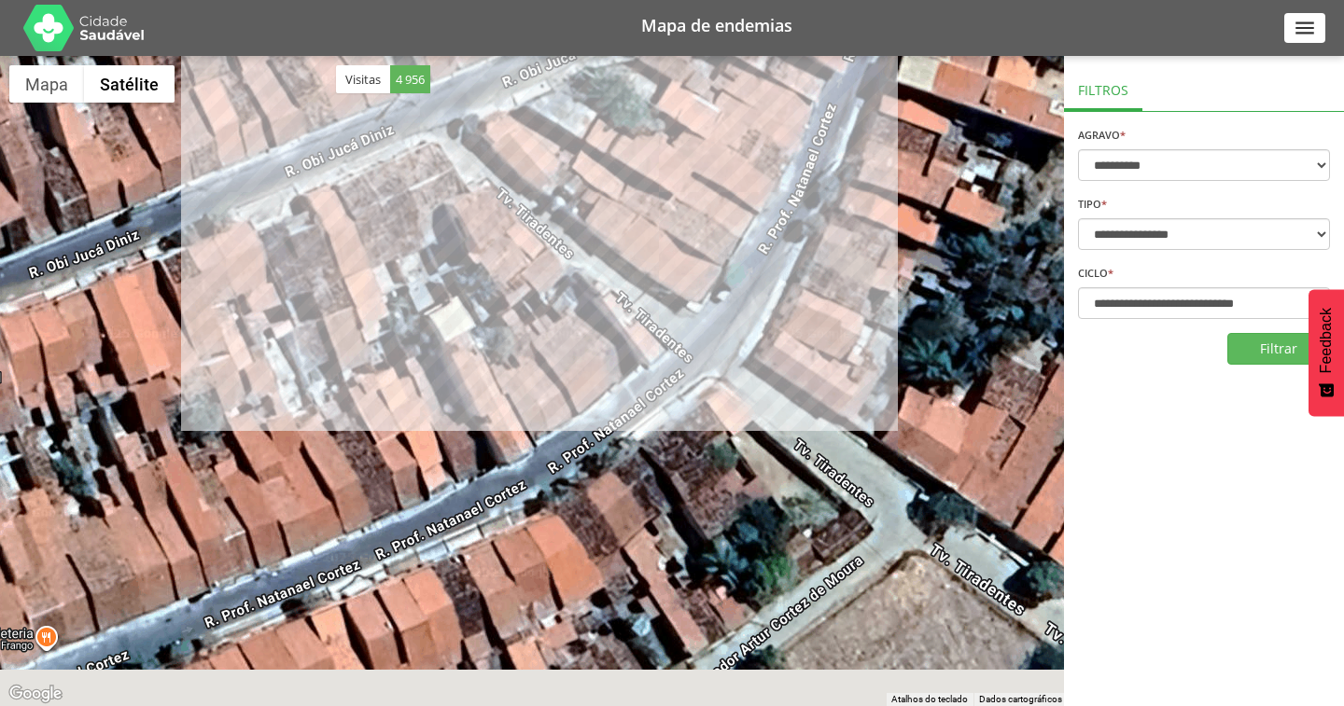
drag, startPoint x: 688, startPoint y: 565, endPoint x: 642, endPoint y: 333, distance: 235.9
click at [642, 333] on div at bounding box center [672, 381] width 1344 height 650
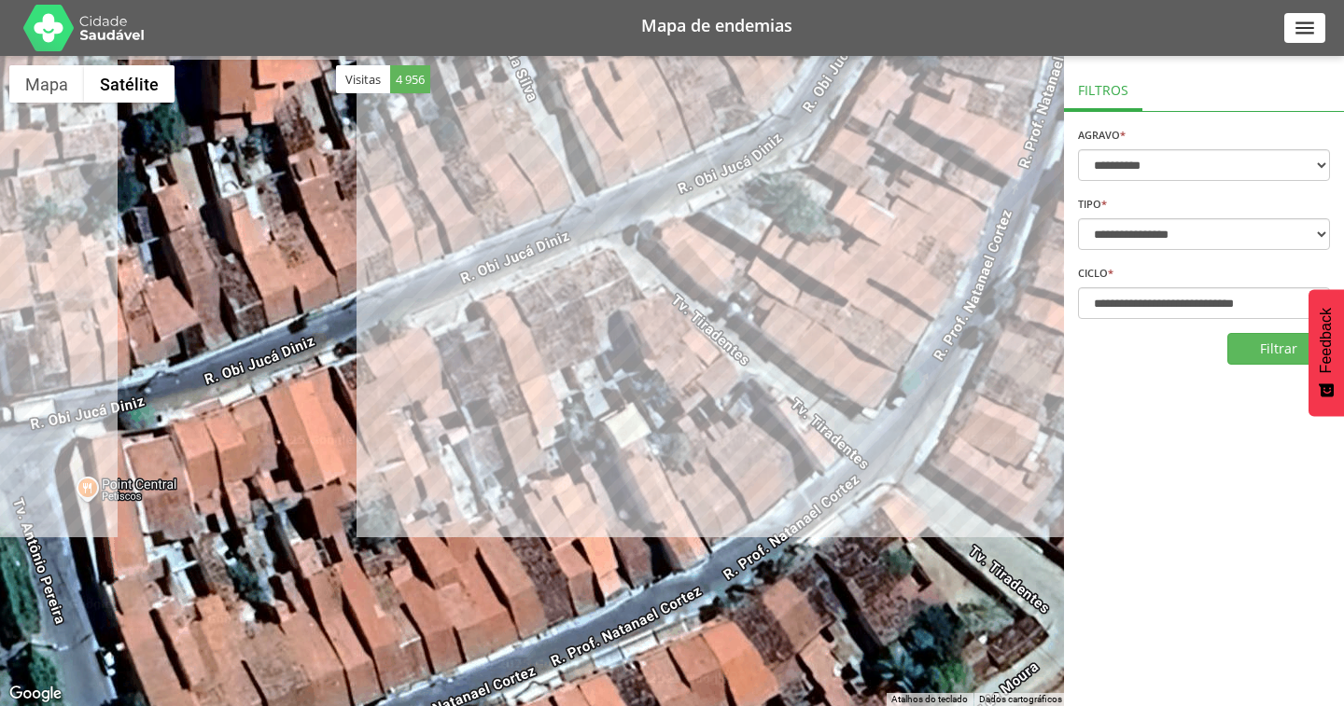
drag, startPoint x: 526, startPoint y: 301, endPoint x: 717, endPoint y: 430, distance: 229.8
click at [717, 430] on div at bounding box center [672, 381] width 1344 height 650
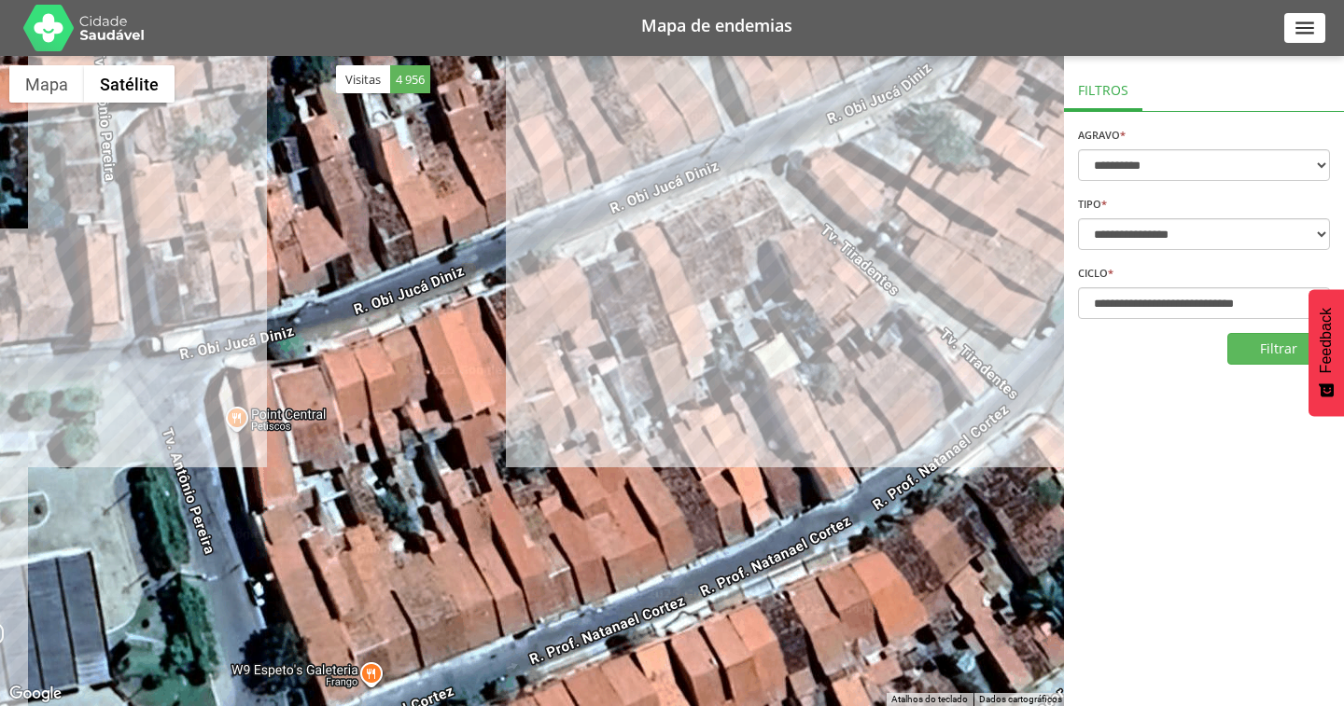
drag, startPoint x: 615, startPoint y: 293, endPoint x: 721, endPoint y: 218, distance: 129.9
click at [721, 218] on div at bounding box center [672, 381] width 1344 height 650
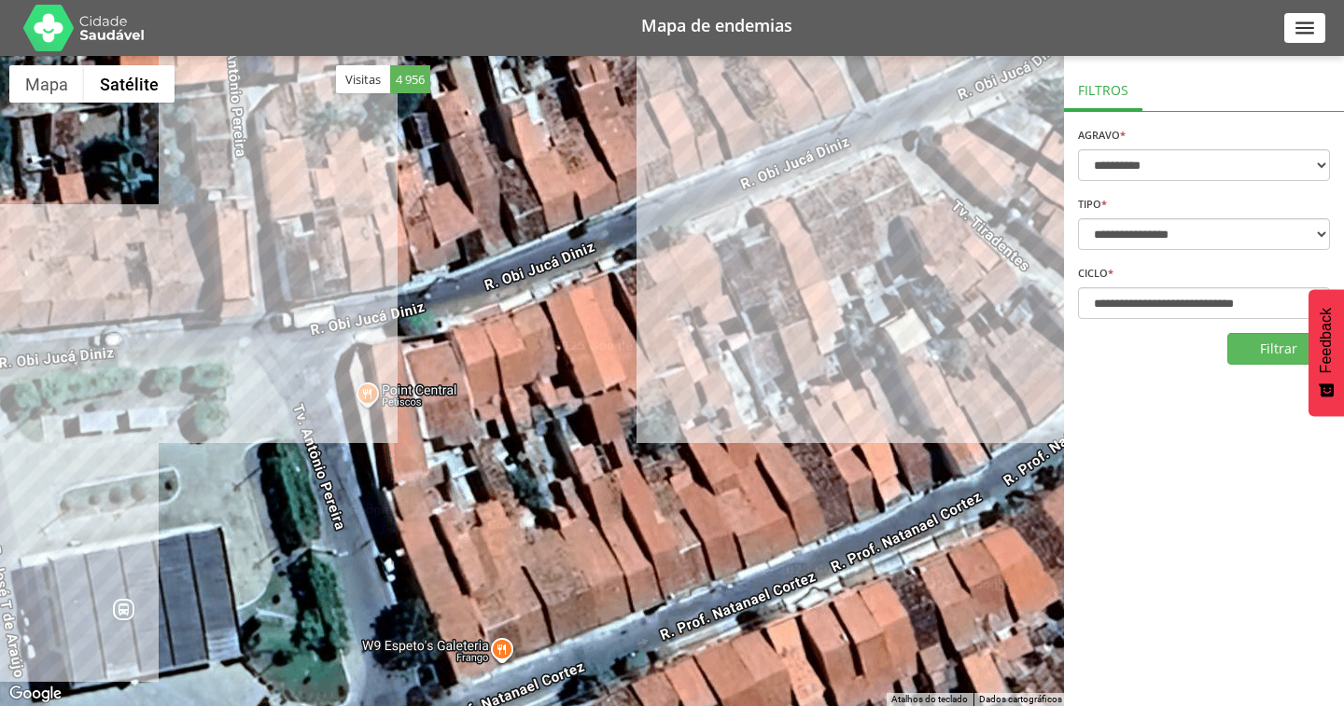
drag, startPoint x: 539, startPoint y: 472, endPoint x: 672, endPoint y: 444, distance: 135.4
click at [672, 444] on div at bounding box center [672, 381] width 1344 height 650
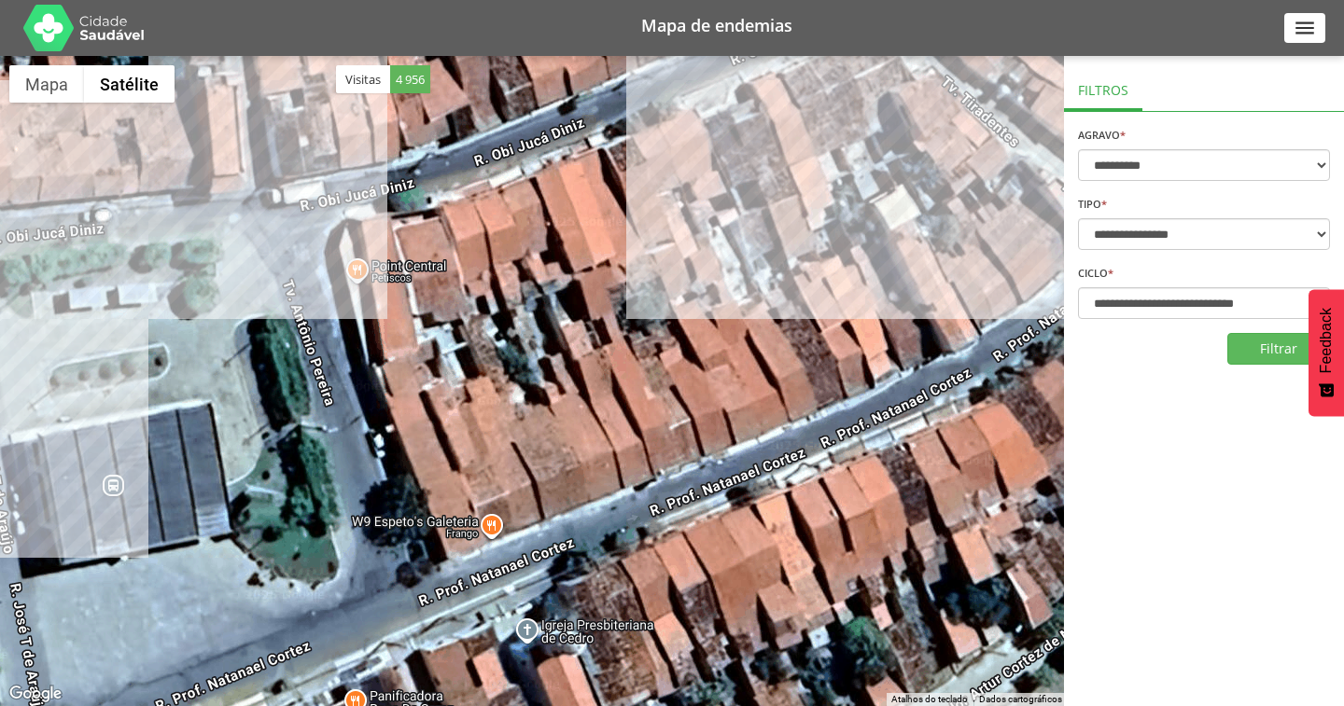
drag, startPoint x: 680, startPoint y: 420, endPoint x: 670, endPoint y: 295, distance: 125.5
click at [670, 295] on div at bounding box center [672, 381] width 1344 height 650
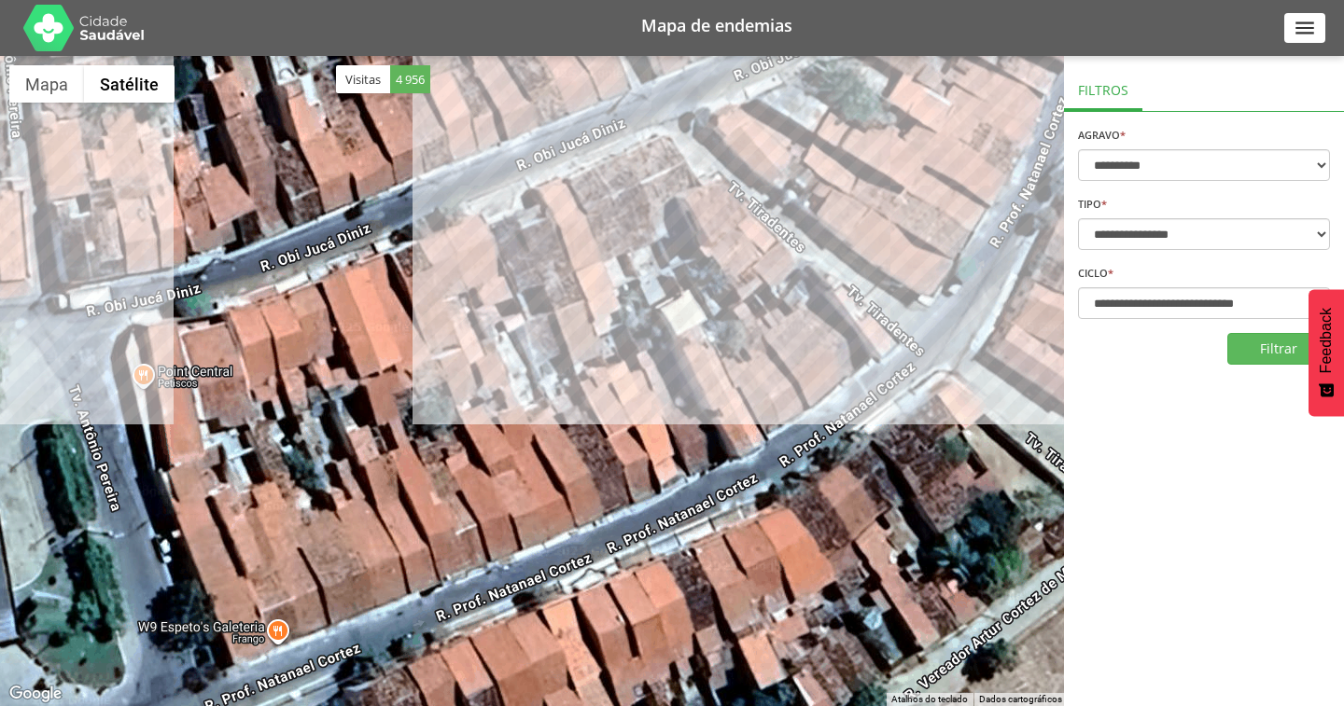
drag, startPoint x: 773, startPoint y: 300, endPoint x: 596, endPoint y: 320, distance: 177.5
click at [557, 410] on div at bounding box center [672, 381] width 1344 height 650
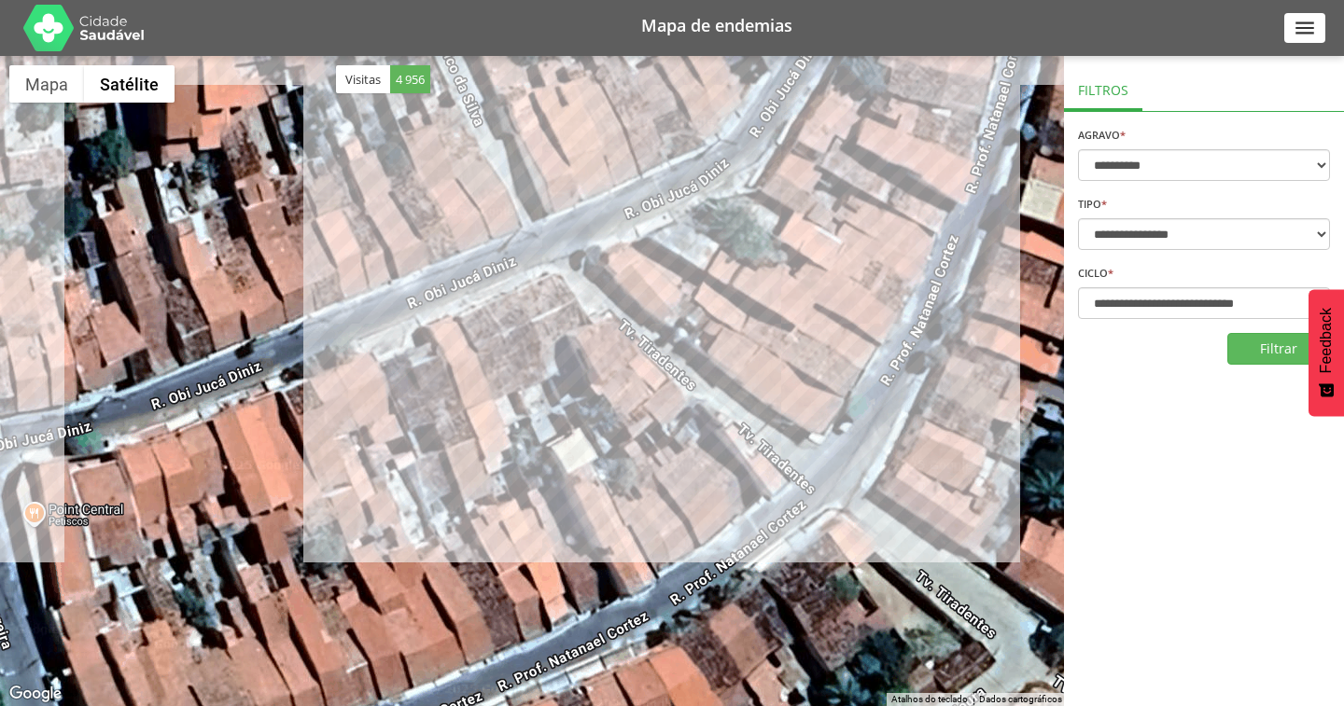
drag, startPoint x: 700, startPoint y: 246, endPoint x: 606, endPoint y: 390, distance: 171.8
click at [606, 390] on div at bounding box center [672, 381] width 1344 height 650
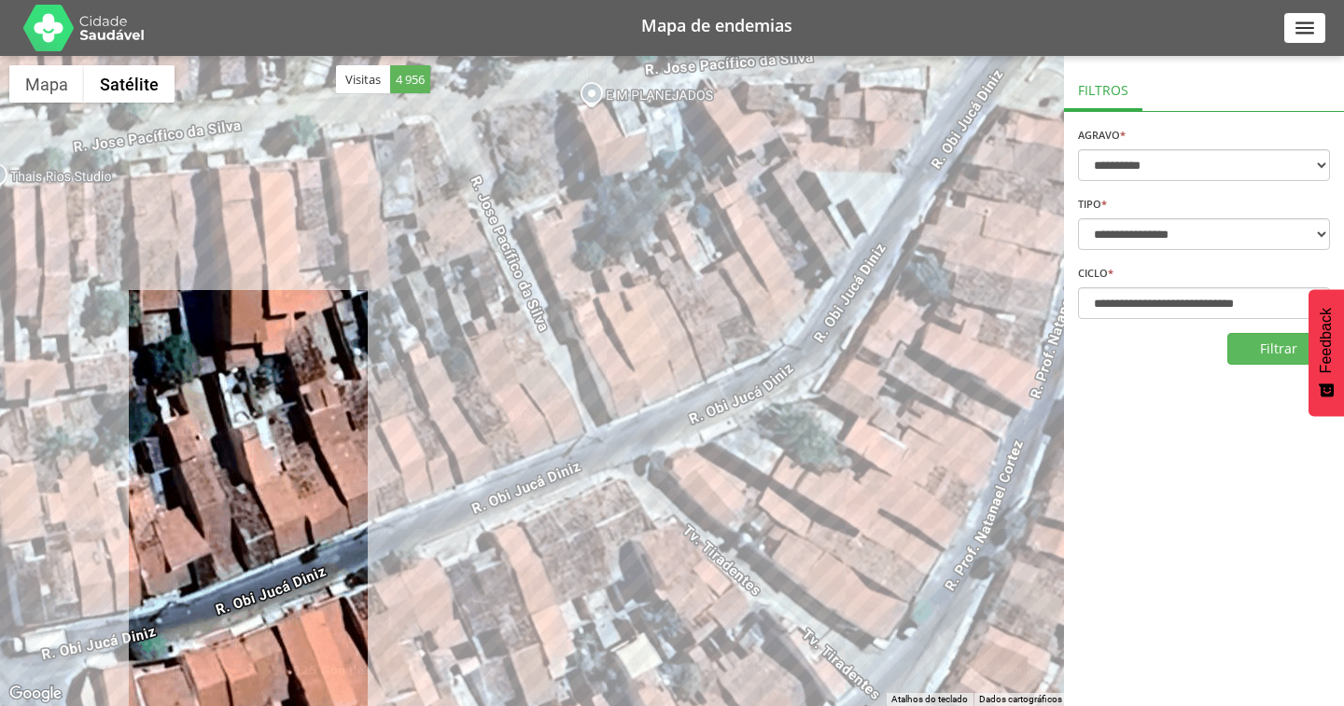
drag, startPoint x: 622, startPoint y: 253, endPoint x: 677, endPoint y: 396, distance: 153.0
click at [677, 396] on div at bounding box center [672, 381] width 1344 height 650
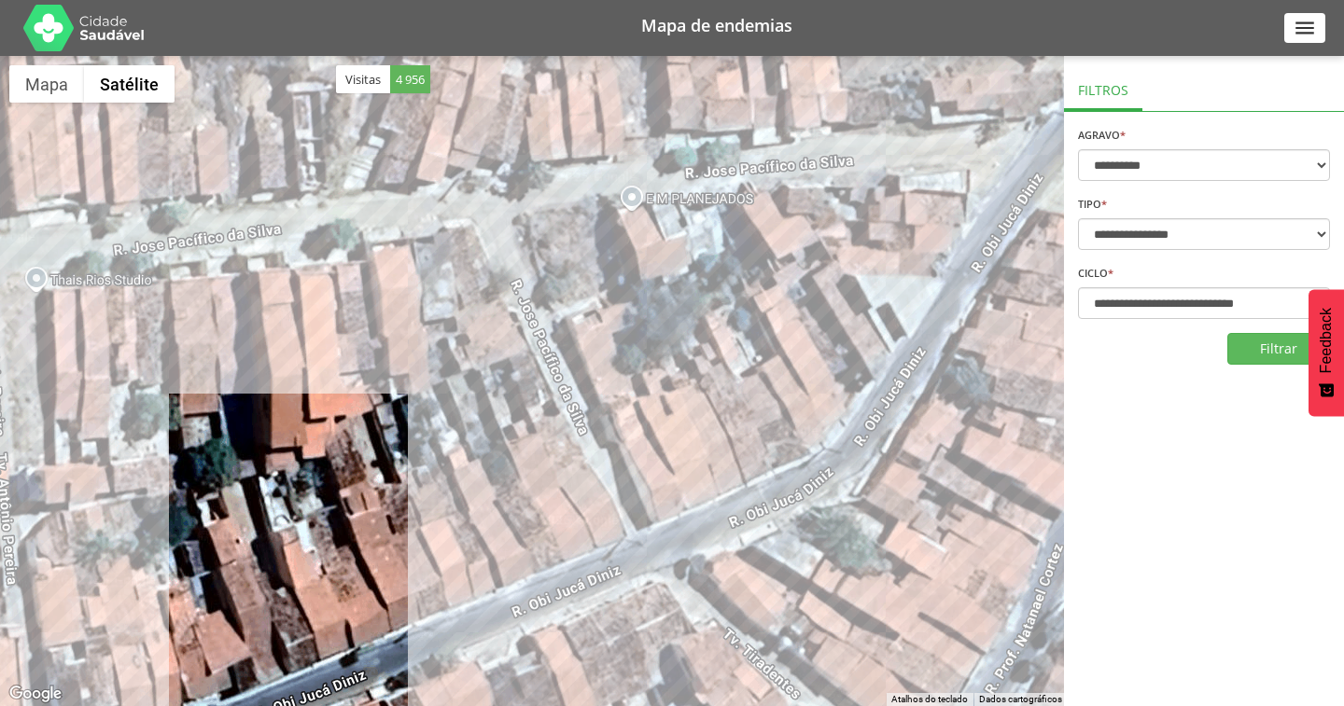
drag, startPoint x: 569, startPoint y: 229, endPoint x: 607, endPoint y: 324, distance: 102.2
click at [607, 324] on div at bounding box center [672, 381] width 1344 height 650
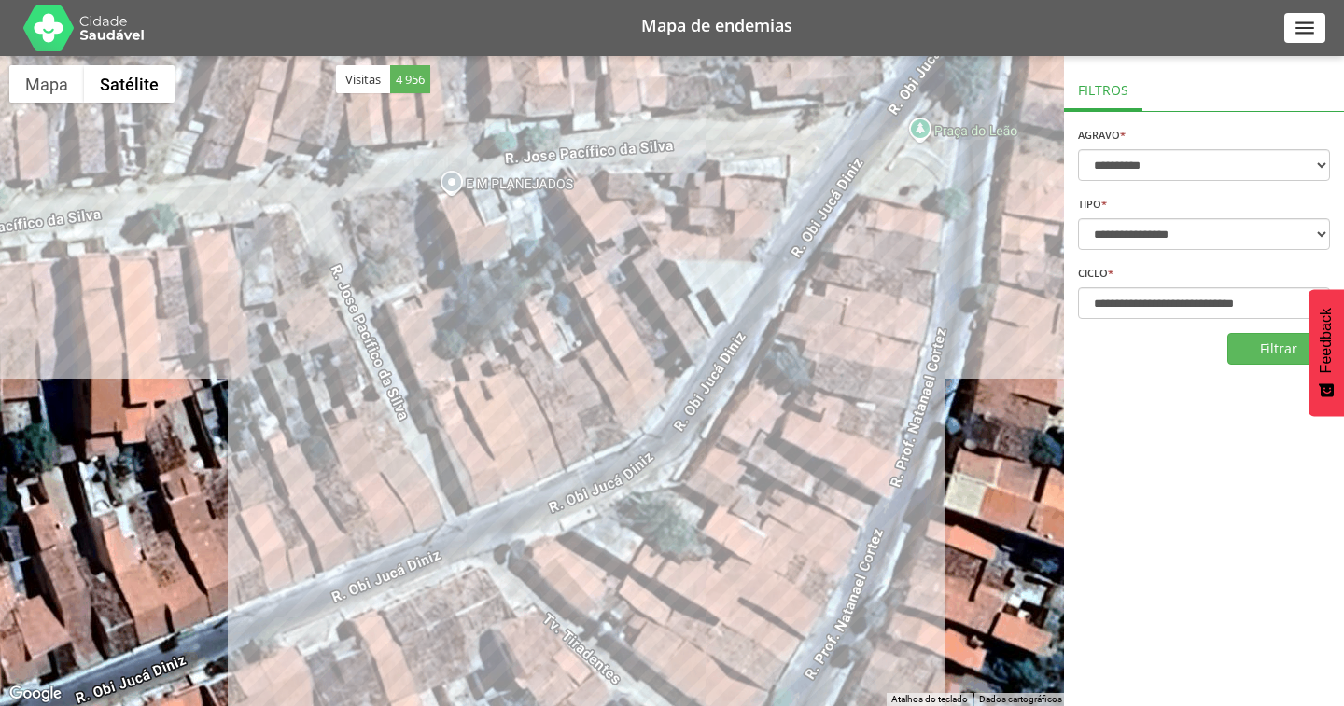
drag, startPoint x: 816, startPoint y: 328, endPoint x: 629, endPoint y: 312, distance: 188.2
click at [629, 312] on div at bounding box center [672, 381] width 1344 height 650
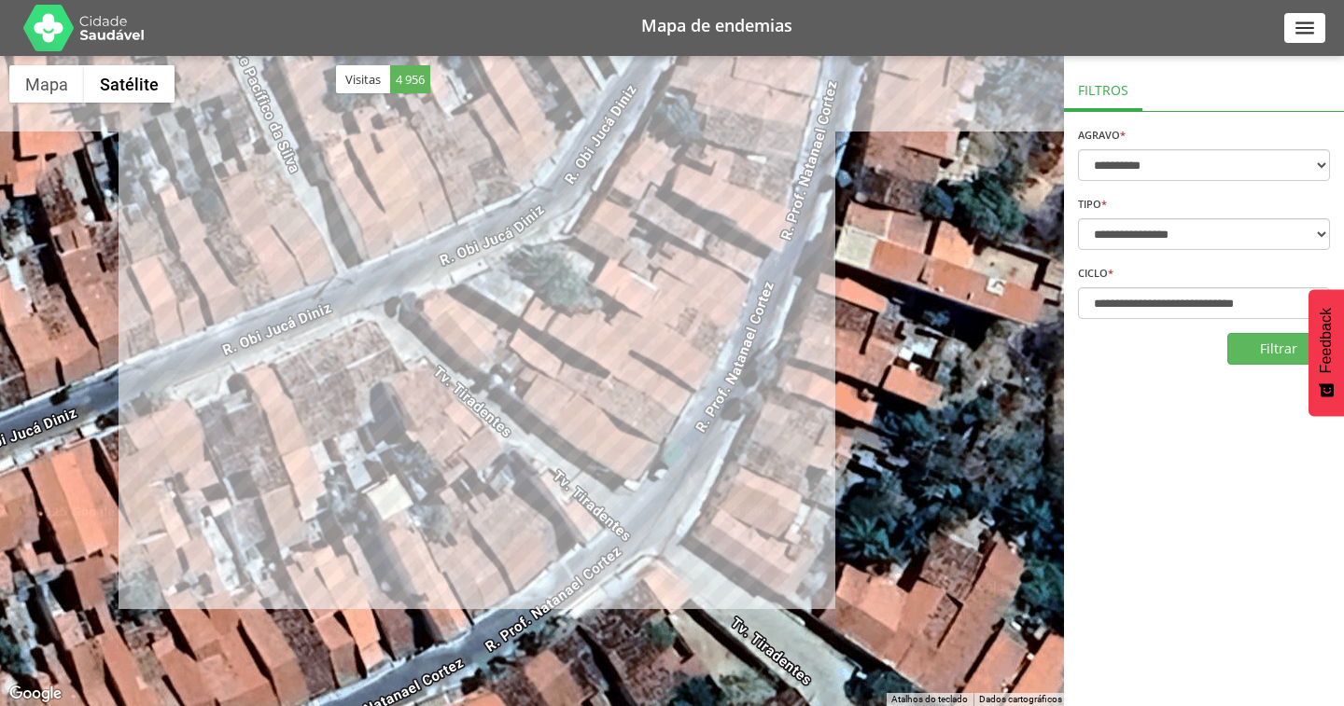
drag, startPoint x: 738, startPoint y: 377, endPoint x: 634, endPoint y: 128, distance: 270.2
click at [634, 128] on div at bounding box center [672, 381] width 1344 height 650
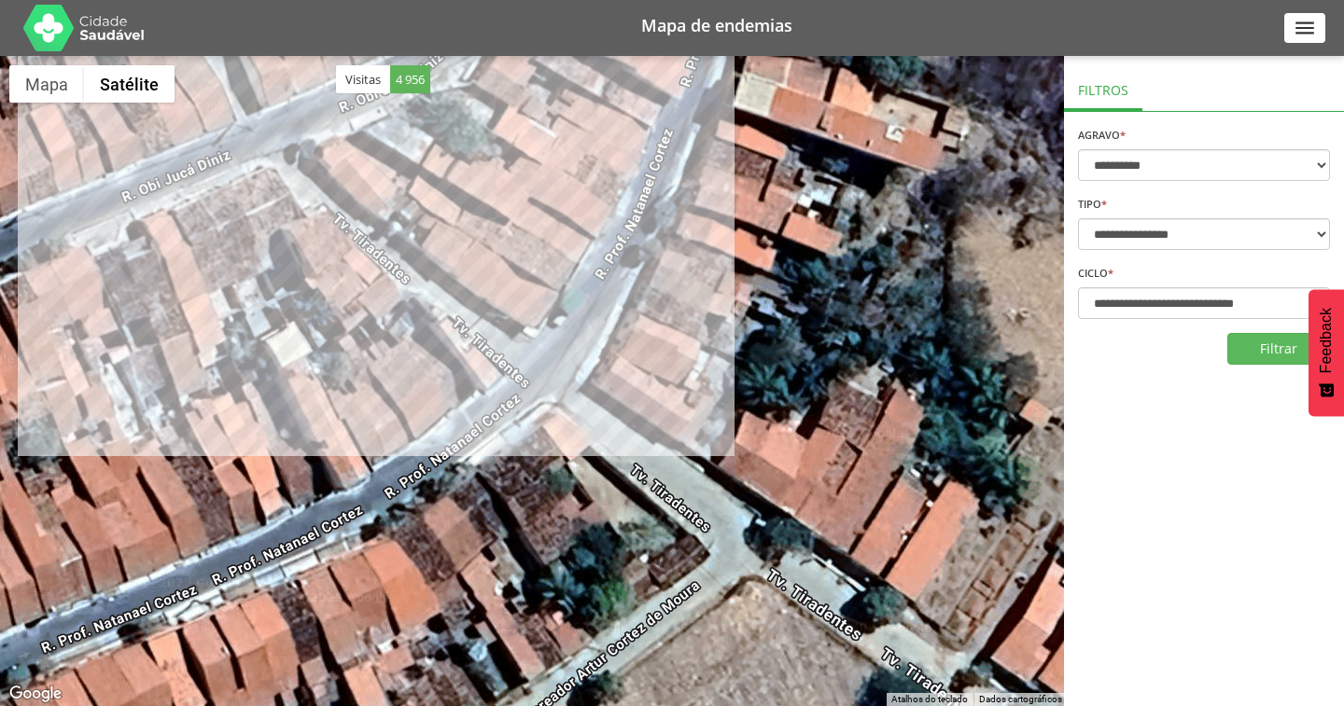
drag, startPoint x: 695, startPoint y: 283, endPoint x: 613, endPoint y: 162, distance: 145.7
click at [613, 162] on div at bounding box center [672, 381] width 1344 height 650
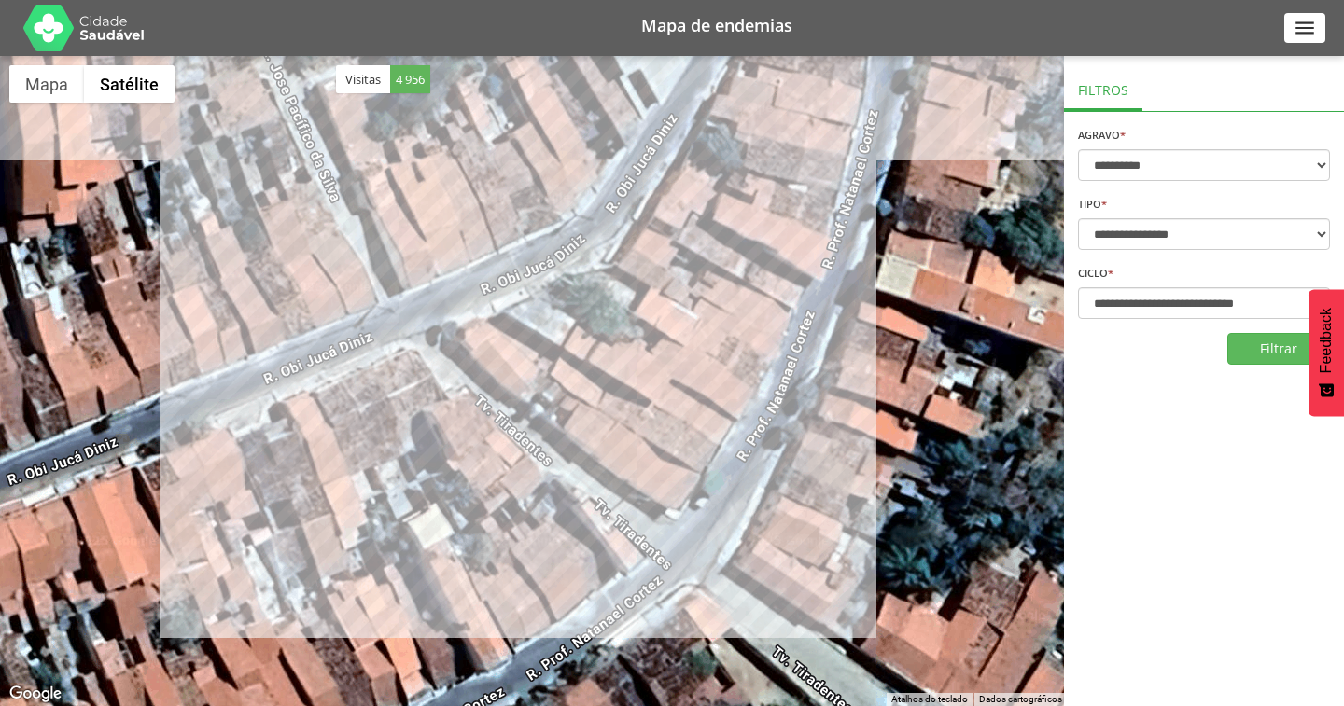
drag, startPoint x: 644, startPoint y: 269, endPoint x: 867, endPoint y: 539, distance: 350.6
click at [867, 539] on div at bounding box center [672, 381] width 1344 height 650
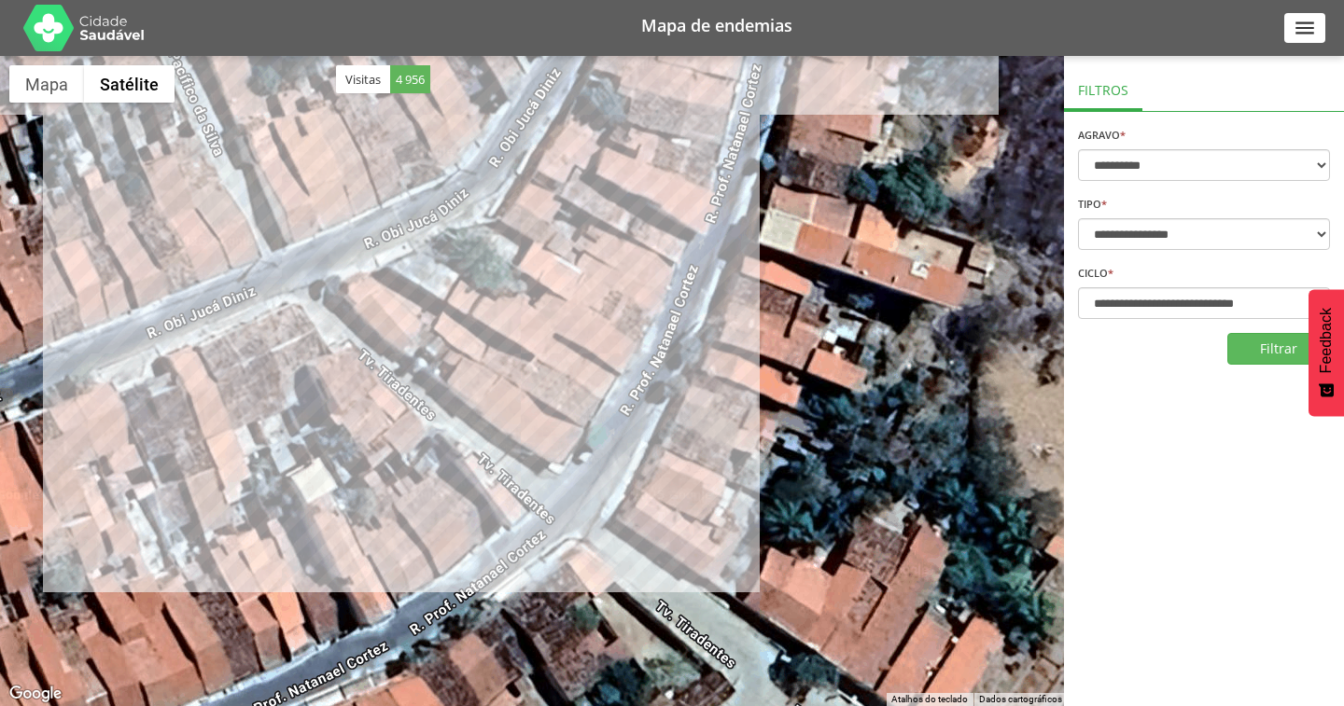
drag, startPoint x: 871, startPoint y: 497, endPoint x: 702, endPoint y: 465, distance: 172.9
click at [702, 465] on div at bounding box center [672, 381] width 1344 height 650
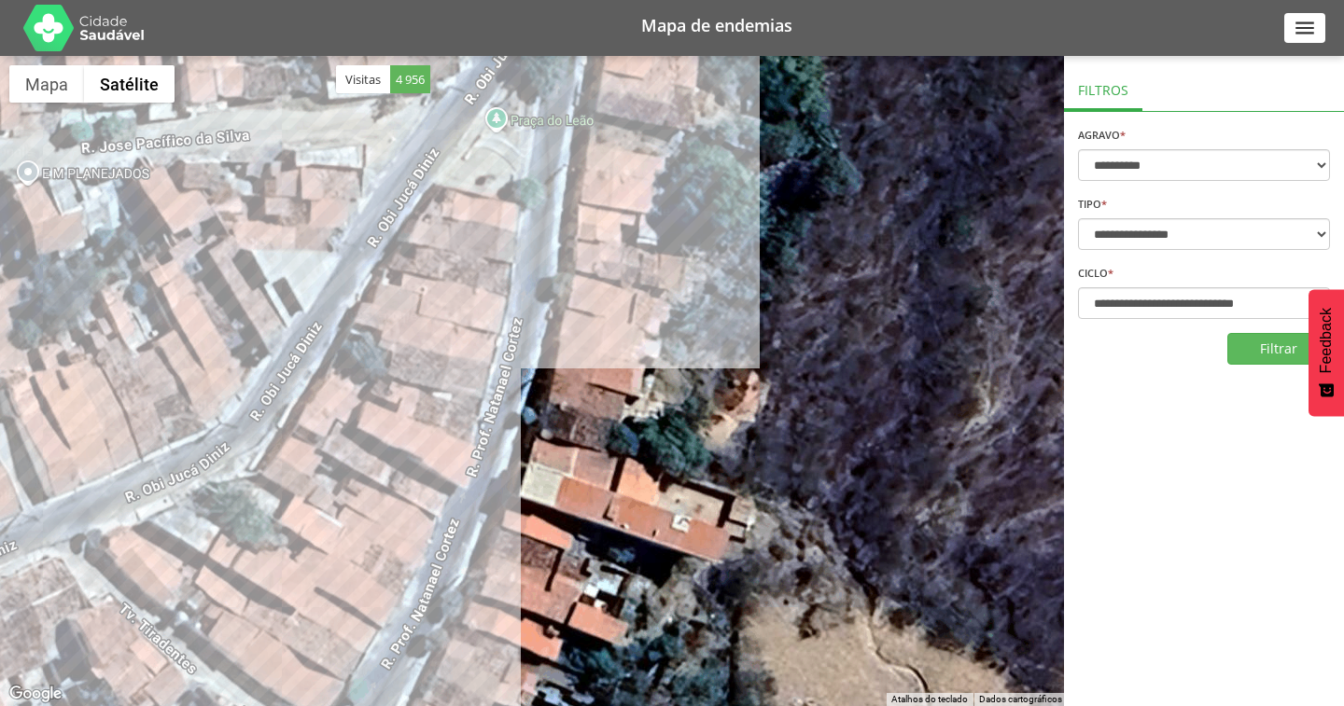
drag, startPoint x: 816, startPoint y: 196, endPoint x: 648, endPoint y: 402, distance: 266.0
click at [648, 404] on div at bounding box center [672, 381] width 1344 height 650
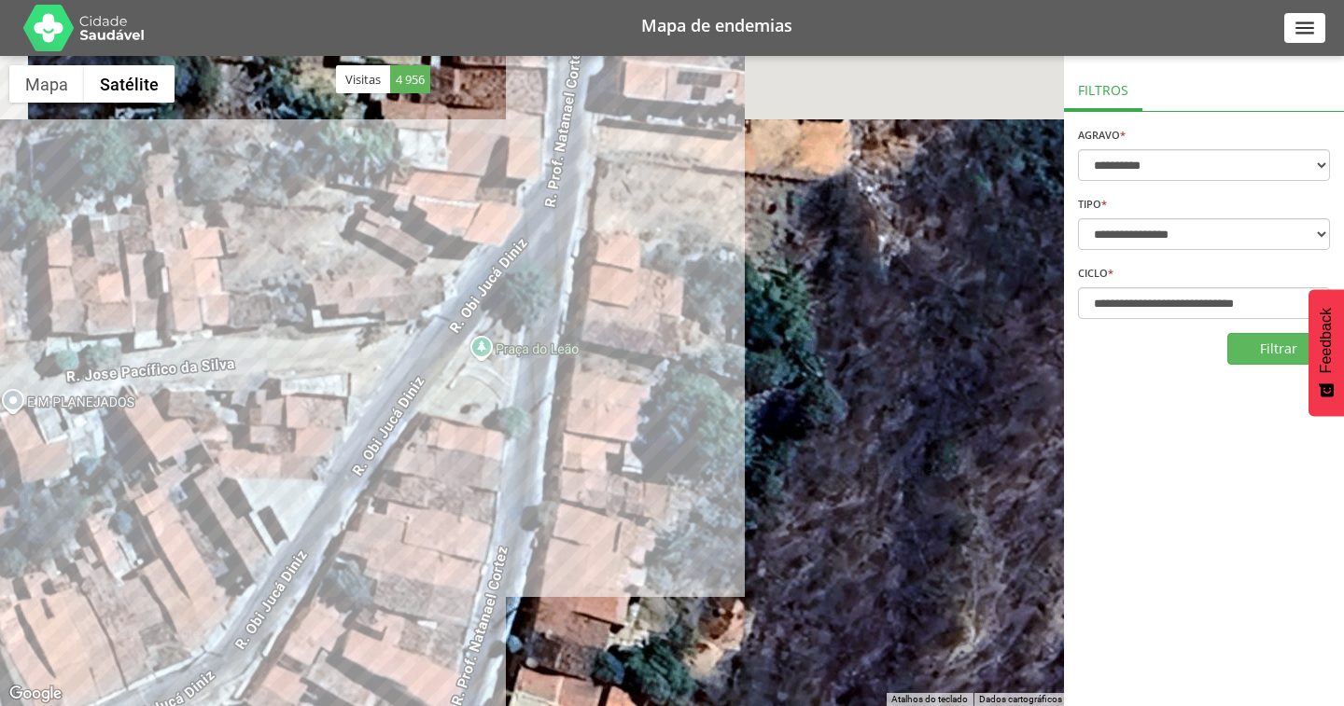
drag, startPoint x: 656, startPoint y: 249, endPoint x: 651, endPoint y: 424, distance: 174.5
click at [651, 424] on div at bounding box center [672, 381] width 1344 height 650
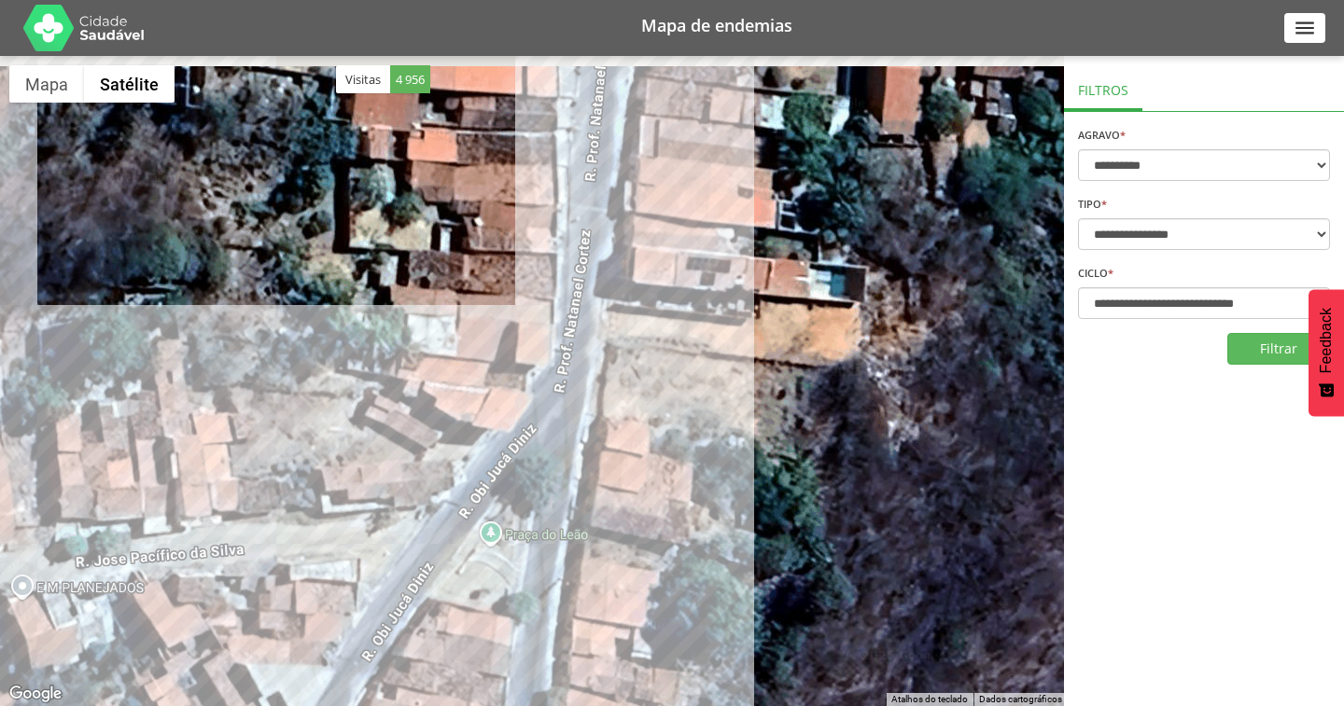
drag, startPoint x: 658, startPoint y: 225, endPoint x: 668, endPoint y: 425, distance: 199.9
click at [668, 425] on div at bounding box center [672, 381] width 1344 height 650
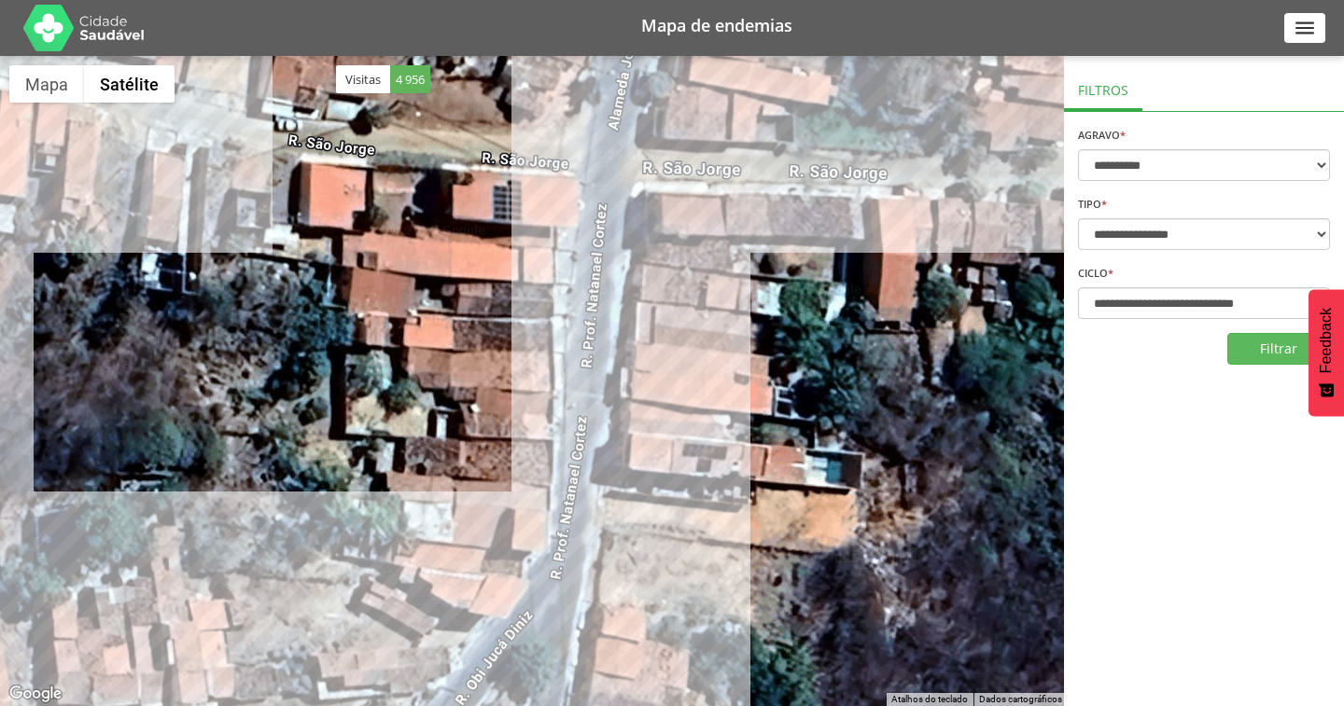
drag, startPoint x: 663, startPoint y: 246, endPoint x: 661, endPoint y: 419, distance: 172.6
click at [661, 419] on div at bounding box center [672, 381] width 1344 height 650
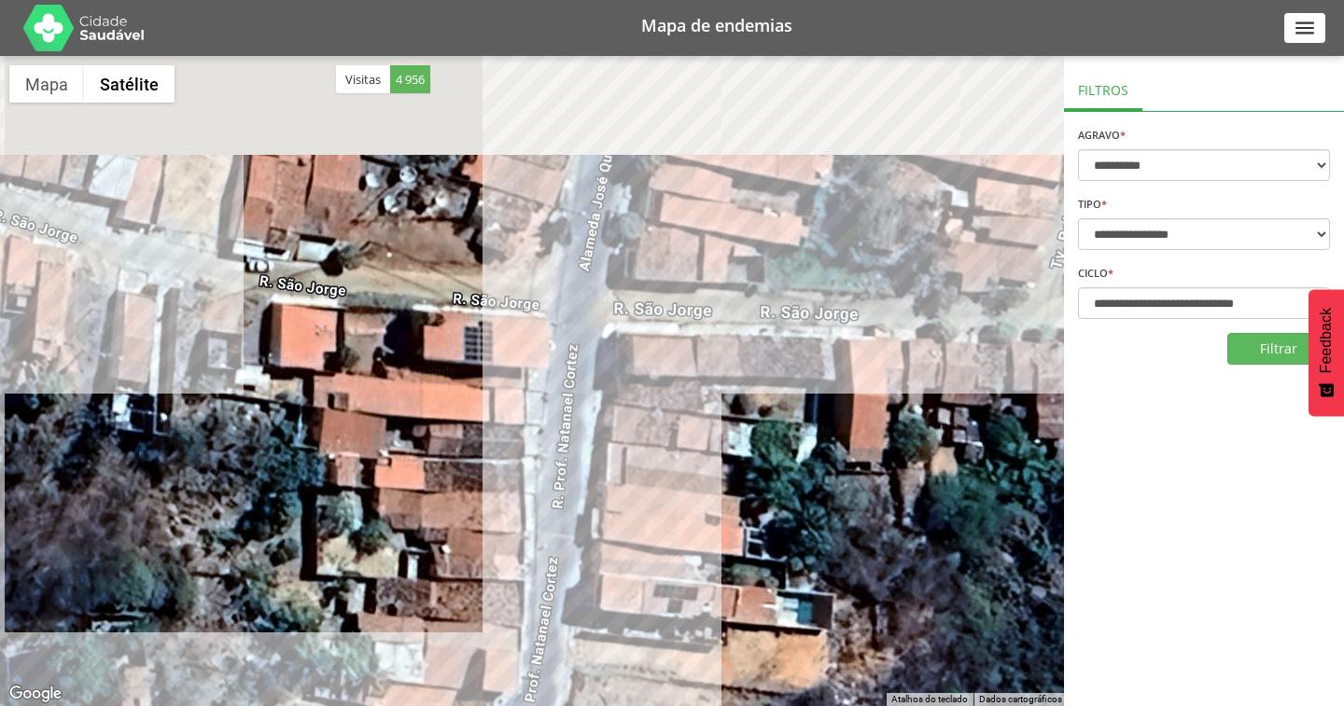
drag, startPoint x: 645, startPoint y: 365, endPoint x: 618, endPoint y: 469, distance: 108.0
click at [618, 469] on div at bounding box center [672, 381] width 1344 height 650
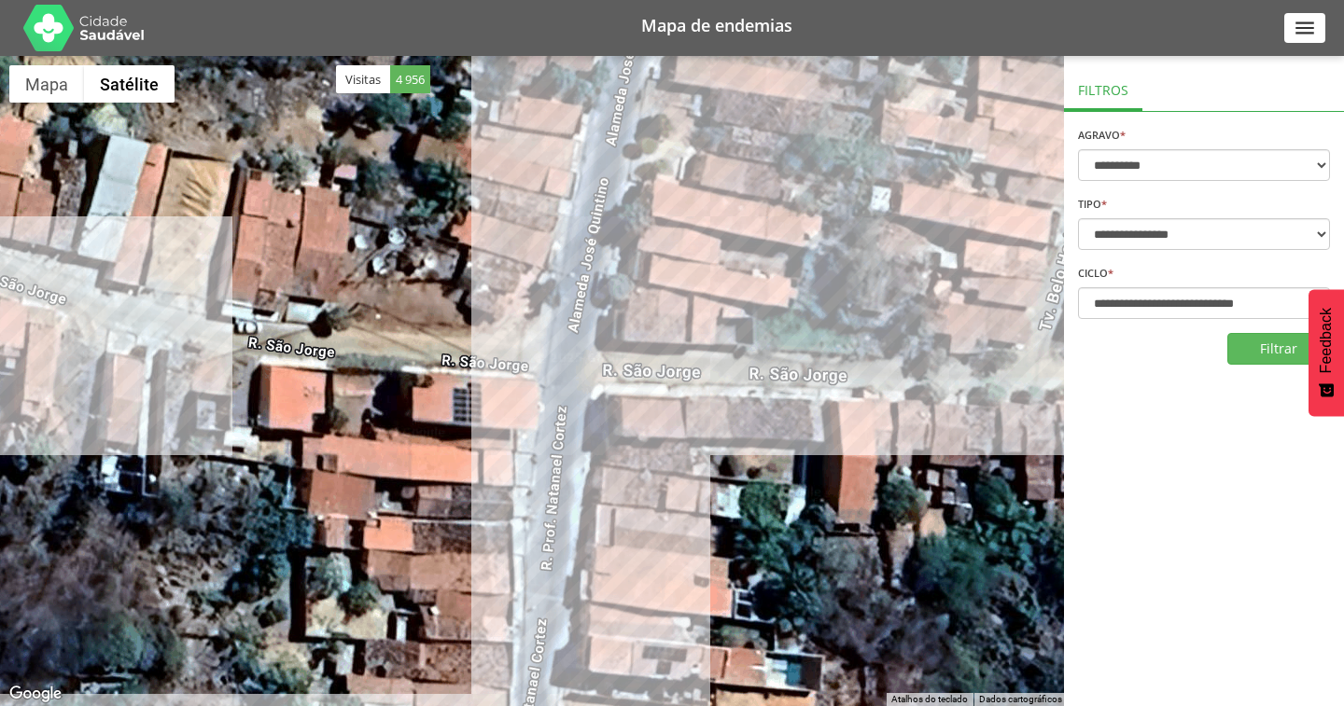
click at [665, 276] on div at bounding box center [672, 381] width 1344 height 650
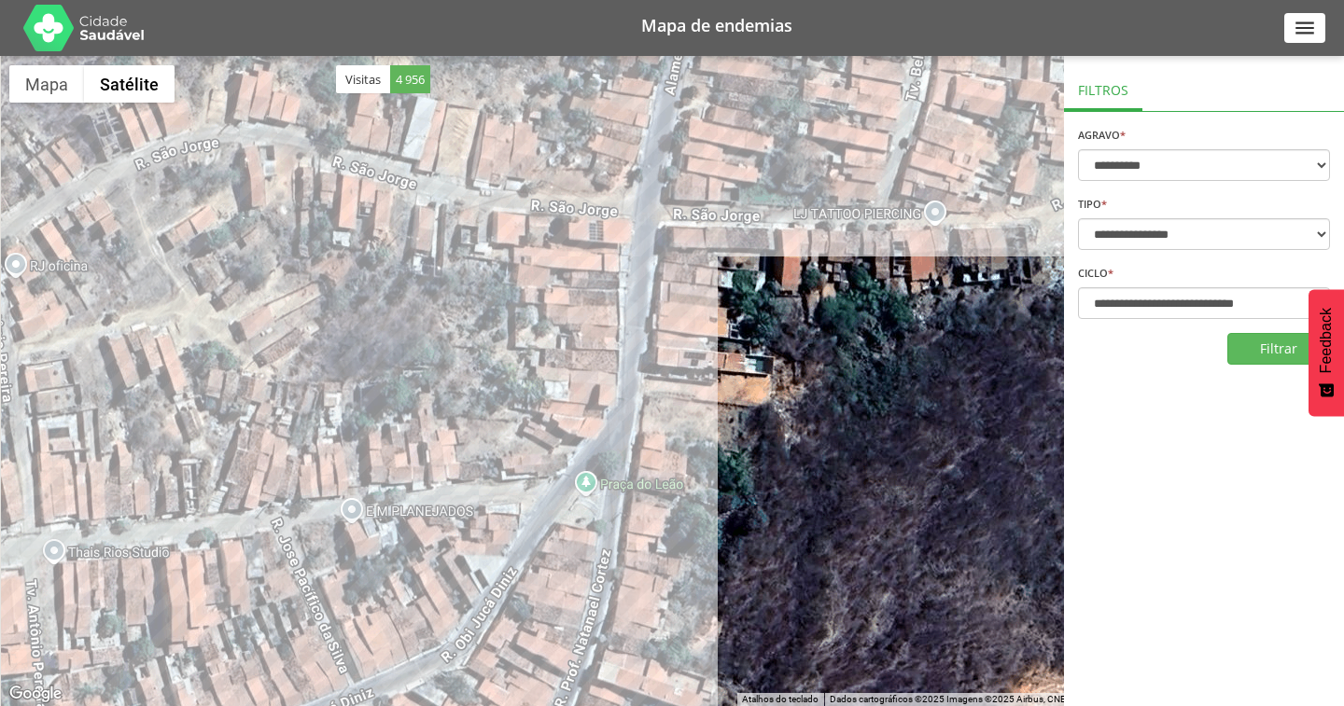
drag, startPoint x: 531, startPoint y: 555, endPoint x: 608, endPoint y: 324, distance: 244.0
click at [608, 325] on div at bounding box center [672, 381] width 1344 height 650
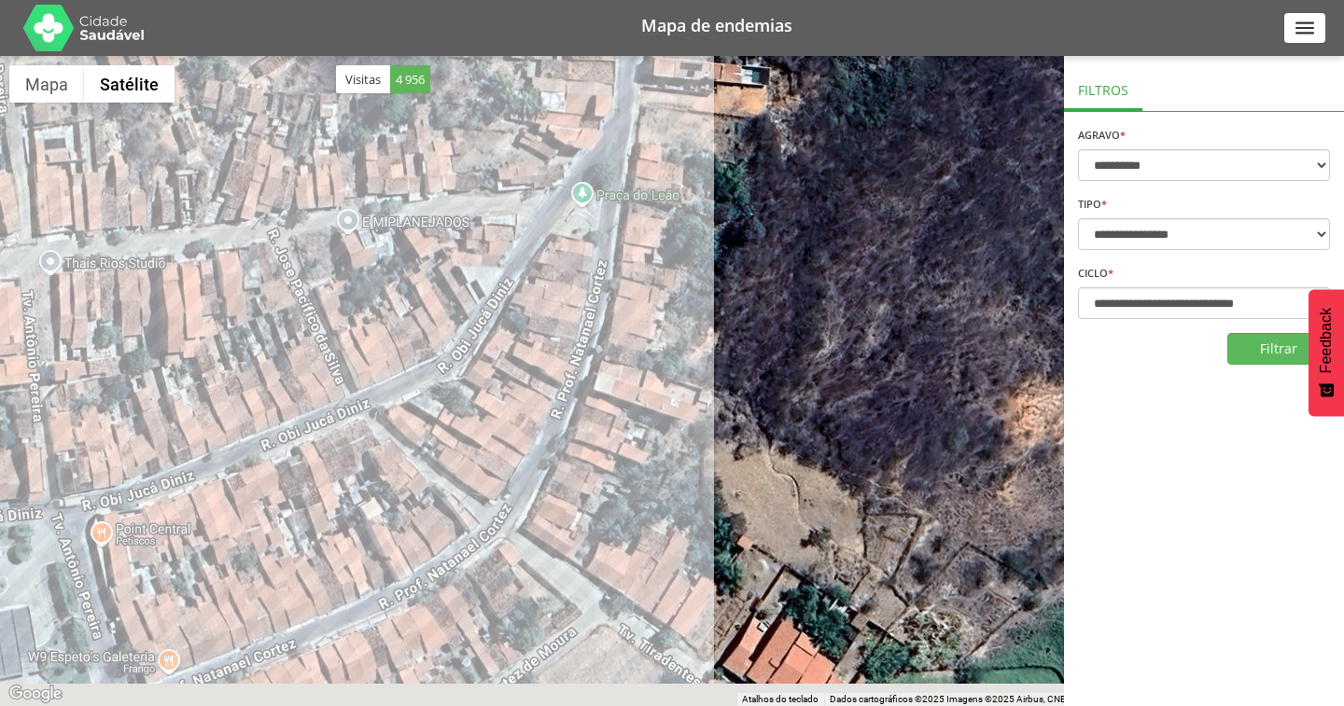
drag, startPoint x: 617, startPoint y: 514, endPoint x: 597, endPoint y: 243, distance: 272.2
click at [597, 243] on div at bounding box center [672, 381] width 1344 height 650
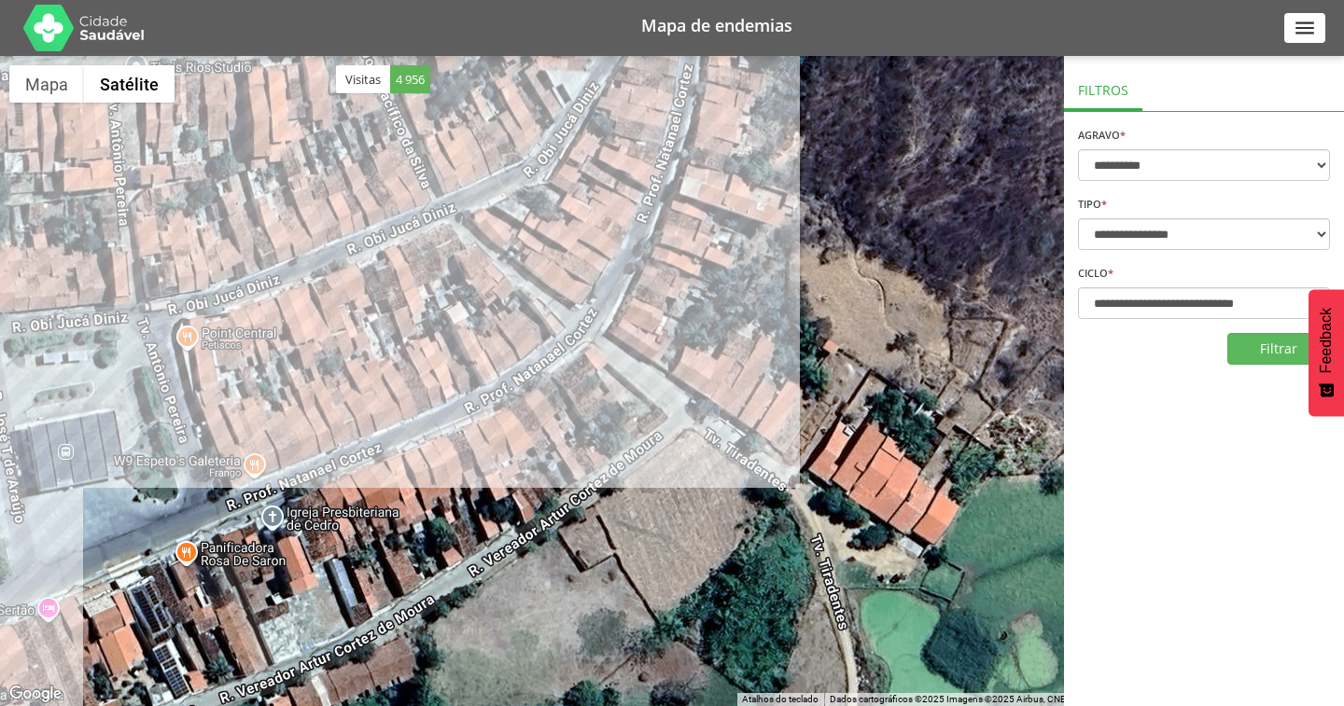
drag, startPoint x: 547, startPoint y: 401, endPoint x: 638, endPoint y: 231, distance: 192.9
click at [637, 233] on div at bounding box center [672, 381] width 1344 height 650
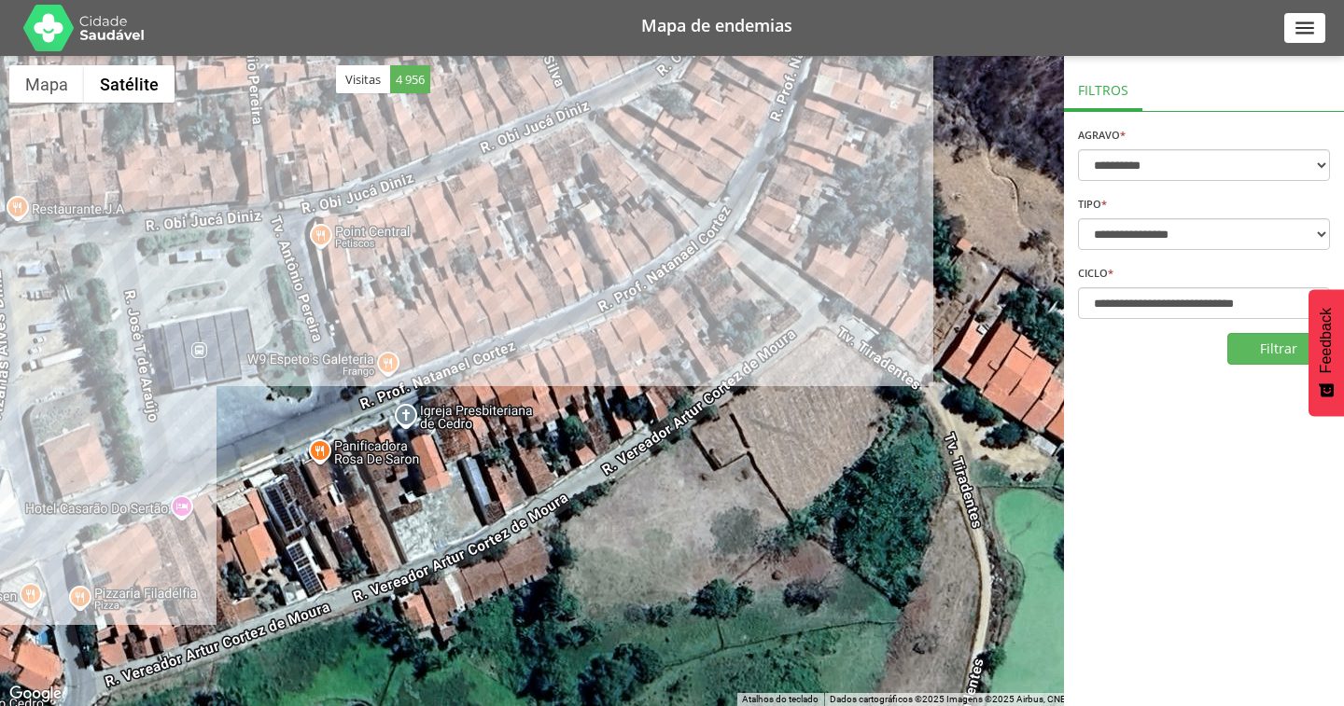
drag, startPoint x: 497, startPoint y: 470, endPoint x: 654, endPoint y: 389, distance: 176.5
click at [654, 389] on div at bounding box center [672, 381] width 1344 height 650
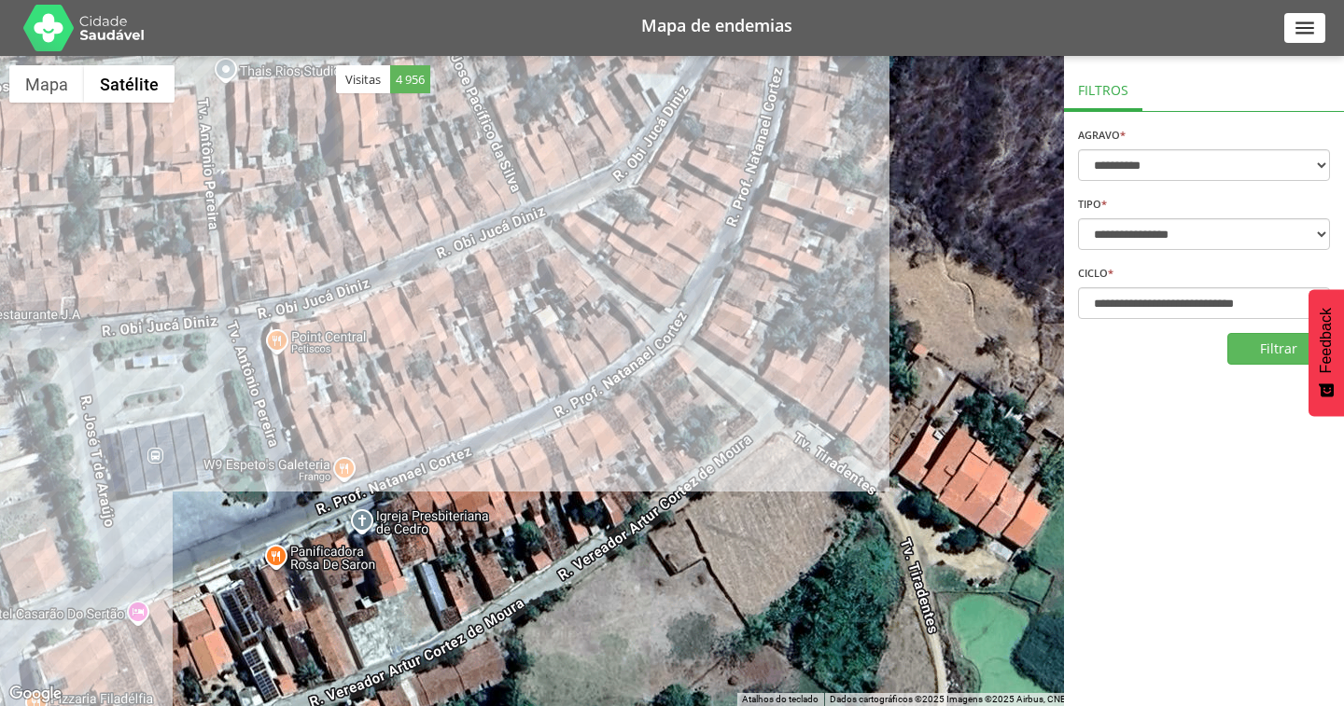
drag, startPoint x: 710, startPoint y: 300, endPoint x: 577, endPoint y: 485, distance: 227.9
click at [577, 485] on div at bounding box center [672, 381] width 1344 height 650
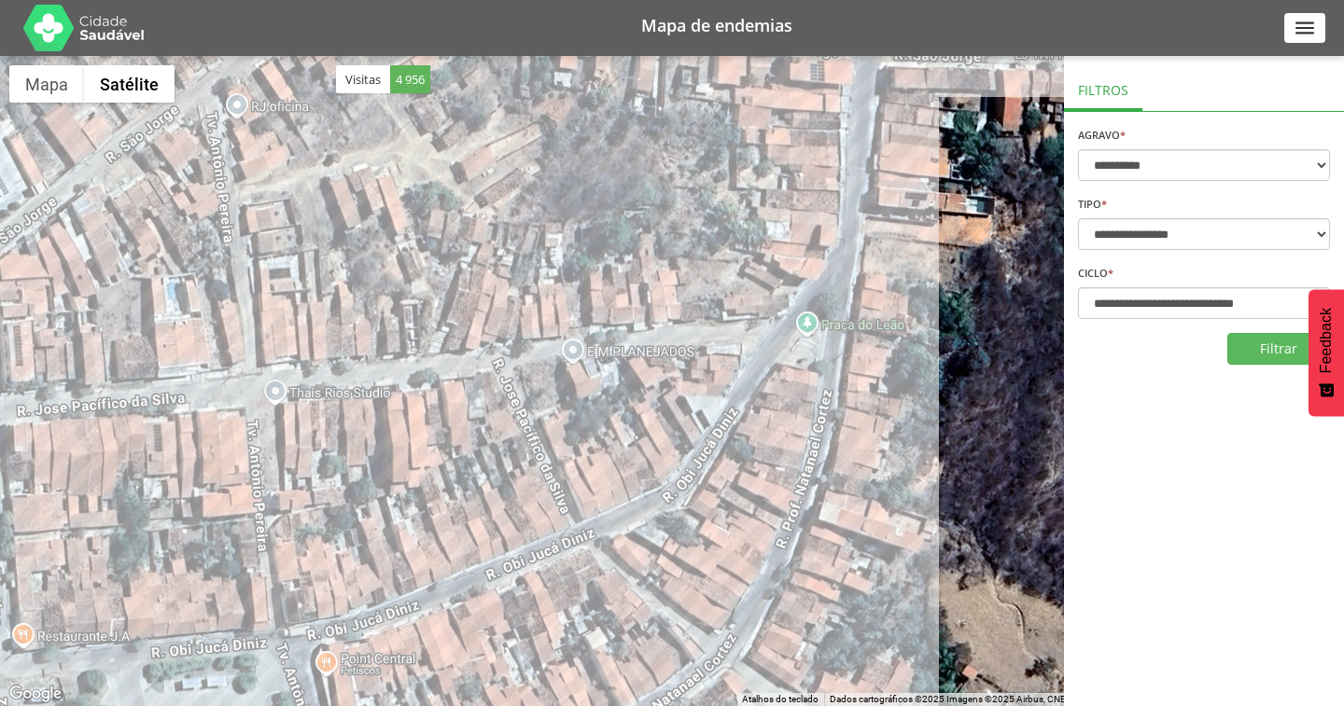
drag, startPoint x: 457, startPoint y: 219, endPoint x: 550, endPoint y: 488, distance: 284.2
click at [550, 488] on div at bounding box center [672, 381] width 1344 height 650
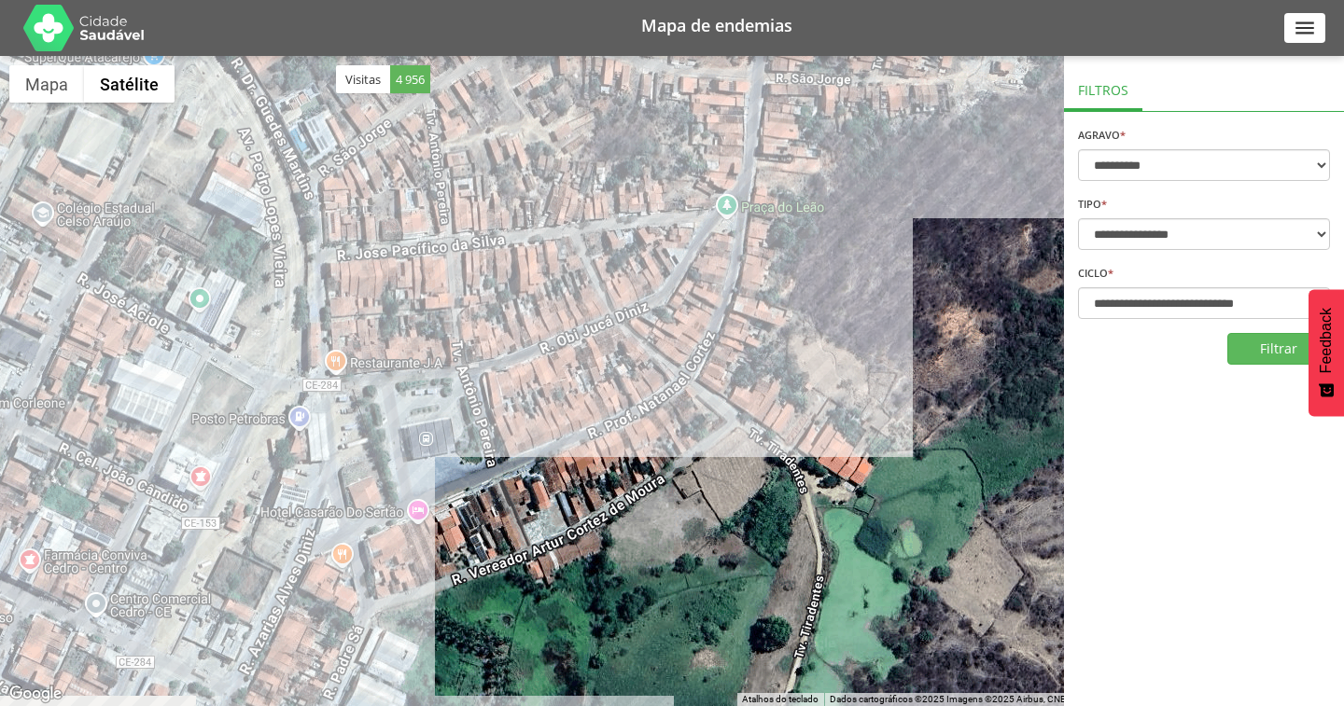
drag, startPoint x: 740, startPoint y: 565, endPoint x: 731, endPoint y: 427, distance: 137.5
click at [731, 427] on div at bounding box center [672, 381] width 1344 height 650
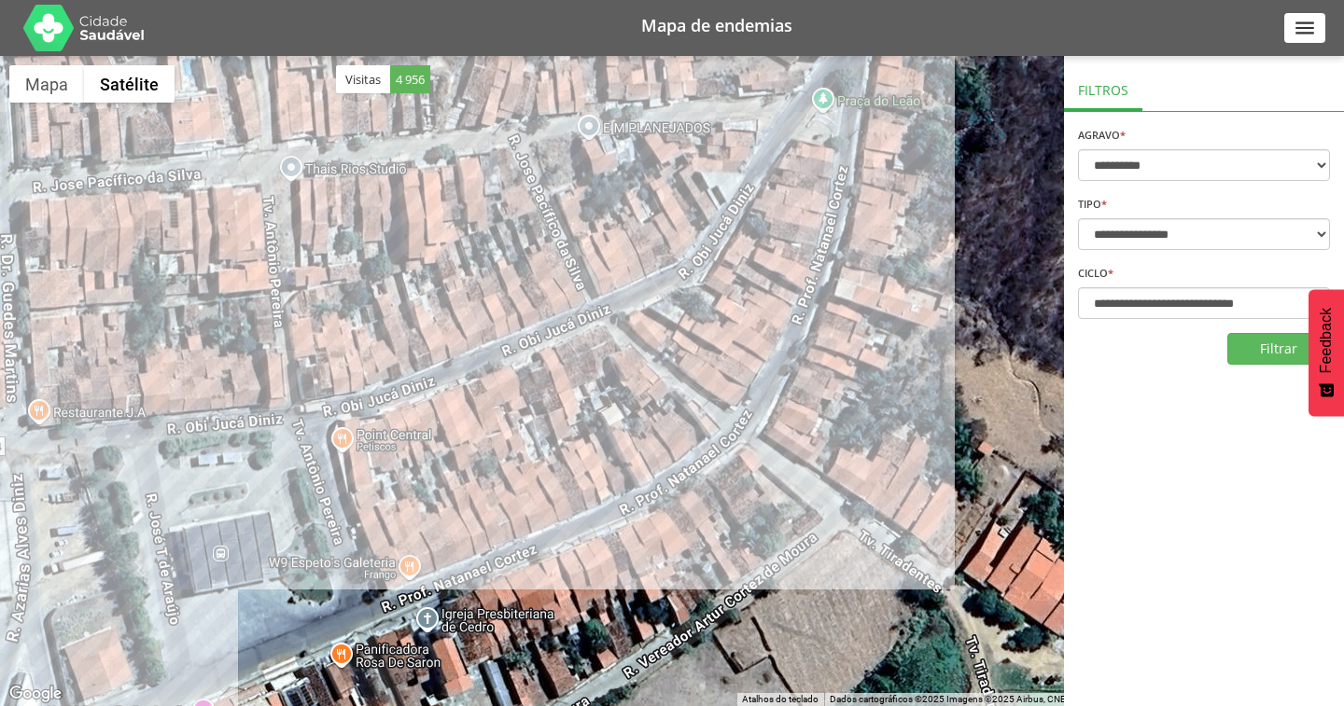
drag, startPoint x: 709, startPoint y: 262, endPoint x: 643, endPoint y: 320, distance: 88.0
click at [643, 320] on div at bounding box center [672, 381] width 1344 height 650
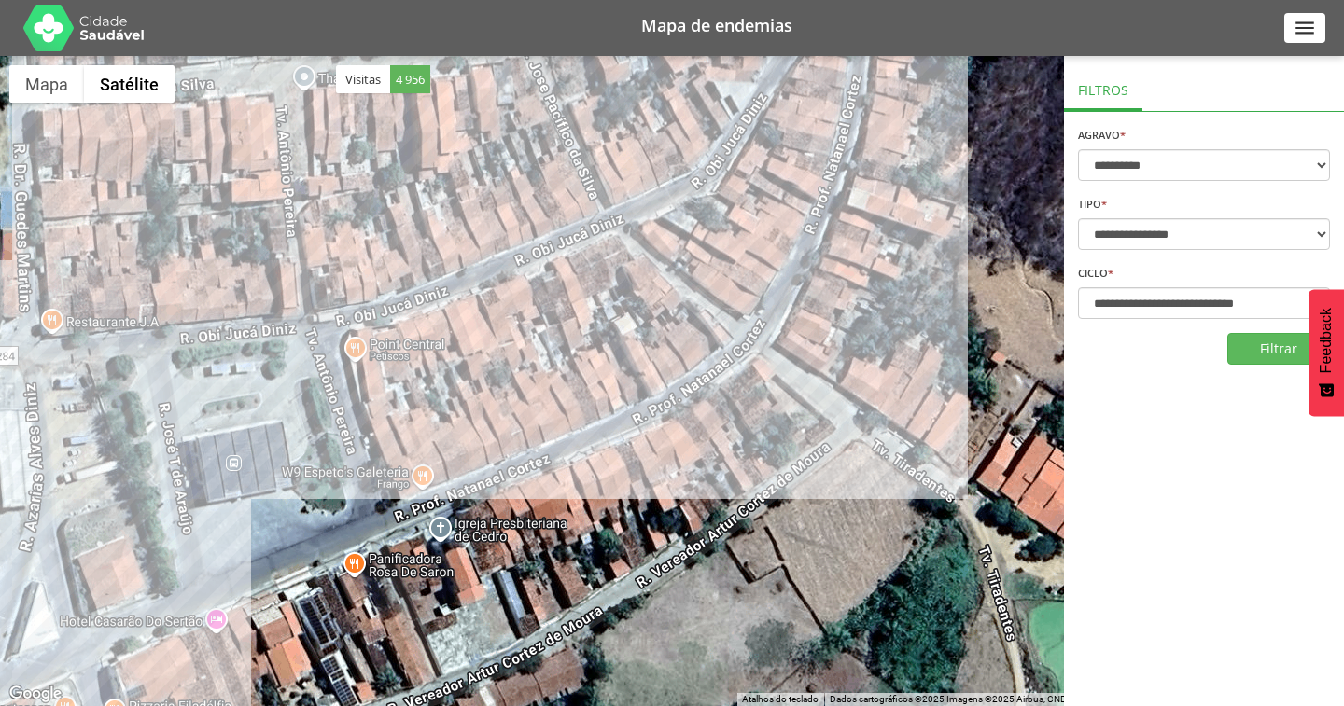
drag, startPoint x: 849, startPoint y: 468, endPoint x: 879, endPoint y: 362, distance: 110.5
click at [879, 362] on div at bounding box center [672, 381] width 1344 height 650
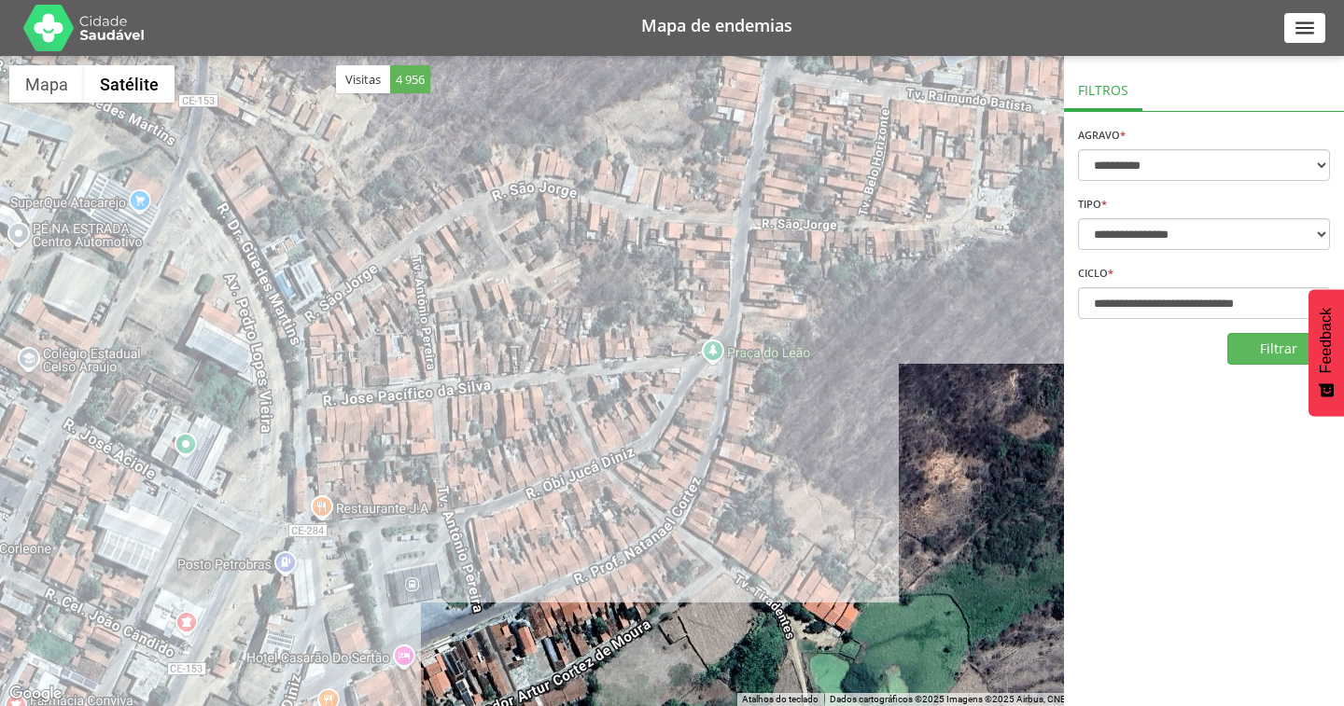
drag, startPoint x: 750, startPoint y: 306, endPoint x: 598, endPoint y: 487, distance: 236.4
click at [601, 488] on div at bounding box center [672, 381] width 1344 height 650
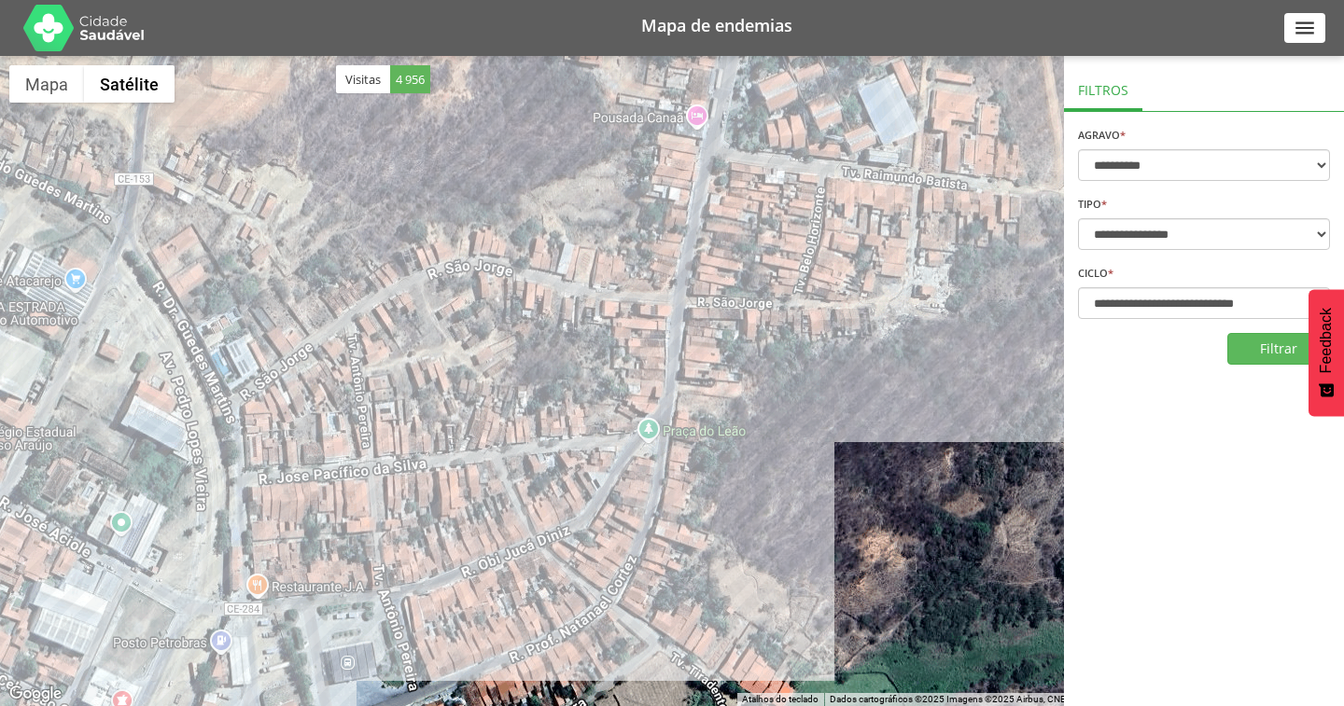
drag, startPoint x: 824, startPoint y: 213, endPoint x: 774, endPoint y: 274, distance: 79.6
click at [774, 274] on div at bounding box center [672, 381] width 1344 height 650
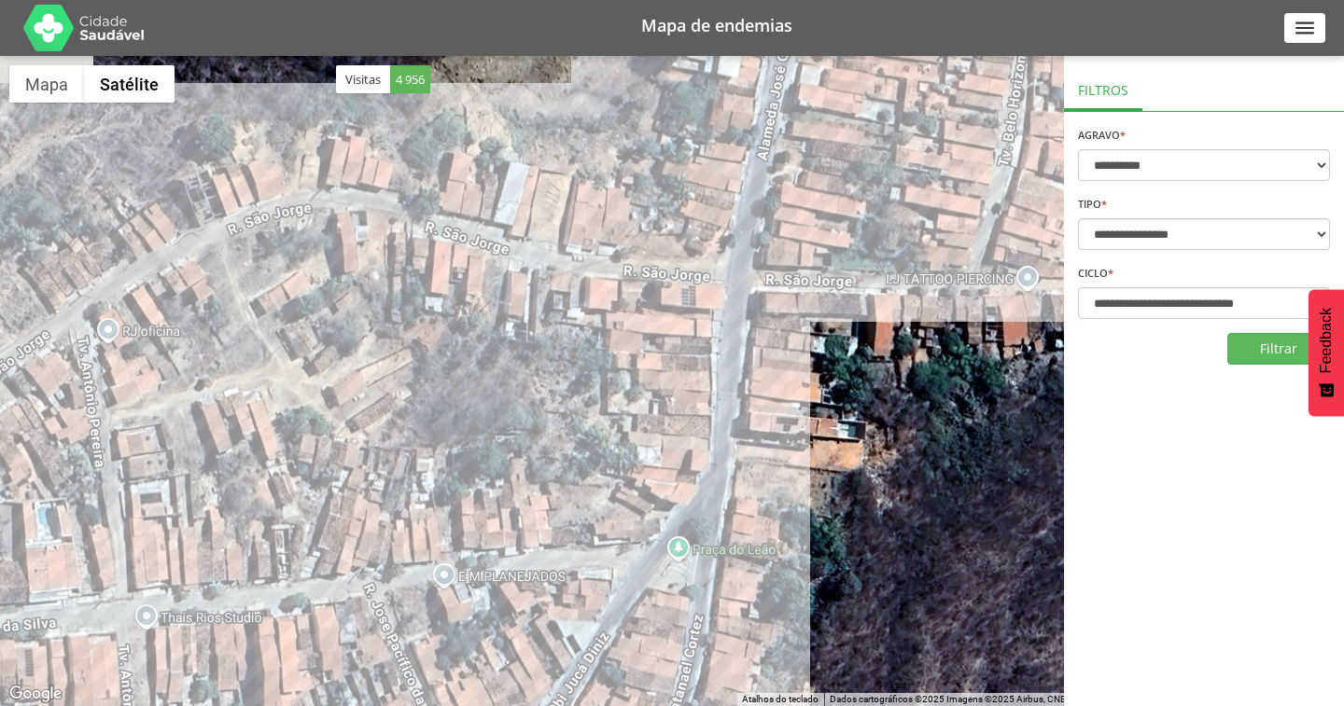
drag, startPoint x: 527, startPoint y: 411, endPoint x: 730, endPoint y: 160, distance: 322.5
click at [730, 160] on div at bounding box center [672, 381] width 1344 height 650
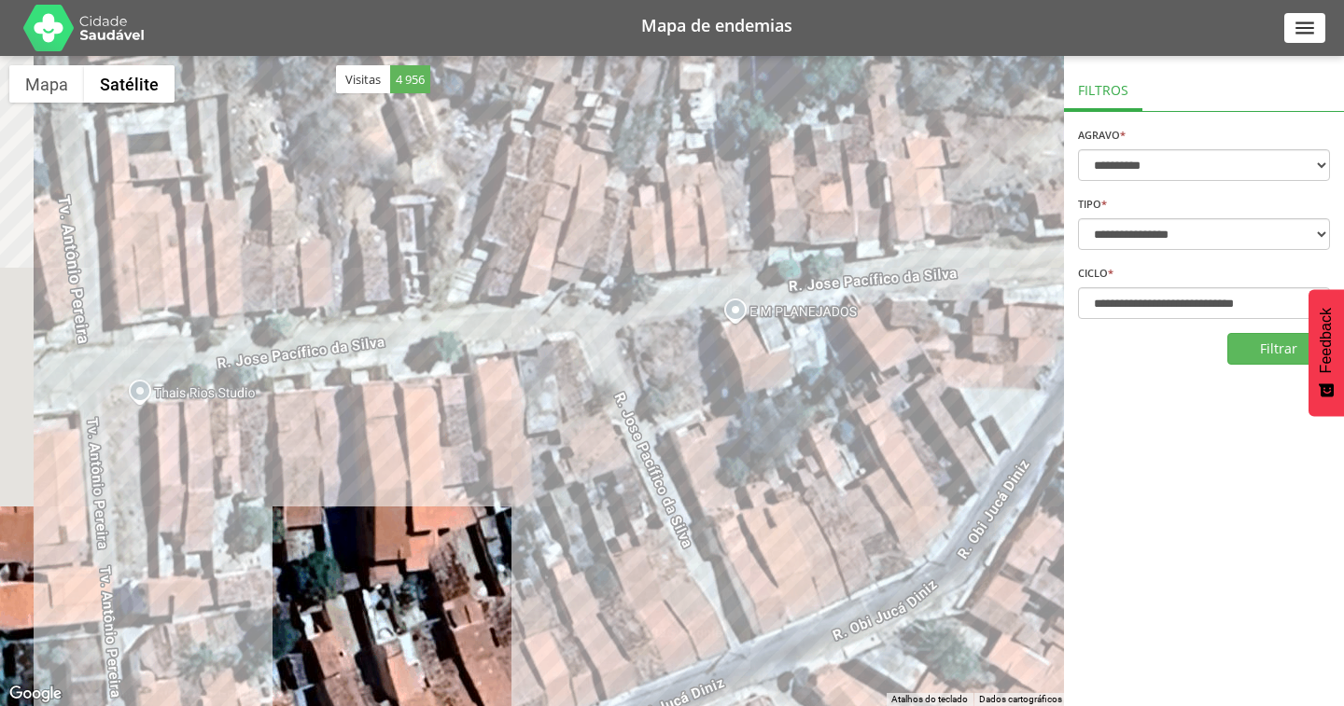
drag, startPoint x: 524, startPoint y: 398, endPoint x: 812, endPoint y: 199, distance: 349.9
click at [811, 200] on div at bounding box center [672, 381] width 1344 height 650
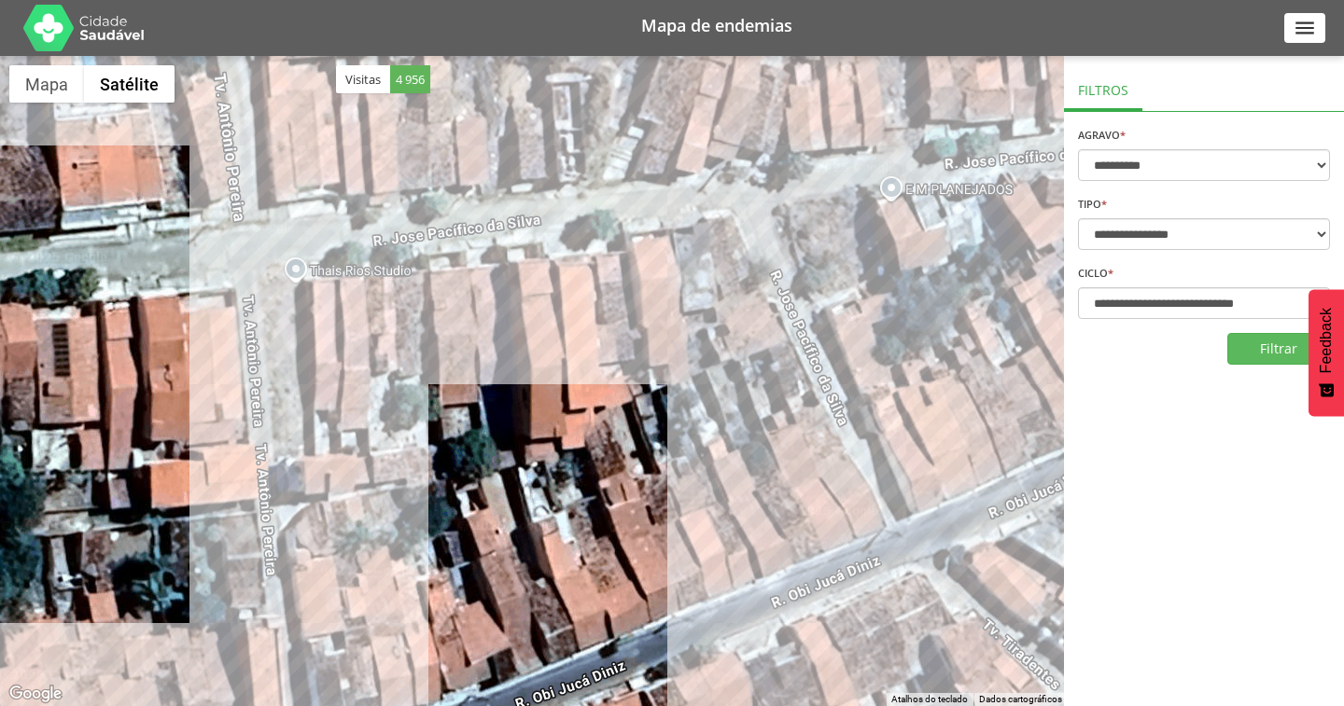
drag, startPoint x: 622, startPoint y: 397, endPoint x: 799, endPoint y: 267, distance: 218.9
click at [799, 267] on div at bounding box center [672, 381] width 1344 height 650
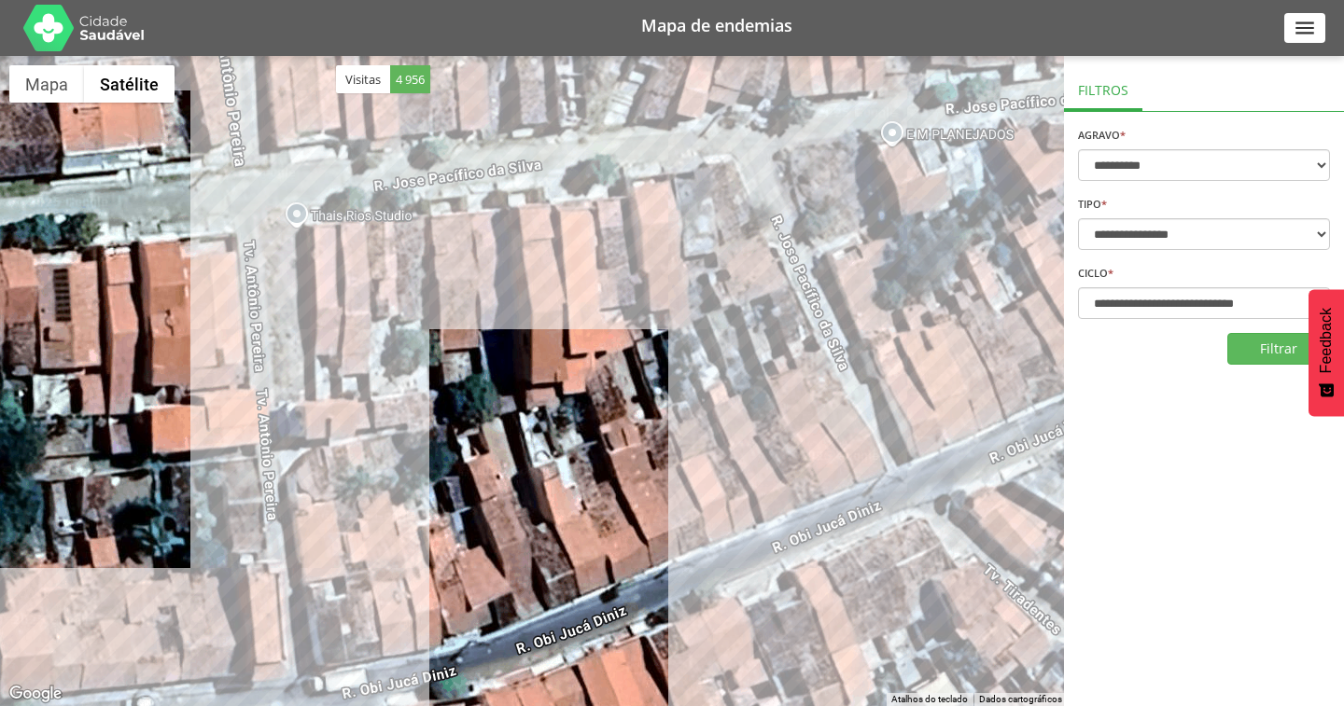
drag, startPoint x: 749, startPoint y: 298, endPoint x: 625, endPoint y: 324, distance: 126.8
click at [625, 324] on div at bounding box center [672, 381] width 1344 height 650
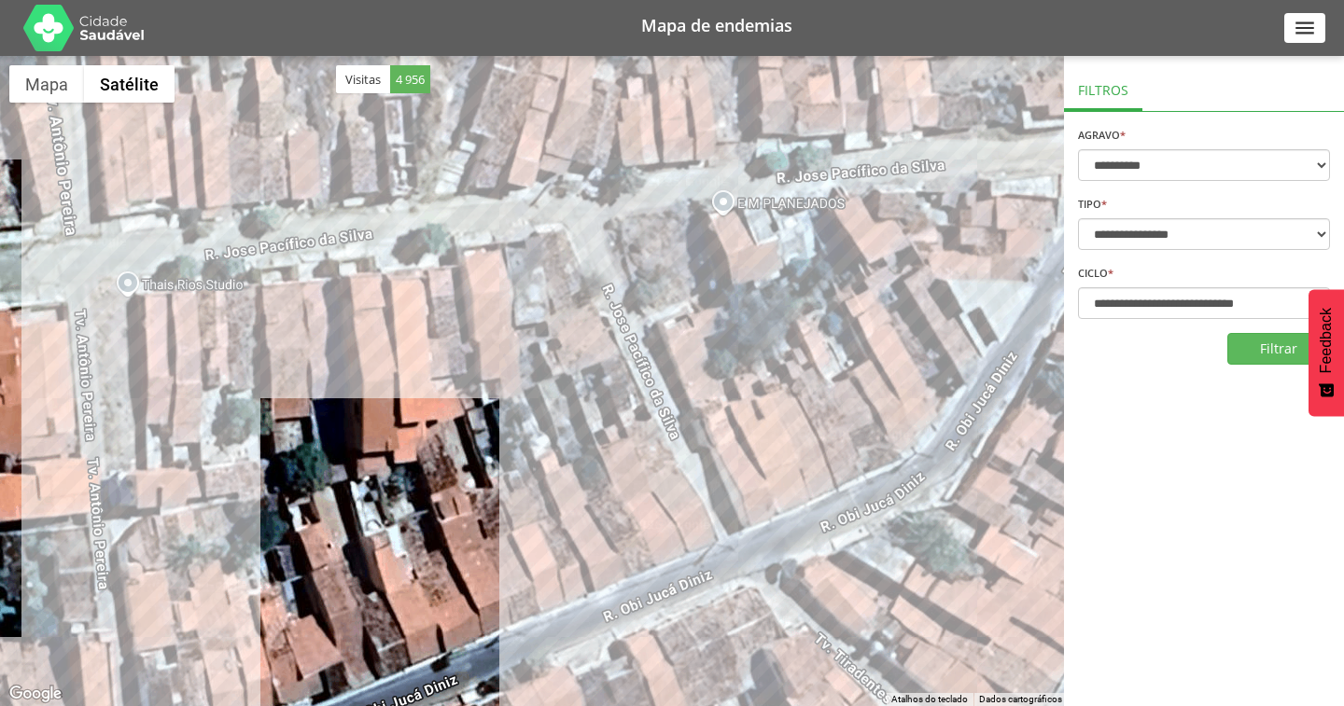
drag, startPoint x: 765, startPoint y: 291, endPoint x: 591, endPoint y: 371, distance: 192.1
click at [592, 371] on div at bounding box center [672, 381] width 1344 height 650
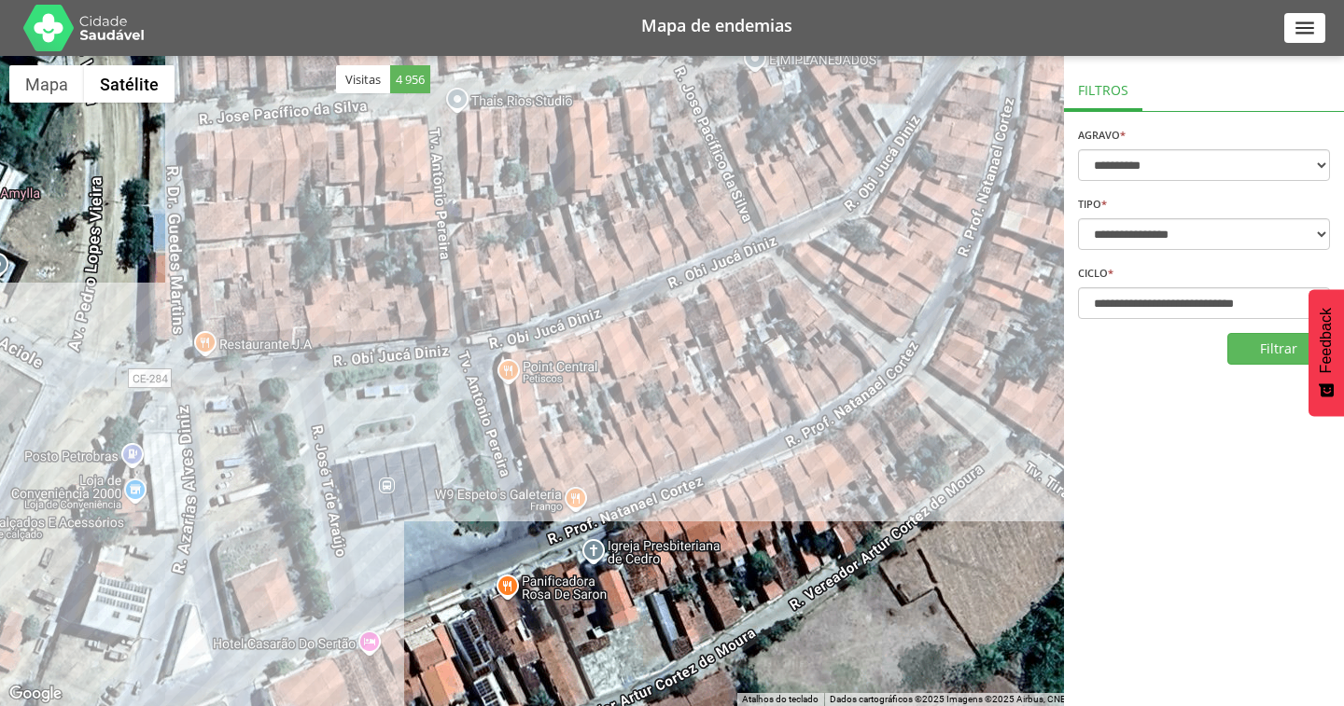
drag, startPoint x: 937, startPoint y: 580, endPoint x: 844, endPoint y: 352, distance: 246.9
click at [844, 352] on div at bounding box center [672, 381] width 1344 height 650
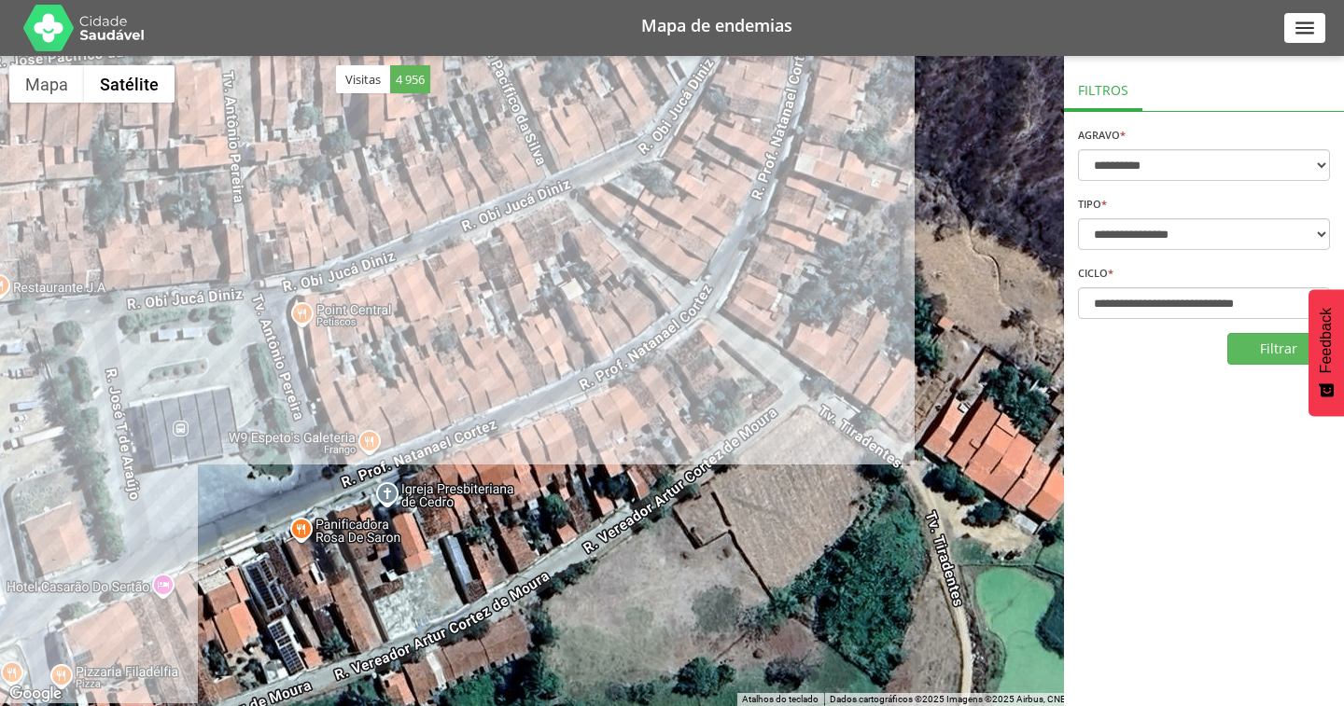
drag, startPoint x: 953, startPoint y: 475, endPoint x: 675, endPoint y: 457, distance: 278.6
click at [675, 457] on div at bounding box center [672, 381] width 1344 height 650
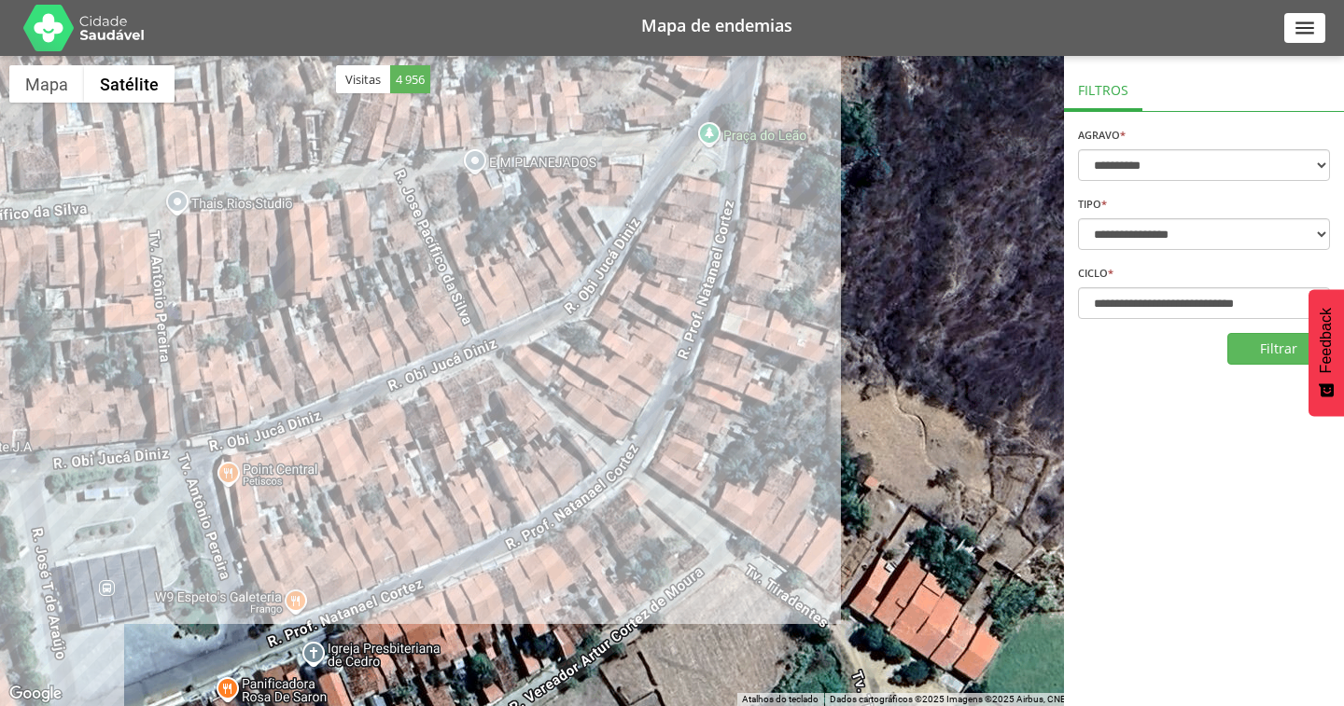
drag, startPoint x: 760, startPoint y: 207, endPoint x: 865, endPoint y: 509, distance: 319.0
click at [865, 509] on div at bounding box center [672, 381] width 1344 height 650
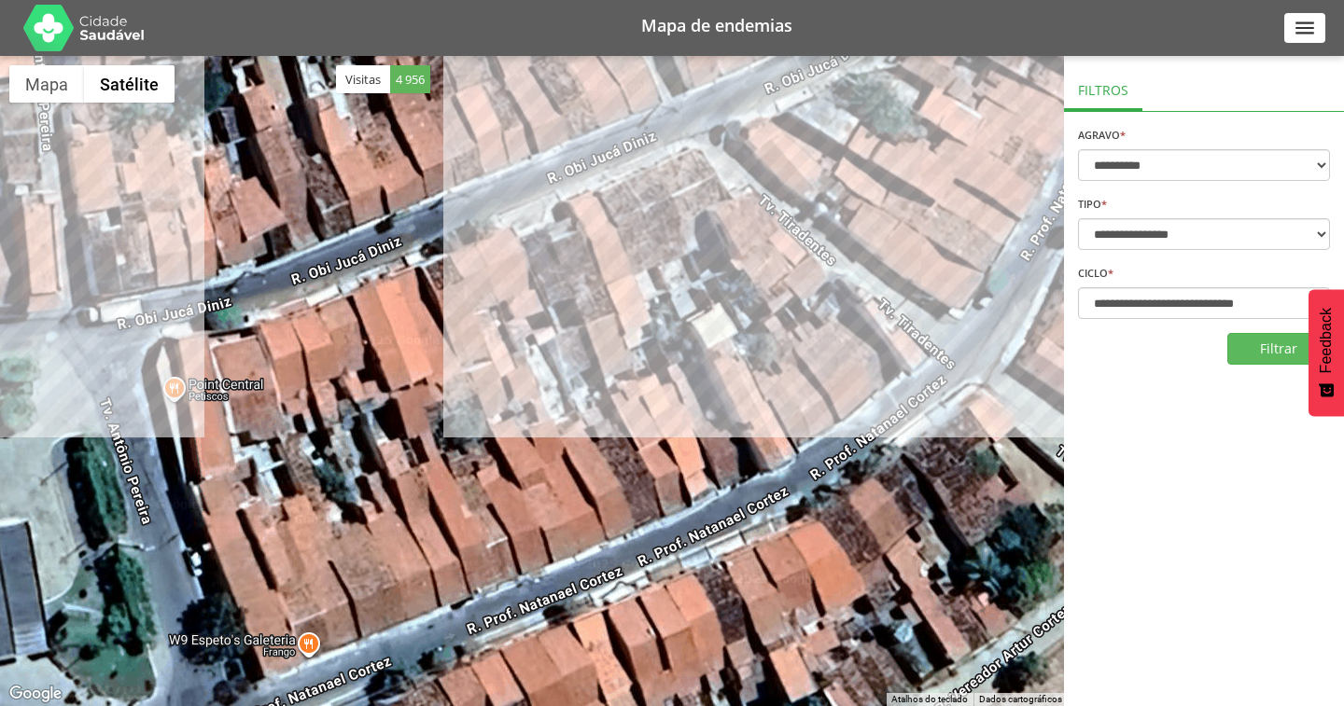
drag, startPoint x: 540, startPoint y: 488, endPoint x: 762, endPoint y: 344, distance: 264.5
click at [761, 344] on div at bounding box center [672, 381] width 1344 height 650
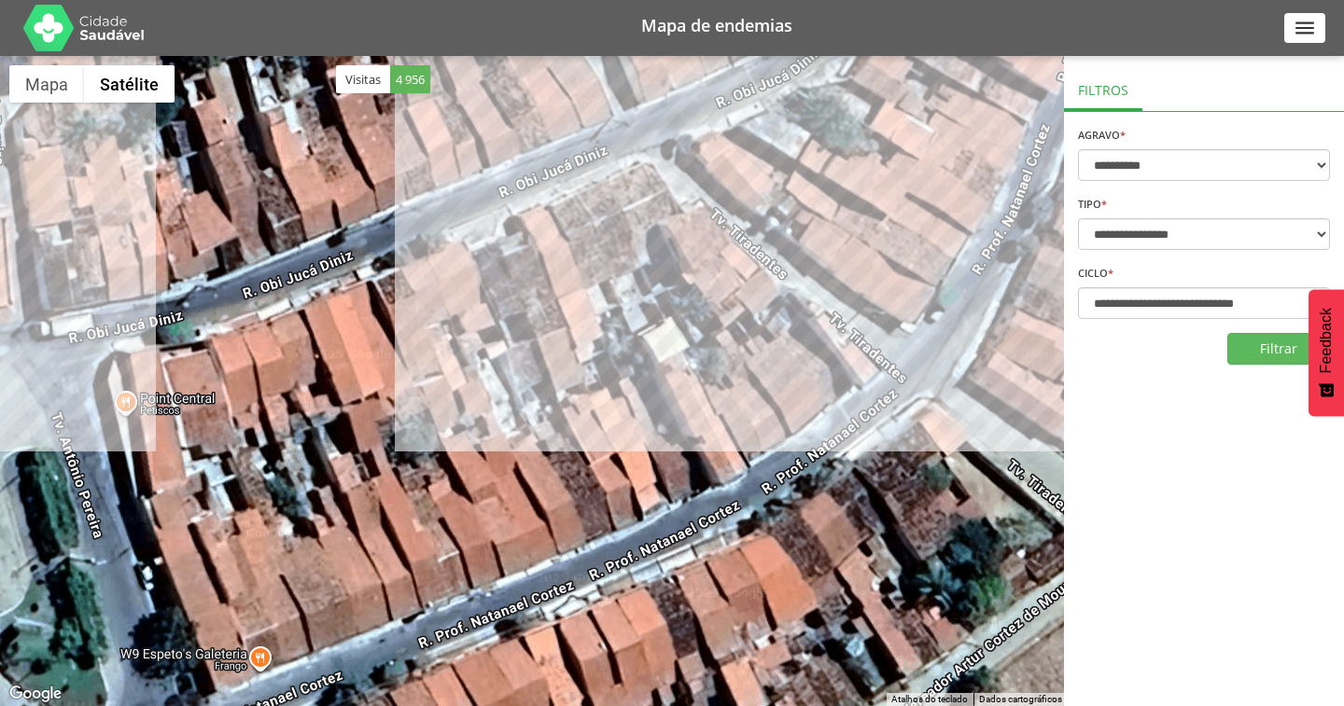
drag, startPoint x: 857, startPoint y: 314, endPoint x: 566, endPoint y: 443, distance: 317.9
click at [566, 443] on div at bounding box center [672, 381] width 1344 height 650
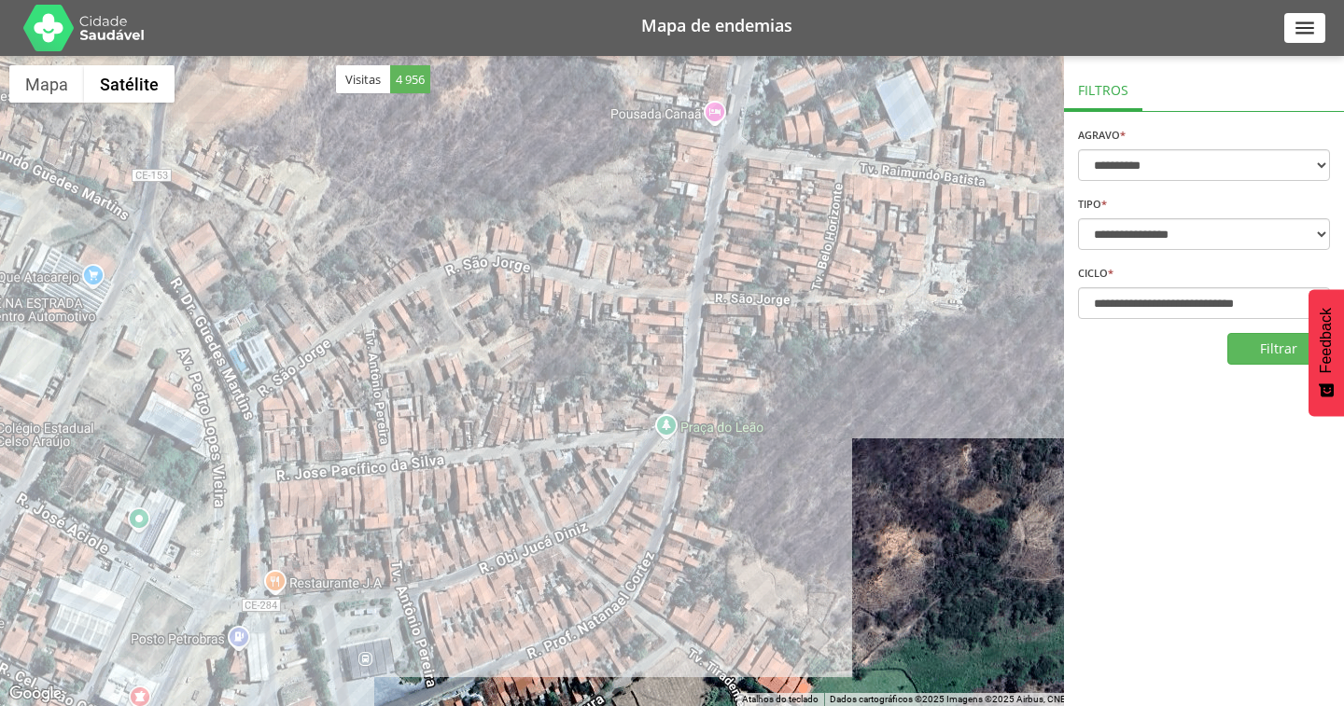
drag, startPoint x: 704, startPoint y: 183, endPoint x: 530, endPoint y: 499, distance: 360.8
click at [530, 499] on div at bounding box center [672, 381] width 1344 height 650
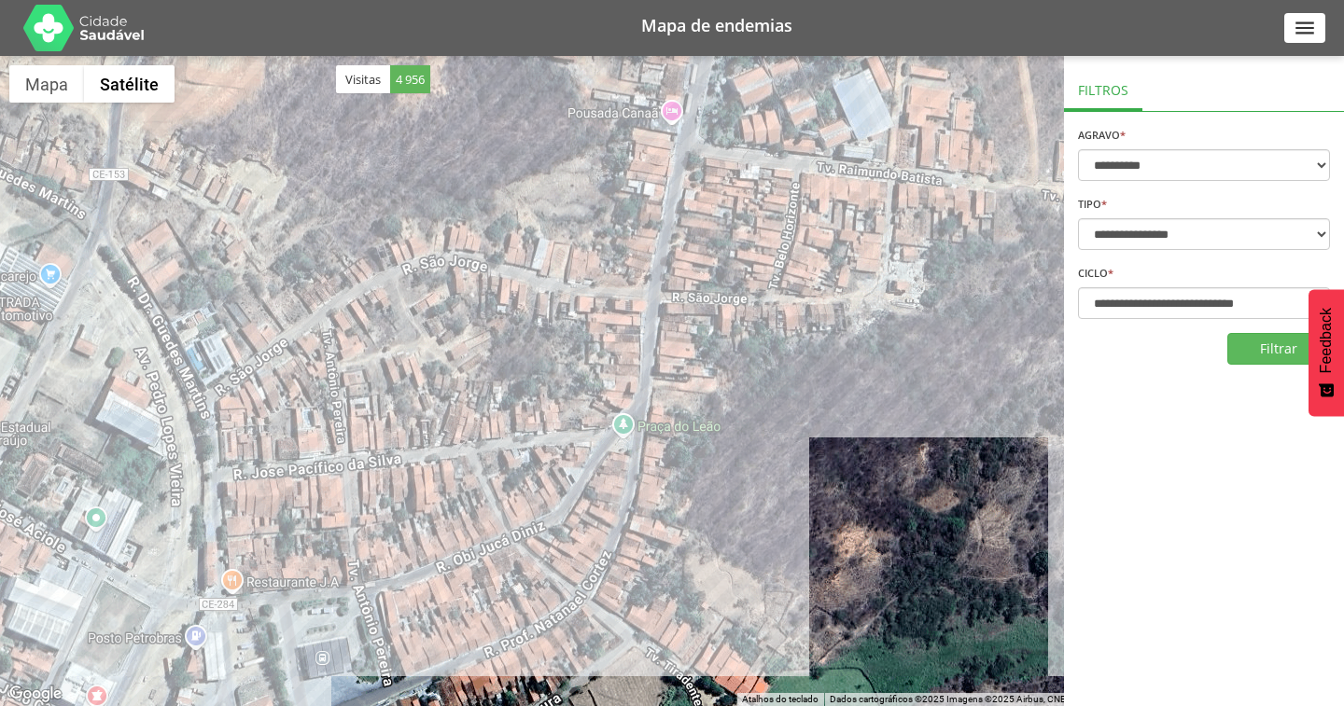
drag, startPoint x: 820, startPoint y: 208, endPoint x: 778, endPoint y: 209, distance: 42.0
click at [778, 209] on div at bounding box center [672, 381] width 1344 height 650
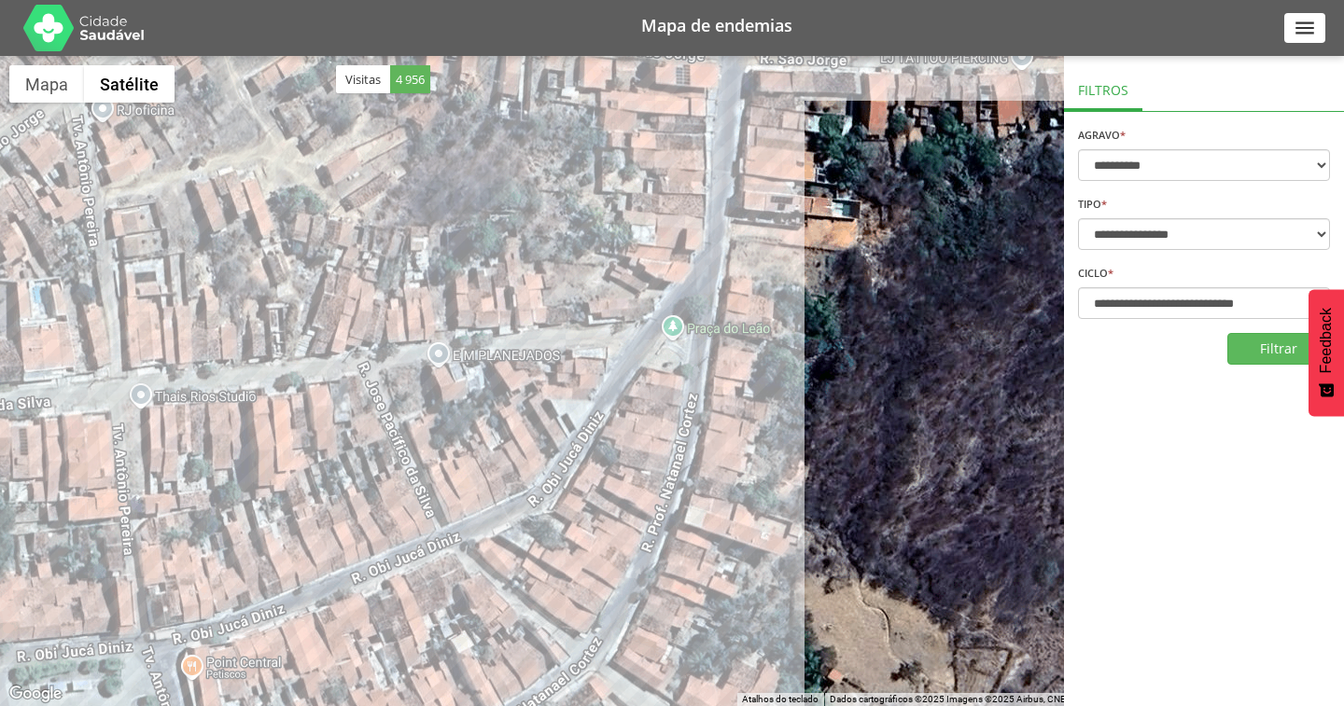
drag, startPoint x: 551, startPoint y: 433, endPoint x: 663, endPoint y: 215, distance: 245.8
click at [663, 215] on div at bounding box center [672, 381] width 1344 height 650
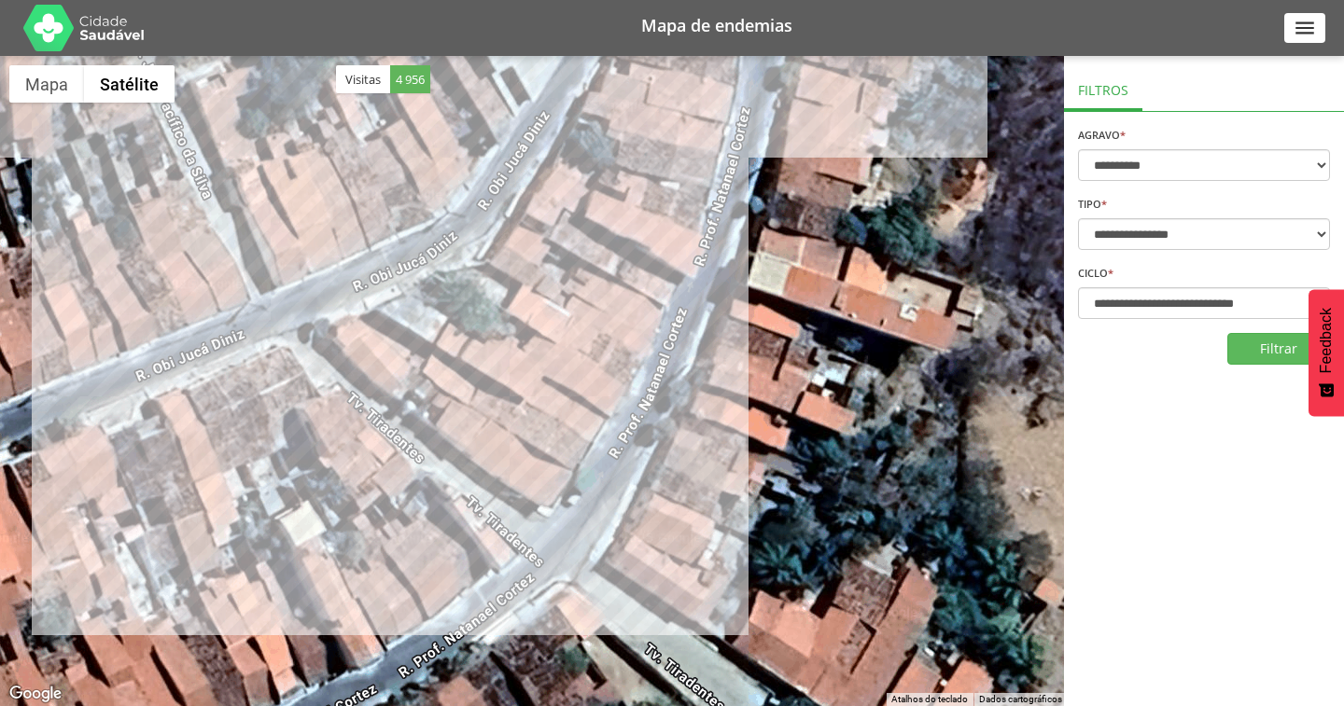
drag, startPoint x: 504, startPoint y: 481, endPoint x: 432, endPoint y: 276, distance: 216.6
click at [432, 276] on div at bounding box center [672, 381] width 1344 height 650
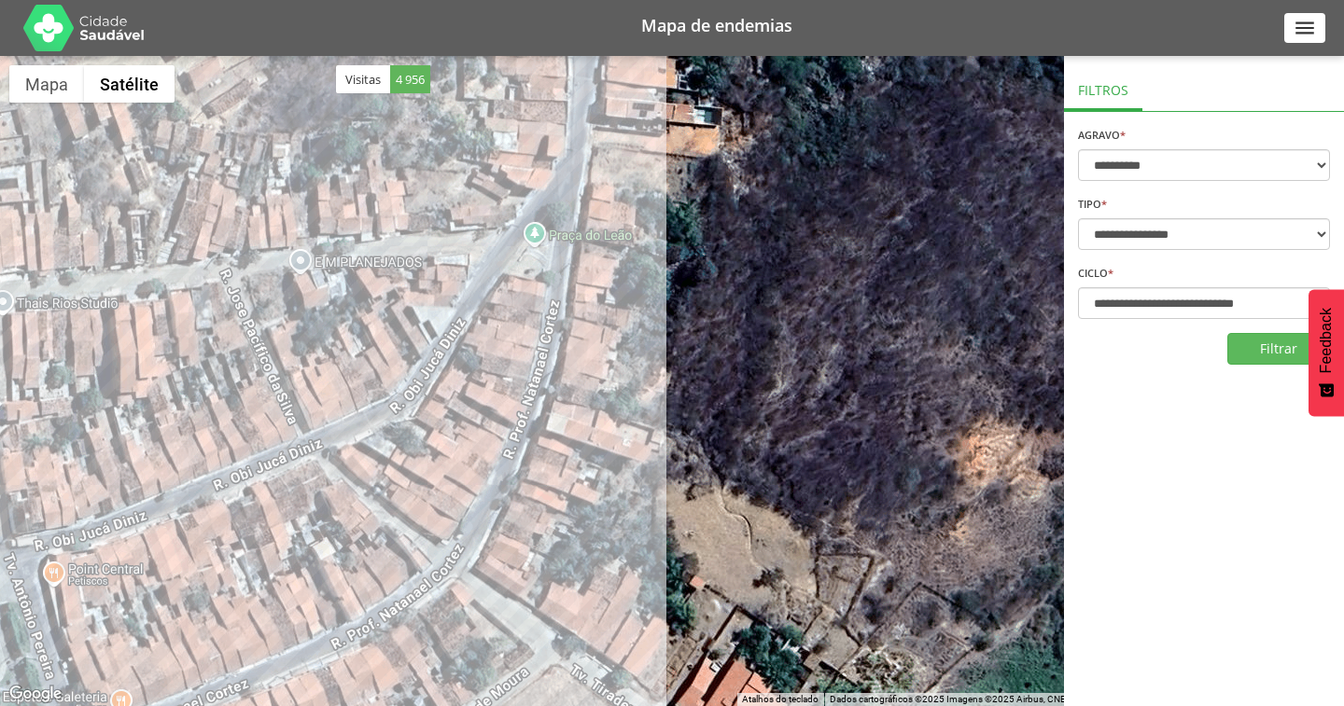
drag, startPoint x: 802, startPoint y: 218, endPoint x: 648, endPoint y: 407, distance: 243.4
click at [648, 407] on div at bounding box center [672, 381] width 1344 height 650
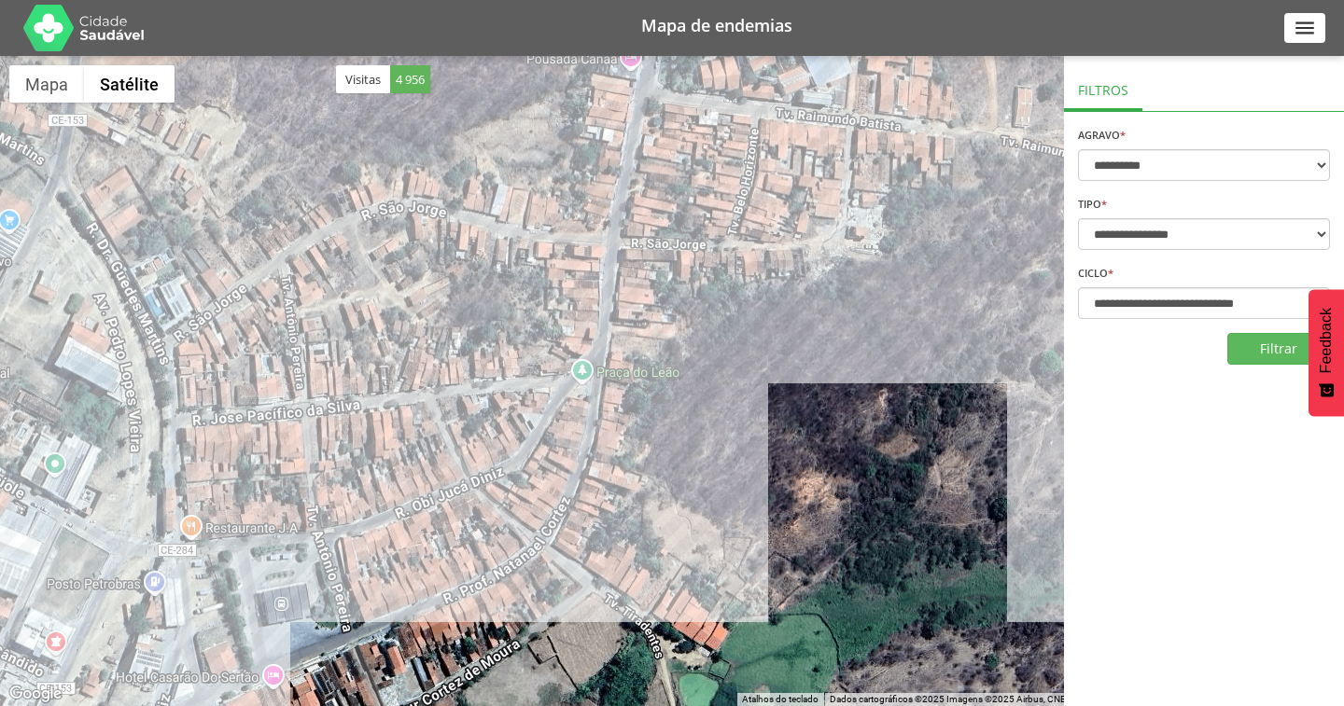
drag, startPoint x: 780, startPoint y: 169, endPoint x: 740, endPoint y: 297, distance: 134.0
click at [740, 297] on div at bounding box center [672, 381] width 1344 height 650
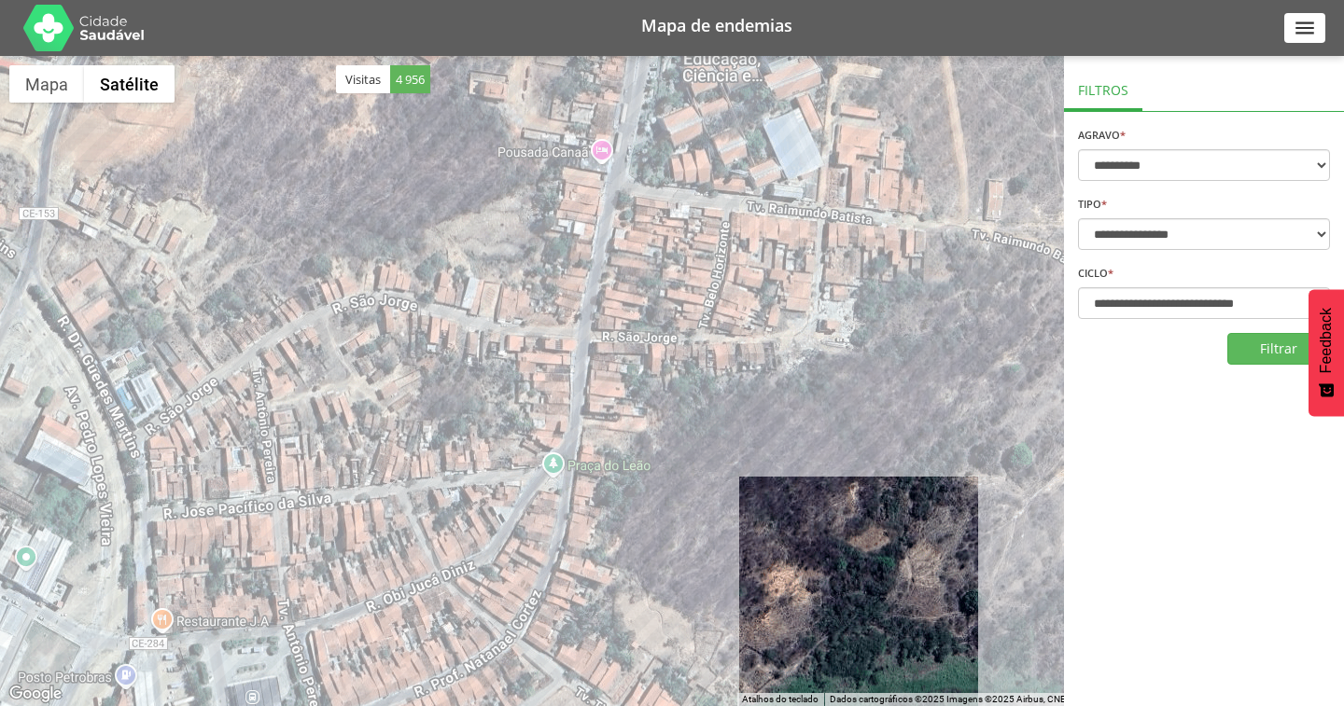
drag, startPoint x: 817, startPoint y: 183, endPoint x: 769, endPoint y: 282, distance: 110.2
click at [769, 282] on div at bounding box center [672, 381] width 1344 height 650
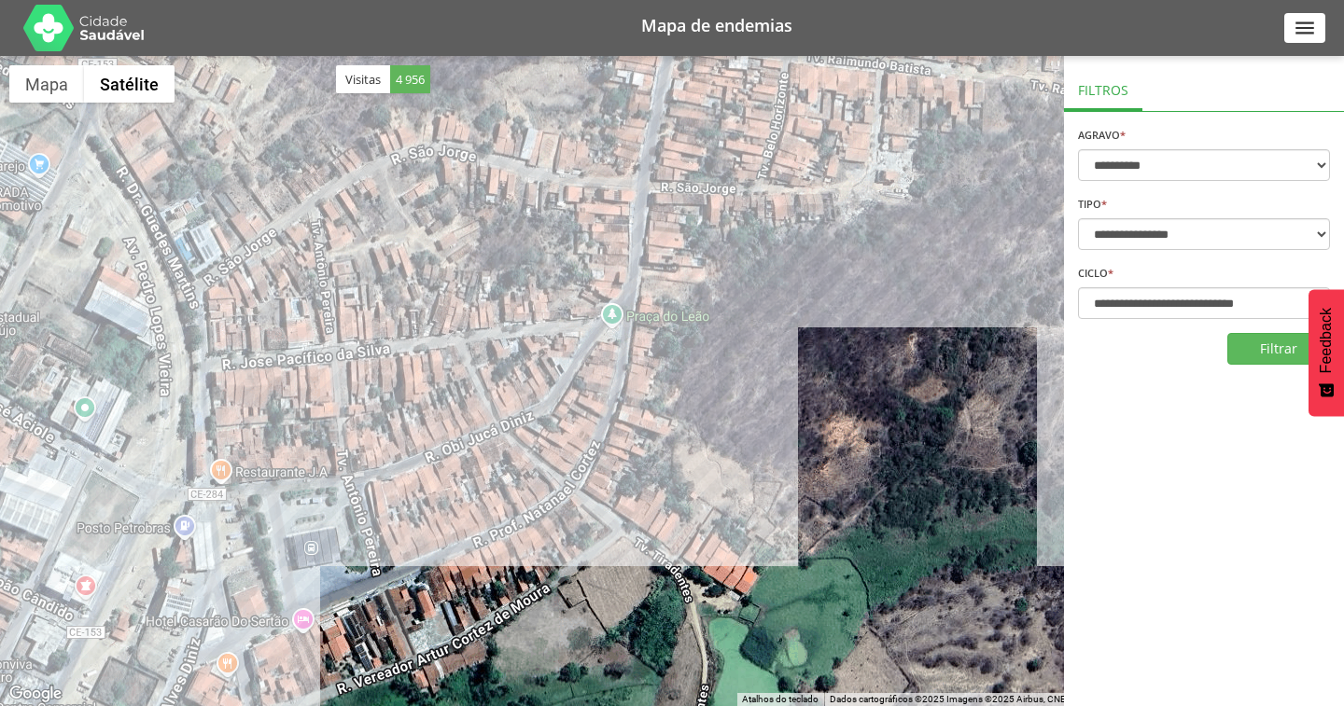
drag, startPoint x: 624, startPoint y: 527, endPoint x: 698, endPoint y: 332, distance: 208.5
click at [698, 332] on div at bounding box center [672, 381] width 1344 height 650
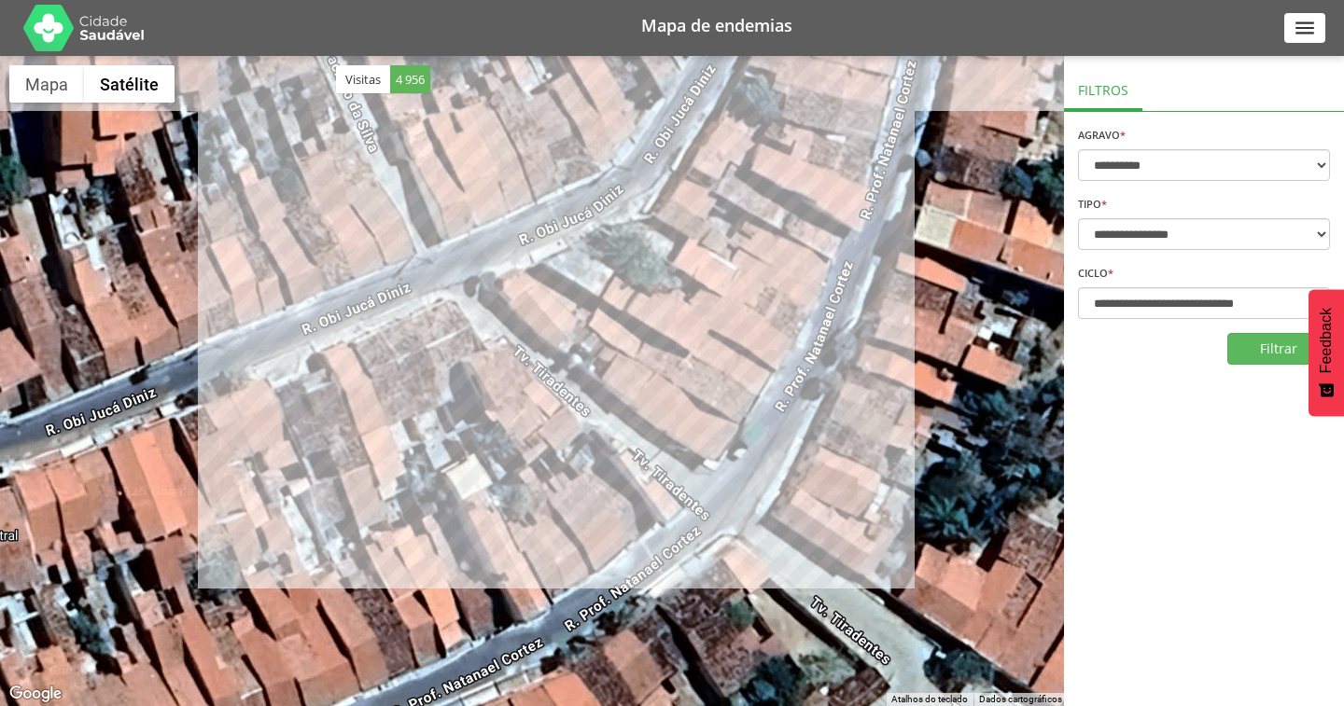
drag, startPoint x: 523, startPoint y: 445, endPoint x: 735, endPoint y: 188, distance: 333.3
click at [735, 188] on div at bounding box center [672, 381] width 1344 height 650
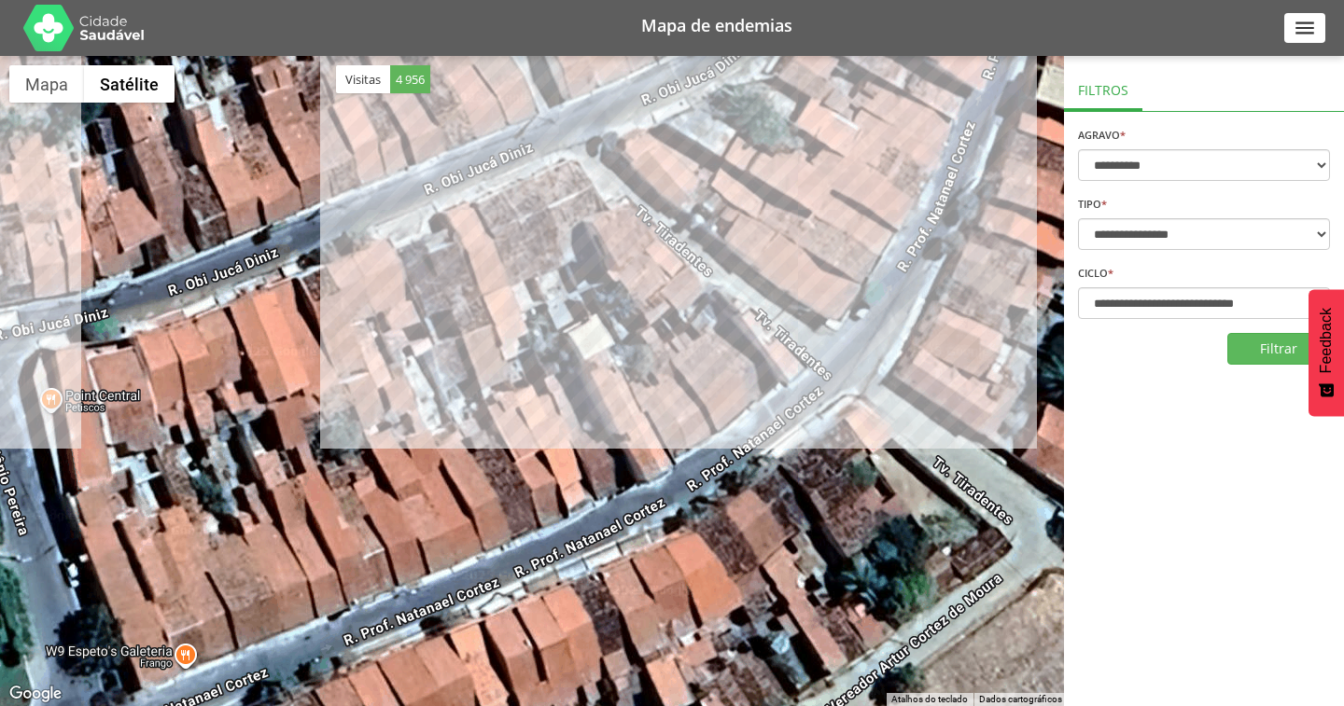
drag, startPoint x: 517, startPoint y: 362, endPoint x: 595, endPoint y: 298, distance: 101.4
click at [595, 298] on div at bounding box center [672, 381] width 1344 height 650
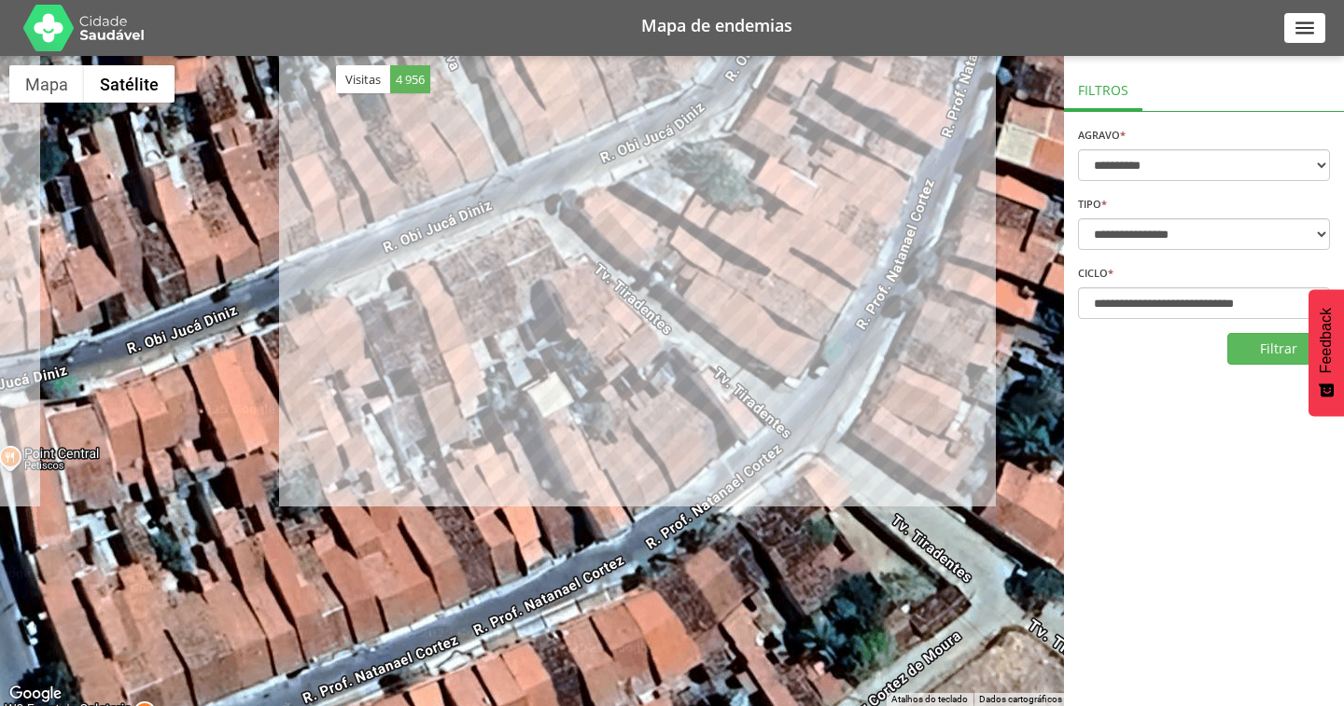
drag, startPoint x: 880, startPoint y: 154, endPoint x: 738, endPoint y: 306, distance: 208.0
click at [738, 306] on div at bounding box center [672, 381] width 1344 height 650
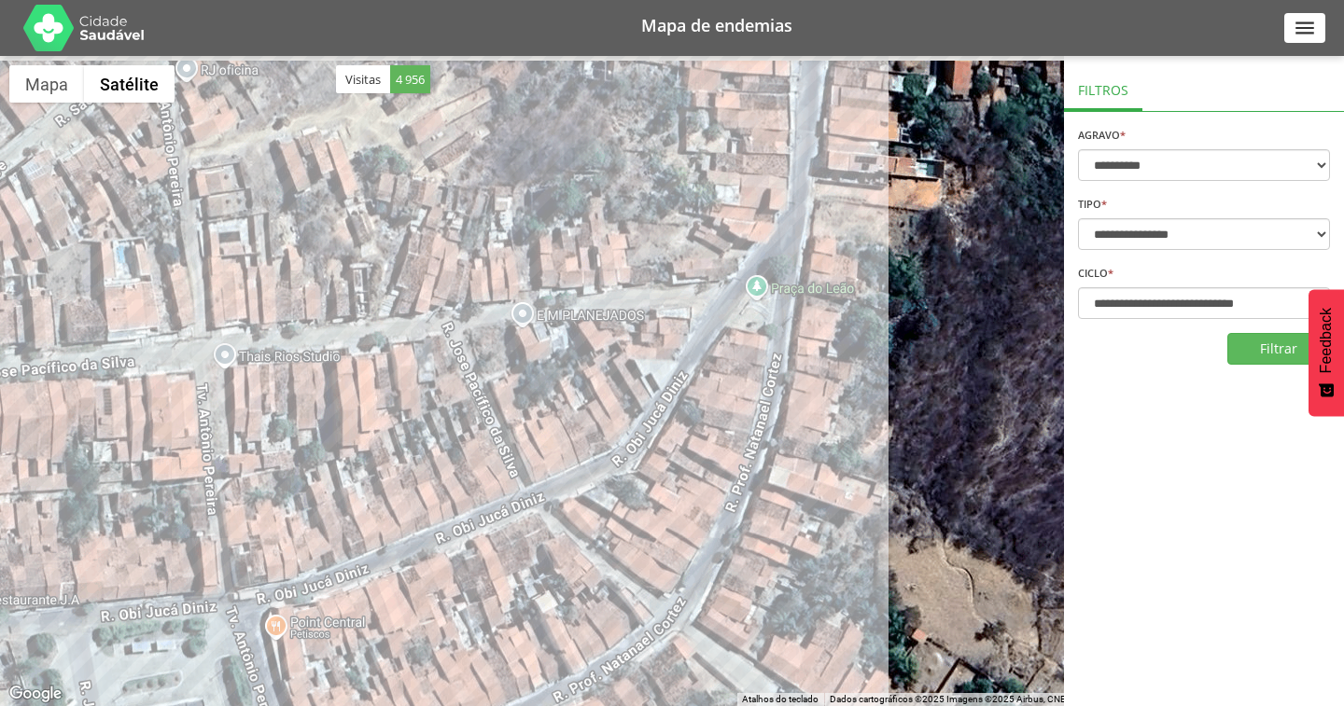
drag, startPoint x: 899, startPoint y: 320, endPoint x: 739, endPoint y: 491, distance: 234.3
click at [739, 491] on div at bounding box center [672, 381] width 1344 height 650
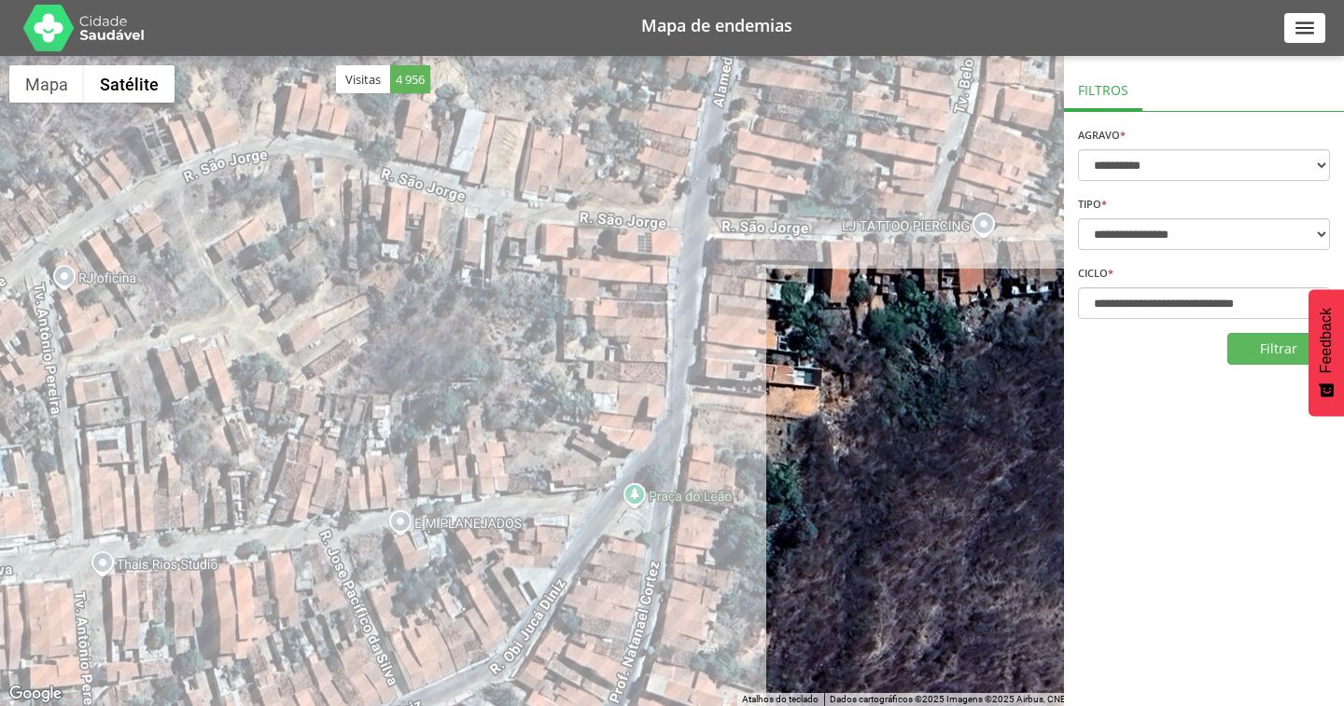
drag, startPoint x: 813, startPoint y: 260, endPoint x: 693, endPoint y: 466, distance: 237.5
click at [693, 466] on div at bounding box center [672, 381] width 1344 height 650
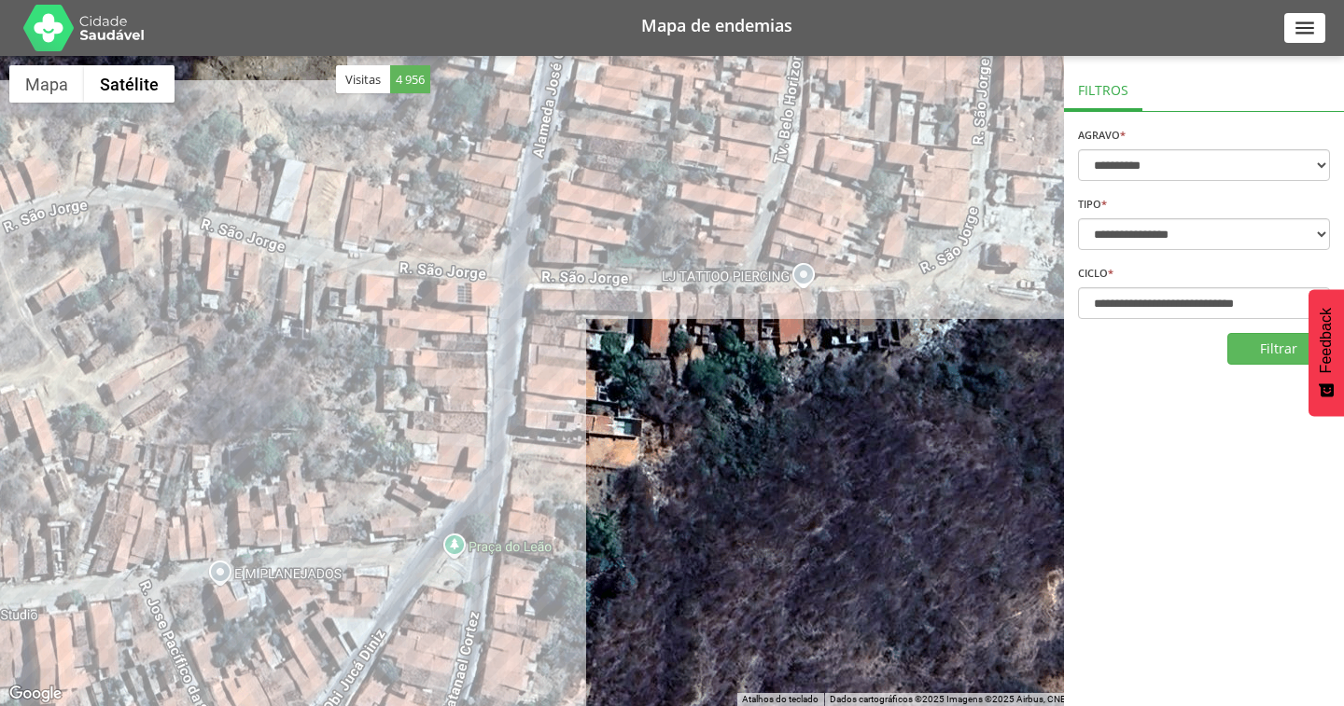
drag, startPoint x: 915, startPoint y: 304, endPoint x: 783, endPoint y: 320, distance: 133.4
click at [783, 320] on div at bounding box center [672, 381] width 1344 height 650
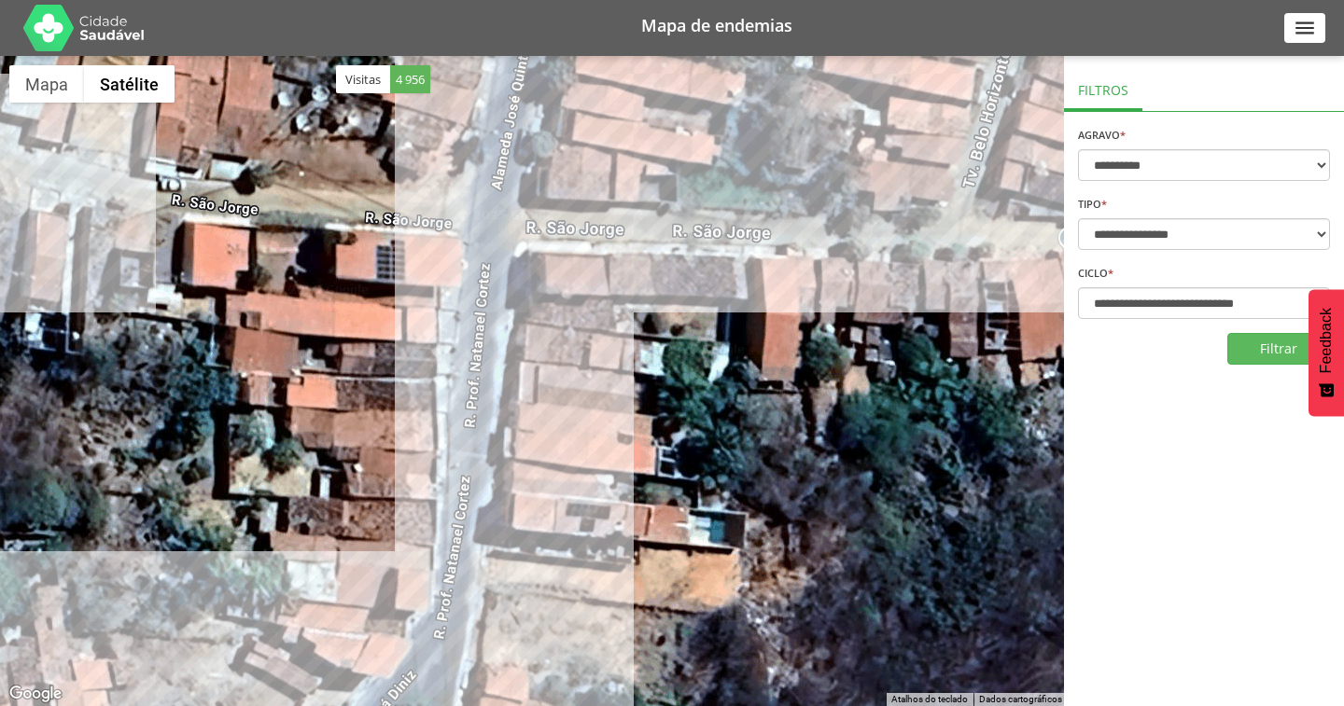
drag, startPoint x: 510, startPoint y: 448, endPoint x: 472, endPoint y: 414, distance: 50.9
click at [472, 414] on div at bounding box center [672, 381] width 1344 height 650
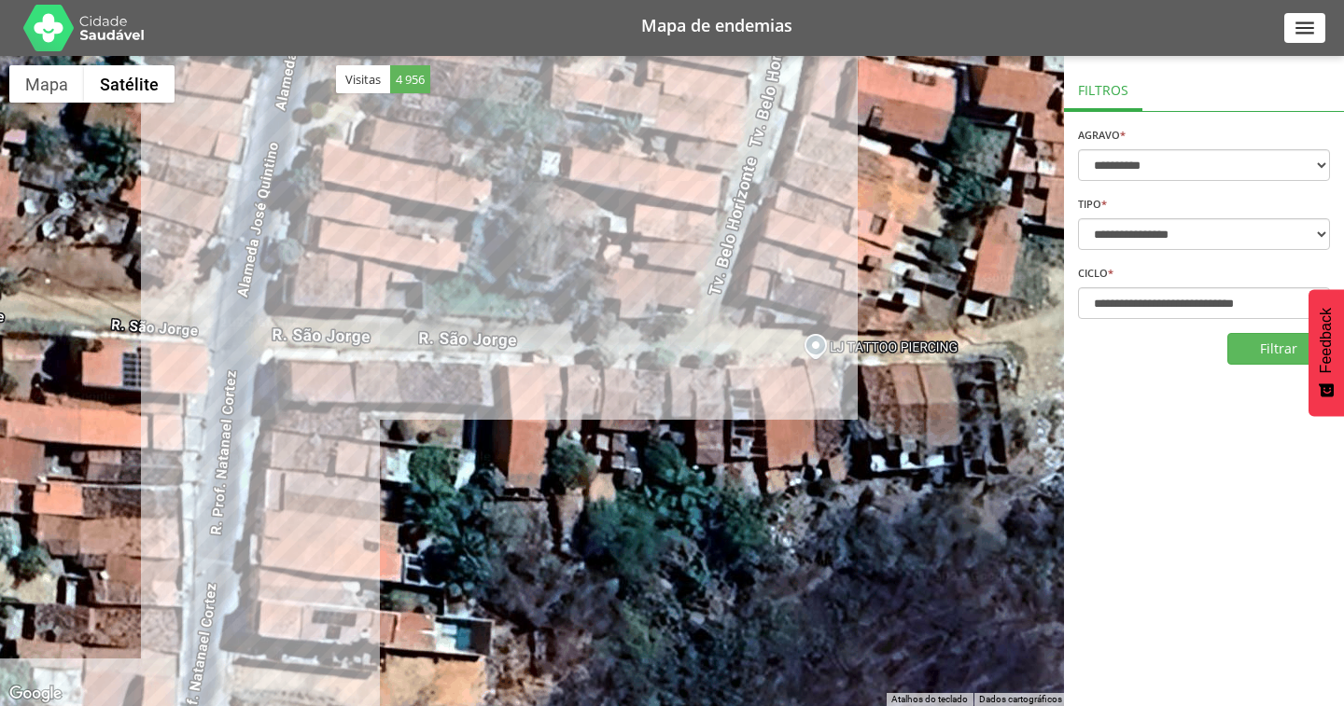
drag, startPoint x: 918, startPoint y: 323, endPoint x: 662, endPoint y: 430, distance: 277.3
click at [662, 430] on div at bounding box center [672, 381] width 1344 height 650
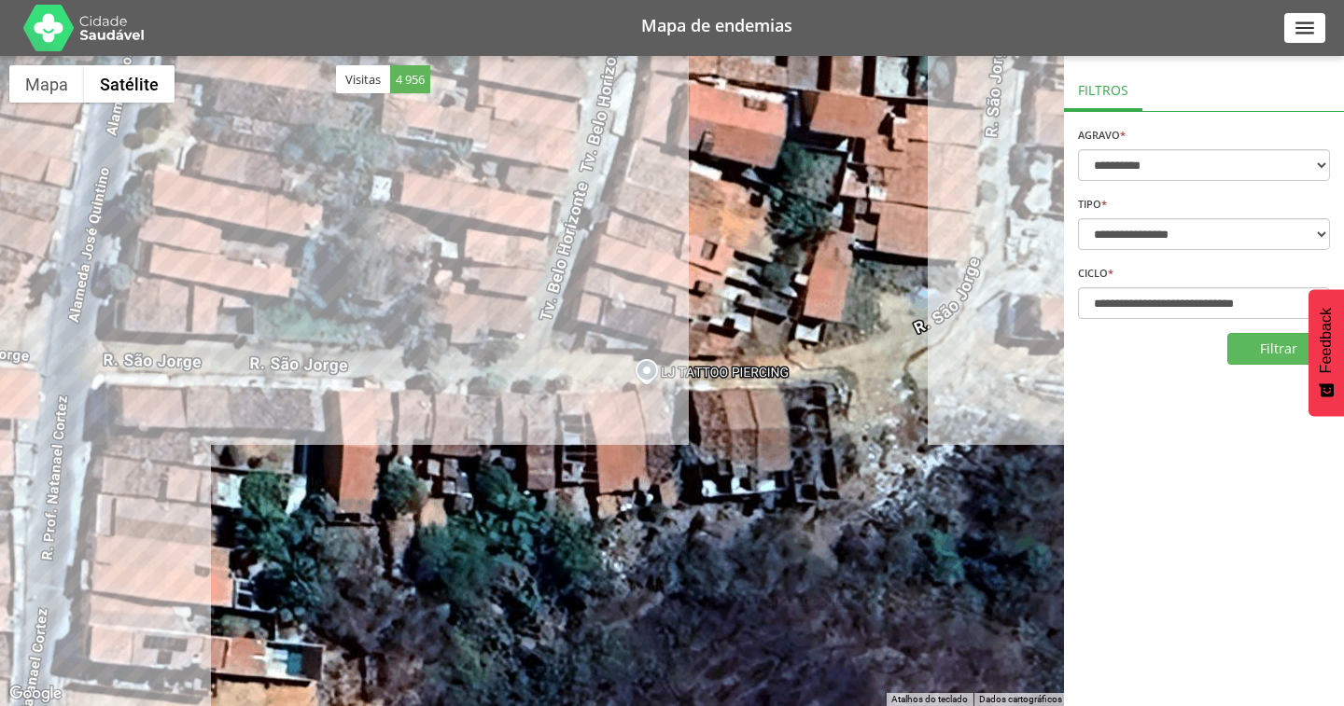
drag, startPoint x: 895, startPoint y: 301, endPoint x: 658, endPoint y: 342, distance: 240.5
click at [658, 342] on div at bounding box center [672, 381] width 1344 height 650
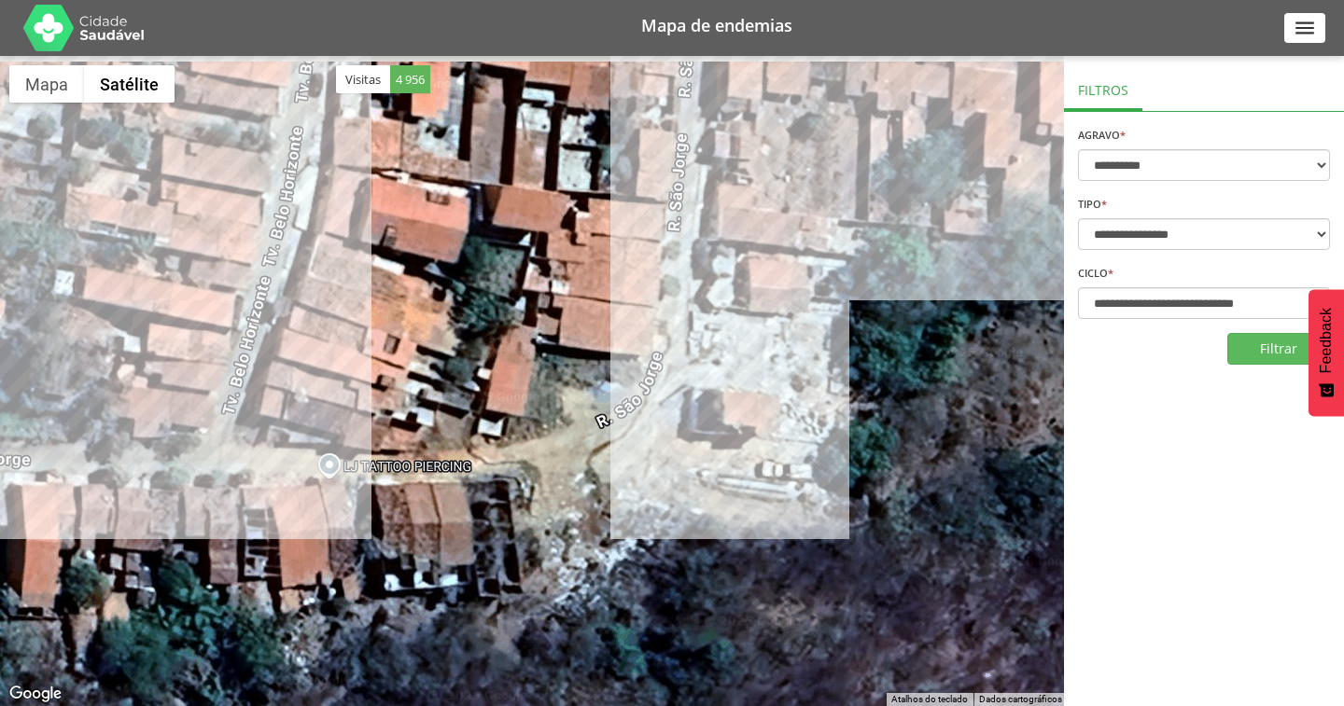
drag, startPoint x: 941, startPoint y: 302, endPoint x: 707, endPoint y: 378, distance: 246.1
click at [707, 378] on div at bounding box center [672, 381] width 1344 height 650
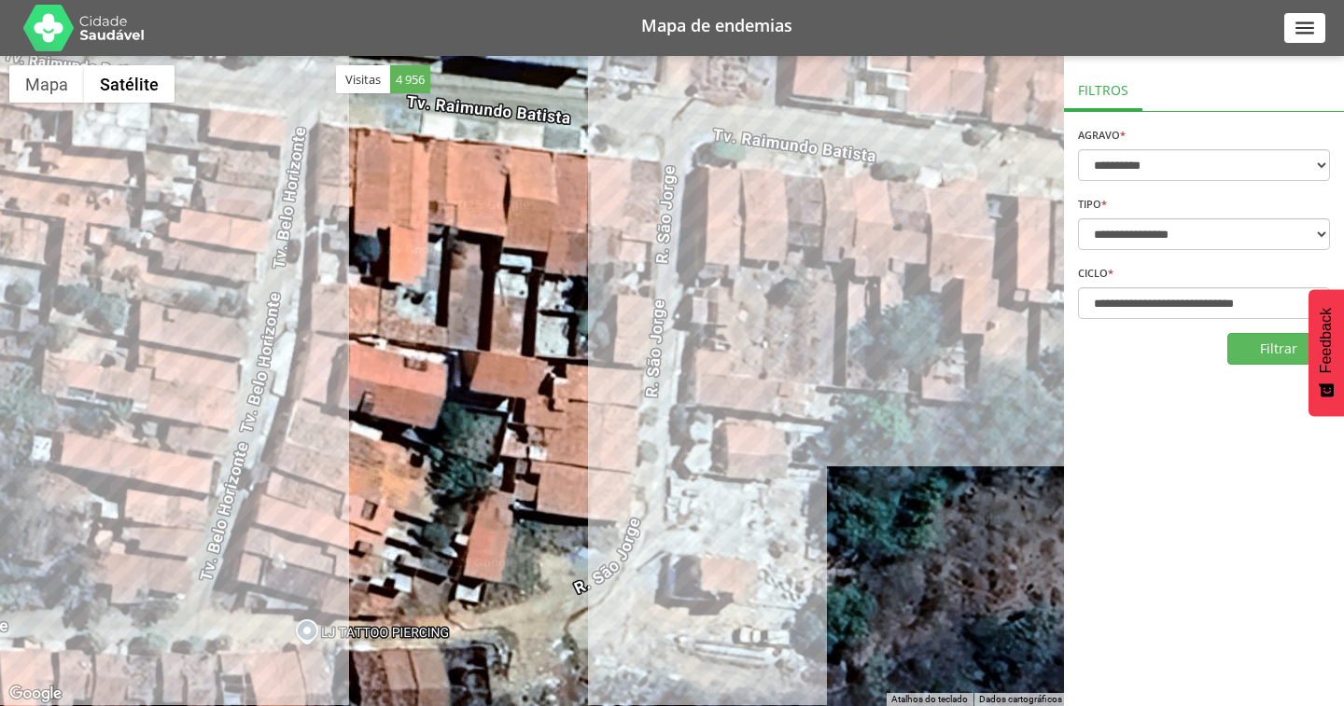
drag, startPoint x: 712, startPoint y: 185, endPoint x: 691, endPoint y: 351, distance: 167.4
click at [691, 351] on div at bounding box center [672, 381] width 1344 height 650
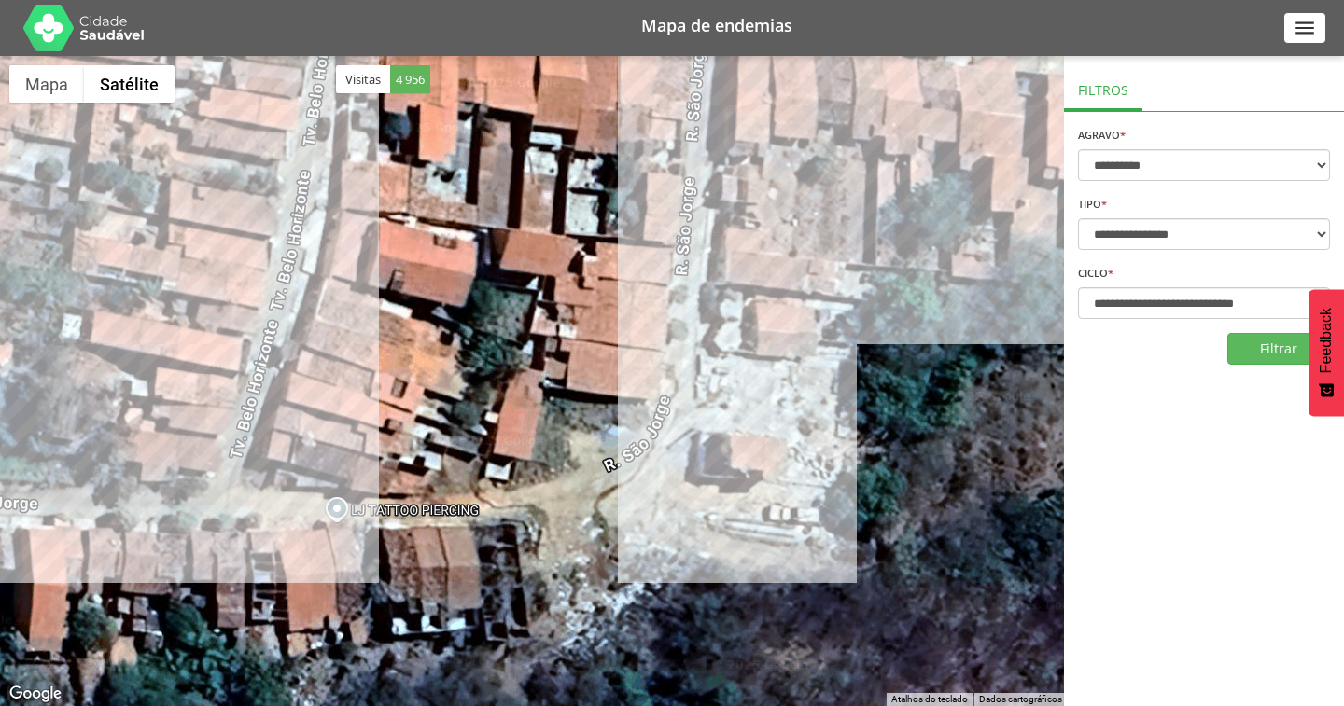
drag, startPoint x: 637, startPoint y: 453, endPoint x: 669, endPoint y: 331, distance: 126.3
click at [669, 331] on div at bounding box center [672, 381] width 1344 height 650
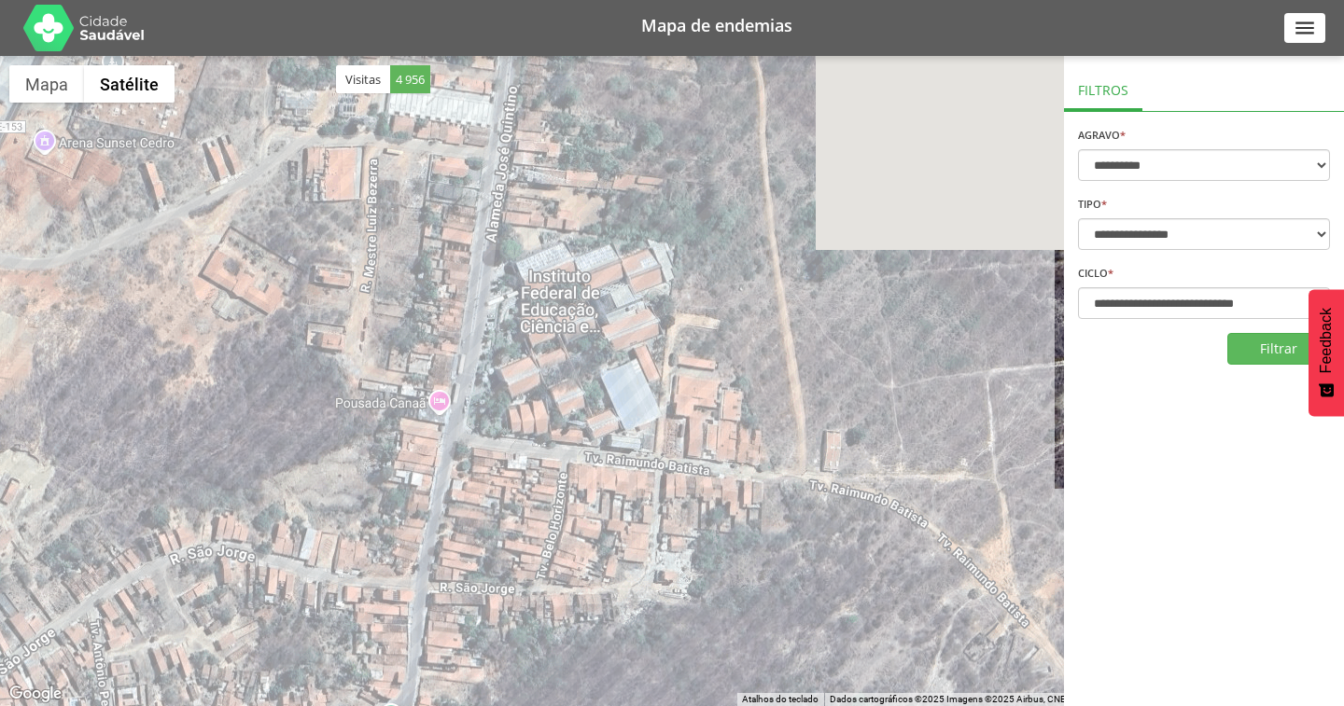
drag, startPoint x: 503, startPoint y: 156, endPoint x: 504, endPoint y: 455, distance: 299.5
click at [504, 455] on div at bounding box center [672, 381] width 1344 height 650
